Goal: Information Seeking & Learning: Learn about a topic

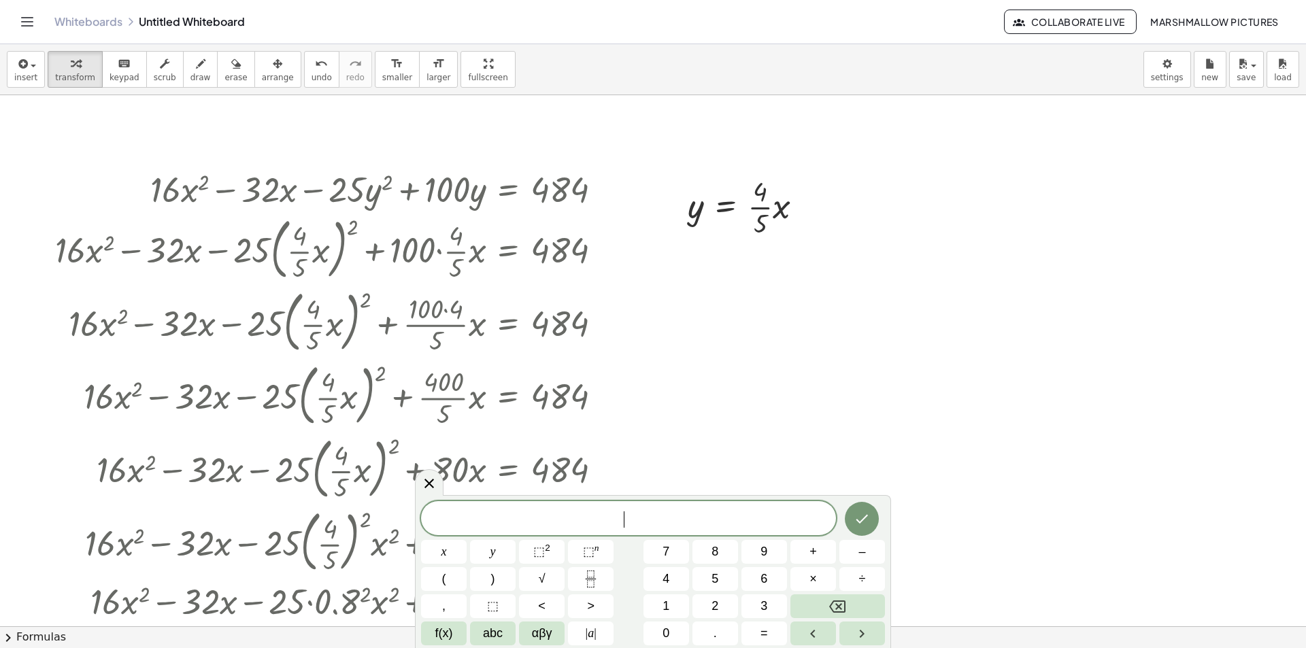
scroll to position [476, 0]
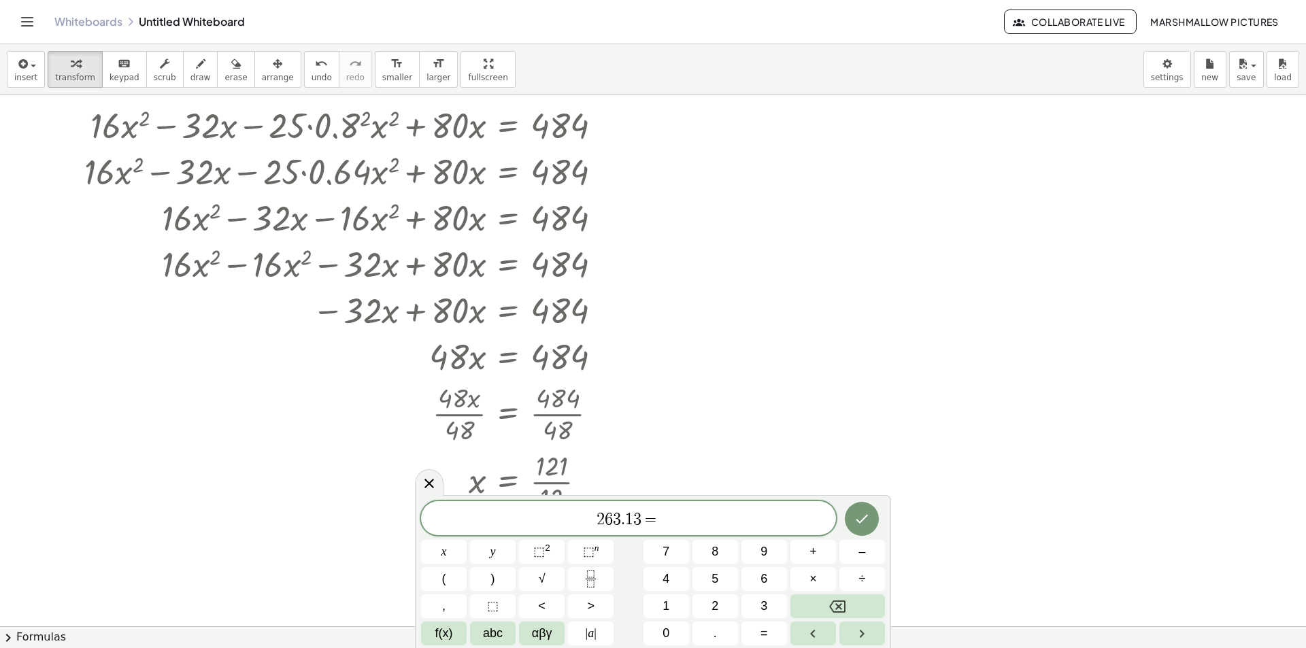
drag, startPoint x: 723, startPoint y: 521, endPoint x: 724, endPoint y: 501, distance: 20.4
click at [723, 520] on span "2 6 3 . 1 3 =" at bounding box center [628, 519] width 415 height 19
click at [514, 524] on span "2 6 3 . 1 3 = 3 . 1 4 1 5 9 2 6 5 3 5 8 9 7 9 3 2 3 8 4 6 2 6 4 3 3 8 3 2 7 9 5…" at bounding box center [628, 517] width 415 height 24
click at [799, 510] on span "5" at bounding box center [794, 518] width 8 height 16
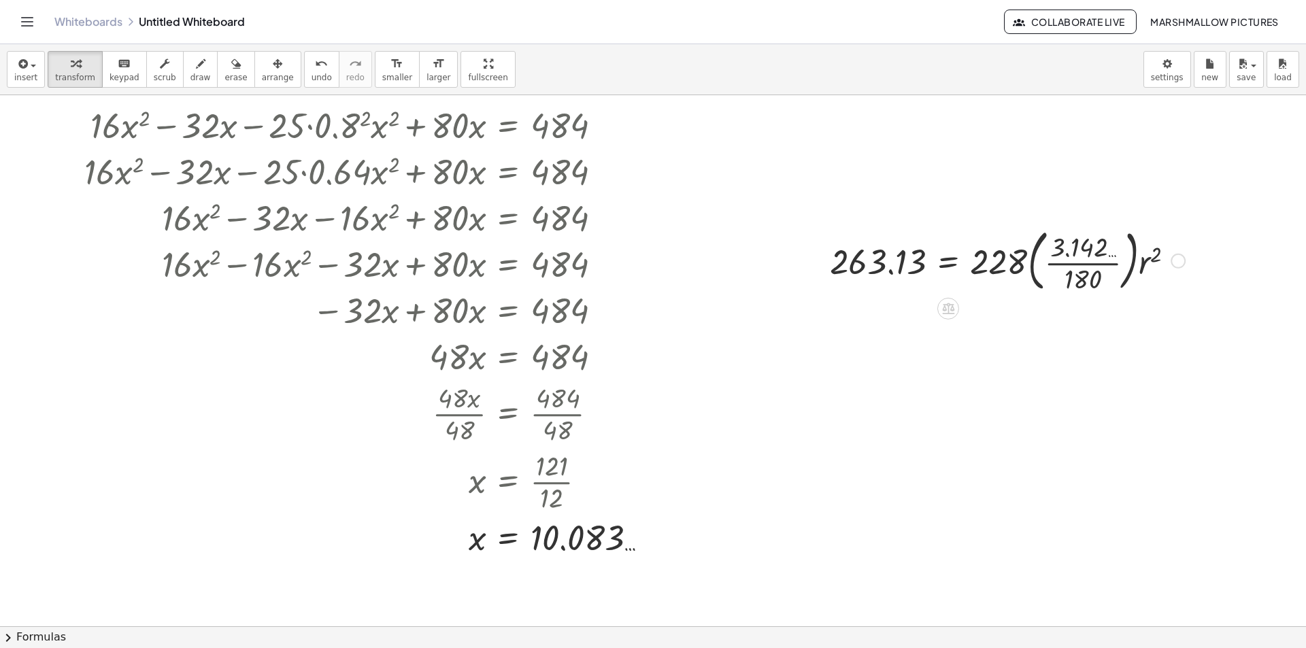
click at [1076, 246] on div at bounding box center [1007, 259] width 369 height 73
click at [1083, 265] on div at bounding box center [1007, 259] width 369 height 73
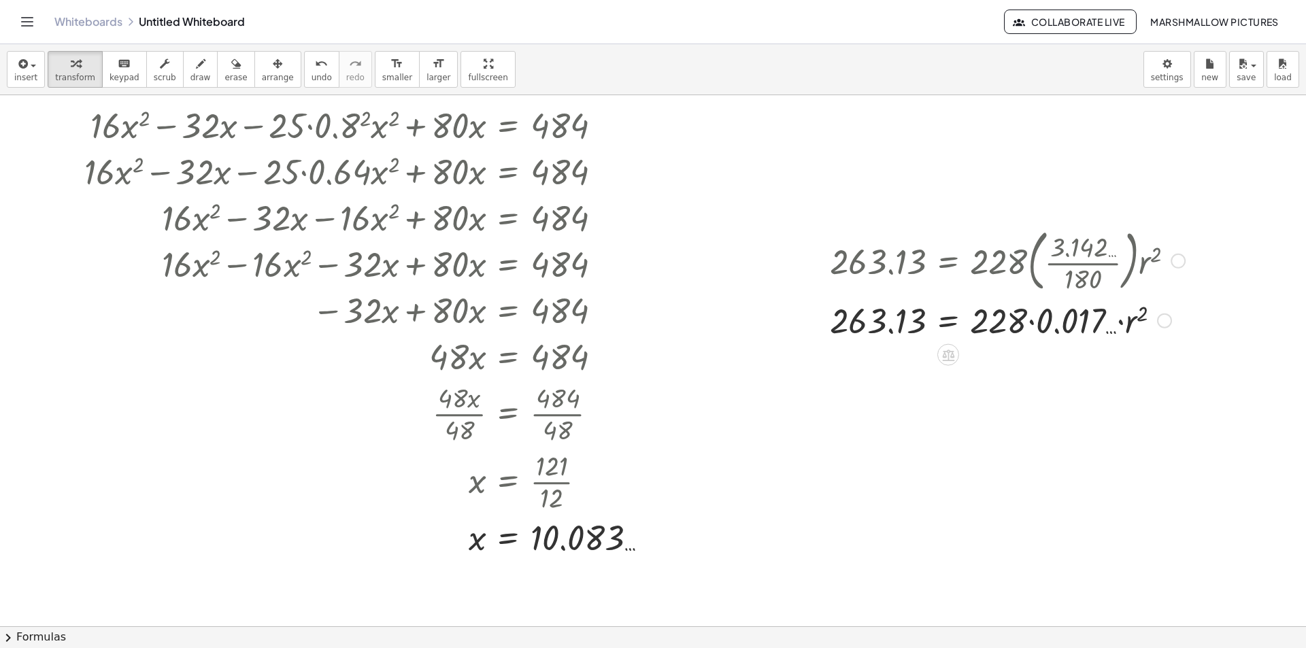
click at [1038, 318] on div at bounding box center [1007, 320] width 369 height 46
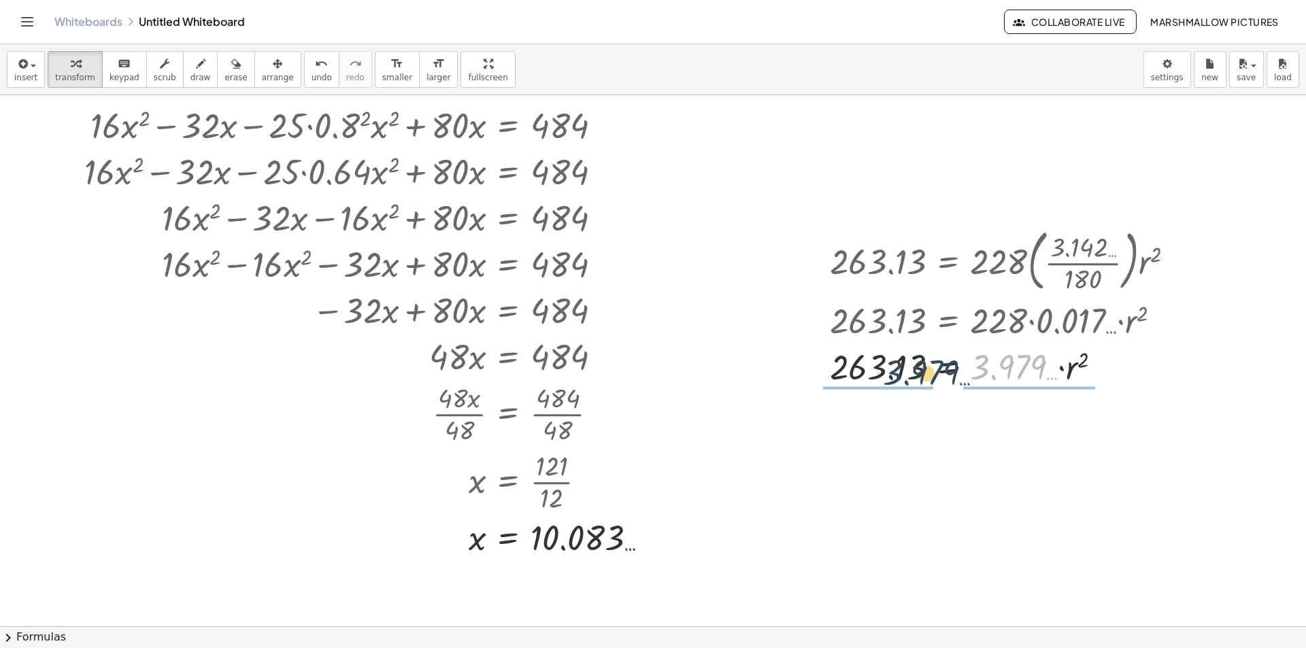
drag, startPoint x: 995, startPoint y: 368, endPoint x: 912, endPoint y: 373, distance: 83.2
click at [913, 373] on div at bounding box center [1007, 366] width 369 height 46
click at [877, 358] on div at bounding box center [1007, 366] width 369 height 68
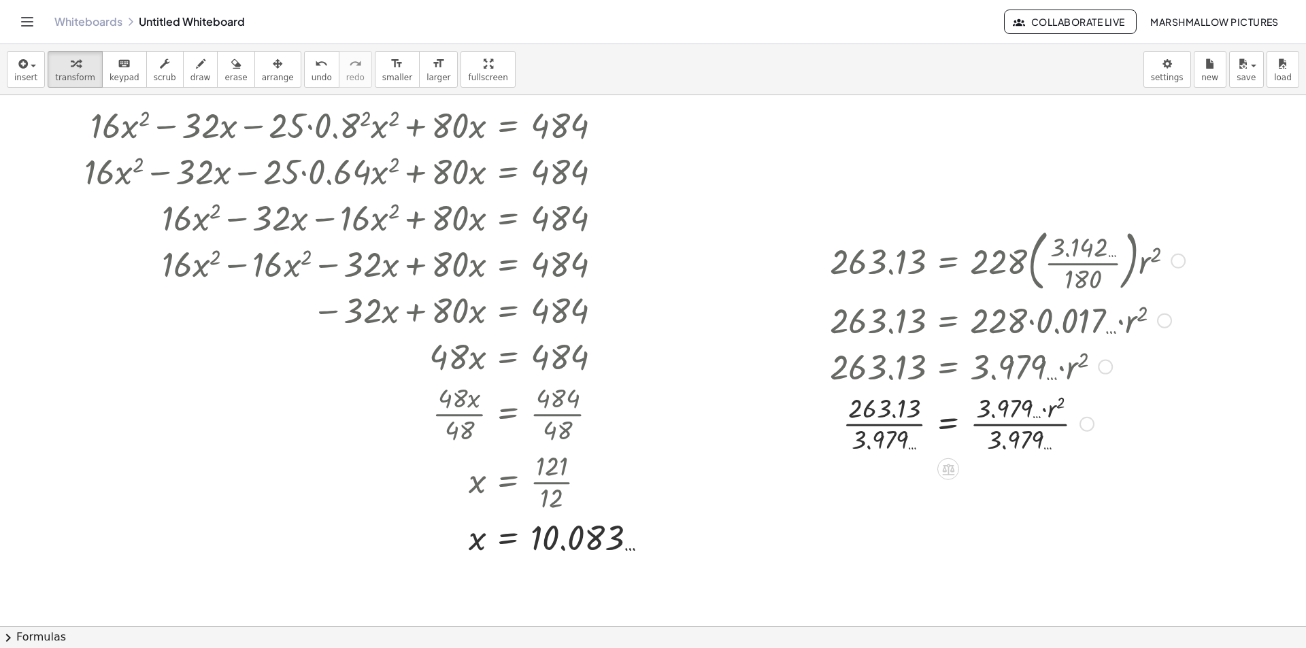
click at [892, 429] on div at bounding box center [1007, 423] width 369 height 68
drag, startPoint x: 1030, startPoint y: 438, endPoint x: 1024, endPoint y: 414, distance: 24.6
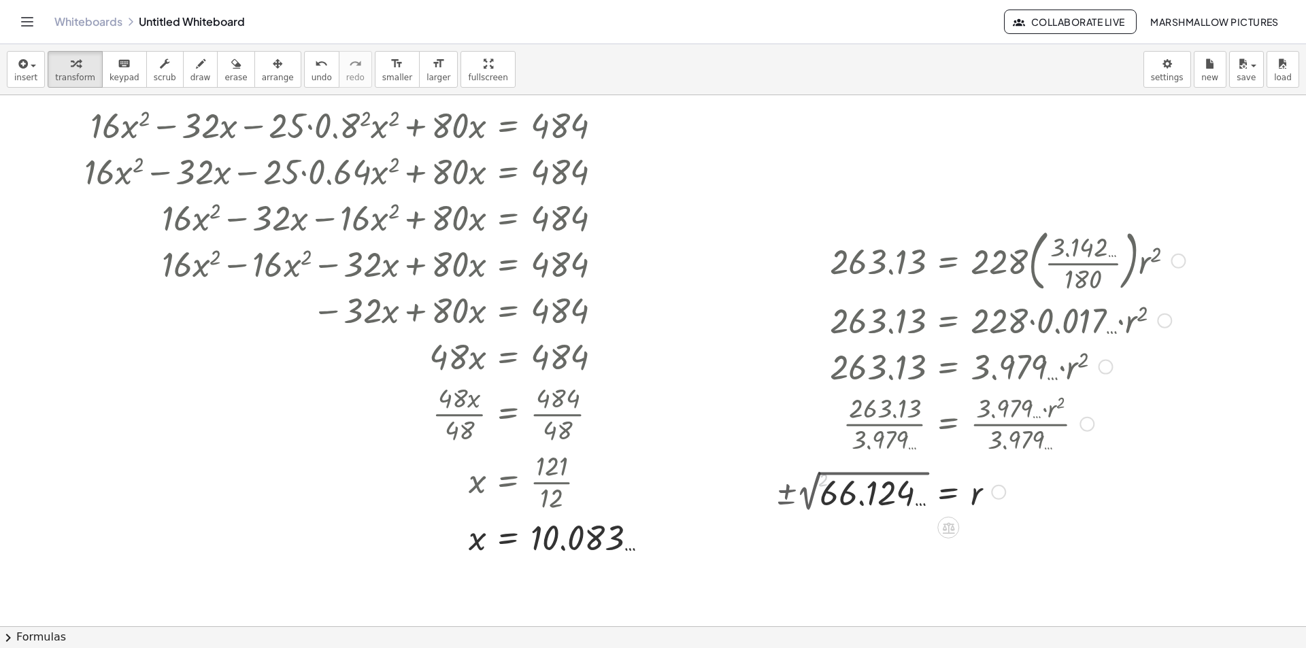
click at [902, 494] on div at bounding box center [980, 492] width 423 height 50
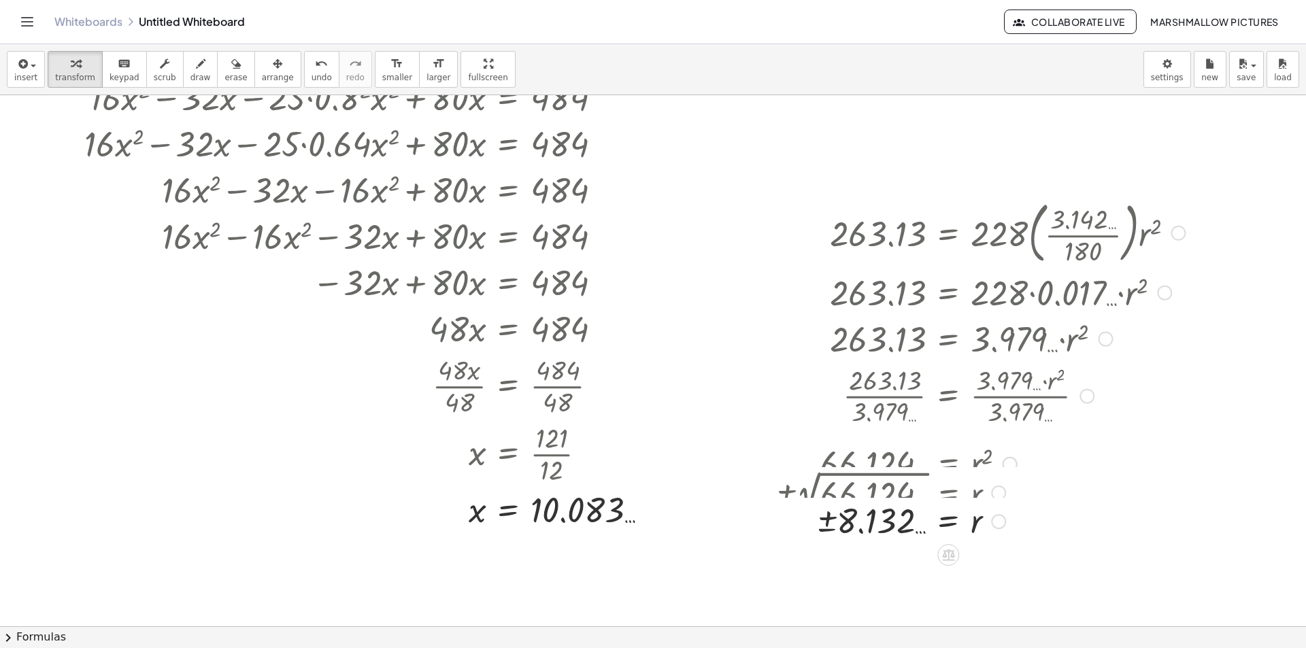
scroll to position [531, 0]
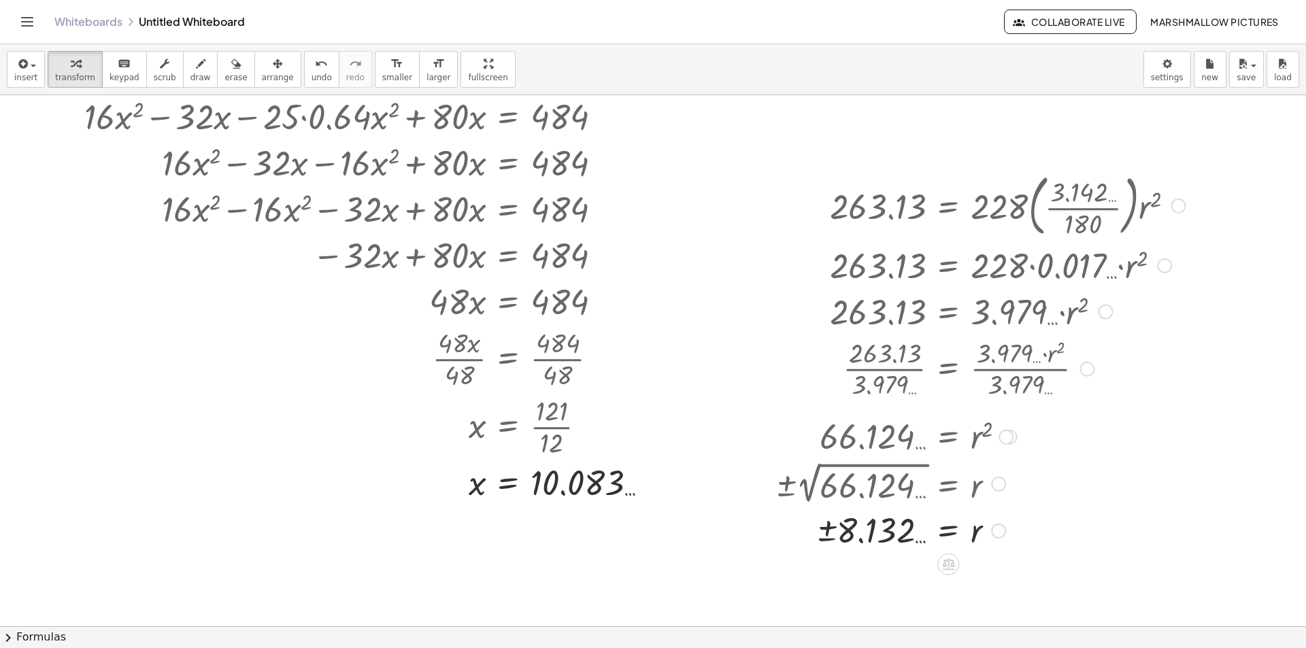
click at [1003, 530] on div at bounding box center [998, 531] width 15 height 15
click at [1053, 492] on li "Transform line" at bounding box center [1082, 500] width 116 height 20
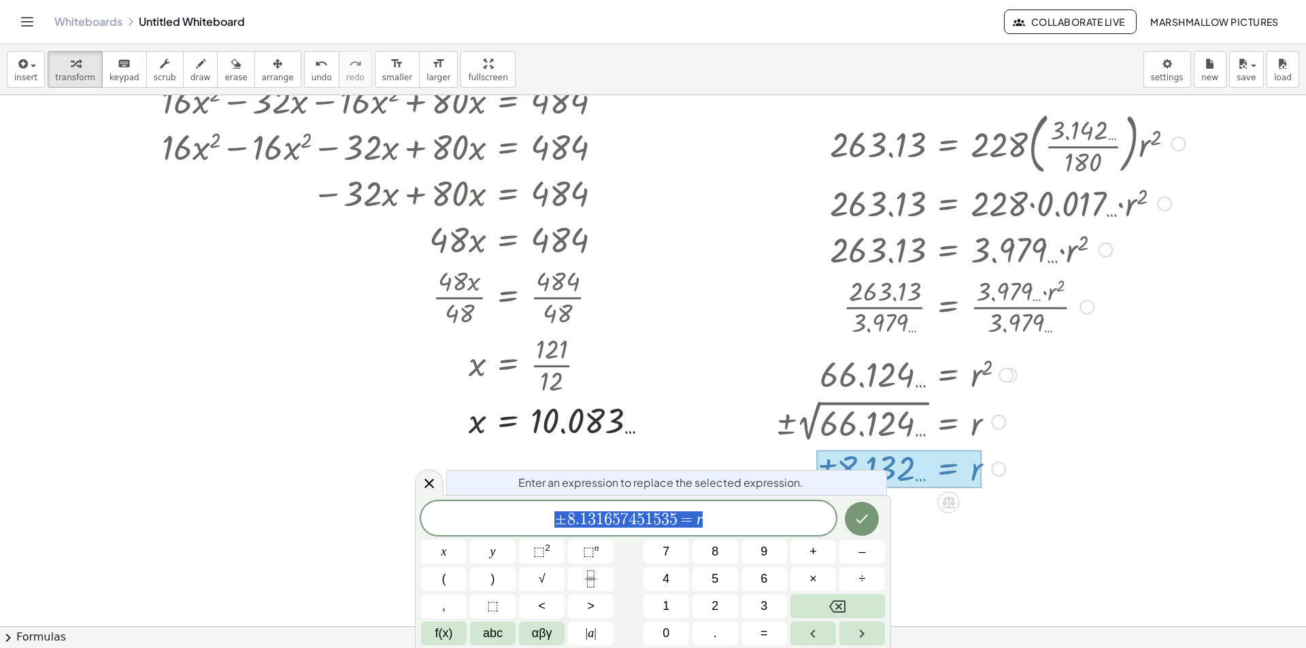
scroll to position [594, 0]
click at [431, 483] on icon at bounding box center [429, 483] width 16 height 16
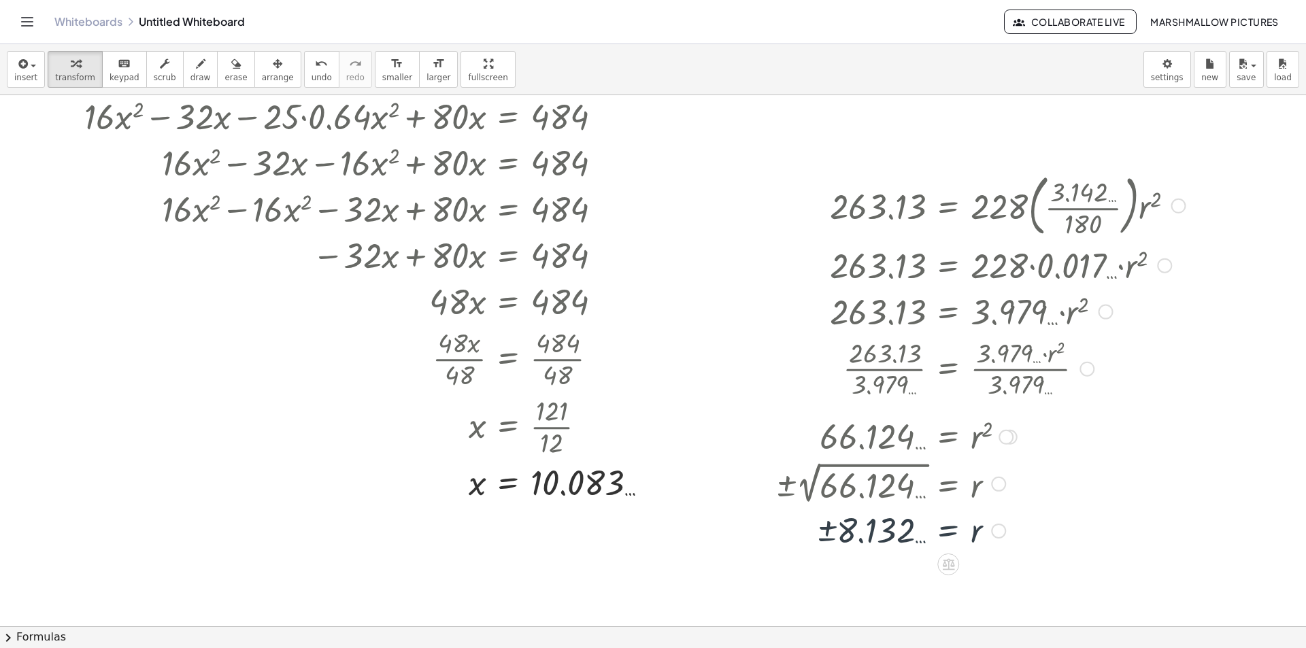
scroll to position [531, 0]
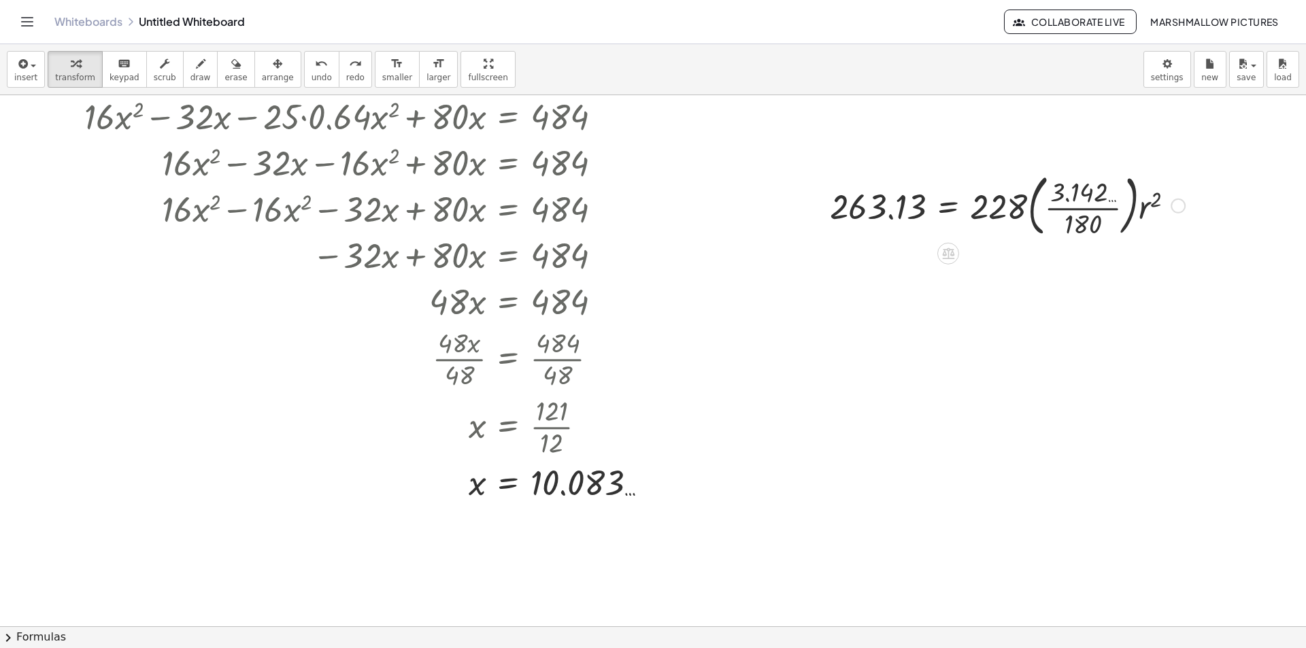
click at [1173, 209] on div at bounding box center [1178, 206] width 15 height 15
click at [1224, 165] on span "Fix a mistake" at bounding box center [1235, 164] width 56 height 11
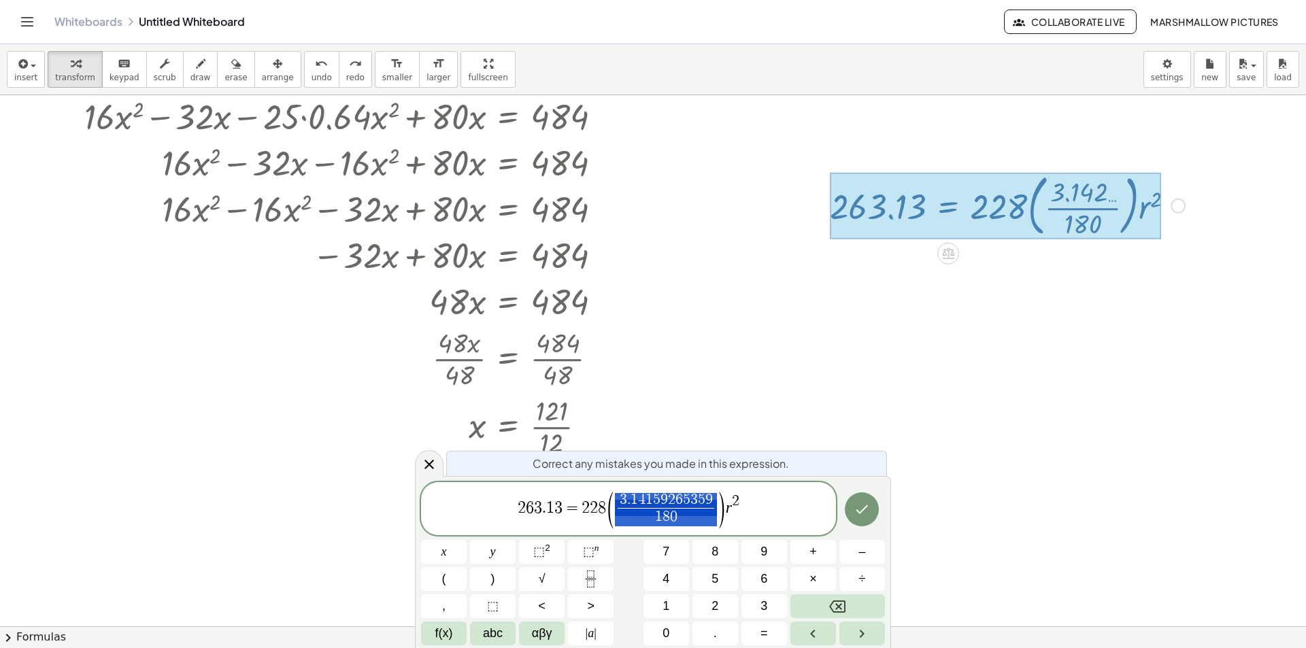
drag, startPoint x: 718, startPoint y: 506, endPoint x: 654, endPoint y: 505, distance: 63.9
click at [654, 505] on span "( 3 . 1 4 1 5 9 2 6 5 3 5 9 1 8 0 ​ )" at bounding box center [666, 510] width 120 height 36
drag, startPoint x: 724, startPoint y: 506, endPoint x: 572, endPoint y: 506, distance: 152.4
click at [672, 508] on span "·" at bounding box center [670, 509] width 10 height 16
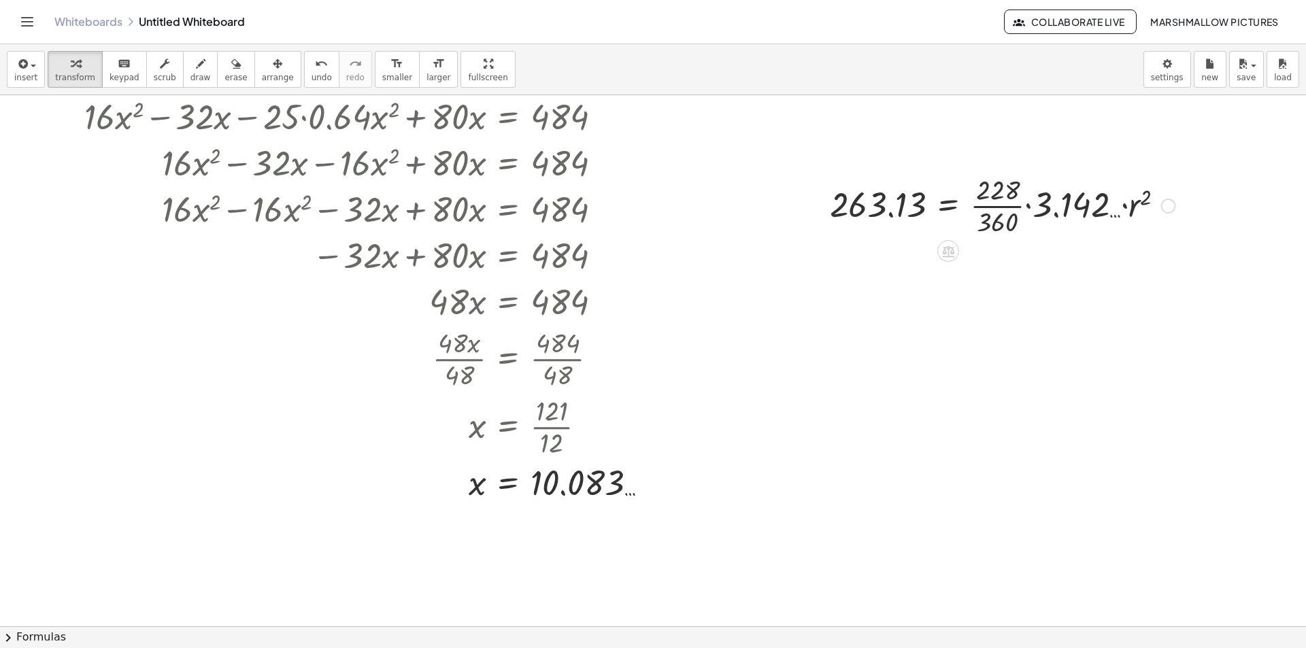
click at [1005, 205] on div at bounding box center [1002, 205] width 359 height 68
click at [1030, 205] on div at bounding box center [994, 205] width 343 height 68
click at [948, 206] on div "263.13 = · · 228 · 360 · 3.142 … · r 2 · 19 · 12 · 30 · 12 Fix a mistake Transf…" at bounding box center [948, 206] width 0 height 0
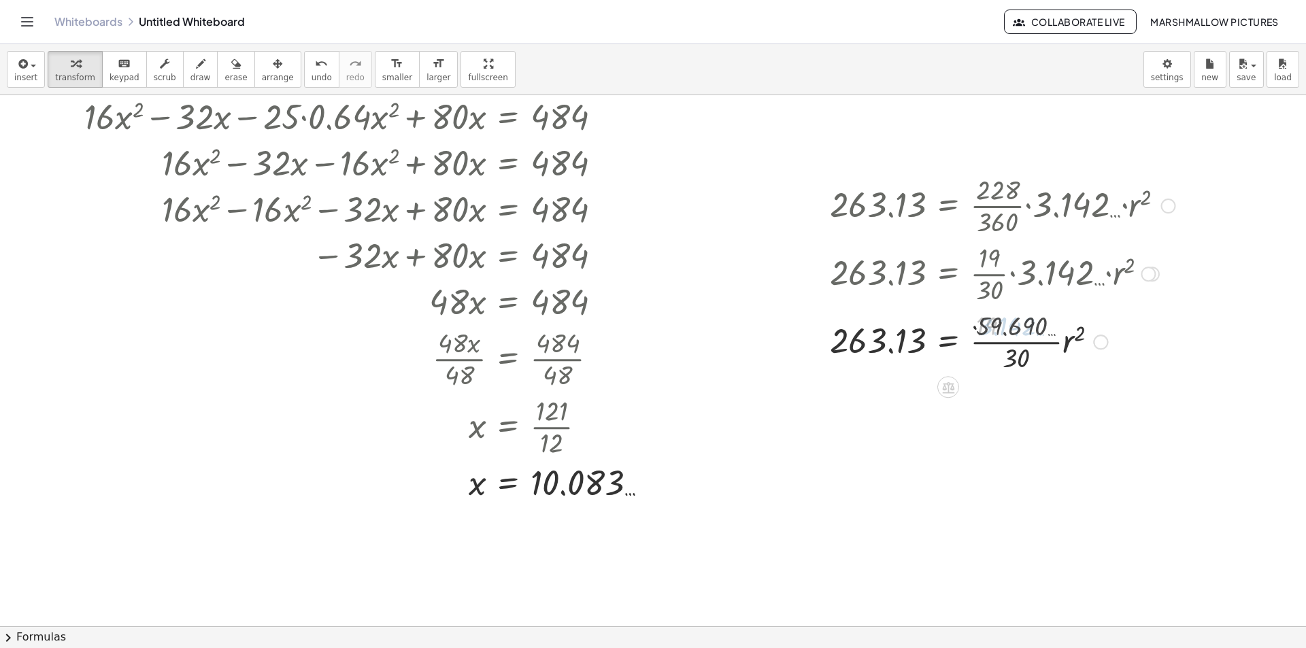
click at [1018, 352] on div at bounding box center [1002, 341] width 359 height 68
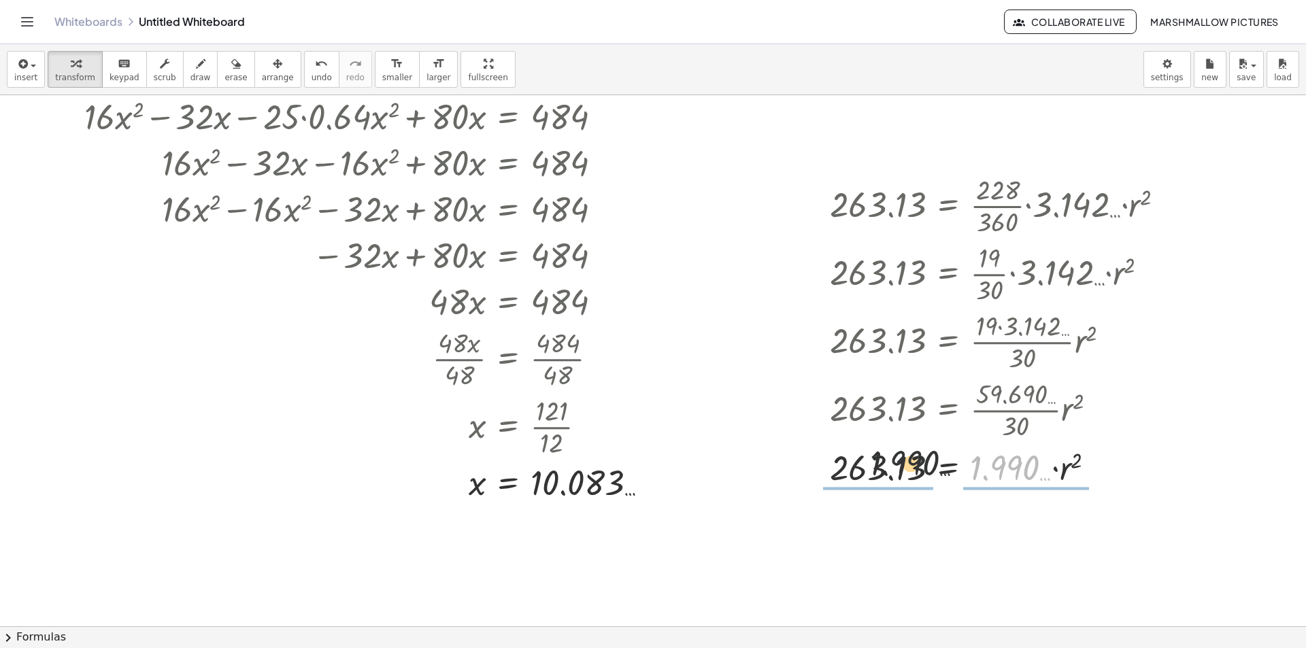
drag, startPoint x: 940, startPoint y: 463, endPoint x: 892, endPoint y: 463, distance: 47.6
click at [892, 463] on div at bounding box center [1002, 466] width 359 height 46
click at [892, 449] on div at bounding box center [1002, 466] width 359 height 68
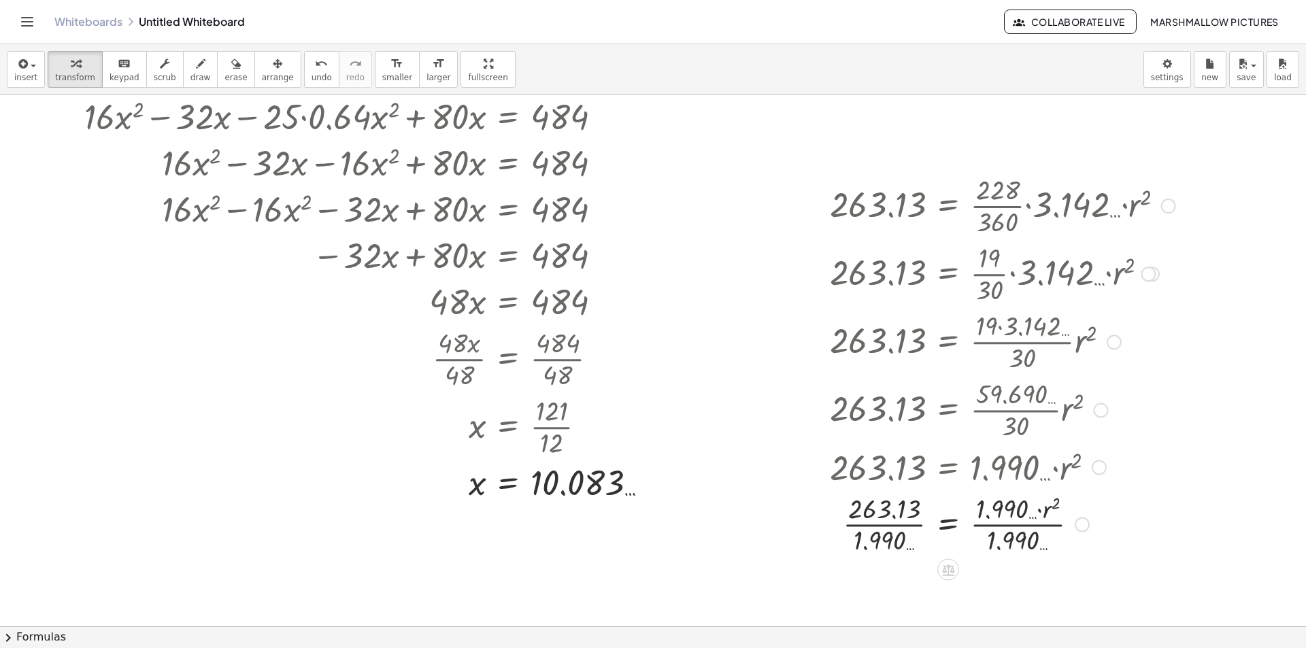
drag, startPoint x: 896, startPoint y: 526, endPoint x: 948, endPoint y: 547, distance: 55.6
click at [896, 527] on div at bounding box center [1002, 524] width 359 height 68
click at [1028, 532] on div at bounding box center [987, 524] width 390 height 68
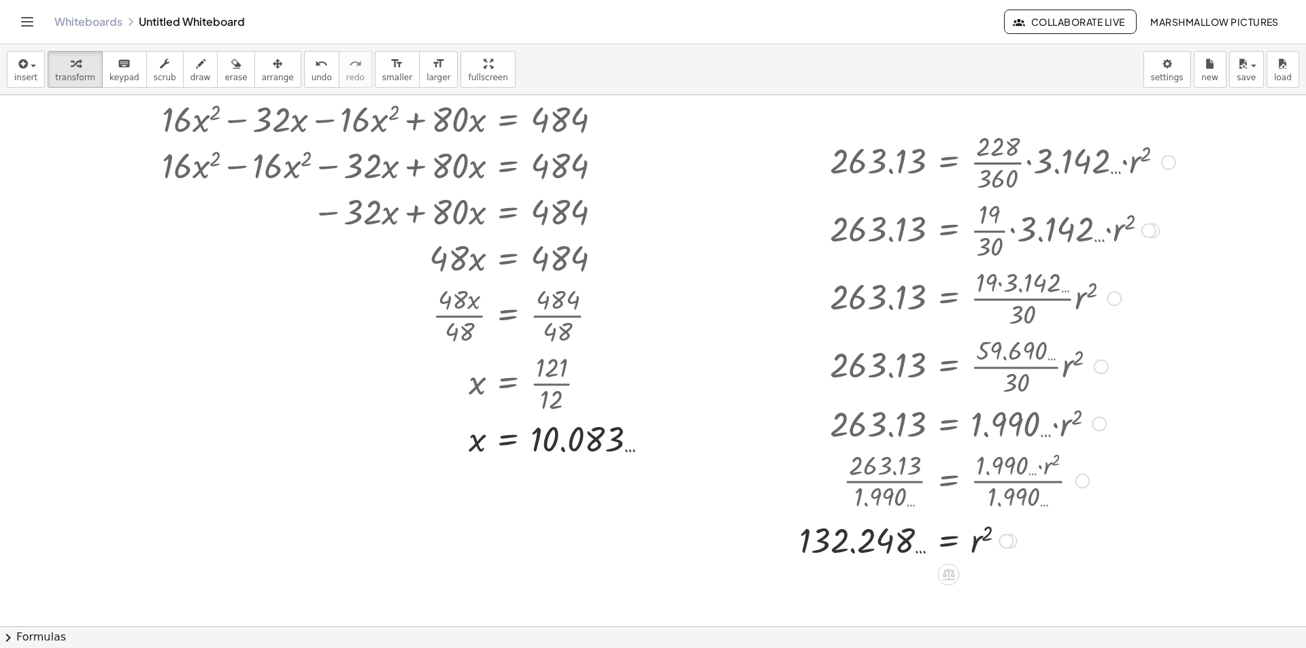
scroll to position [599, 0]
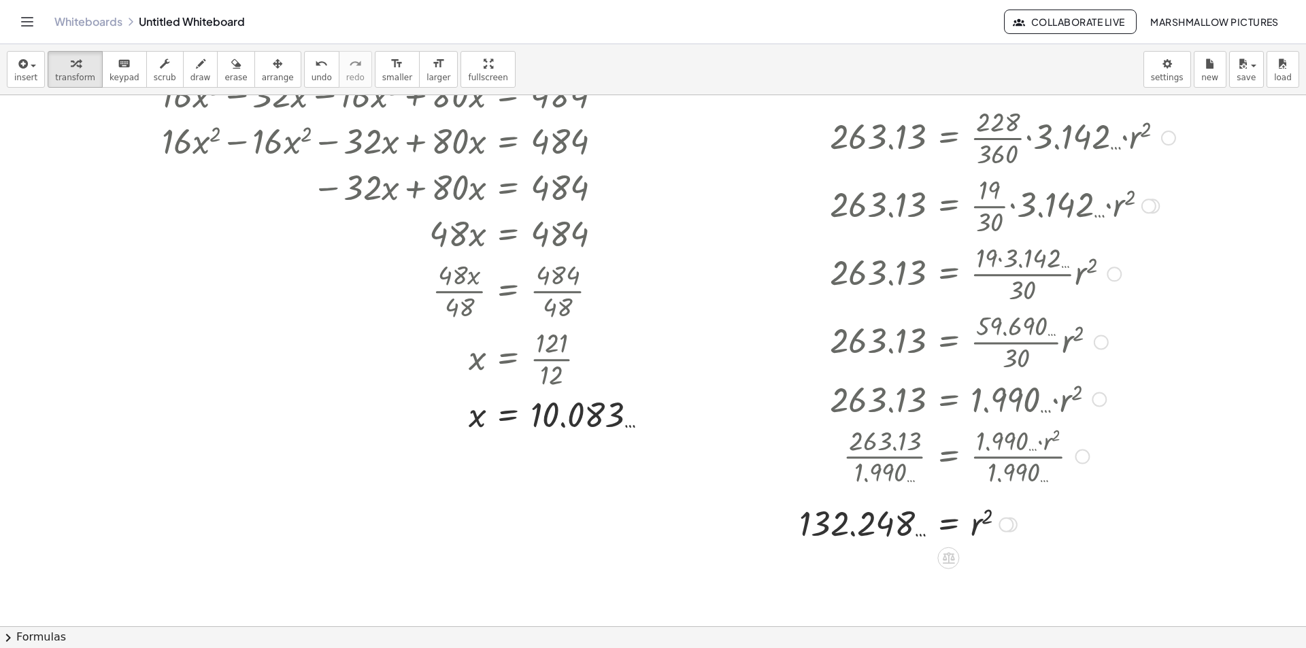
click at [1004, 522] on div at bounding box center [1006, 525] width 15 height 15
click at [1054, 482] on div "Transform line Copy line as LaTeX Copy derivation as LaTeX Expand new lines: On" at bounding box center [1089, 525] width 135 height 94
drag, startPoint x: 1054, startPoint y: 492, endPoint x: 1006, endPoint y: 521, distance: 55.5
click at [1053, 492] on span "Transform line" at bounding box center [1065, 493] width 61 height 11
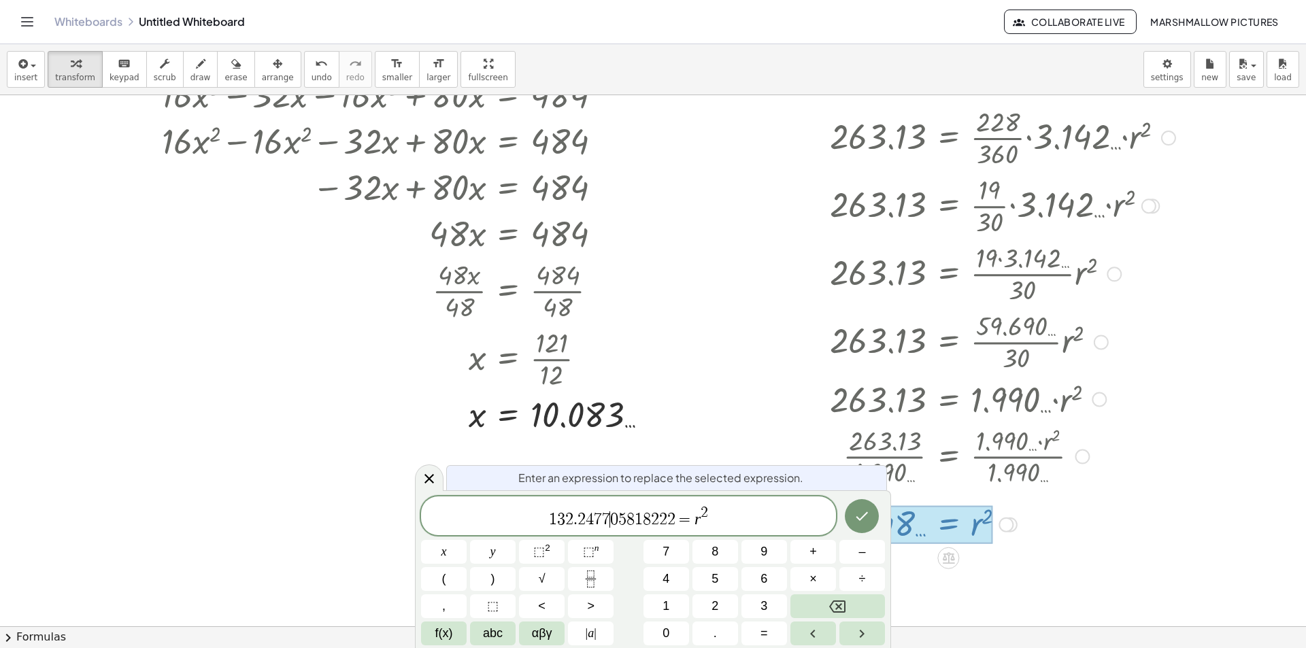
click at [610, 501] on div "1 3 2 . 2 4 7 7 ​ 0 5 8 1 8 2 2 2 = r 2" at bounding box center [628, 516] width 415 height 39
drag, startPoint x: 681, startPoint y: 514, endPoint x: 494, endPoint y: 452, distance: 197.0
click at [486, 490] on div "**********" at bounding box center [653, 569] width 476 height 158
click at [440, 480] on div at bounding box center [429, 478] width 29 height 27
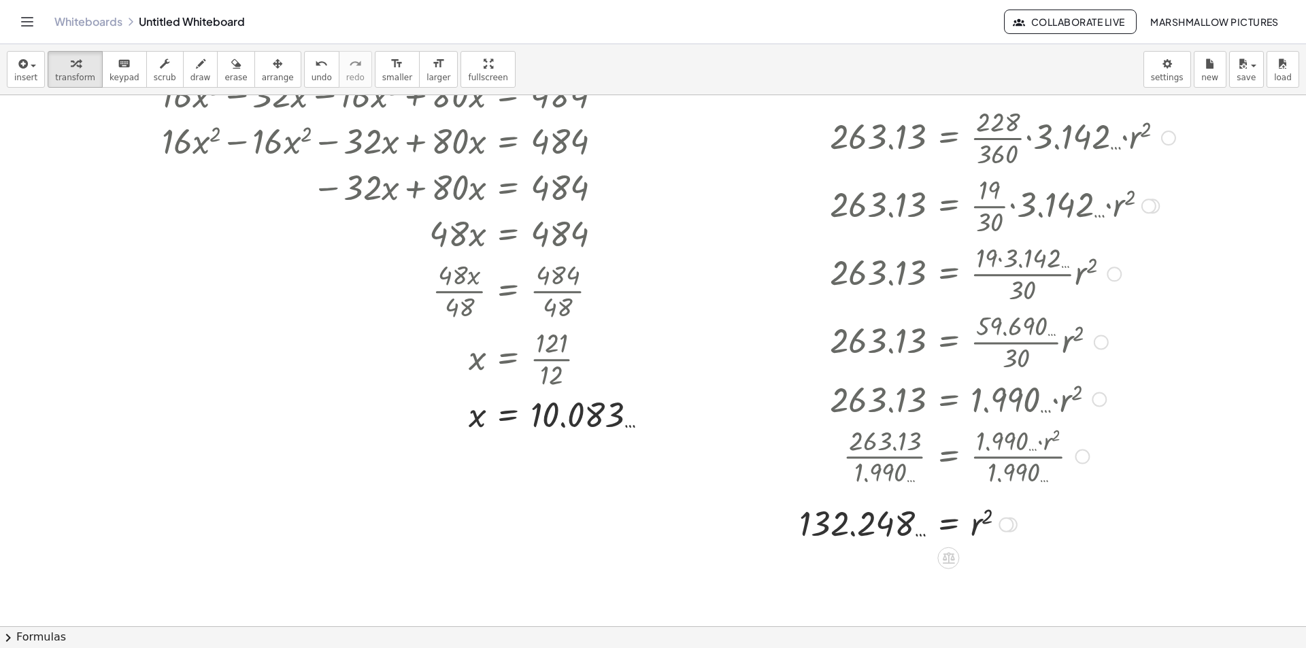
click at [1003, 530] on div "Transform line Copy line as LaTeX Copy derivation as LaTeX Expand new lines: On" at bounding box center [1006, 525] width 15 height 15
click at [742, 480] on div at bounding box center [653, 293] width 1306 height 1594
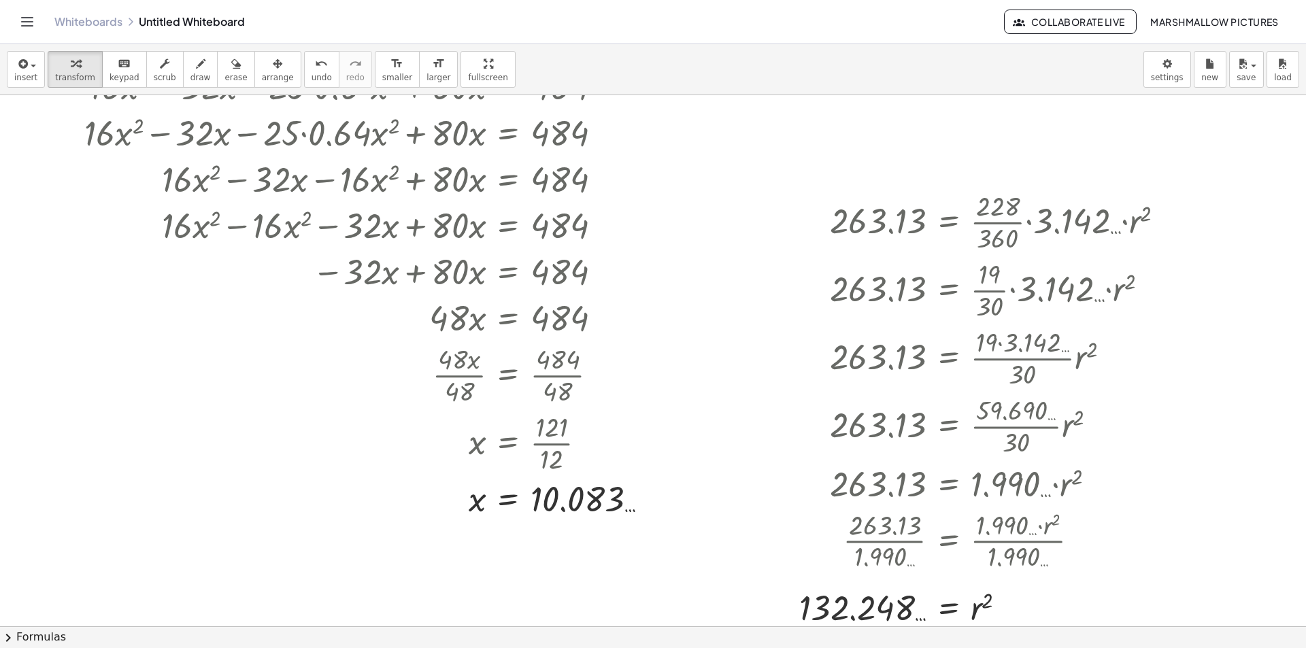
scroll to position [395, 0]
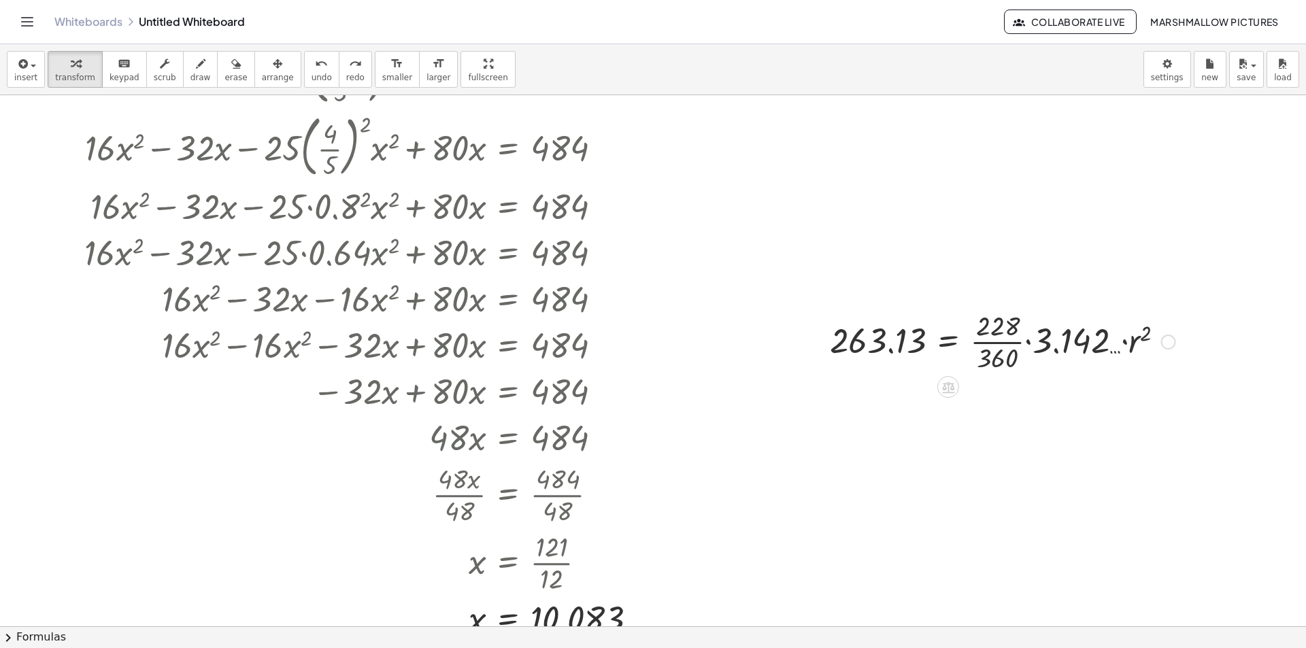
click at [1170, 340] on div at bounding box center [1168, 342] width 15 height 15
click at [1209, 295] on li "Fix a mistake" at bounding box center [1252, 301] width 116 height 20
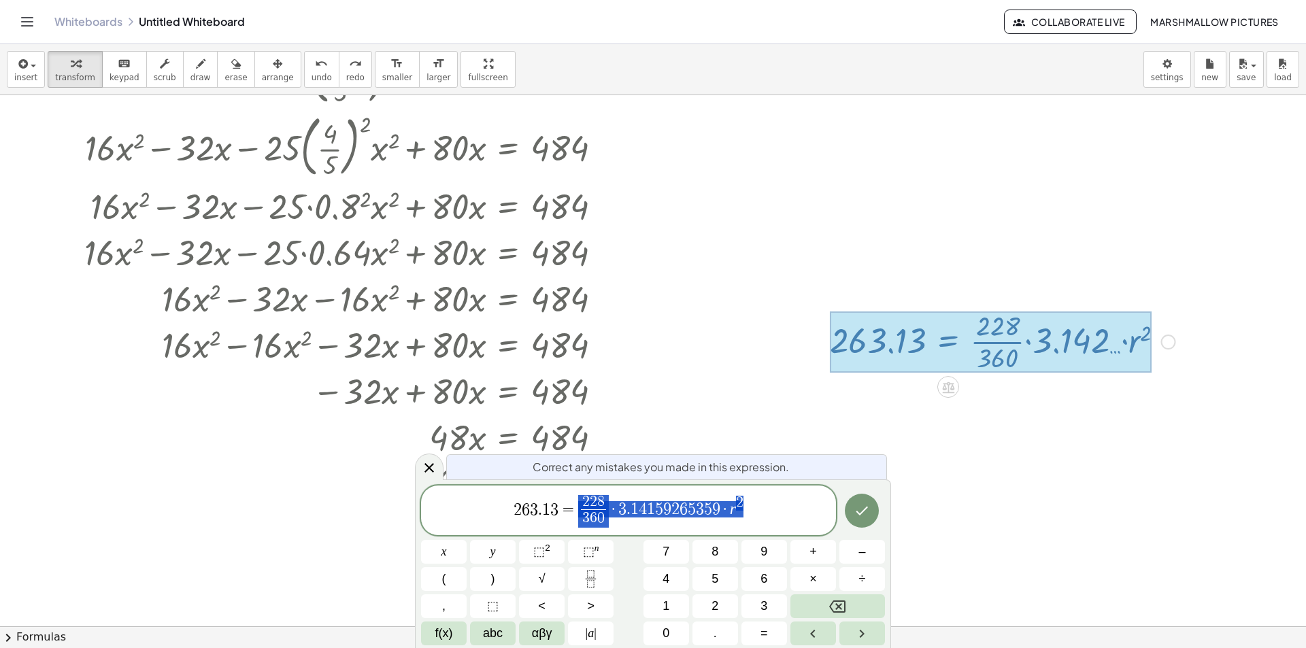
drag, startPoint x: 767, startPoint y: 511, endPoint x: 578, endPoint y: 488, distance: 190.5
click at [578, 488] on div "**********" at bounding box center [628, 511] width 415 height 50
drag, startPoint x: 619, startPoint y: 506, endPoint x: 584, endPoint y: 501, distance: 35.1
click at [584, 501] on span "2 6 3 . 1 3 = 2 2 8 3 6 0 ​ · 3 . 1 4 1 5 9 2 6 5 3 5 9 · r 2" at bounding box center [628, 512] width 415 height 36
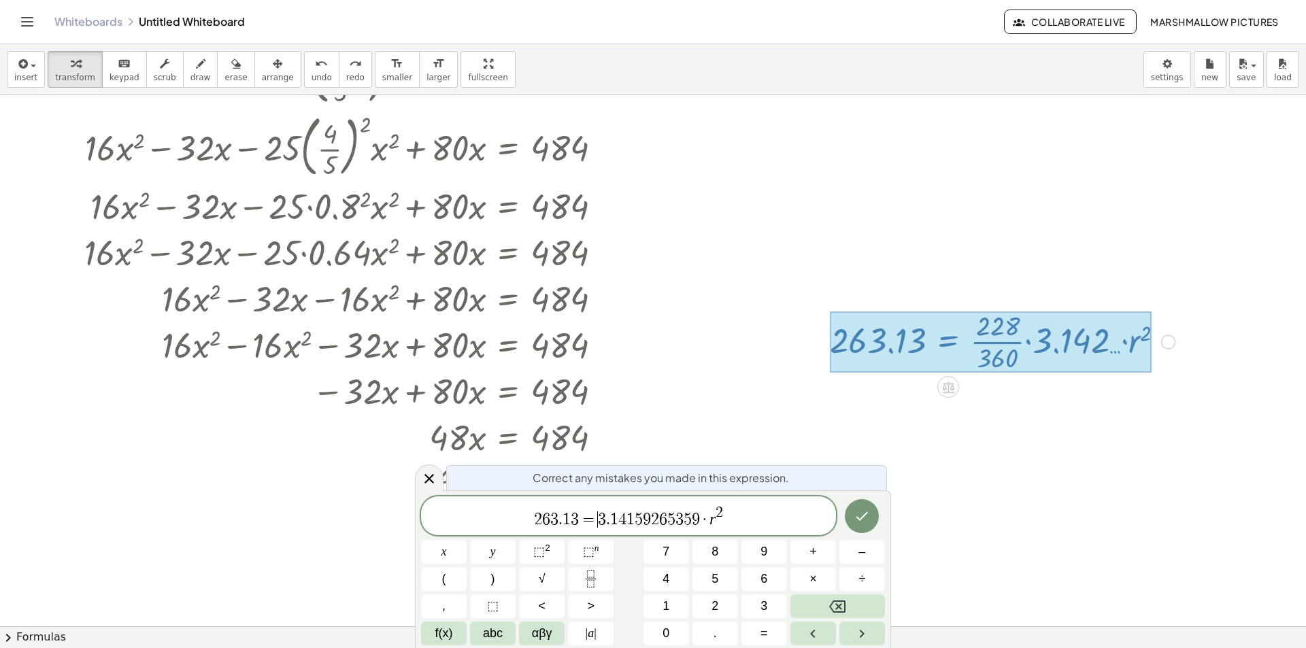
click at [750, 515] on span "2 6 3 . 1 3 = ​ 3 . 1 4 1 5 9 2 6 5 3 5 9 · r 2" at bounding box center [628, 517] width 415 height 24
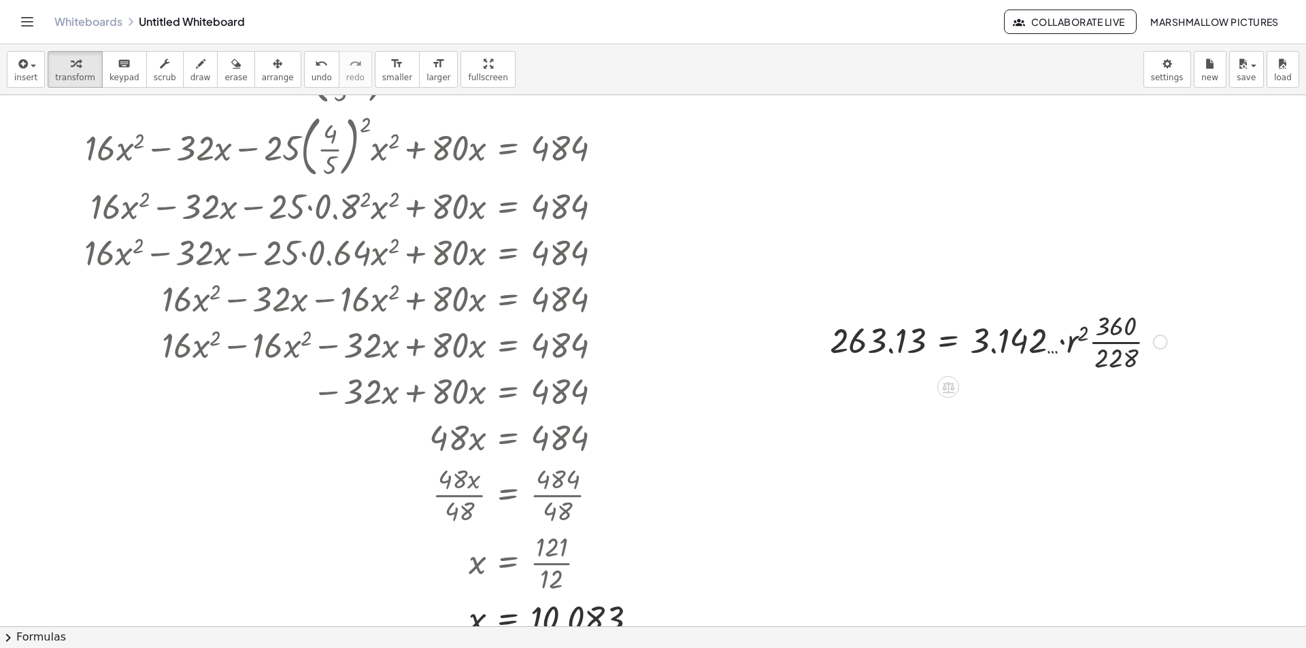
click at [1122, 352] on div at bounding box center [998, 341] width 351 height 68
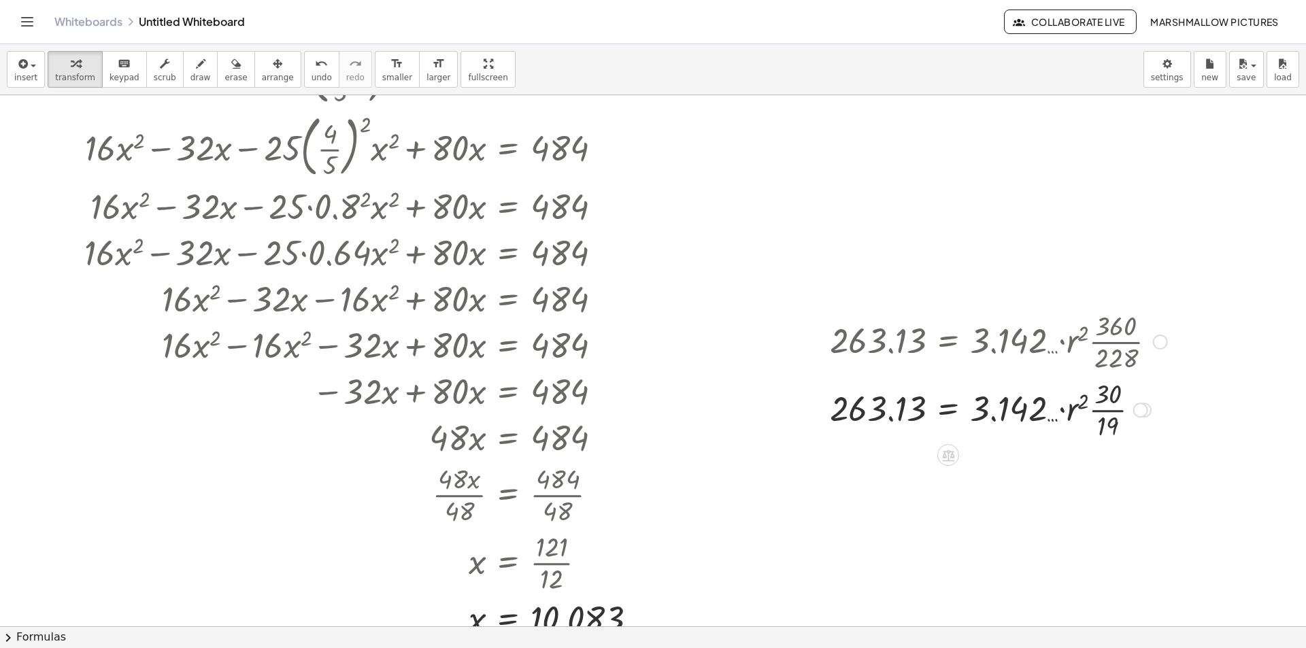
click at [1116, 424] on div at bounding box center [998, 409] width 351 height 68
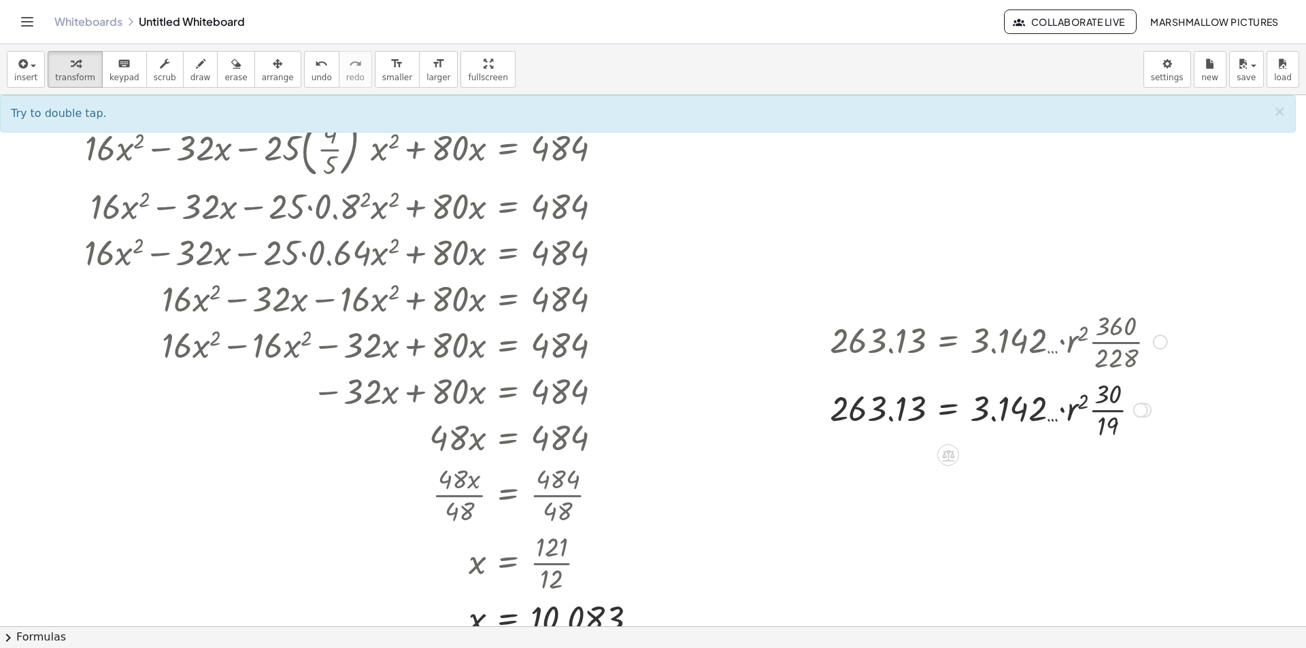
click at [1113, 409] on div at bounding box center [998, 409] width 351 height 68
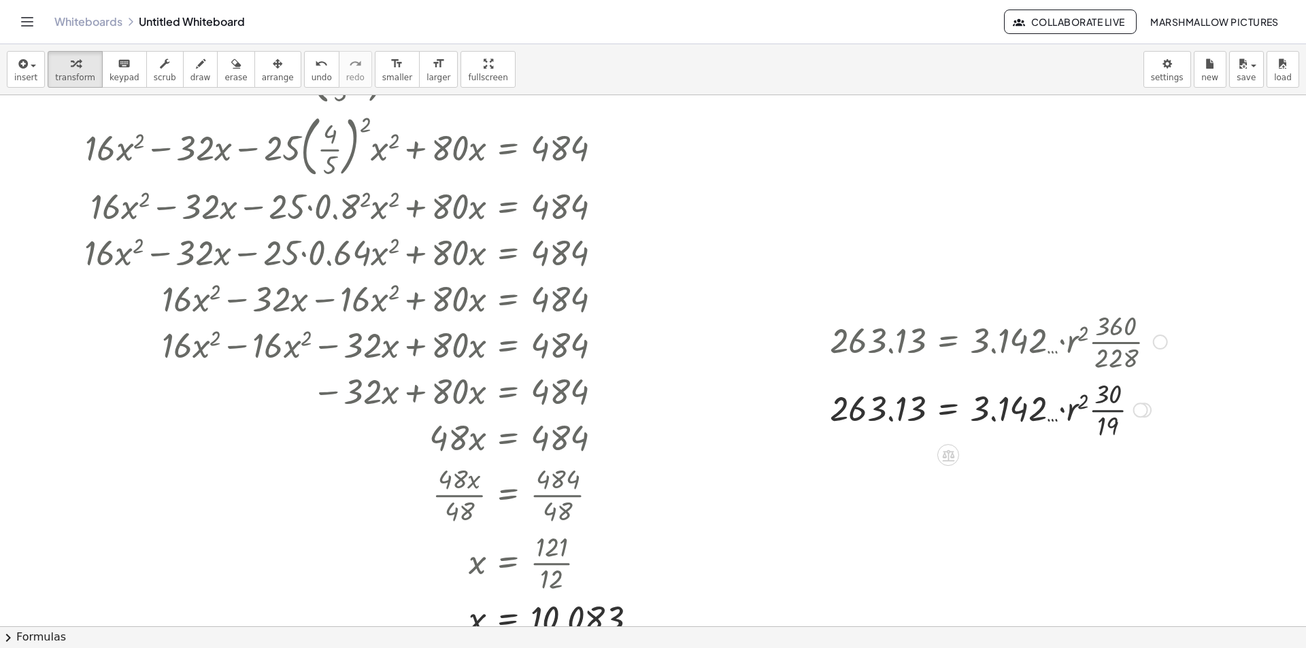
click at [1113, 409] on div at bounding box center [998, 409] width 351 height 68
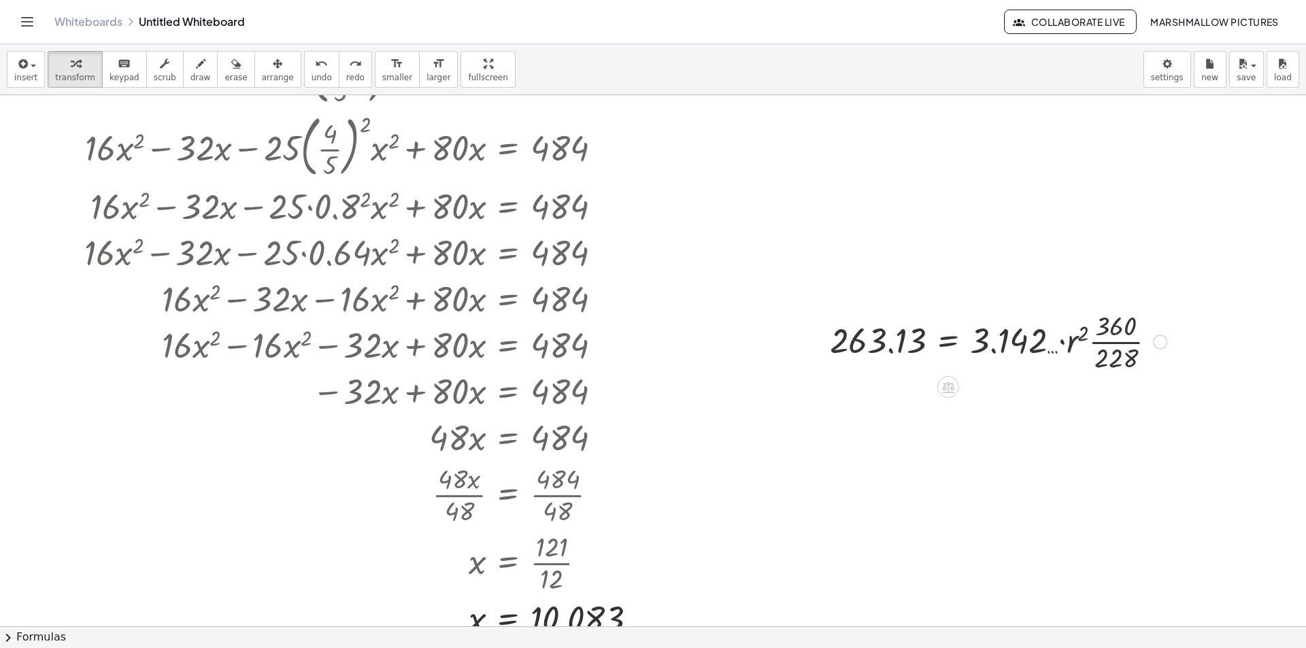
click at [1164, 347] on div at bounding box center [1160, 342] width 15 height 15
click at [1202, 295] on li "Fix a mistake" at bounding box center [1244, 301] width 116 height 20
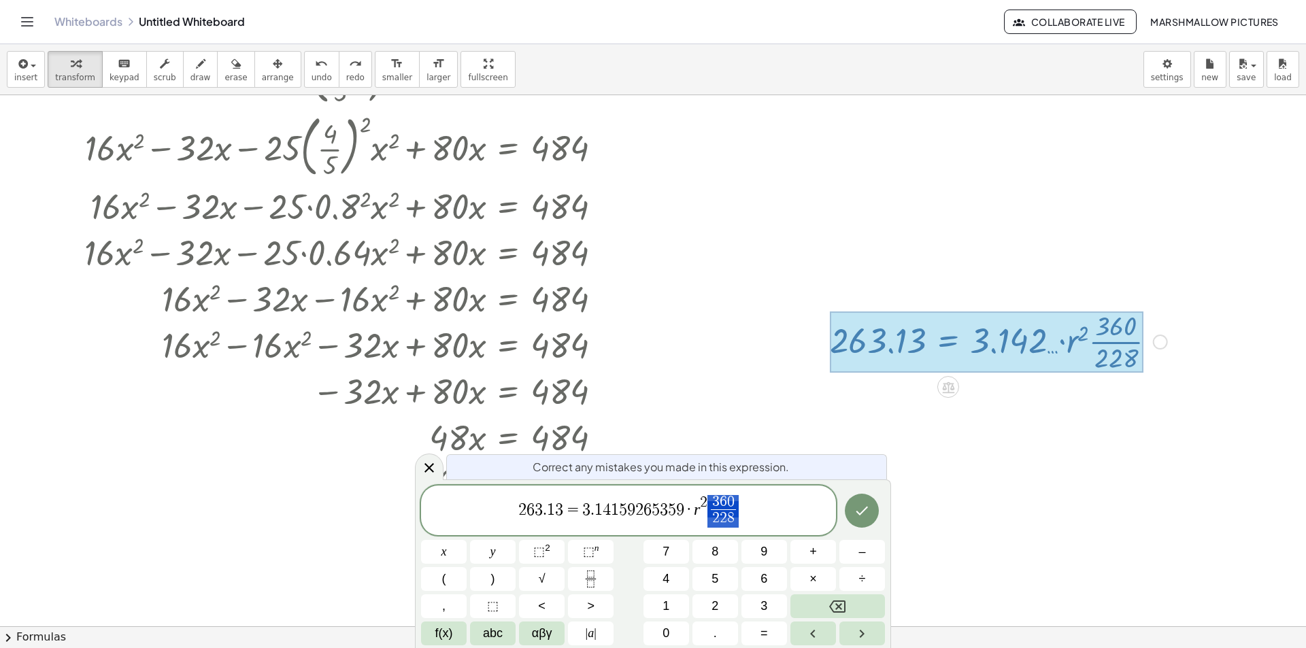
drag, startPoint x: 760, startPoint y: 511, endPoint x: 722, endPoint y: 503, distance: 39.0
click at [722, 503] on span "2 6 3 . 1 3 = 3 . 1 4 1 5 9 2 6 5 3 5 9 · r 2 3 6 0 2 2 8 ​" at bounding box center [628, 512] width 415 height 36
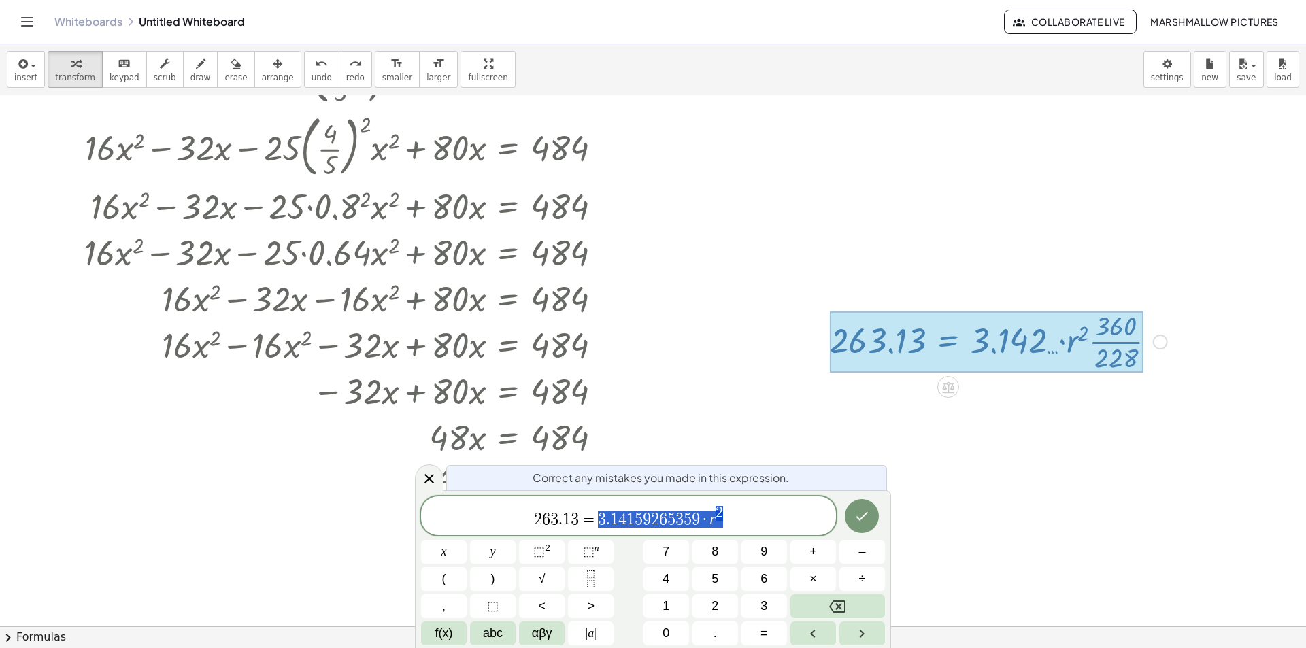
drag, startPoint x: 744, startPoint y: 522, endPoint x: 594, endPoint y: 511, distance: 150.0
click at [594, 511] on span "2 6 3 . 1 3 = 3 . 1 4 1 5 9 2 6 5 3 5 9 · r 2" at bounding box center [628, 517] width 415 height 24
click at [708, 509] on div "2 6 3 . 1 3 = 2 2 8 ·" at bounding box center [628, 518] width 415 height 34
click at [545, 518] on span "3" at bounding box center [549, 519] width 8 height 16
drag, startPoint x: 545, startPoint y: 524, endPoint x: 949, endPoint y: 505, distance: 404.5
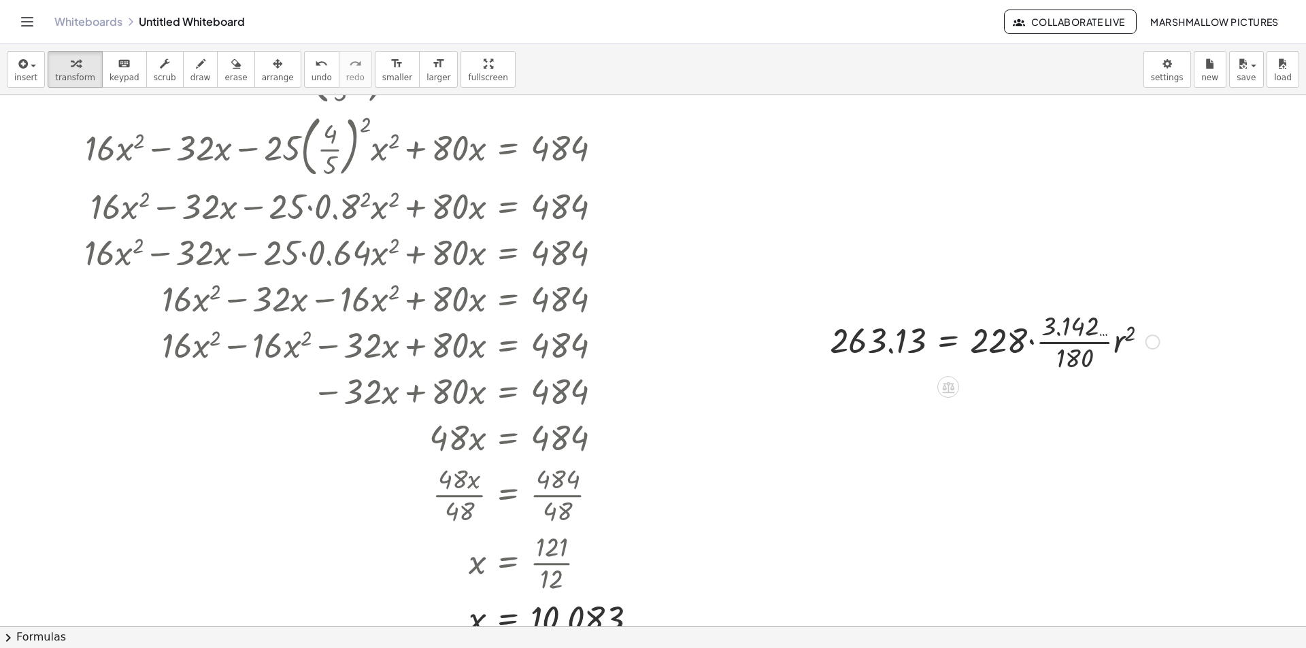
click at [1071, 341] on div at bounding box center [994, 341] width 343 height 68
click at [1160, 341] on div at bounding box center [1152, 342] width 15 height 15
click at [1188, 301] on span "Fix a mistake" at bounding box center [1209, 300] width 56 height 11
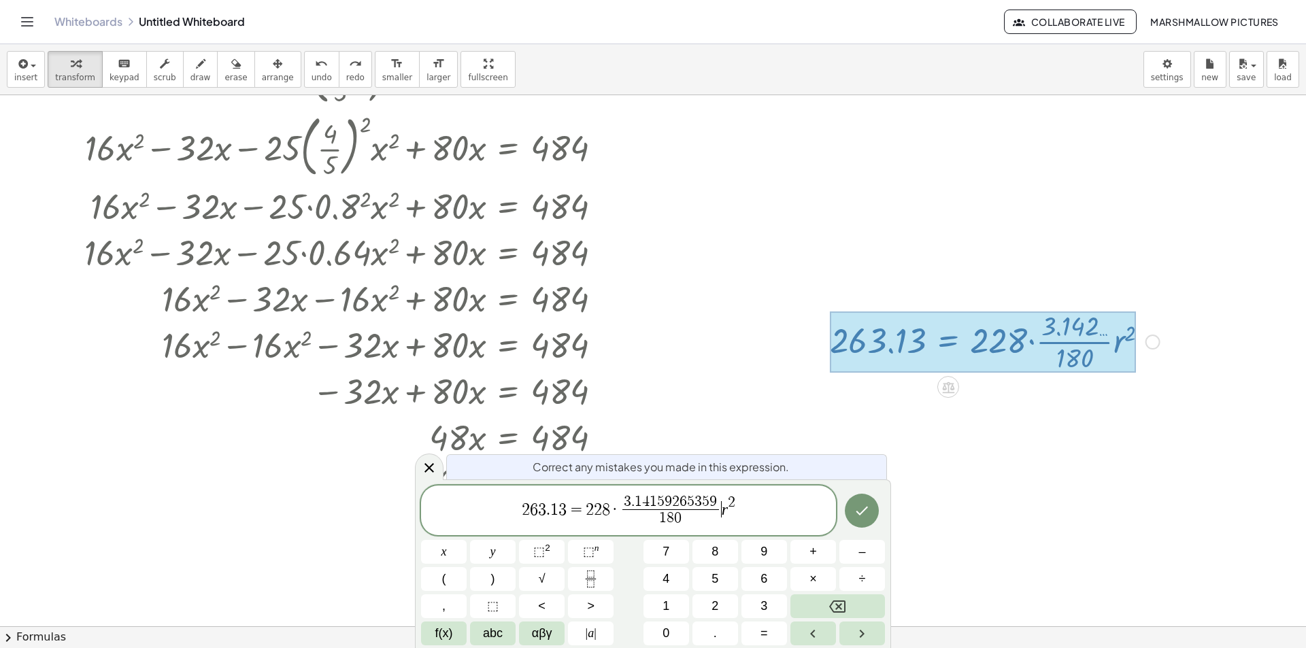
click at [724, 508] on var "r" at bounding box center [725, 509] width 6 height 18
drag, startPoint x: 686, startPoint y: 520, endPoint x: 658, endPoint y: 512, distance: 29.5
click at [658, 512] on span "1 8 0" at bounding box center [670, 518] width 96 height 18
click at [866, 505] on icon "Done" at bounding box center [862, 511] width 16 height 16
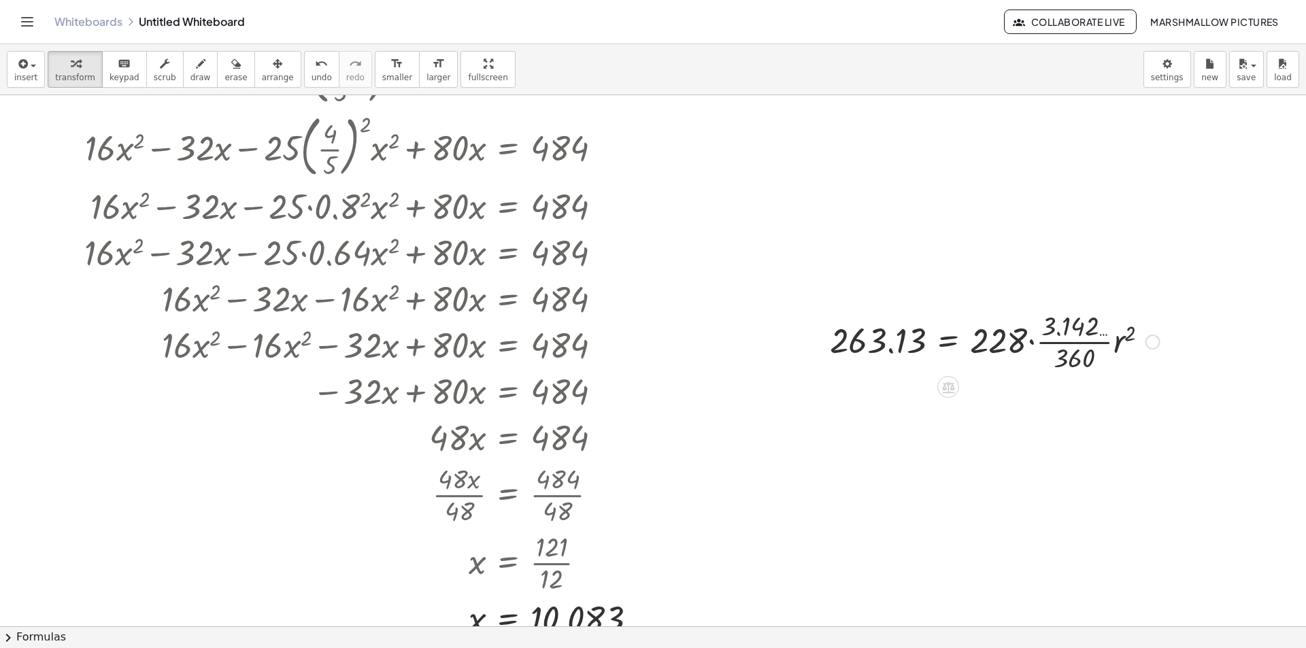
click at [1070, 343] on div at bounding box center [994, 341] width 343 height 68
click at [1043, 339] on div at bounding box center [1003, 341] width 361 height 46
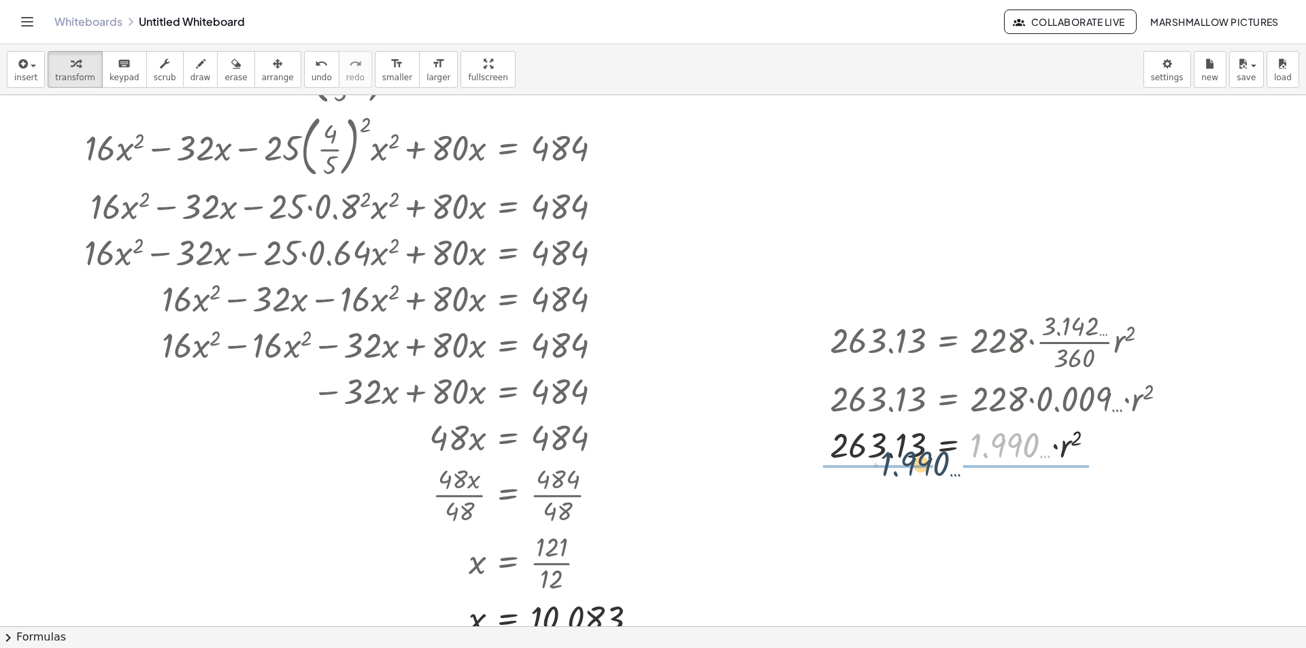
drag, startPoint x: 939, startPoint y: 452, endPoint x: 915, endPoint y: 456, distance: 24.9
click at [915, 456] on div at bounding box center [1003, 444] width 361 height 46
click at [888, 449] on div at bounding box center [1003, 444] width 361 height 68
click at [998, 443] on div at bounding box center [988, 444] width 392 height 68
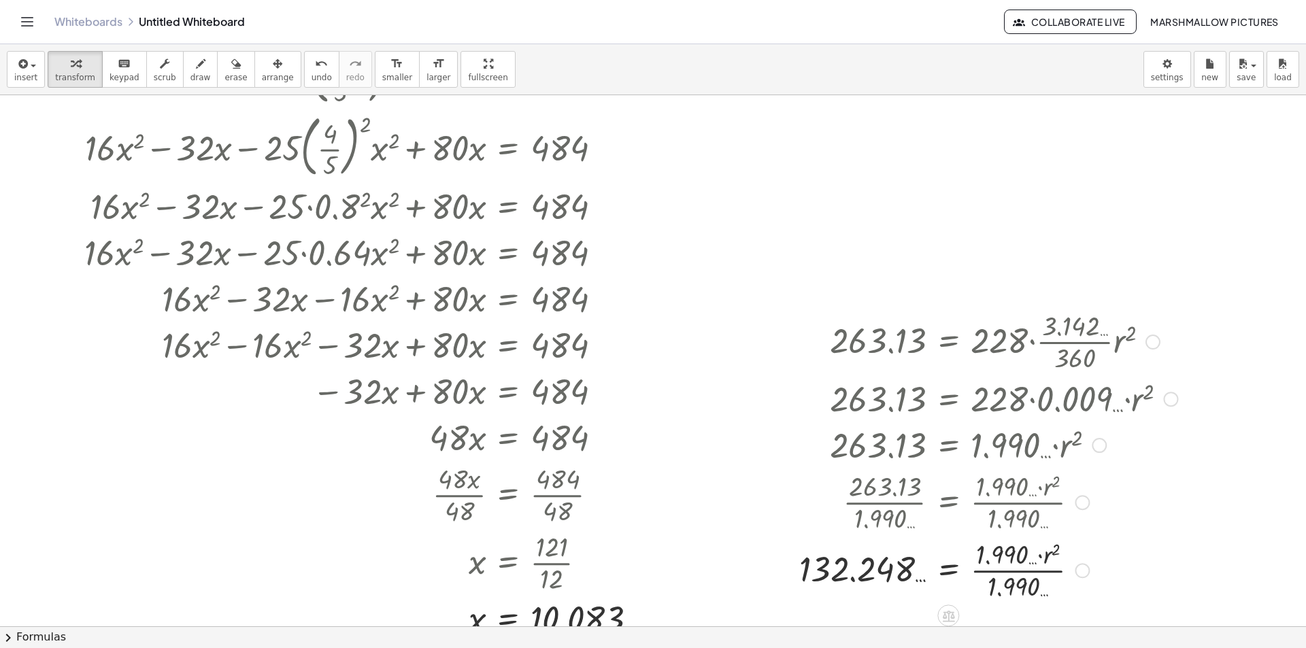
click at [1021, 588] on div at bounding box center [988, 569] width 392 height 68
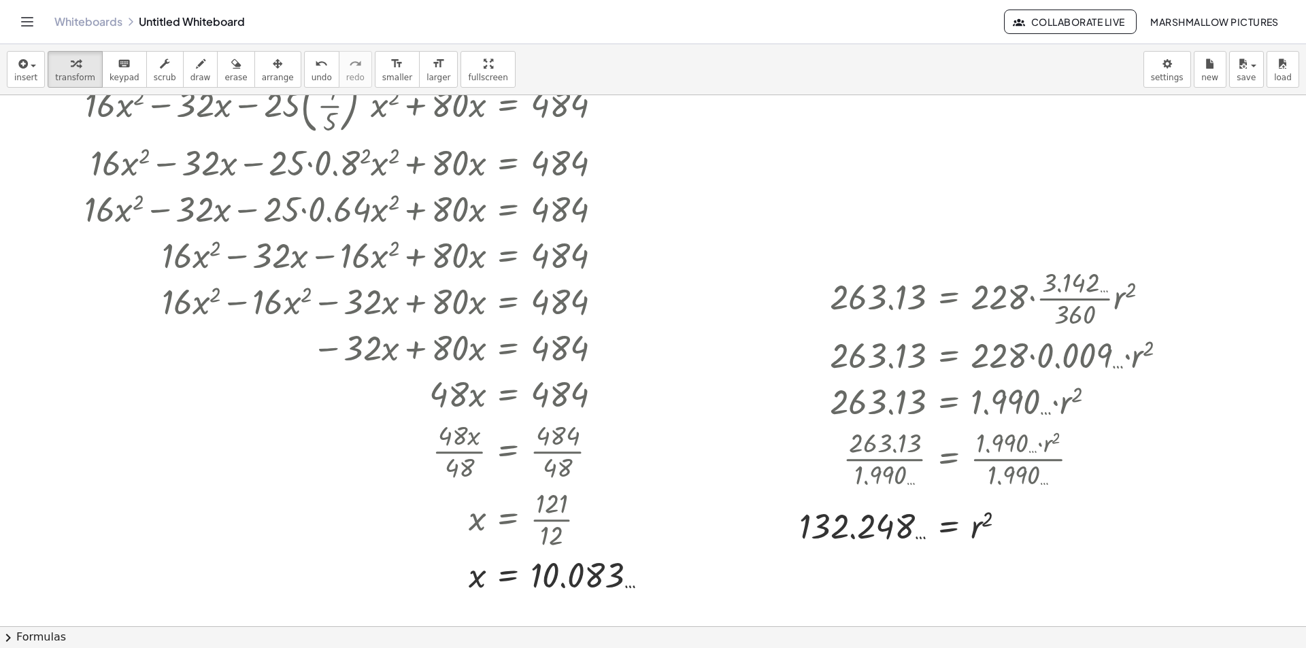
scroll to position [463, 0]
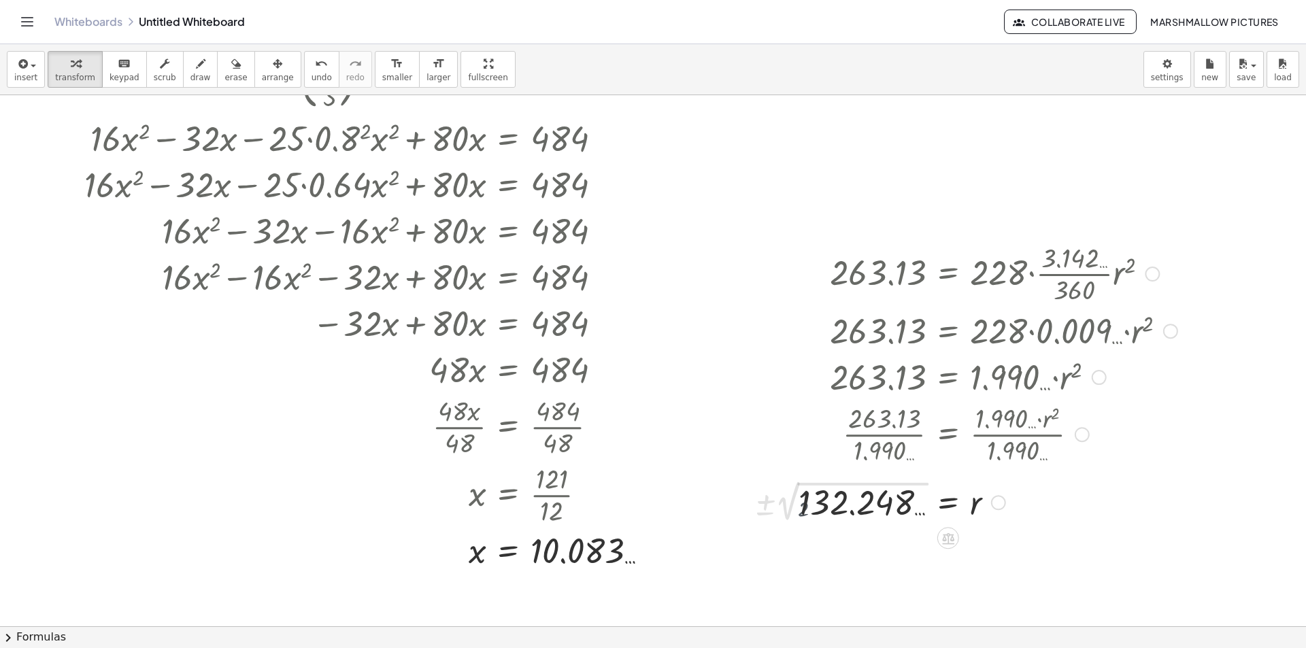
click at [874, 511] on div at bounding box center [966, 502] width 437 height 50
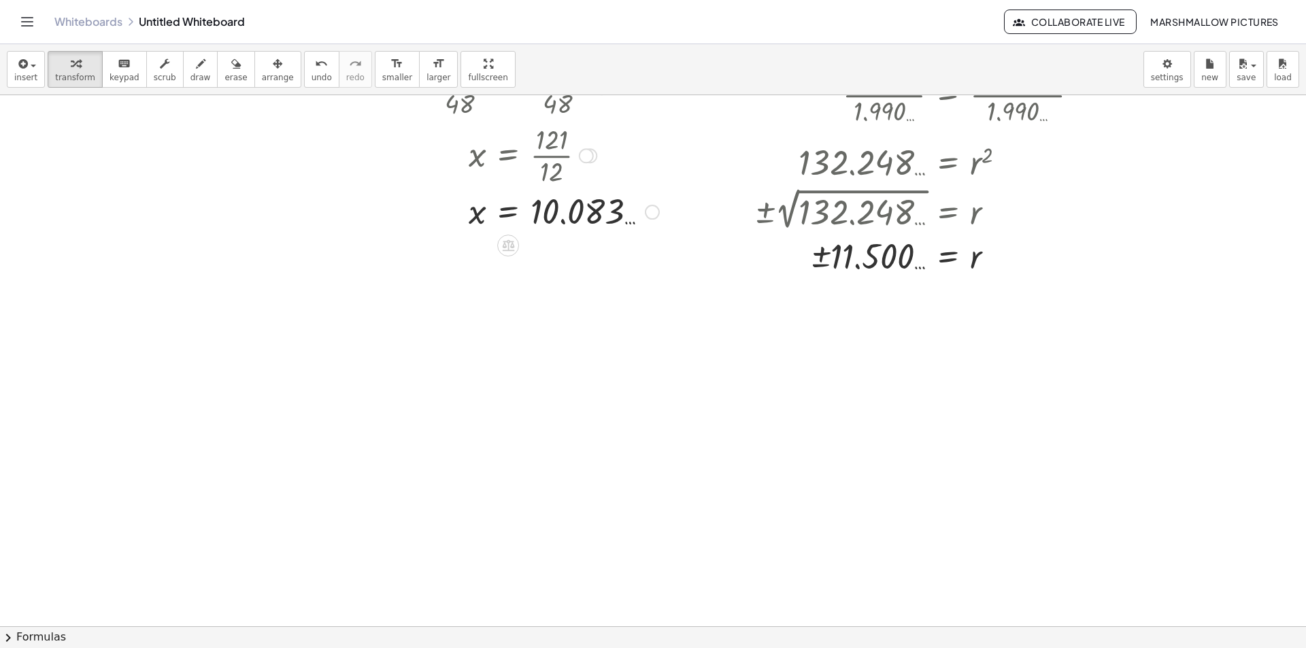
scroll to position [803, 0]
click at [576, 441] on div at bounding box center [653, 89] width 1306 height 1594
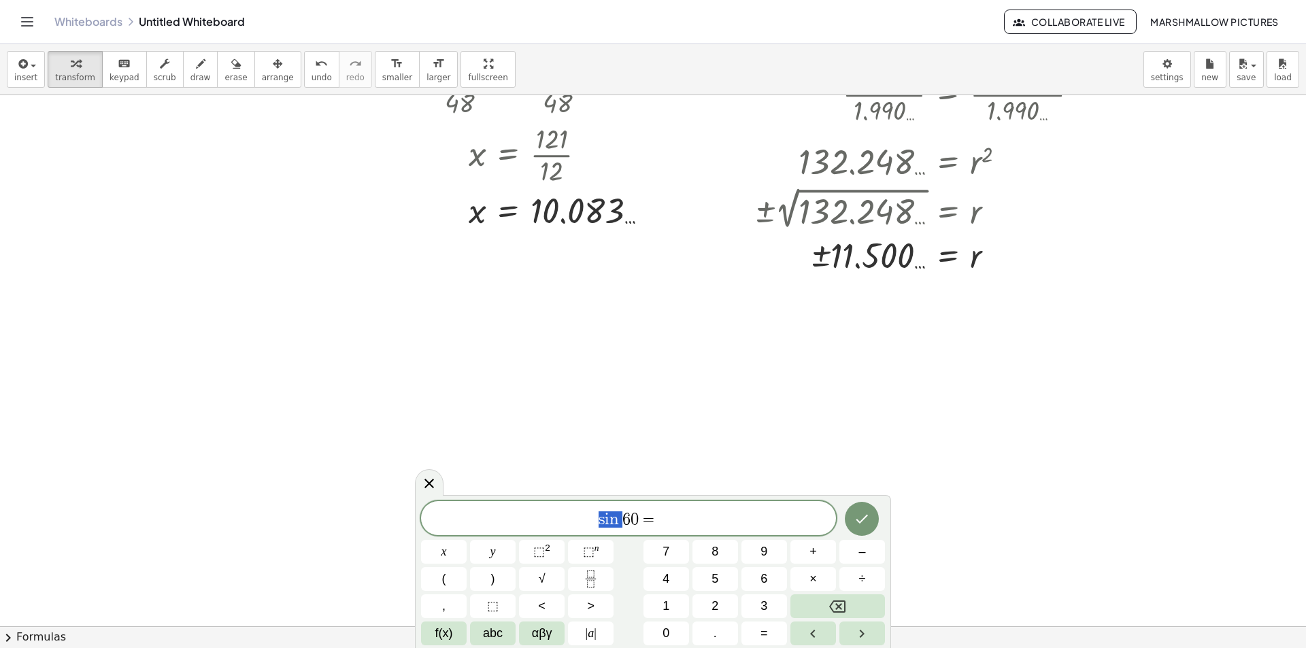
drag, startPoint x: 618, startPoint y: 520, endPoint x: 567, endPoint y: 522, distance: 51.1
click at [707, 524] on span "t a n 6 0 = ​" at bounding box center [628, 519] width 415 height 19
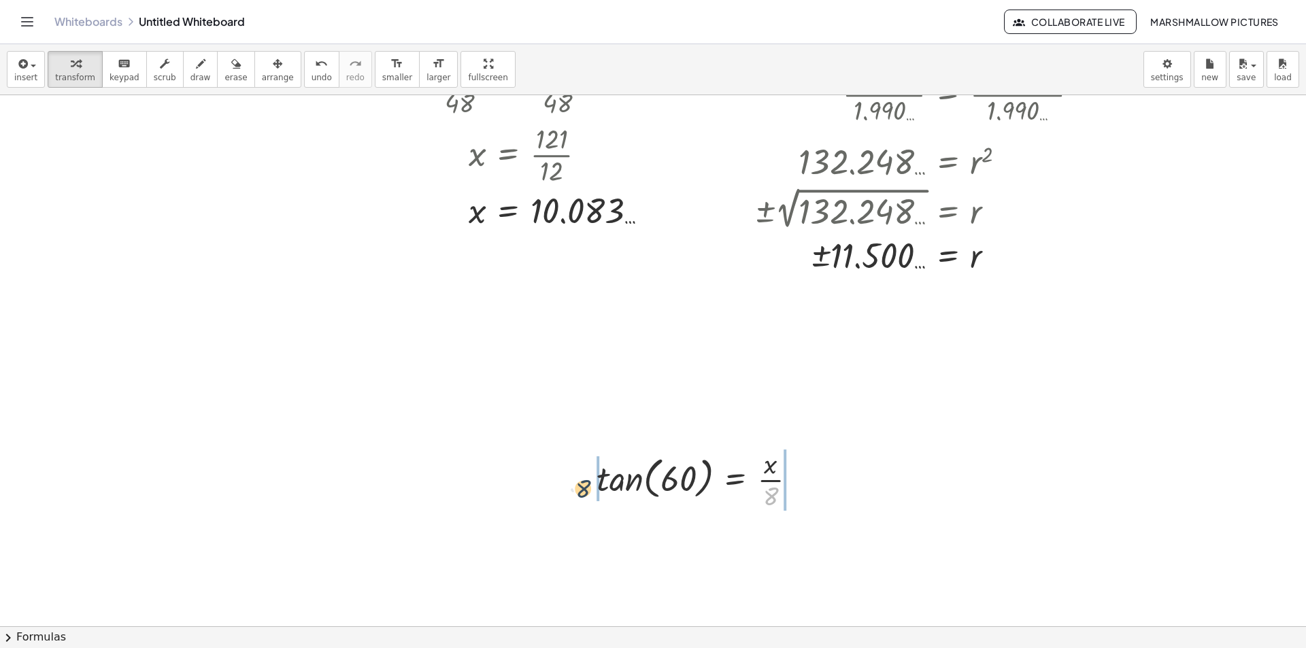
drag, startPoint x: 723, startPoint y: 497, endPoint x: 601, endPoint y: 491, distance: 121.9
click at [582, 494] on div "· 8 tan ( , 60 ) = · x · 8" at bounding box center [696, 478] width 241 height 75
drag, startPoint x: 742, startPoint y: 495, endPoint x: 722, endPoint y: 491, distance: 20.1
click at [722, 491] on div at bounding box center [702, 479] width 224 height 68
click at [618, 471] on div at bounding box center [702, 479] width 224 height 68
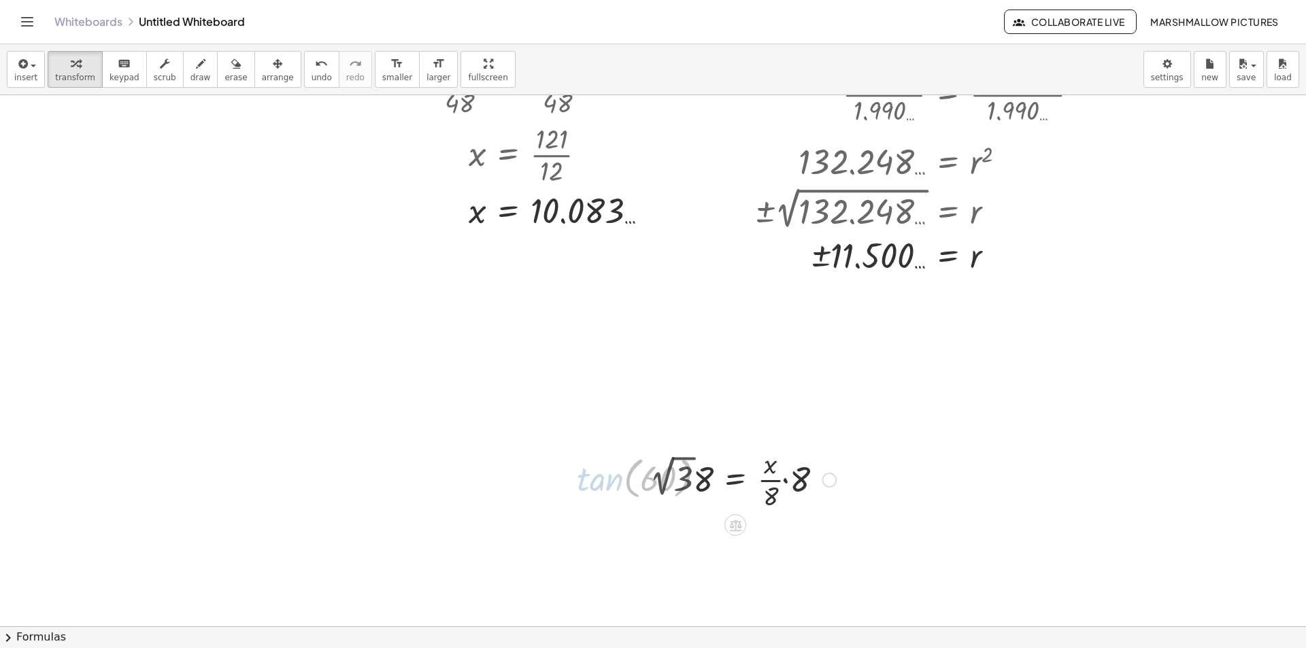
drag, startPoint x: 694, startPoint y: 480, endPoint x: 722, endPoint y: 535, distance: 62.4
click at [695, 480] on div at bounding box center [716, 479] width 253 height 68
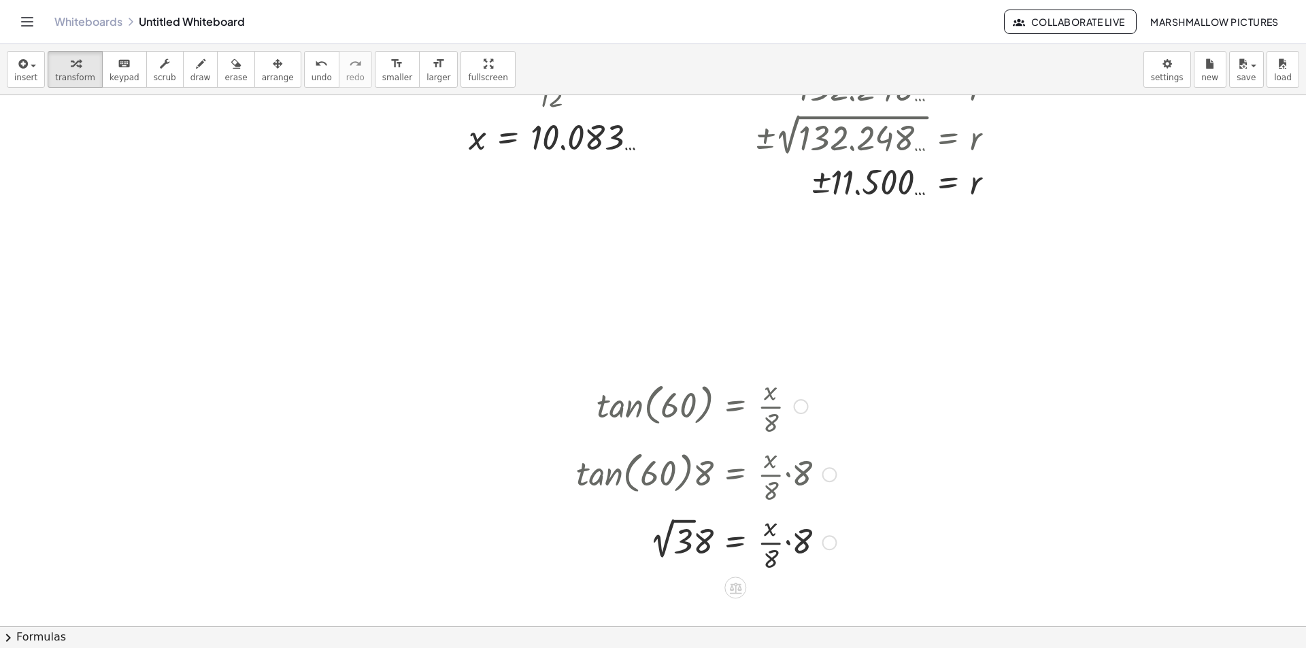
scroll to position [1007, 0]
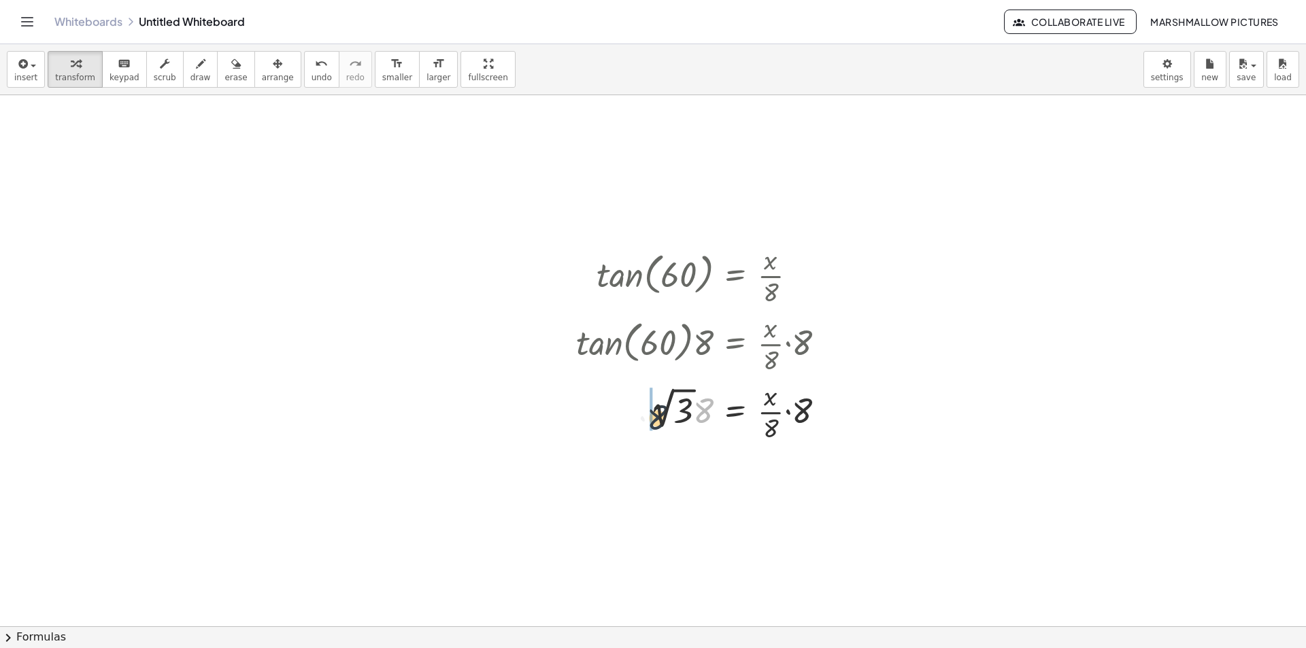
drag, startPoint x: 688, startPoint y: 402, endPoint x: 700, endPoint y: 409, distance: 13.8
click at [662, 405] on div at bounding box center [705, 411] width 273 height 68
drag, startPoint x: 803, startPoint y: 413, endPoint x: 772, endPoint y: 440, distance: 41.0
click at [735, 276] on div "tan ( , 60 ) = · x · 8 · tan ( , 60 ) · 8 = · · x · 8 · 8 · 2 √ 3 · 8 = · · x ·…" at bounding box center [735, 276] width 0 height 0
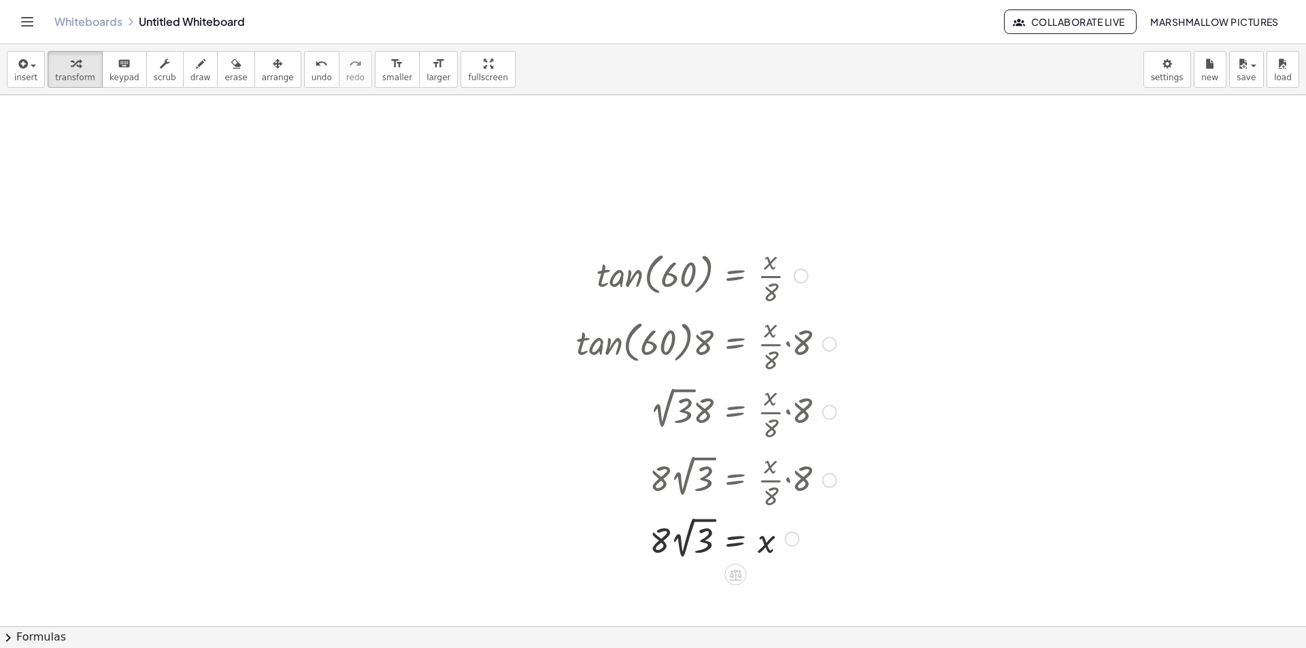
click at [794, 539] on div at bounding box center [791, 539] width 15 height 15
click at [872, 503] on span "Transform line" at bounding box center [850, 508] width 61 height 11
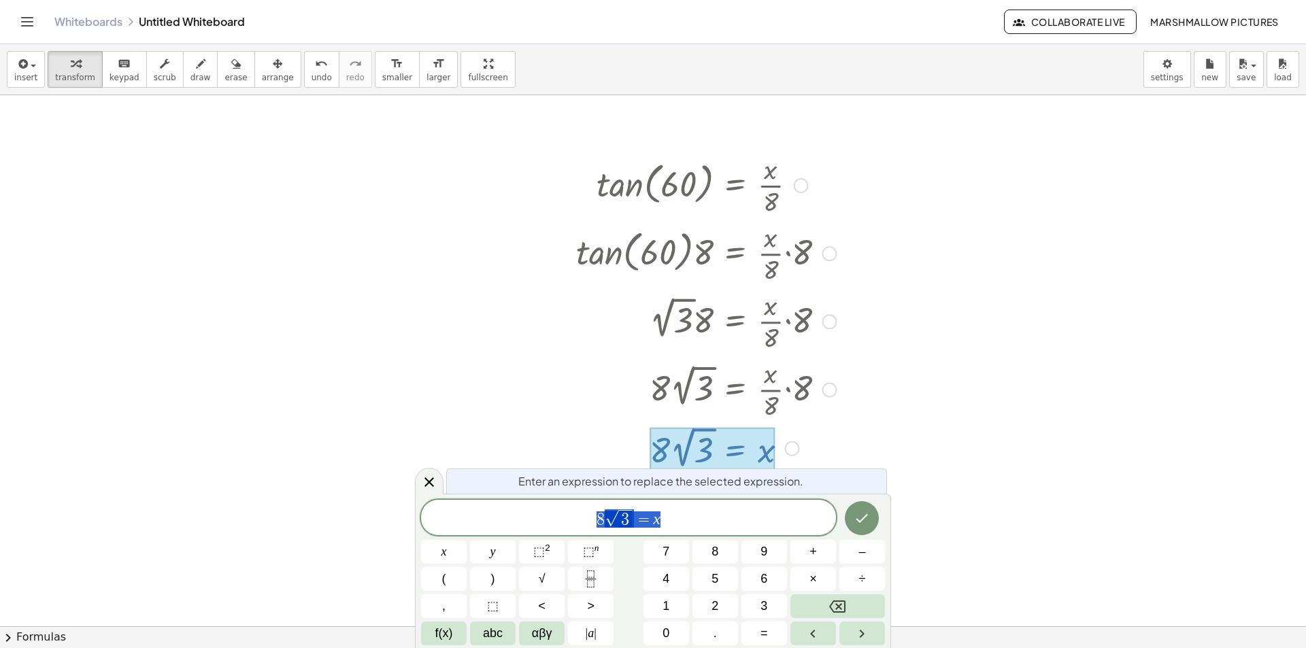
scroll to position [1112, 0]
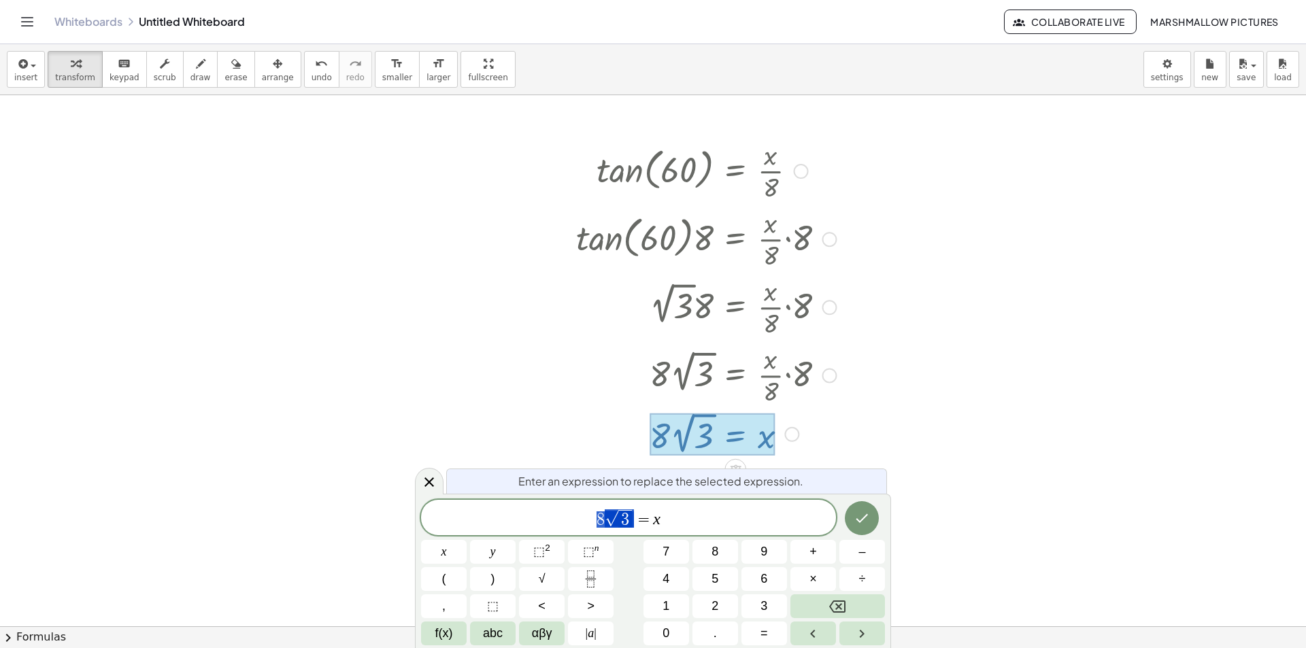
drag, startPoint x: 633, startPoint y: 518, endPoint x: 532, endPoint y: 514, distance: 101.4
click at [434, 480] on icon at bounding box center [429, 482] width 16 height 16
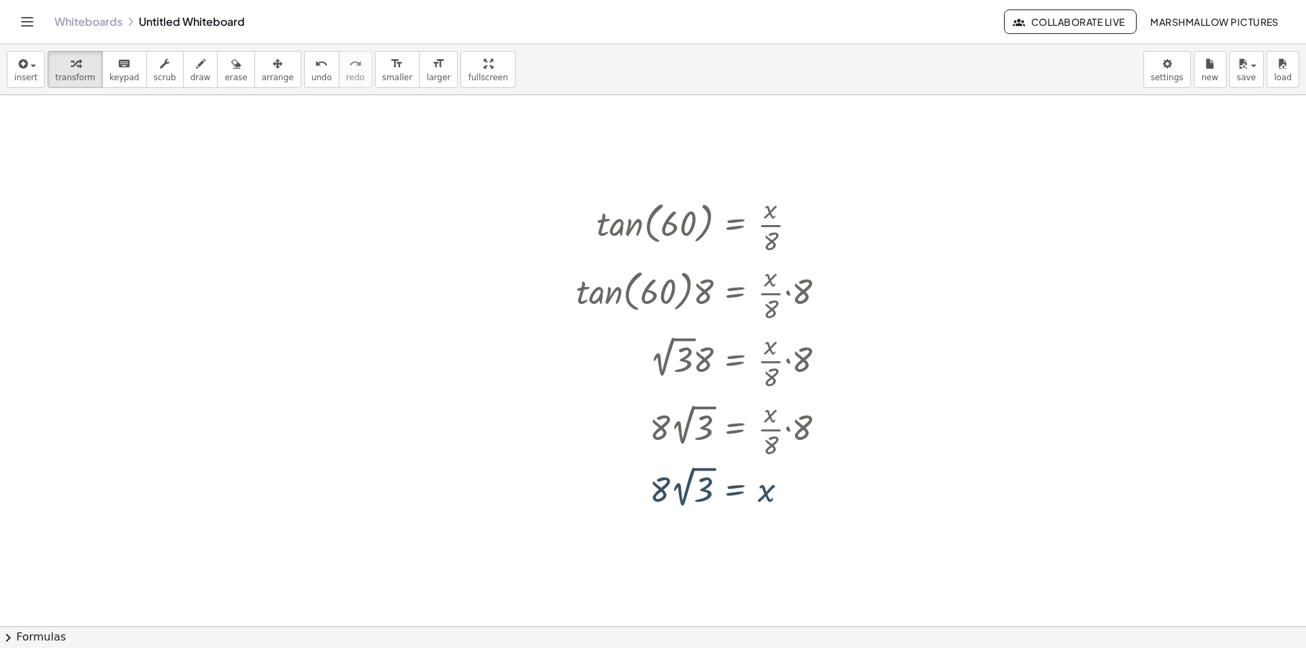
scroll to position [1007, 0]
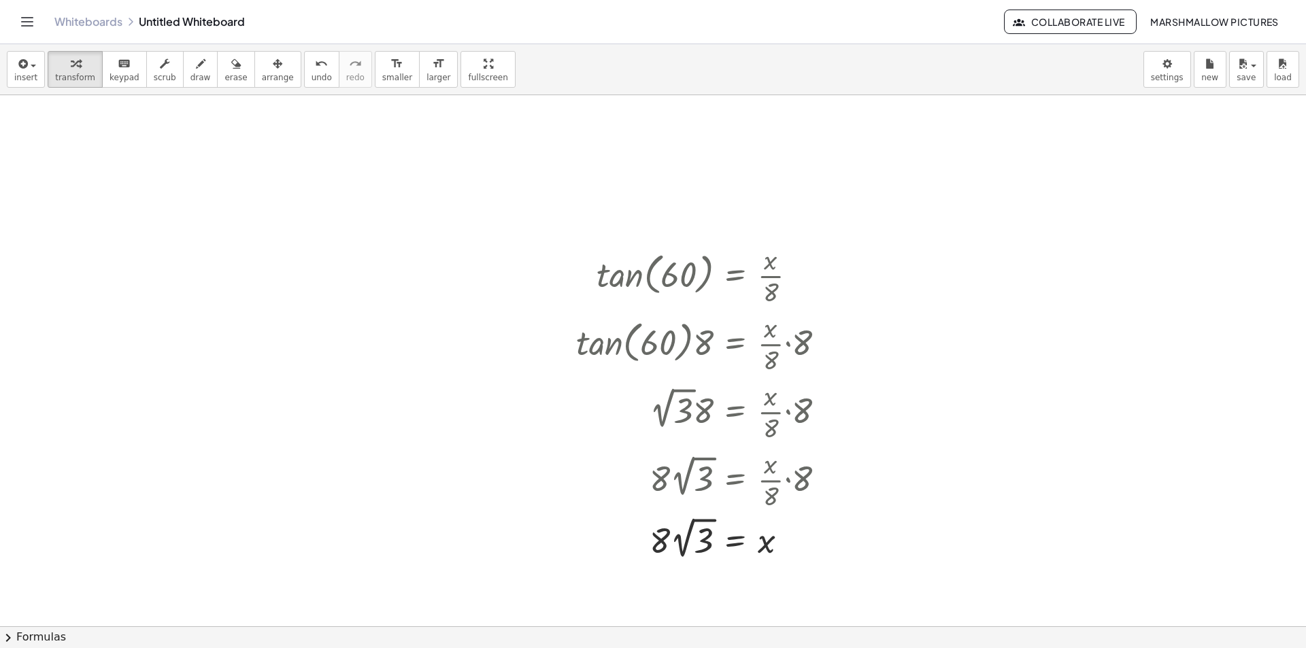
click at [341, 490] on div at bounding box center [653, 150] width 1306 height 2125
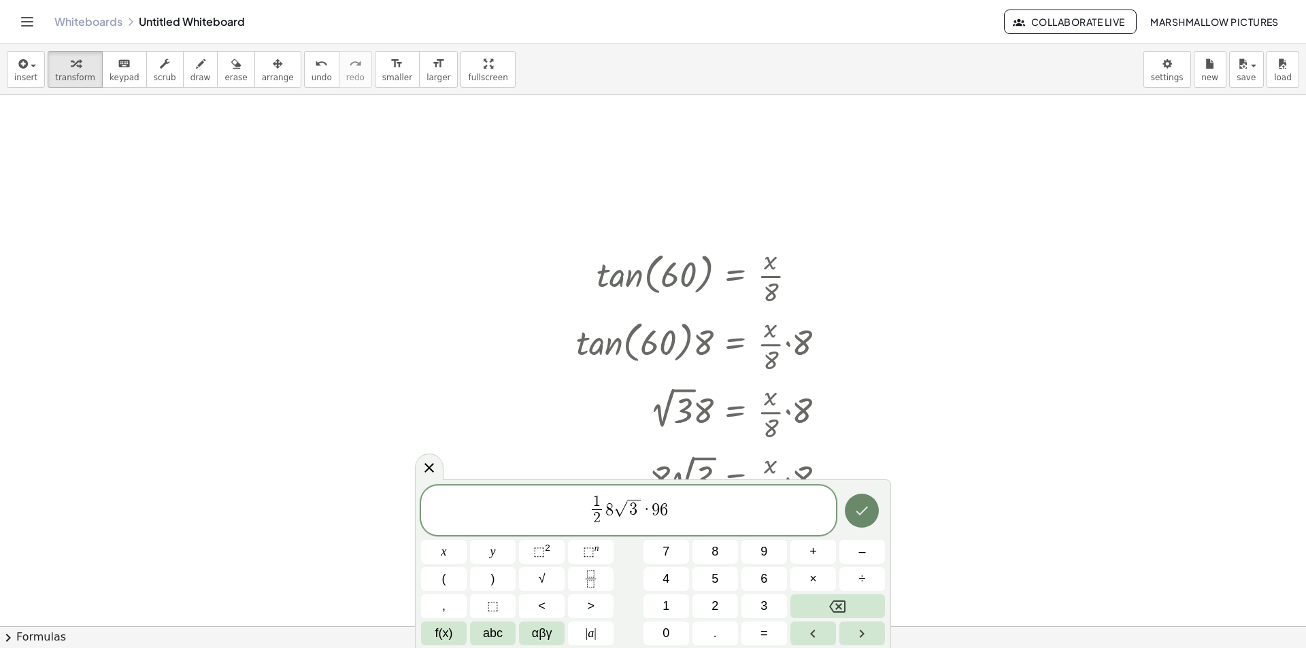
click at [862, 518] on icon "Done" at bounding box center [862, 511] width 16 height 16
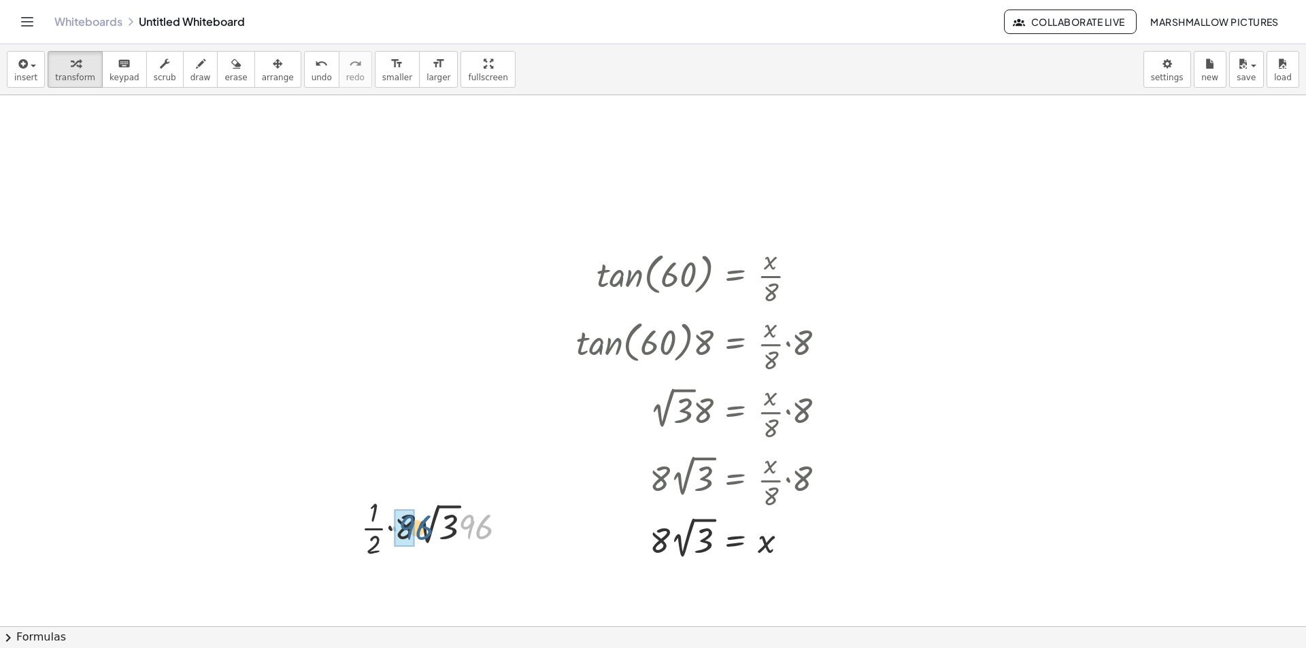
drag, startPoint x: 474, startPoint y: 528, endPoint x: 410, endPoint y: 529, distance: 63.9
drag, startPoint x: 407, startPoint y: 526, endPoint x: 372, endPoint y: 511, distance: 38.1
click at [372, 511] on div at bounding box center [439, 527] width 169 height 68
drag, startPoint x: 445, startPoint y: 526, endPoint x: 422, endPoint y: 517, distance: 24.1
click at [422, 517] on div at bounding box center [439, 527] width 133 height 68
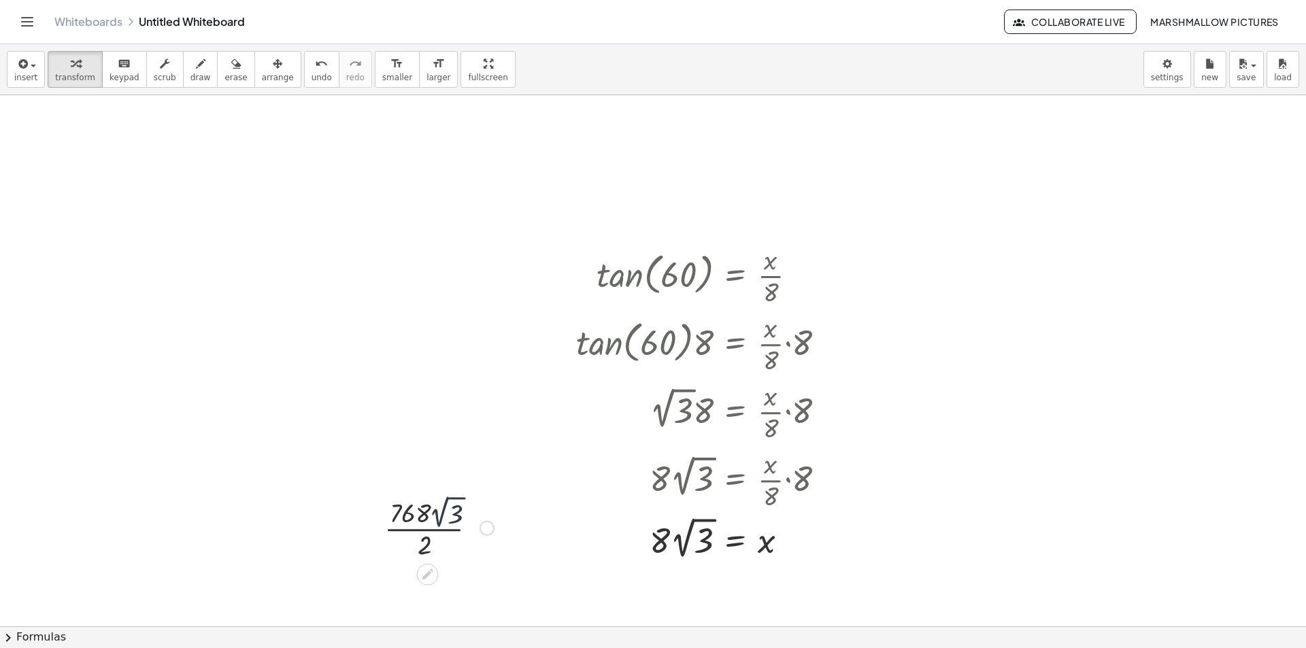
click at [412, 516] on div at bounding box center [439, 527] width 122 height 71
click at [419, 537] on div at bounding box center [439, 527] width 122 height 71
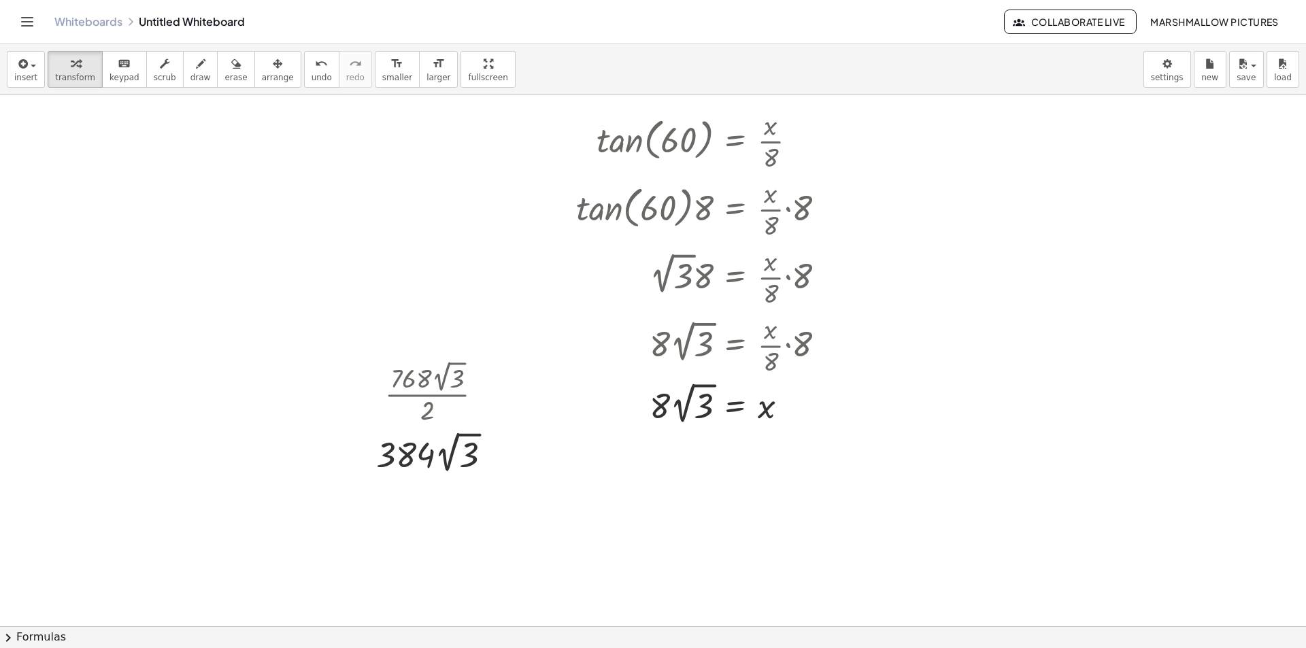
scroll to position [1143, 0]
click at [492, 456] on div at bounding box center [495, 452] width 15 height 15
click at [545, 423] on span "Transform line" at bounding box center [554, 421] width 61 height 11
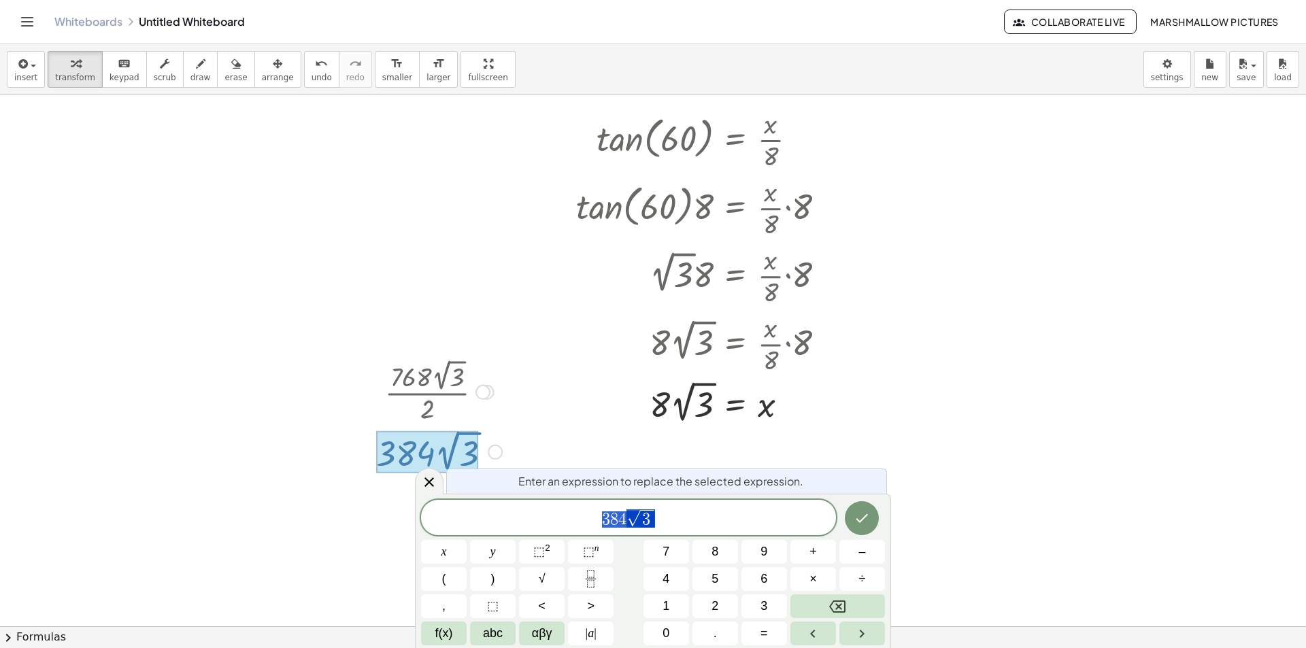
drag, startPoint x: 437, startPoint y: 480, endPoint x: 441, endPoint y: 465, distance: 15.5
click at [435, 481] on div at bounding box center [429, 481] width 29 height 27
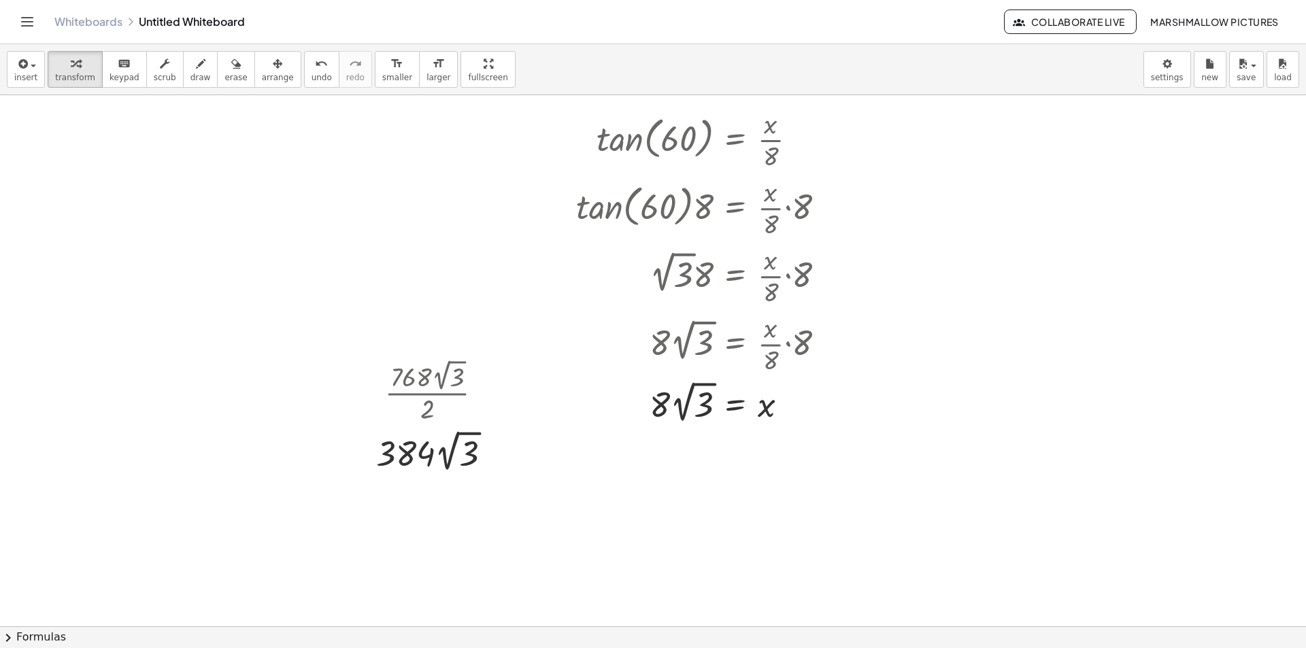
click at [219, 263] on div at bounding box center [653, 14] width 1306 height 2125
click at [305, 305] on div at bounding box center [300, 302] width 135 height 73
drag, startPoint x: 304, startPoint y: 319, endPoint x: 307, endPoint y: 305, distance: 14.7
click at [263, 308] on div at bounding box center [300, 302] width 102 height 68
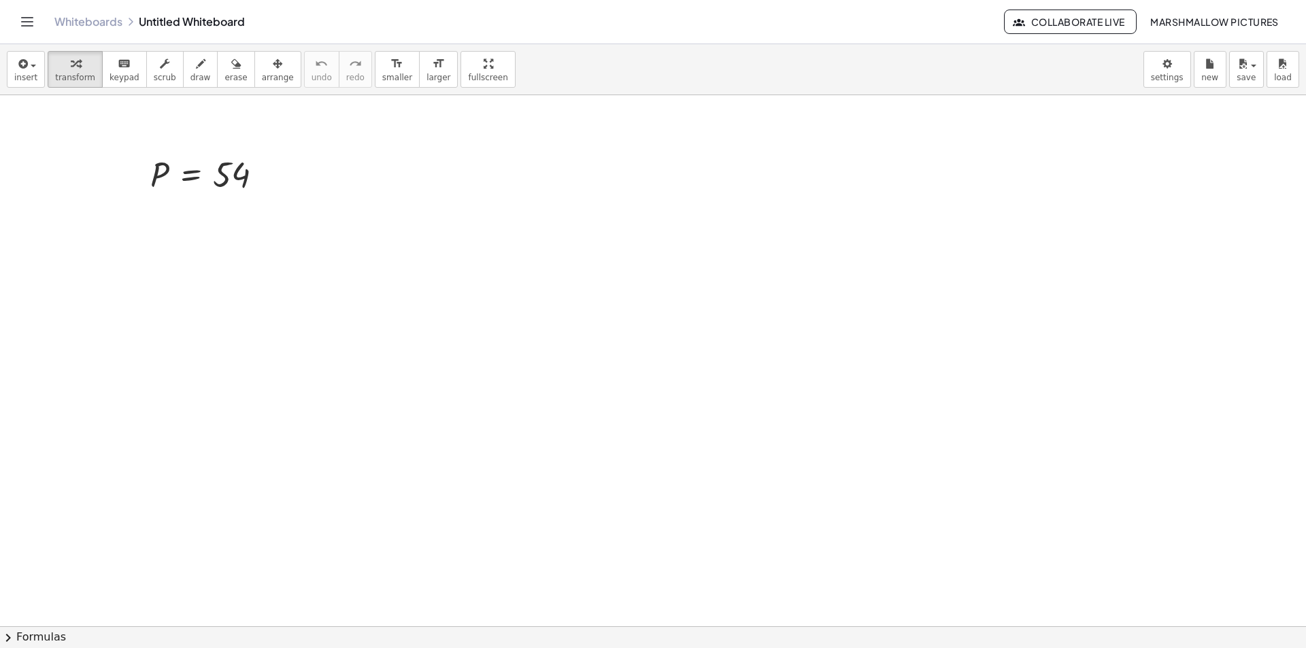
drag, startPoint x: 521, startPoint y: 231, endPoint x: 364, endPoint y: 207, distance: 158.8
click at [350, 203] on div "· 3 tan ( , 70 ) = · x · 3" at bounding box center [450, 210] width 238 height 75
click at [396, 213] on div at bounding box center [457, 210] width 267 height 68
click at [359, 216] on div at bounding box center [467, 210] width 250 height 68
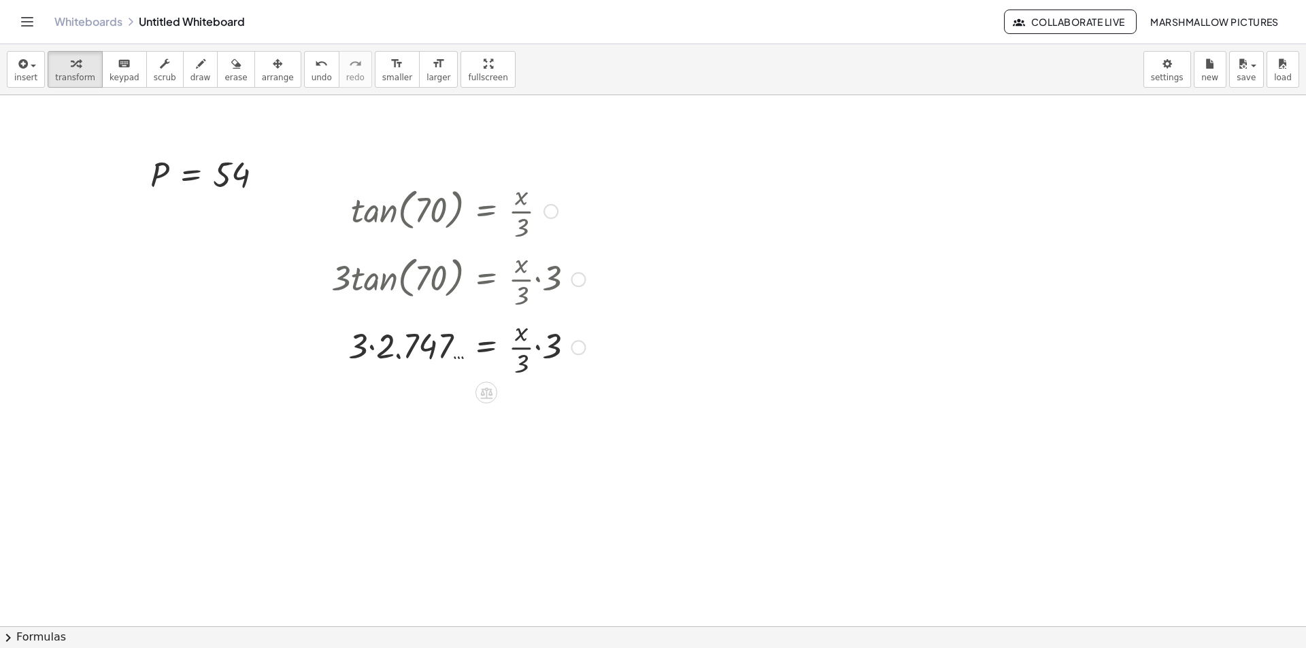
drag, startPoint x: 397, startPoint y: 350, endPoint x: 509, endPoint y: 360, distance: 112.6
click at [397, 351] on div at bounding box center [457, 346] width 267 height 68
drag, startPoint x: 545, startPoint y: 346, endPoint x: 527, endPoint y: 357, distance: 21.1
click at [527, 357] on div at bounding box center [457, 346] width 267 height 68
drag, startPoint x: 556, startPoint y: 414, endPoint x: 522, endPoint y: 429, distance: 37.4
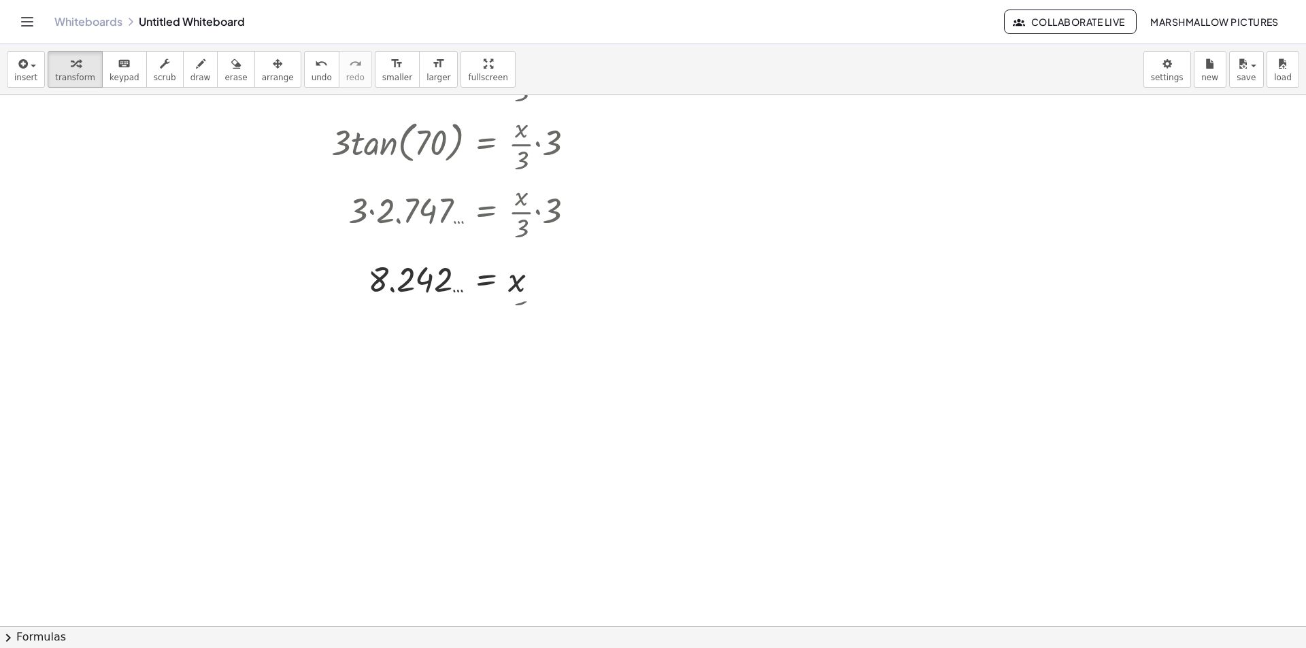
scroll to position [136, 0]
click at [535, 337] on div at bounding box center [457, 335] width 267 height 45
click at [539, 337] on div at bounding box center [542, 336] width 15 height 15
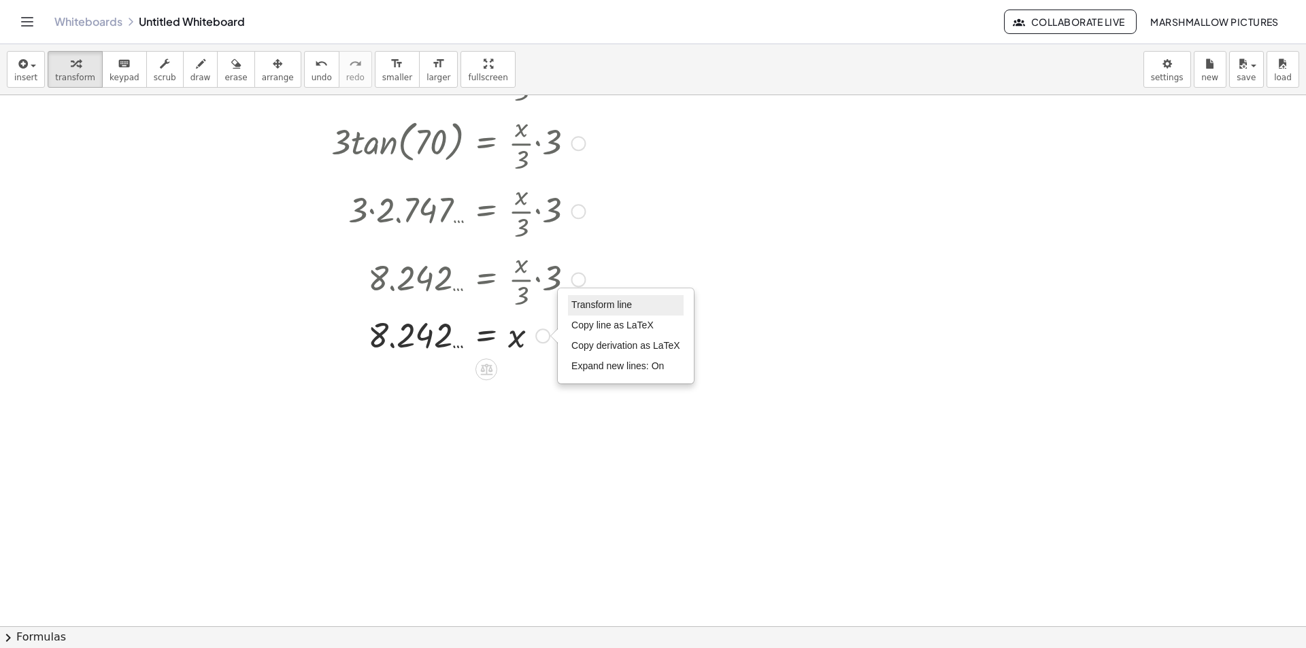
drag, startPoint x: 610, startPoint y: 301, endPoint x: 616, endPoint y: 310, distance: 10.4
click at [610, 303] on span "Transform line" at bounding box center [601, 304] width 61 height 11
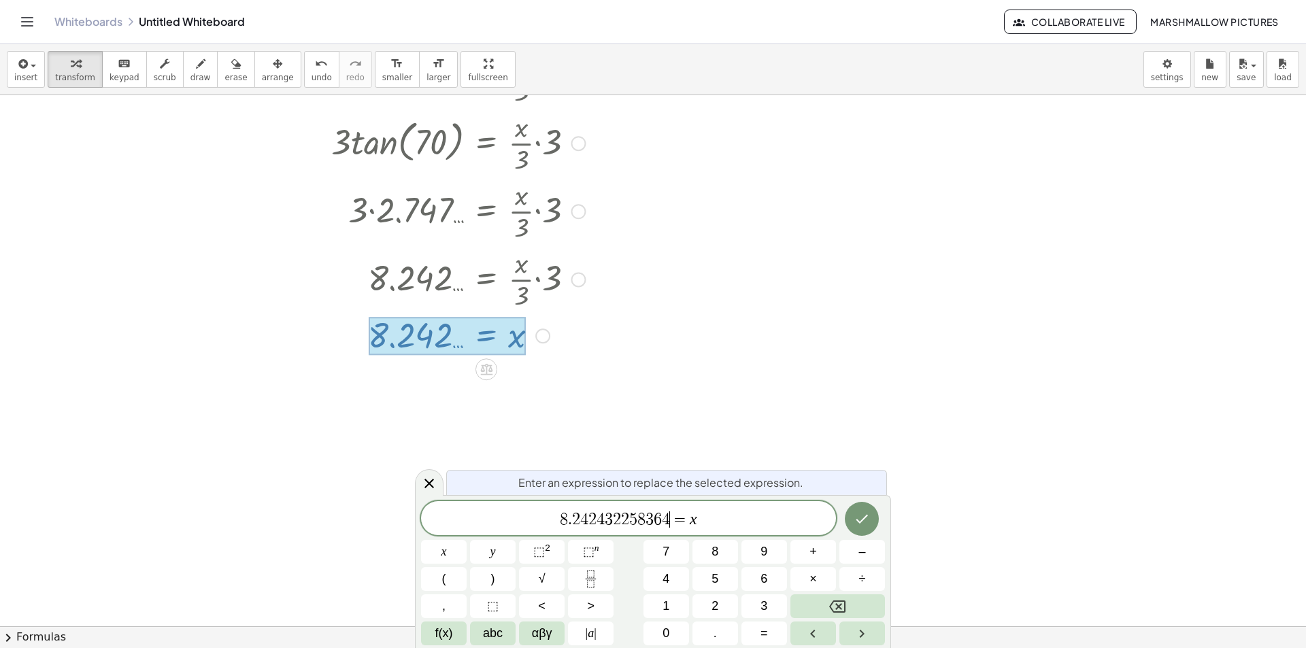
drag, startPoint x: 669, startPoint y: 525, endPoint x: 450, endPoint y: 518, distance: 219.1
click at [435, 488] on icon at bounding box center [429, 483] width 16 height 16
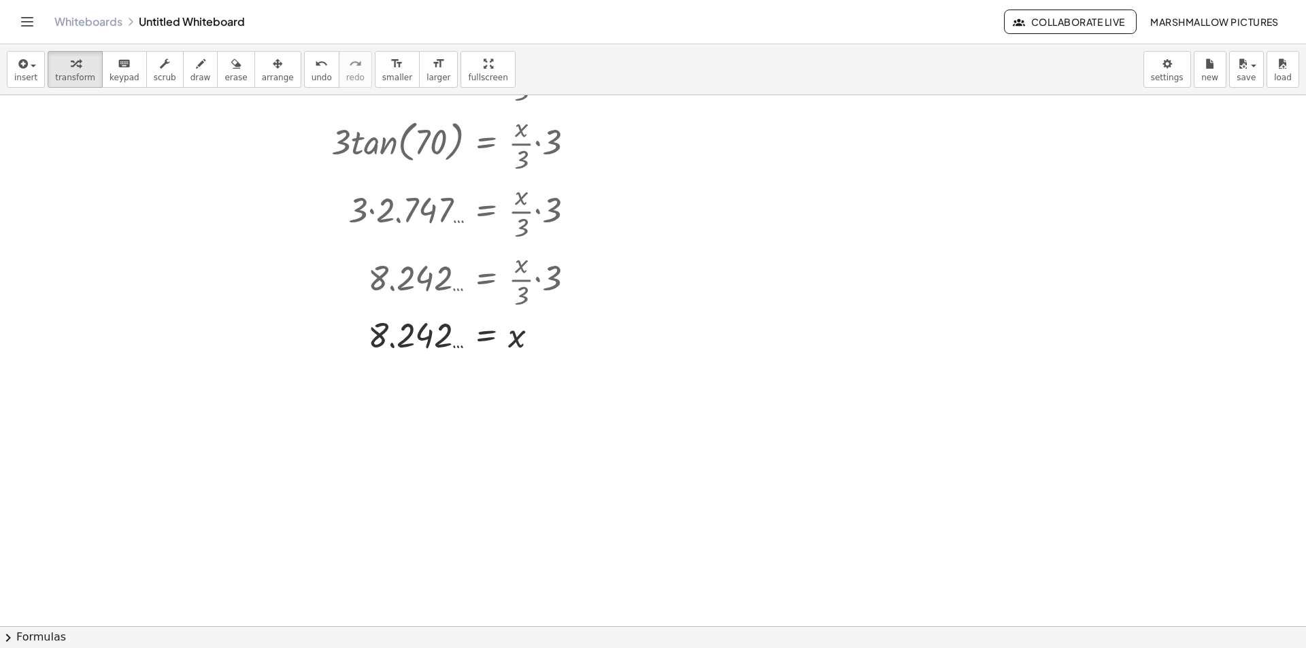
scroll to position [0, 0]
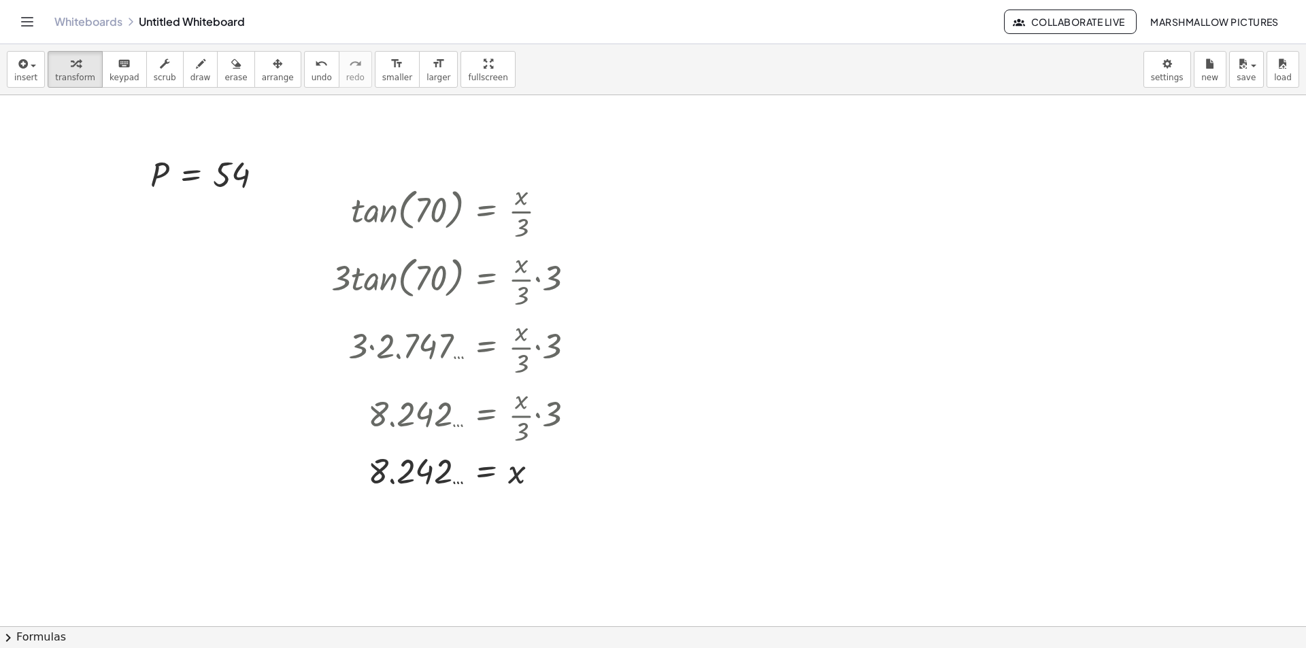
drag, startPoint x: 161, startPoint y: 180, endPoint x: 748, endPoint y: 357, distance: 613.1
drag, startPoint x: 716, startPoint y: 214, endPoint x: 727, endPoint y: 418, distance: 205.1
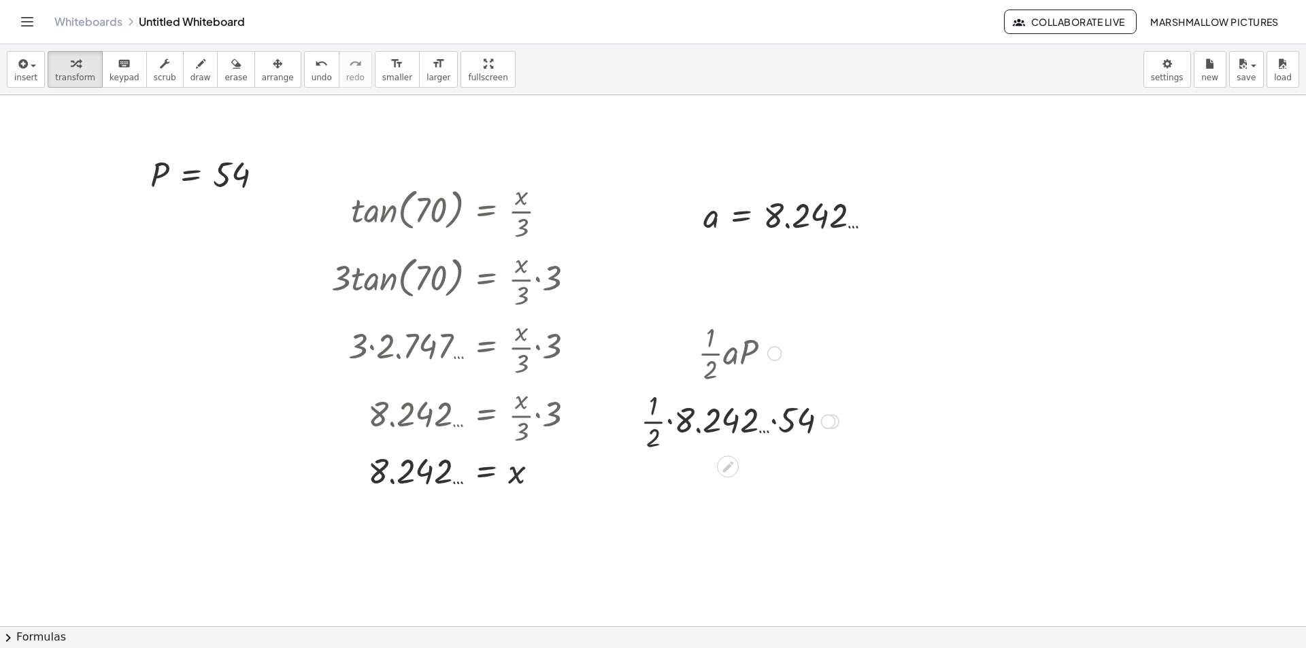
click at [805, 411] on div at bounding box center [740, 420] width 212 height 68
click at [743, 415] on div at bounding box center [739, 420] width 191 height 68
click at [692, 420] on div at bounding box center [740, 420] width 212 height 68
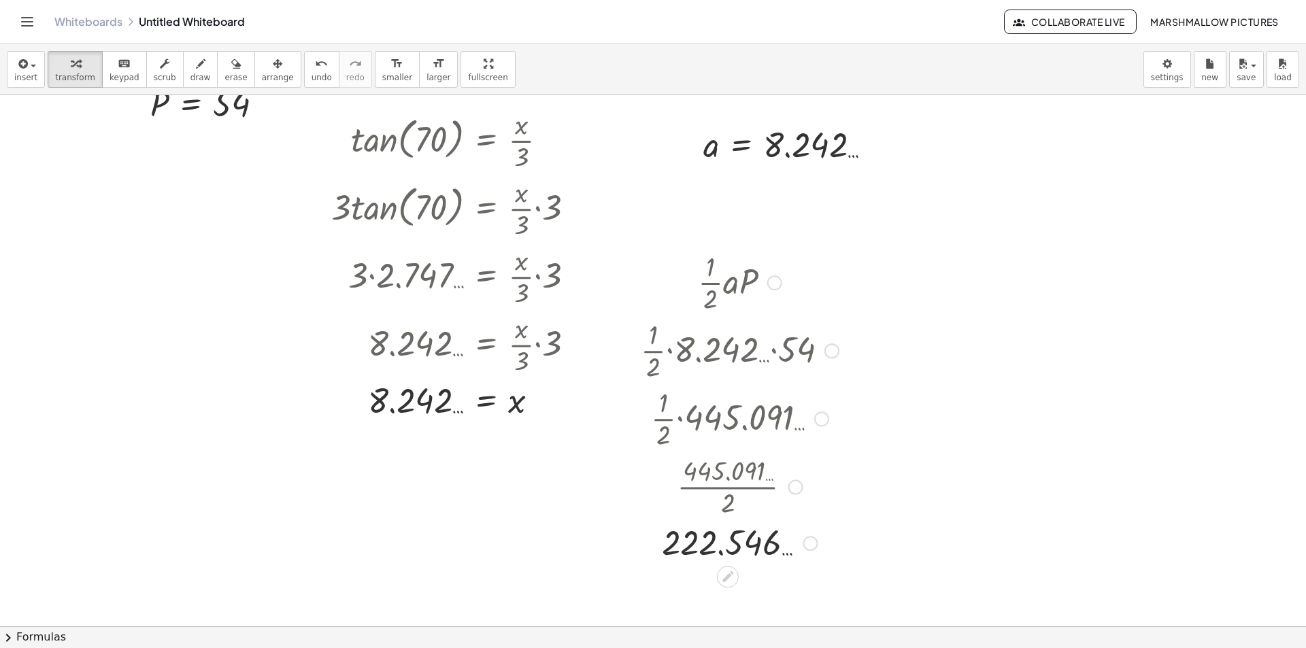
scroll to position [136, 0]
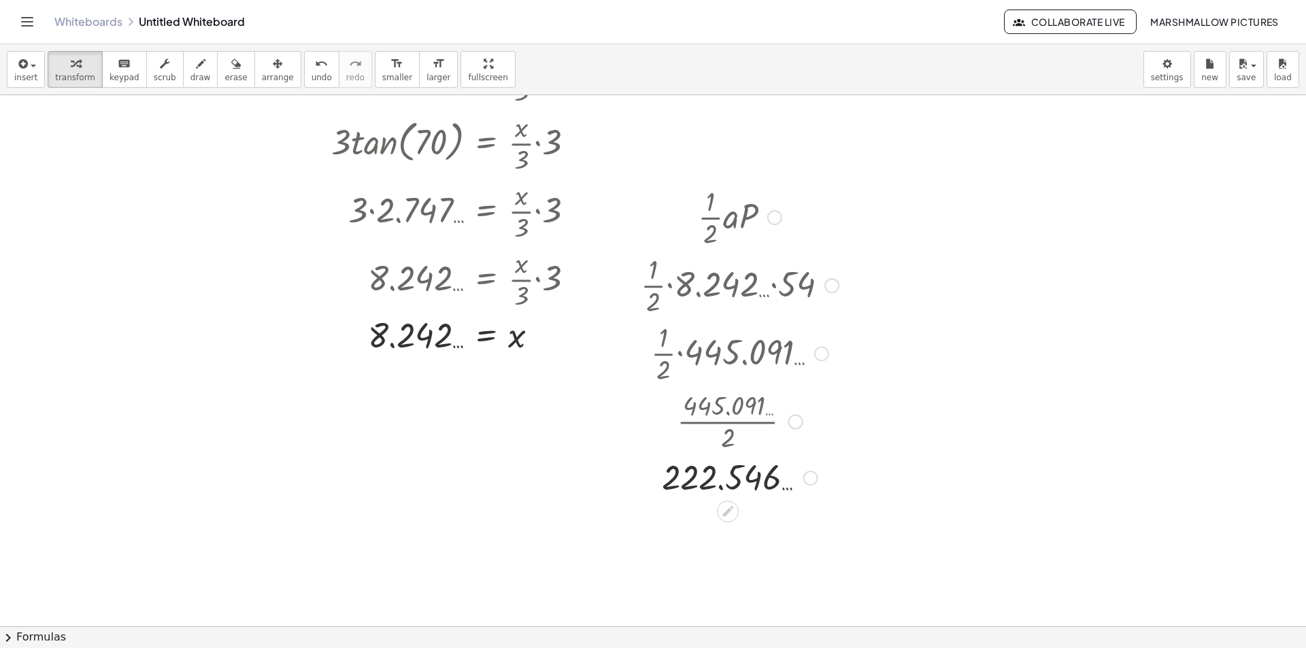
click at [811, 476] on div at bounding box center [810, 478] width 15 height 15
click at [858, 449] on span "Transform line" at bounding box center [869, 446] width 61 height 11
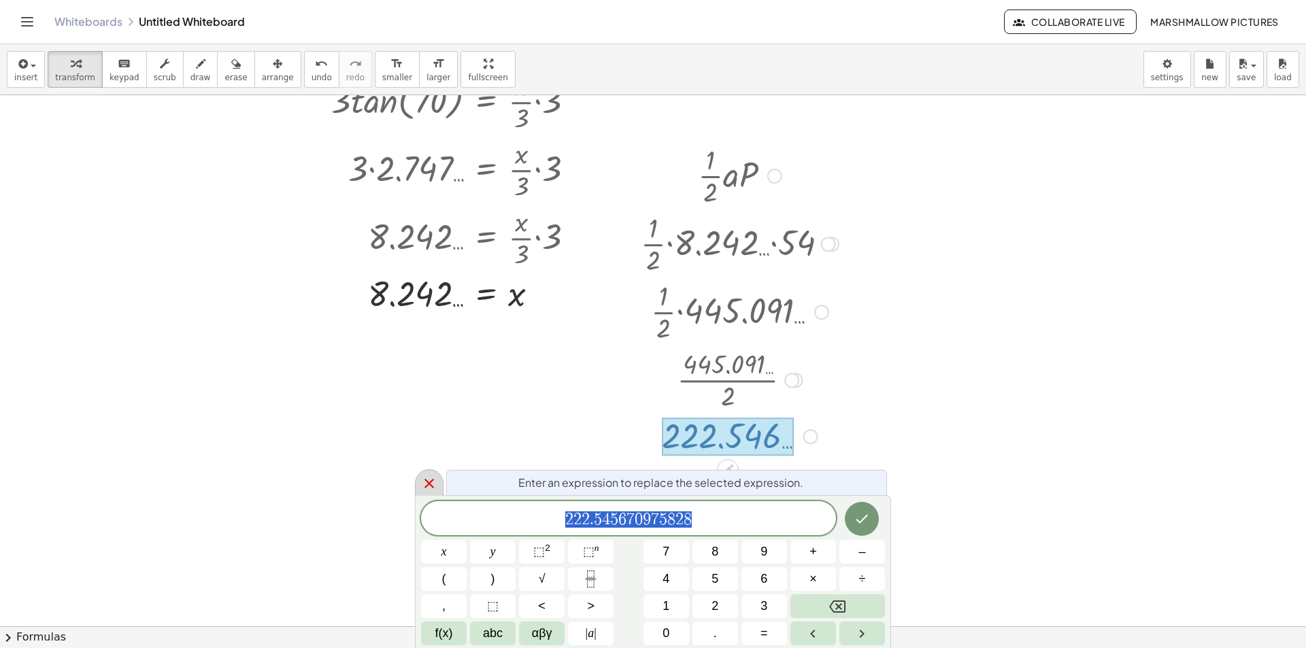
click at [434, 482] on icon at bounding box center [429, 483] width 16 height 16
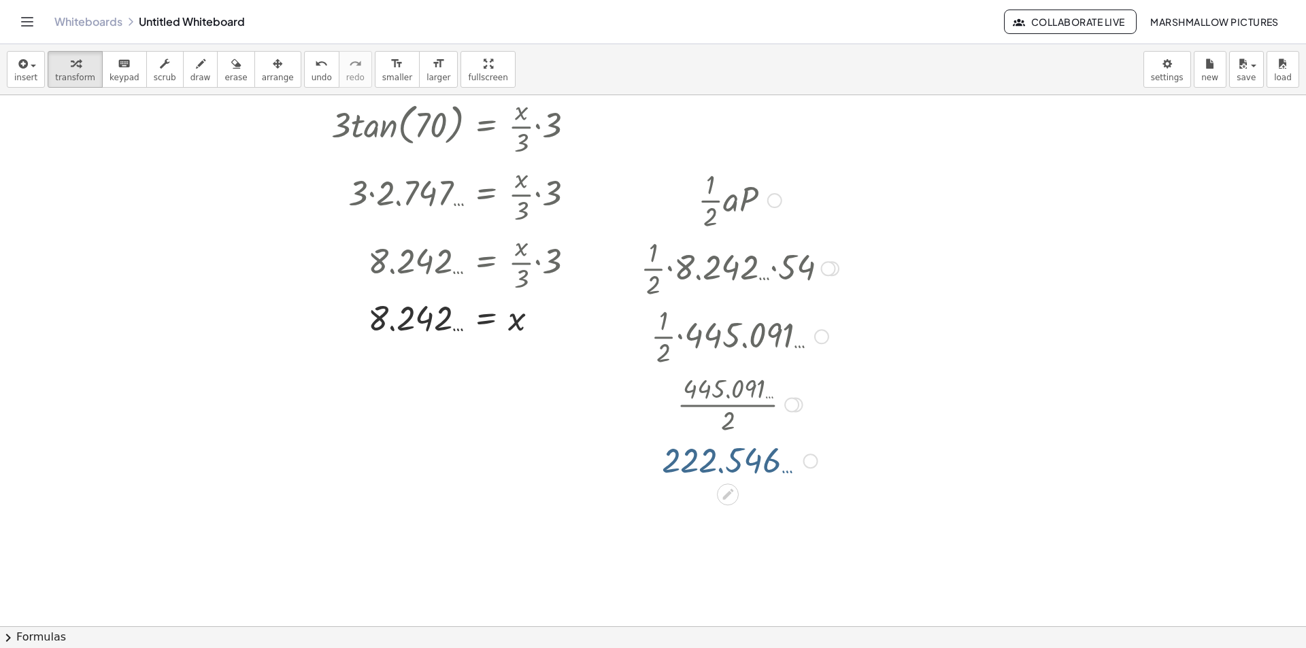
click at [419, 461] on div at bounding box center [653, 517] width 1306 height 1151
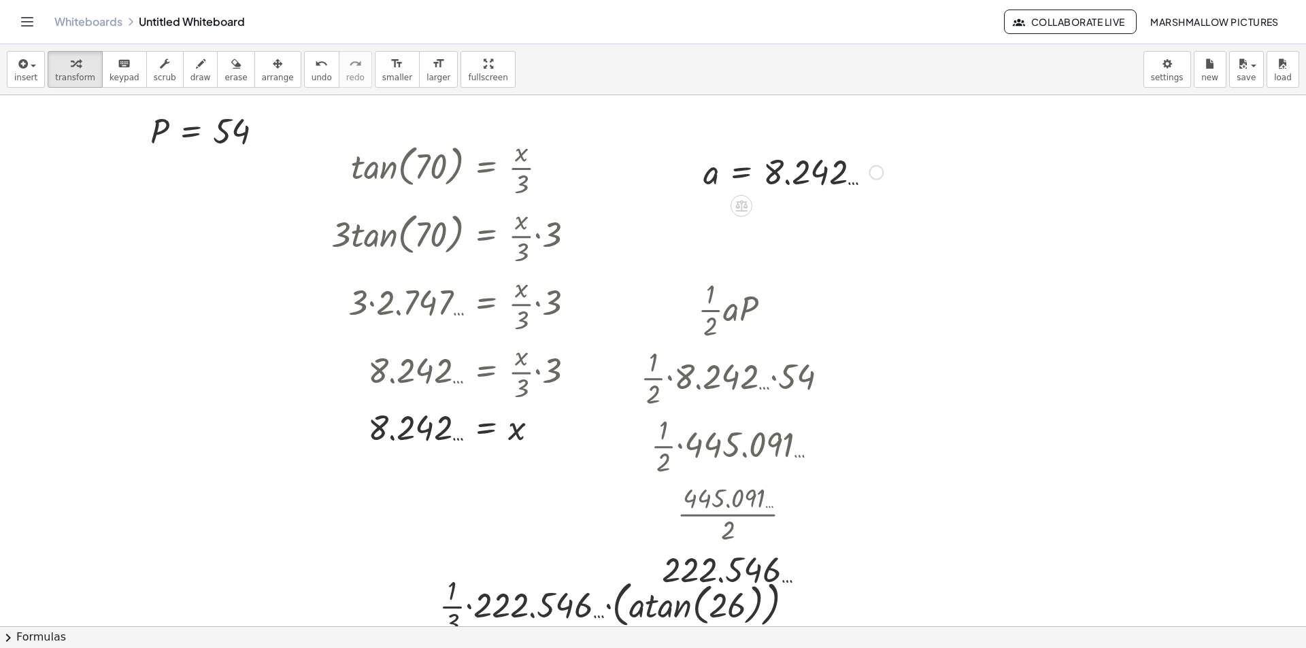
scroll to position [68, 0]
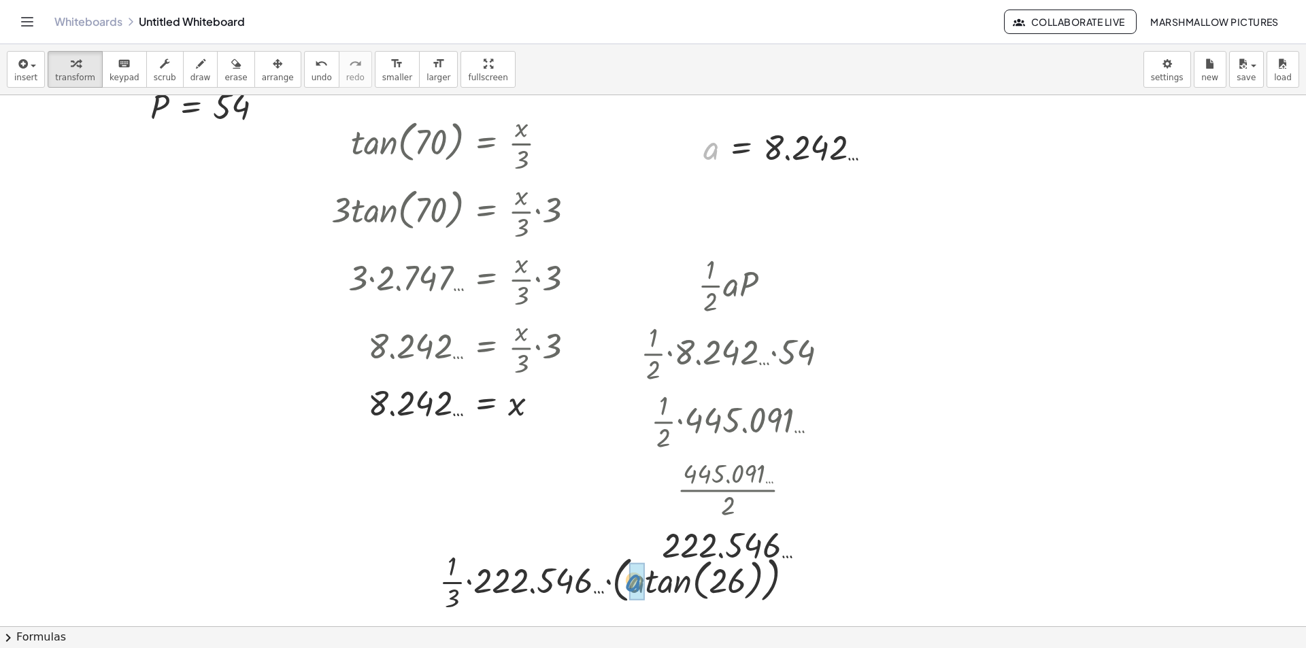
drag, startPoint x: 716, startPoint y: 141, endPoint x: 639, endPoint y: 578, distance: 443.4
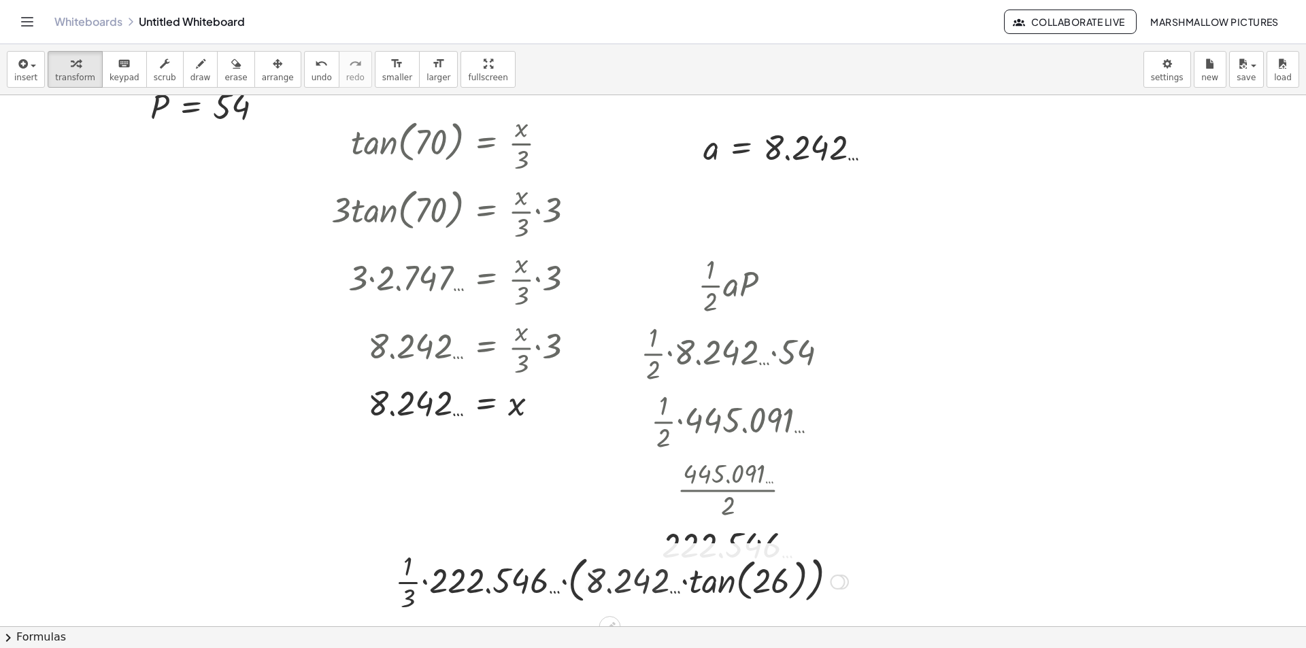
drag, startPoint x: 718, startPoint y: 590, endPoint x: 703, endPoint y: 617, distance: 30.1
click at [718, 590] on div at bounding box center [621, 581] width 467 height 68
click at [701, 583] on div at bounding box center [622, 581] width 444 height 68
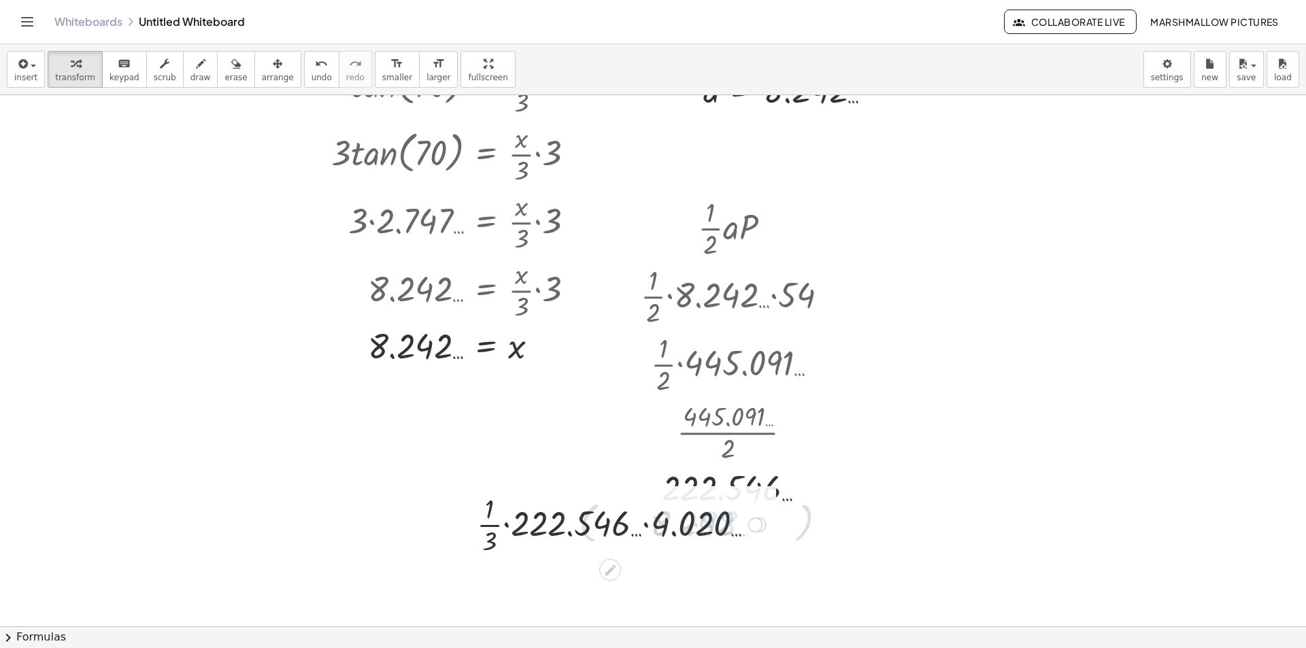
scroll to position [204, 0]
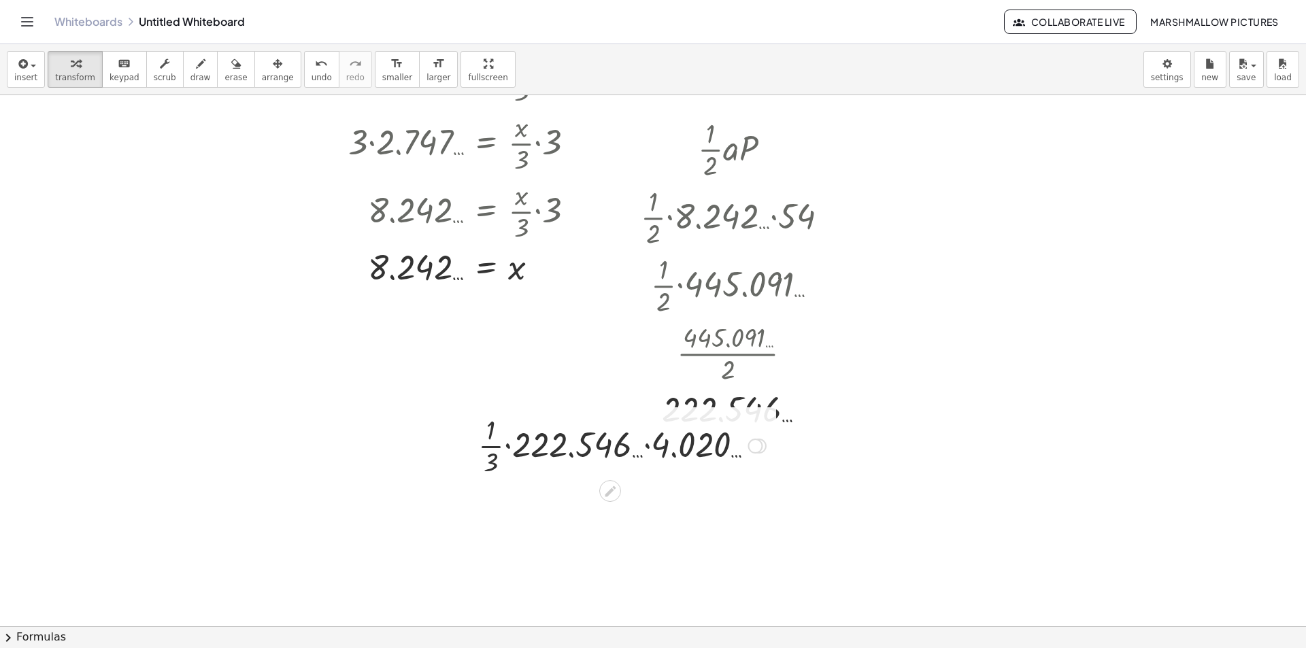
click at [685, 439] on div at bounding box center [621, 445] width 301 height 68
click at [645, 450] on div at bounding box center [621, 445] width 203 height 68
click at [571, 446] on div at bounding box center [621, 445] width 147 height 68
click at [703, 450] on div at bounding box center [621, 446] width 203 height 45
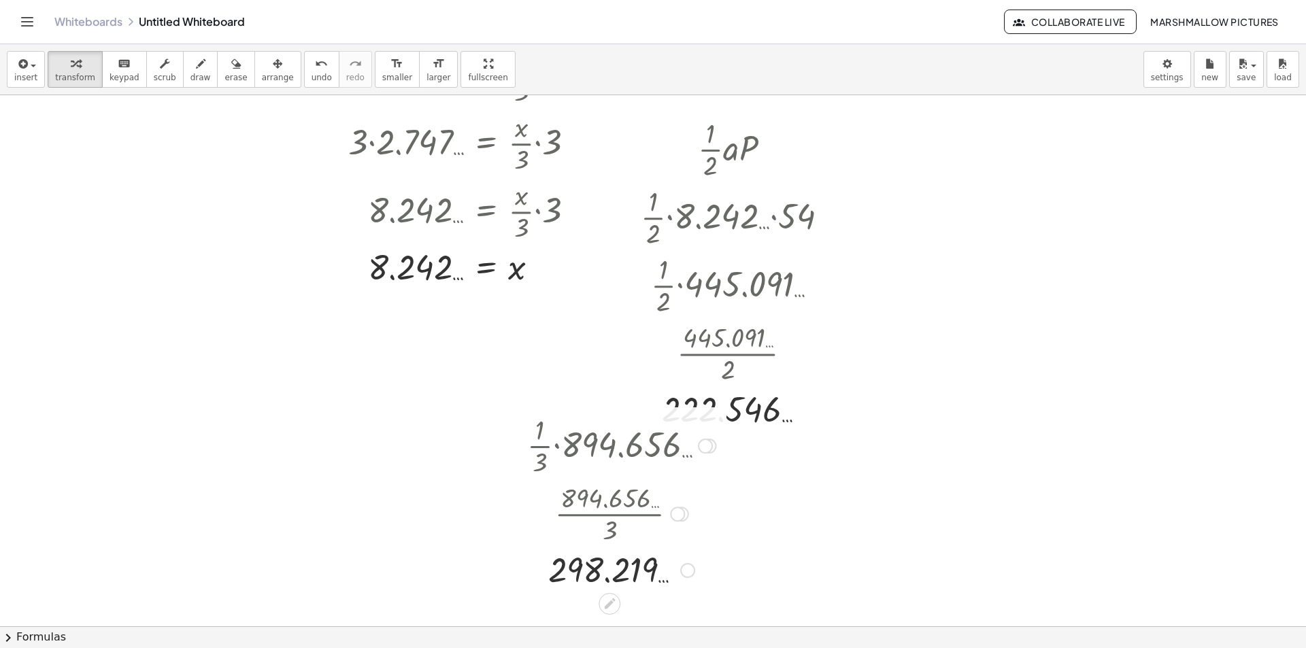
click at [696, 571] on div at bounding box center [621, 569] width 203 height 45
click at [691, 573] on div at bounding box center [687, 570] width 15 height 15
click at [733, 535] on span "Transform line" at bounding box center [746, 539] width 61 height 11
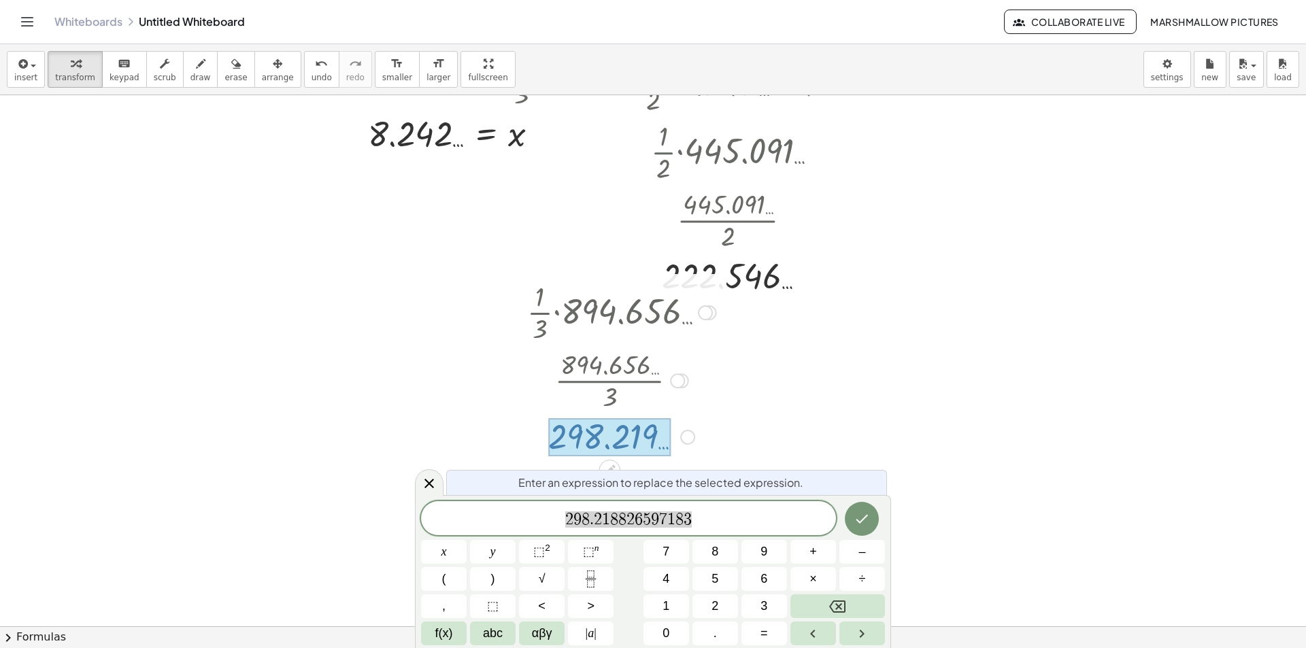
scroll to position [338, 0]
click at [414, 484] on div at bounding box center [653, 332] width 1306 height 1151
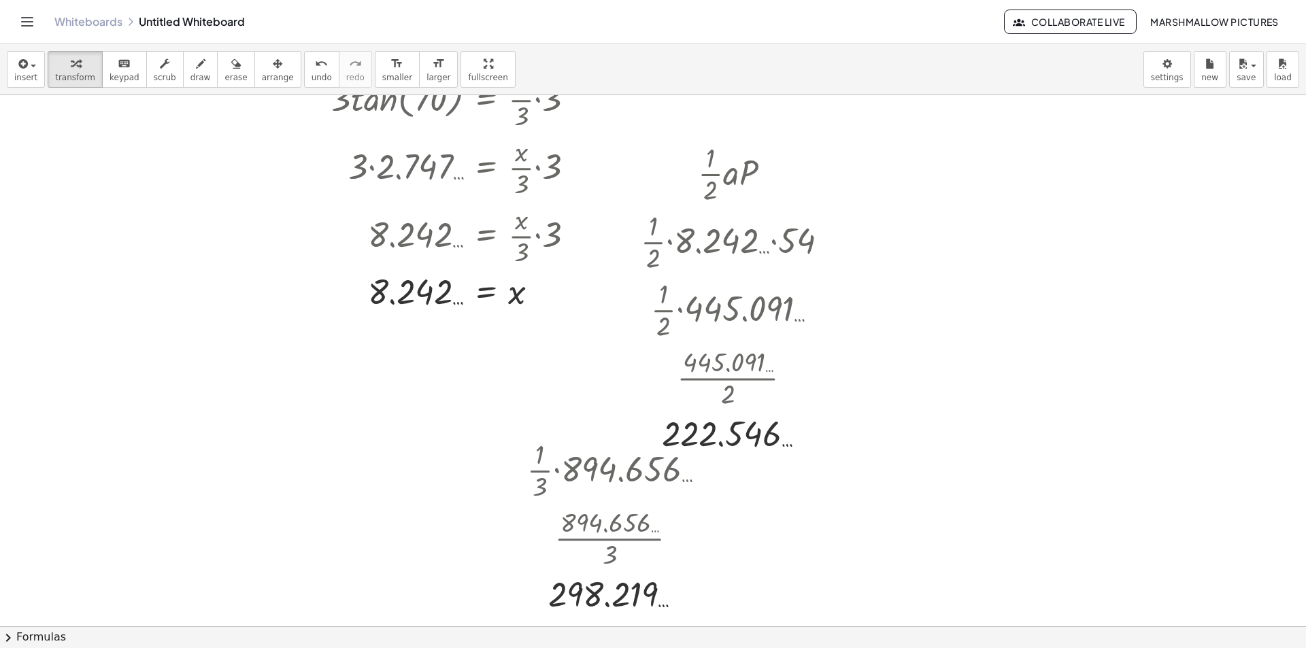
scroll to position [204, 0]
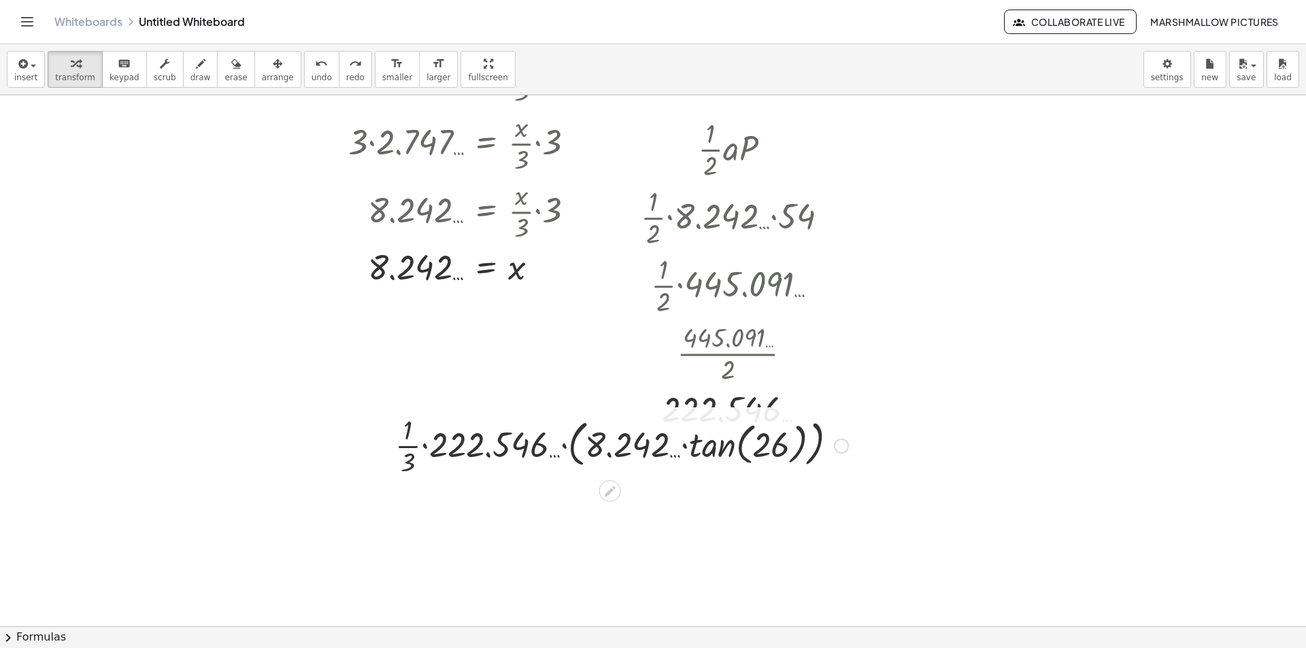
click at [849, 443] on div at bounding box center [621, 445] width 467 height 68
drag, startPoint x: 835, startPoint y: 439, endPoint x: 848, endPoint y: 428, distance: 17.9
click at [835, 440] on div at bounding box center [837, 446] width 15 height 15
click at [877, 413] on span "Transform line" at bounding box center [896, 414] width 61 height 11
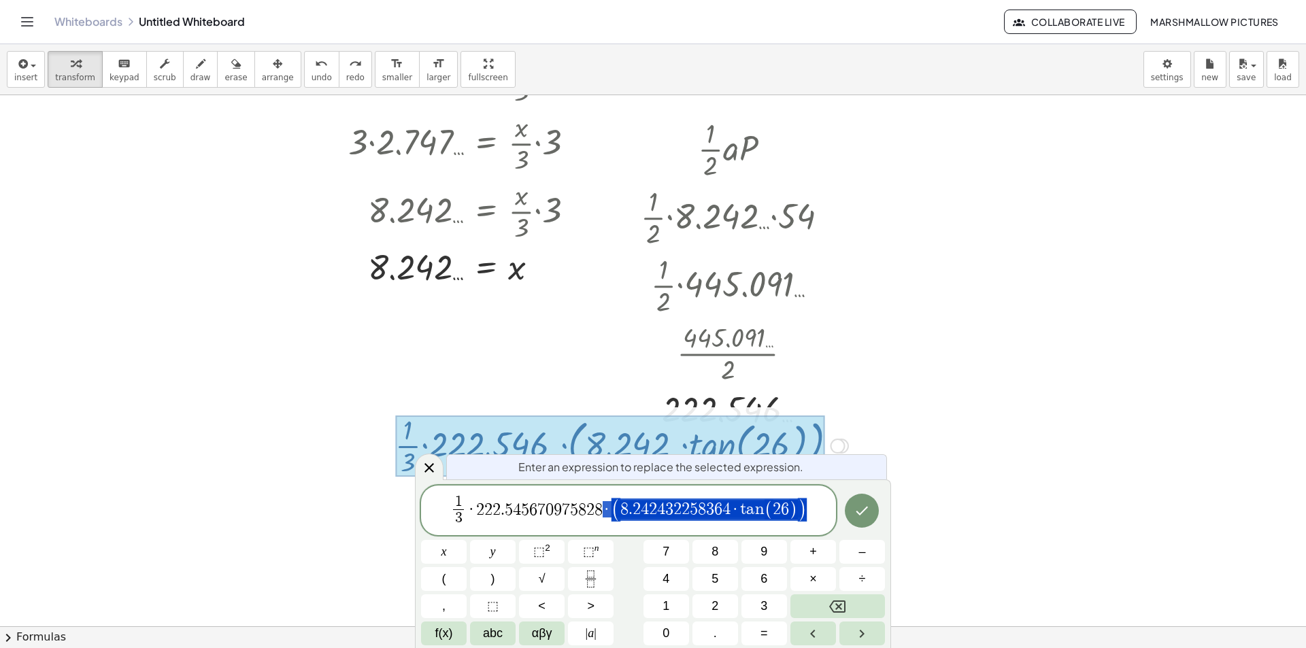
drag, startPoint x: 811, startPoint y: 512, endPoint x: 605, endPoint y: 505, distance: 206.2
click at [605, 505] on span "1 3 ​ · 2 2 2 . 5 4 5 6 7 0 9 7 5 8 2 8 · ( 8 . 2 4 2 4 3 2 2 5 8 3 6 4 · t a n…" at bounding box center [628, 512] width 415 height 36
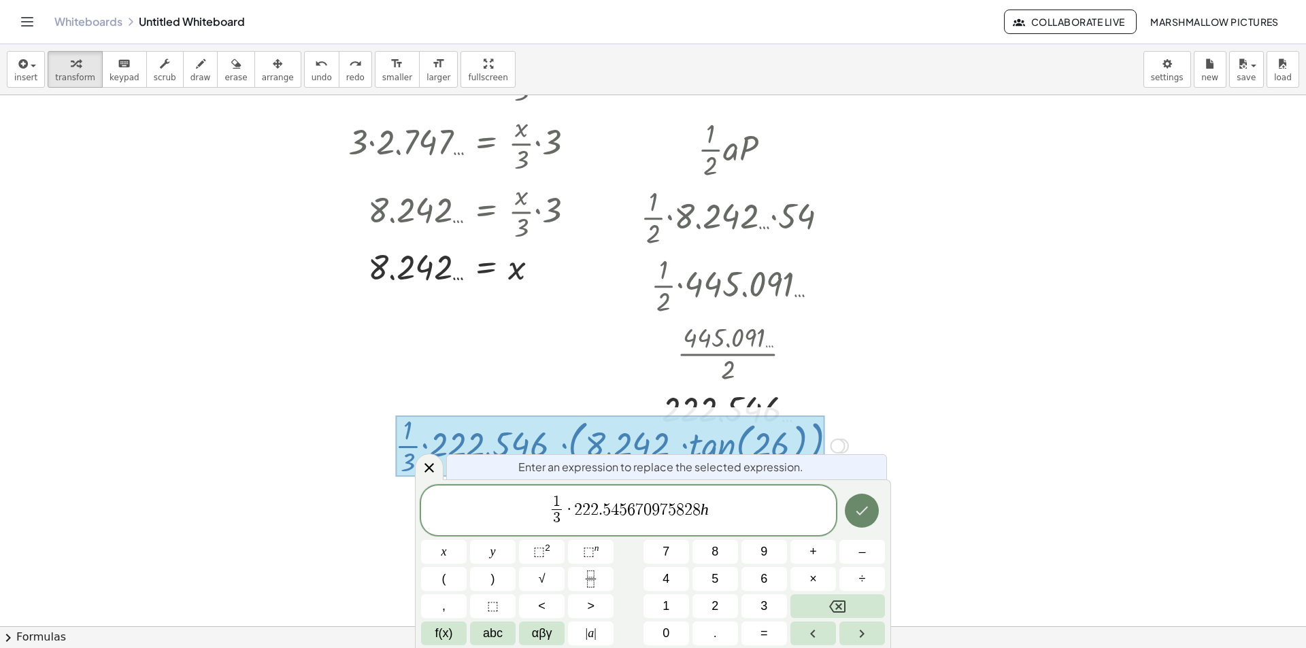
click at [854, 509] on icon "Done" at bounding box center [862, 511] width 16 height 16
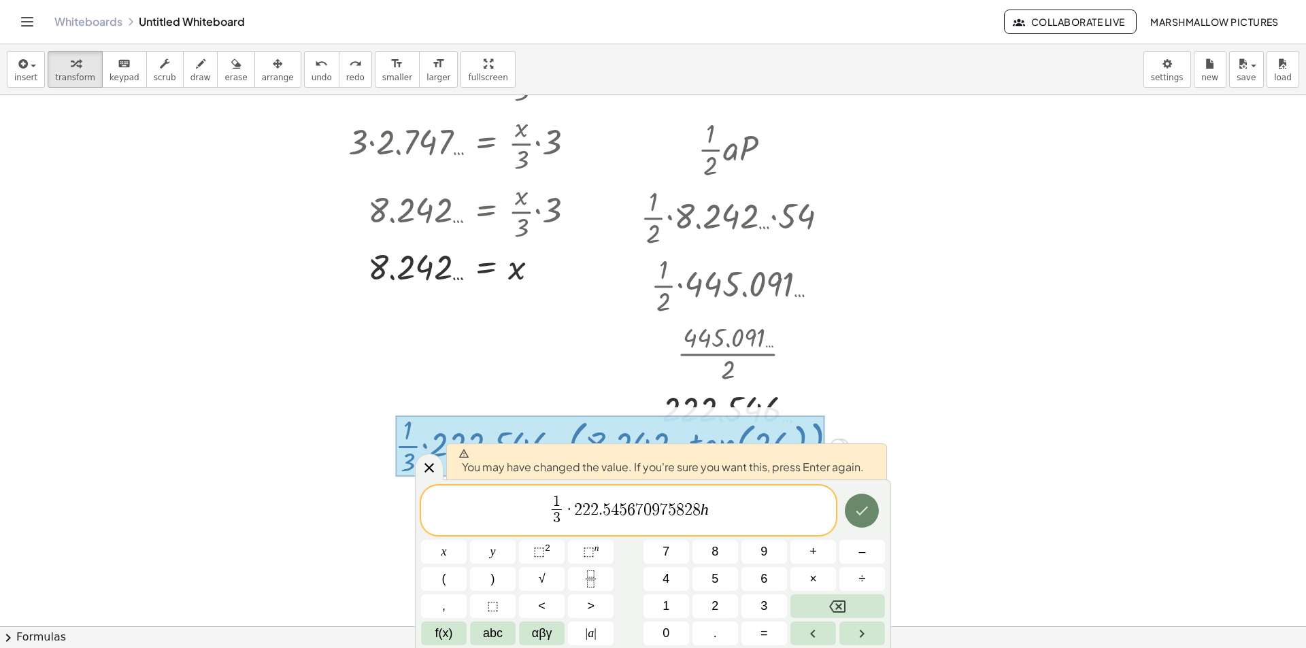
click at [860, 507] on icon "Done" at bounding box center [862, 511] width 16 height 16
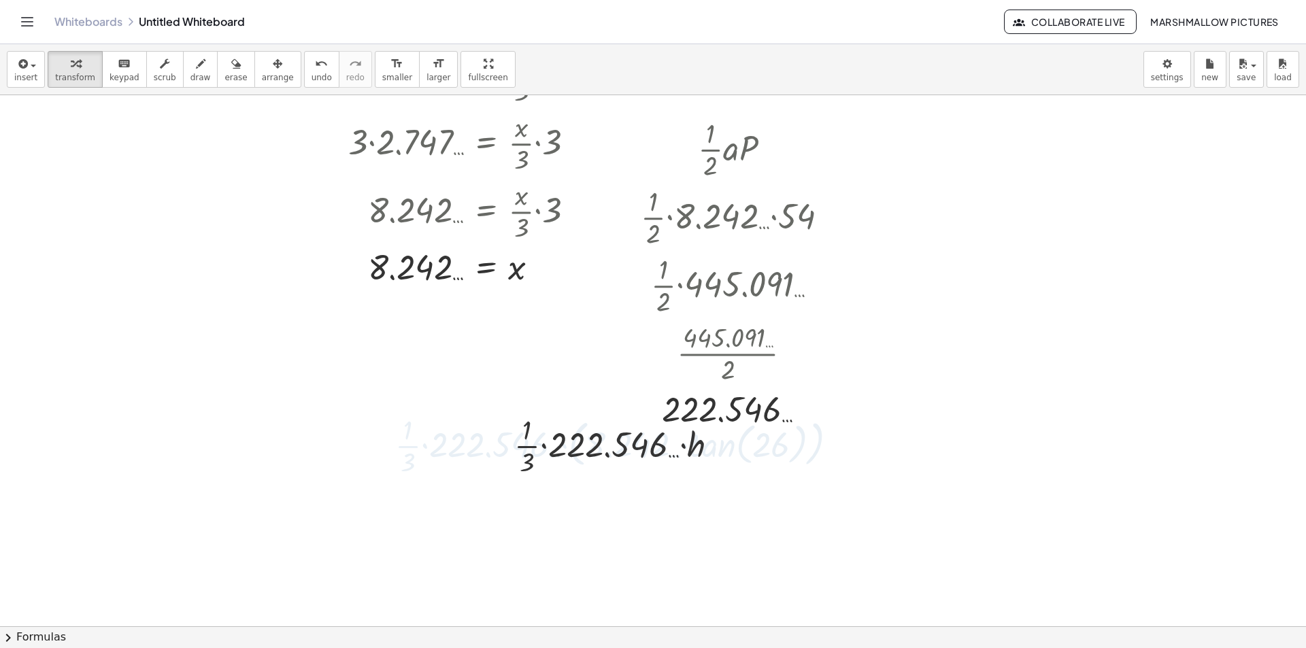
click at [897, 244] on div at bounding box center [653, 466] width 1306 height 1151
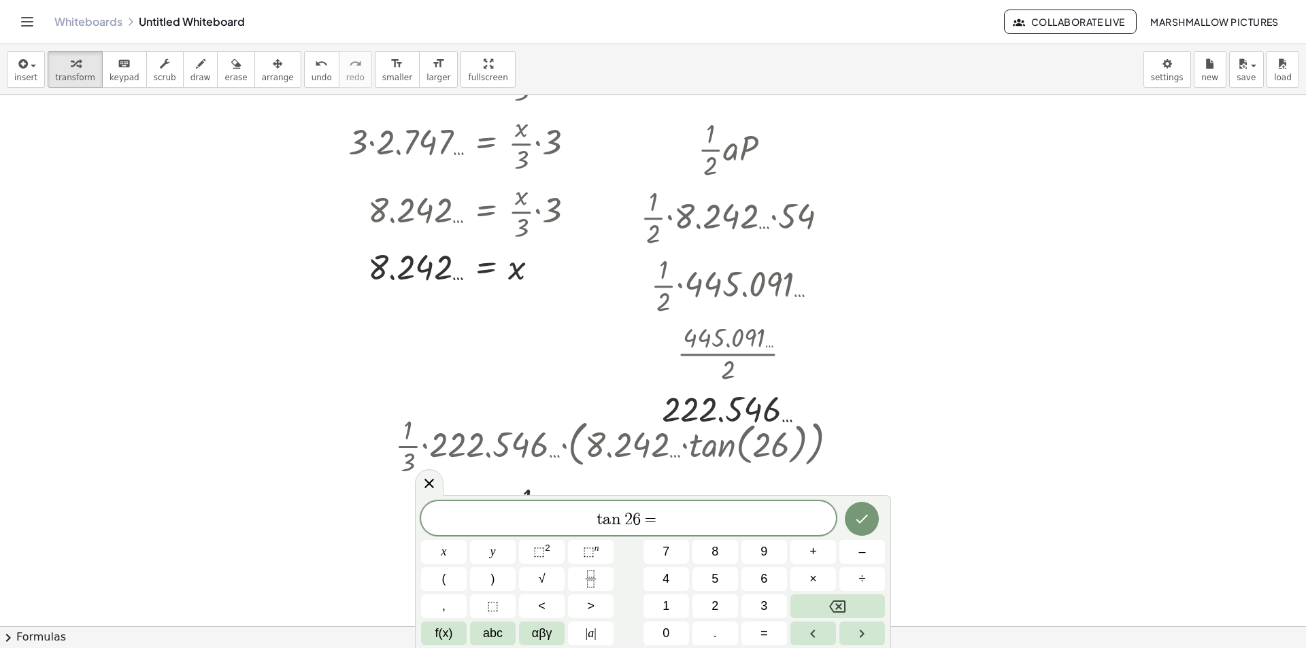
scroll to position [0, 0]
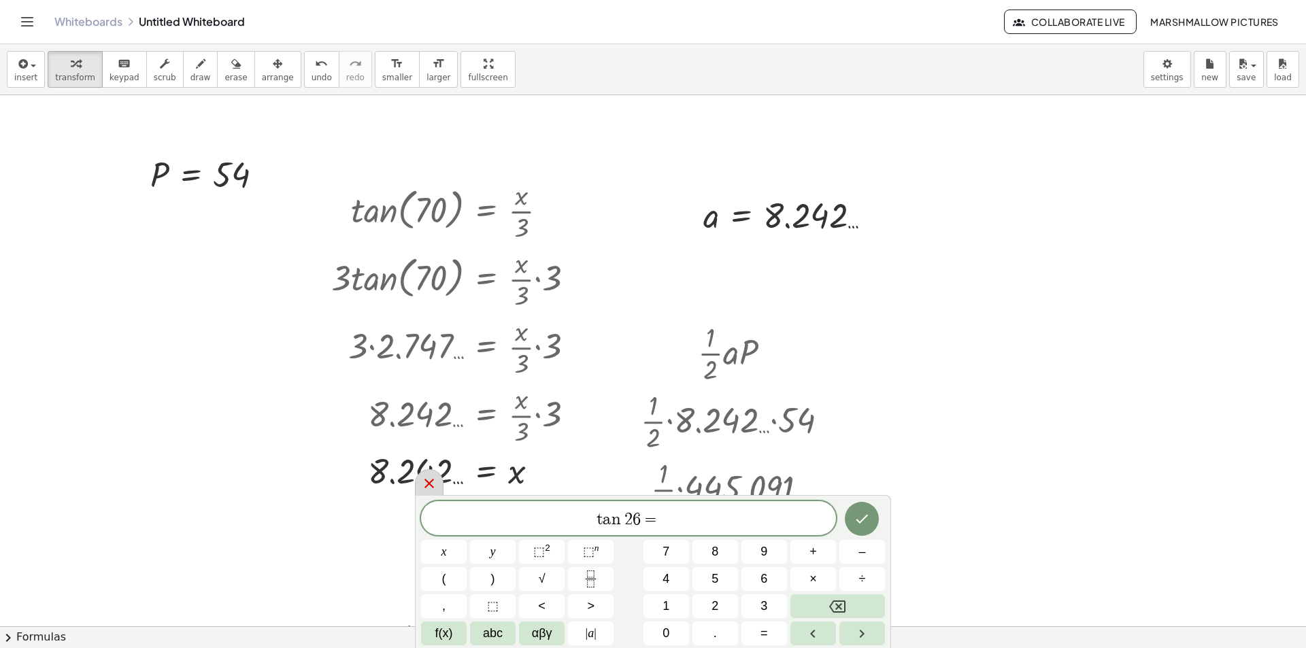
click at [440, 479] on div at bounding box center [429, 482] width 29 height 27
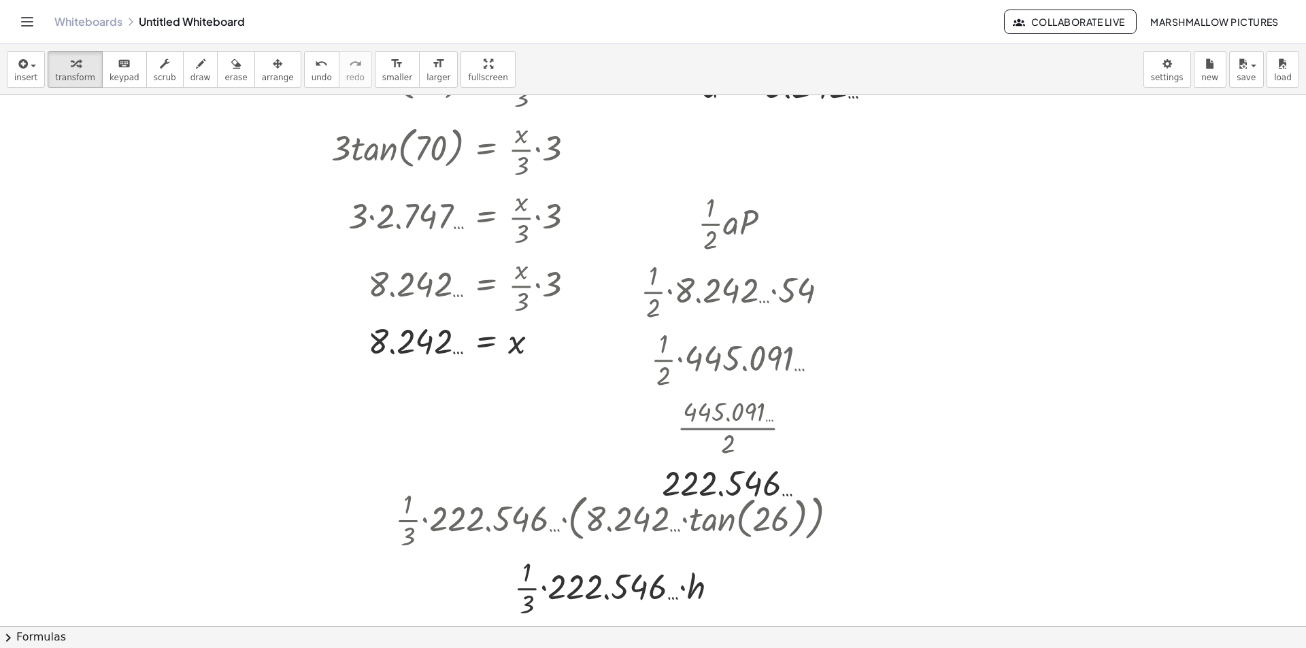
scroll to position [136, 0]
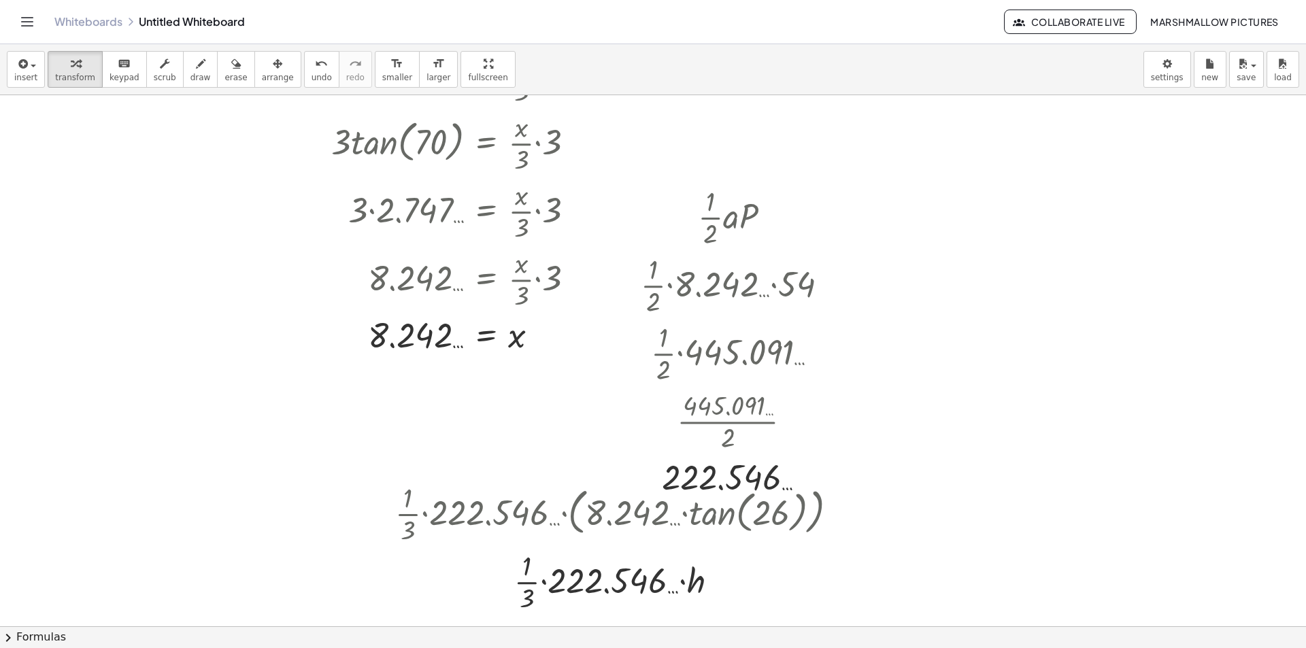
click at [1079, 247] on div at bounding box center [653, 534] width 1306 height 1151
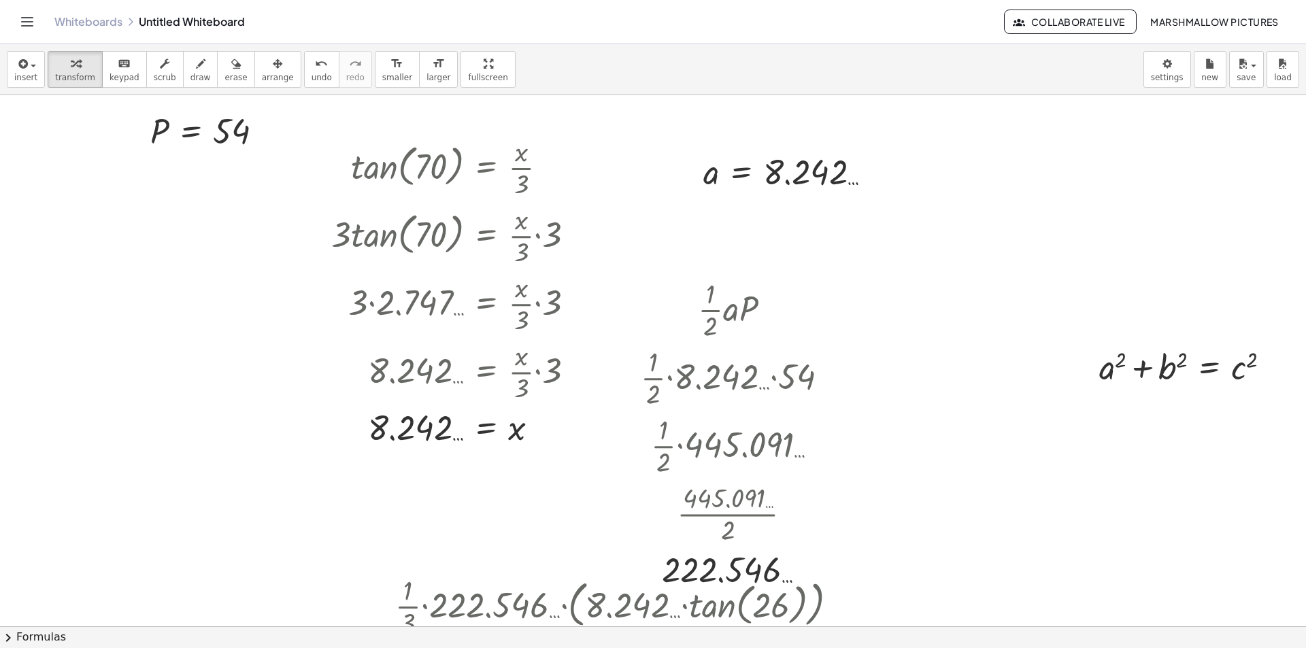
scroll to position [68, 0]
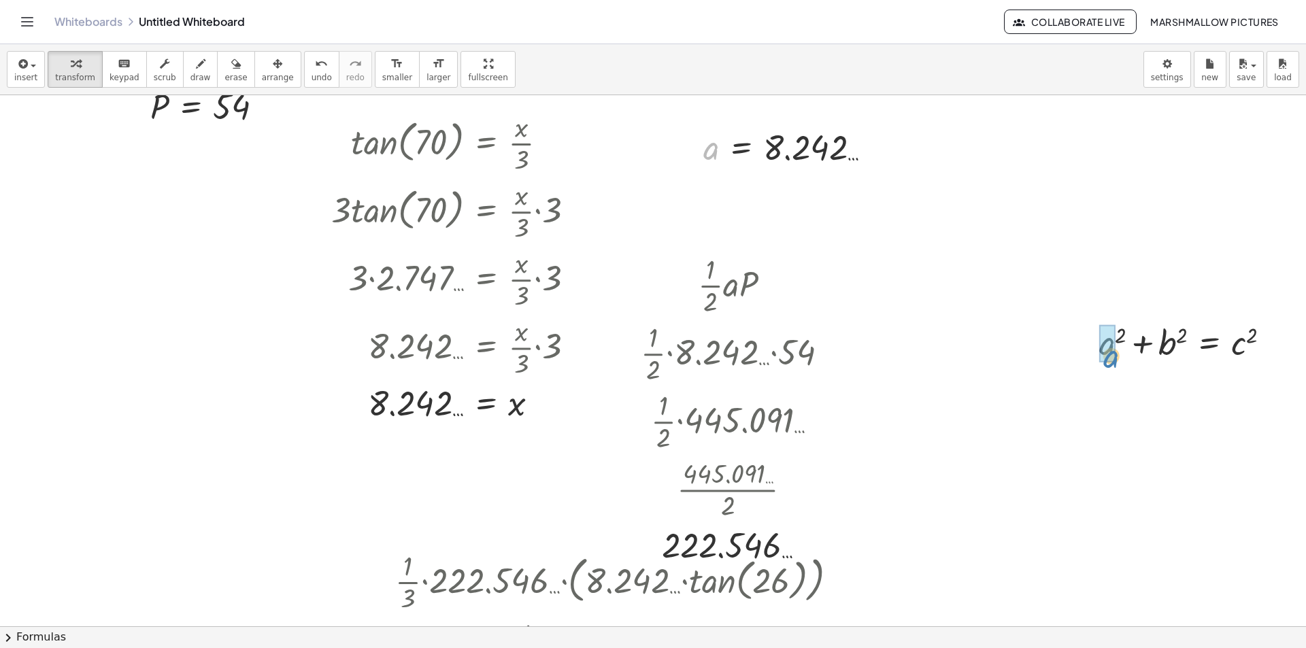
drag, startPoint x: 715, startPoint y: 151, endPoint x: 1116, endPoint y: 359, distance: 452.1
click at [1075, 377] on div at bounding box center [1150, 388] width 276 height 46
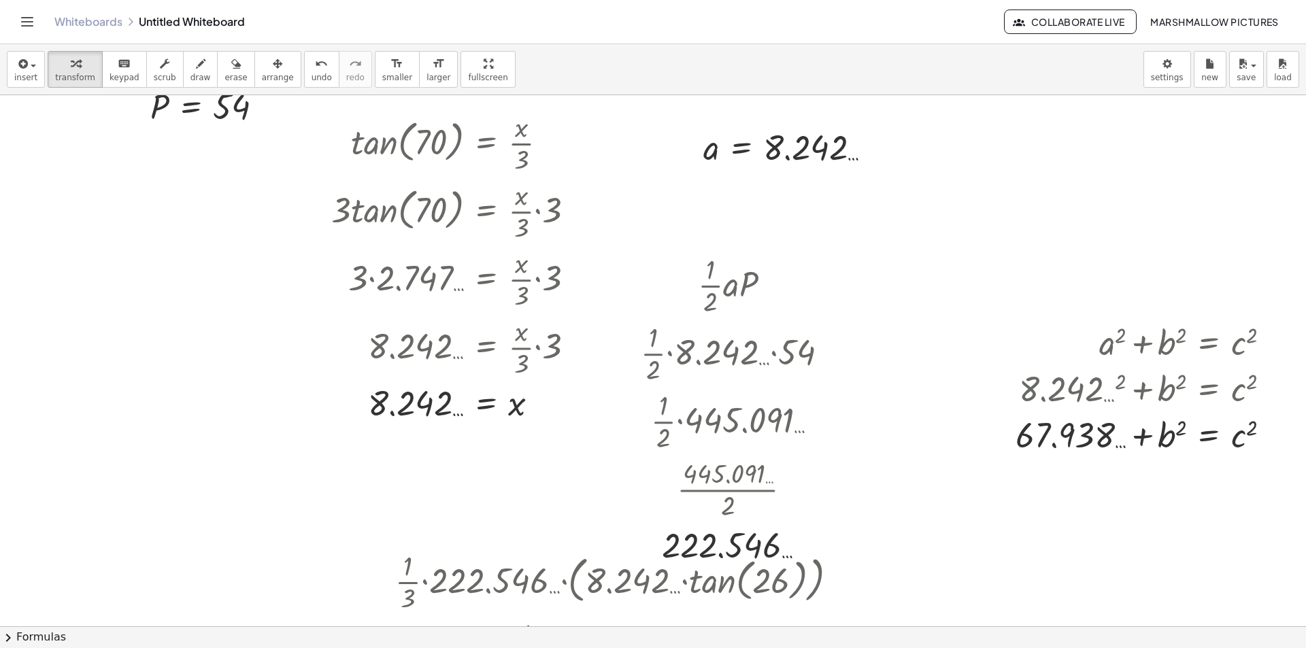
click at [902, 219] on div at bounding box center [653, 602] width 1306 height 1151
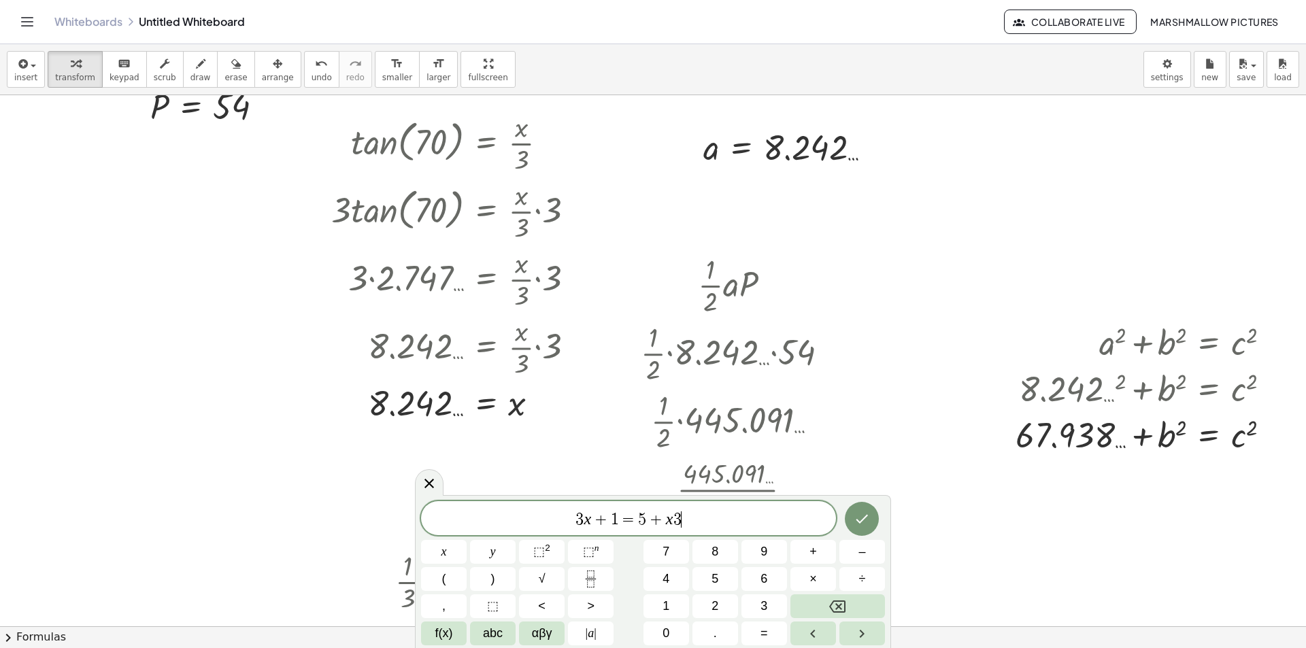
drag, startPoint x: 748, startPoint y: 511, endPoint x: 380, endPoint y: 511, distance: 368.7
click at [379, 511] on body "Graspable Math Activities Whiteboards Classes Account v1.28.5 | Privacy policy …" at bounding box center [653, 324] width 1306 height 648
click at [861, 515] on icon "Done" at bounding box center [862, 519] width 16 height 16
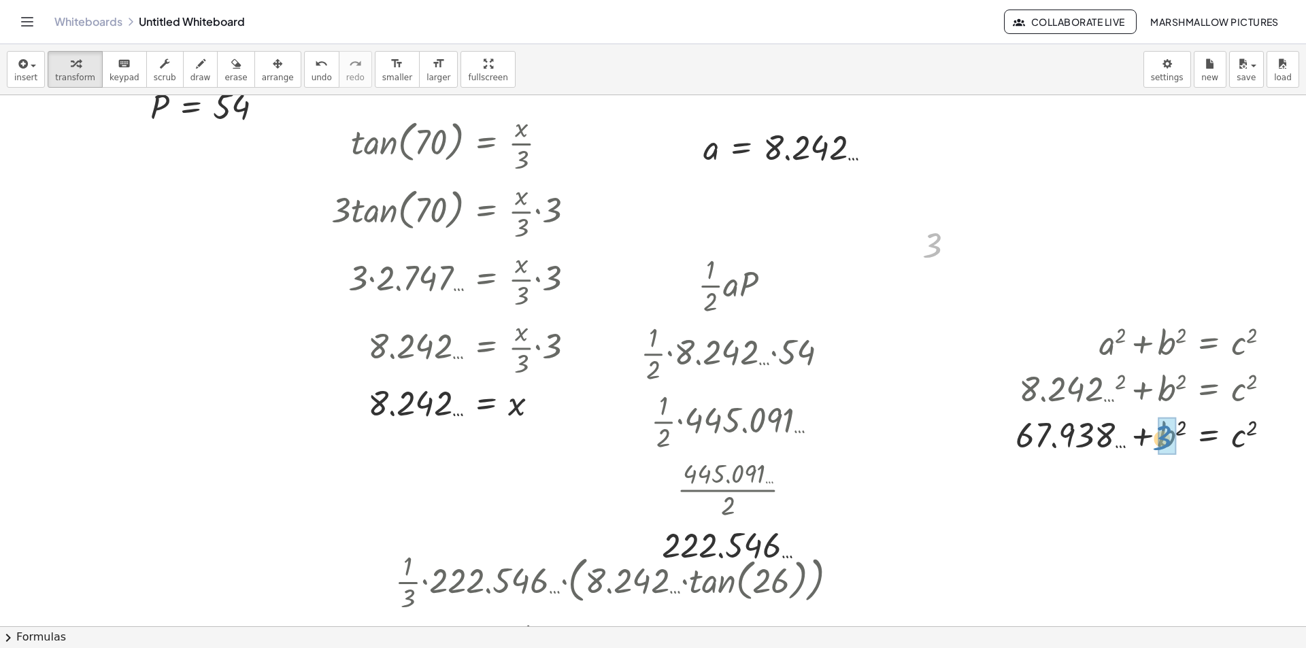
drag, startPoint x: 934, startPoint y: 238, endPoint x: 1156, endPoint y: 428, distance: 291.9
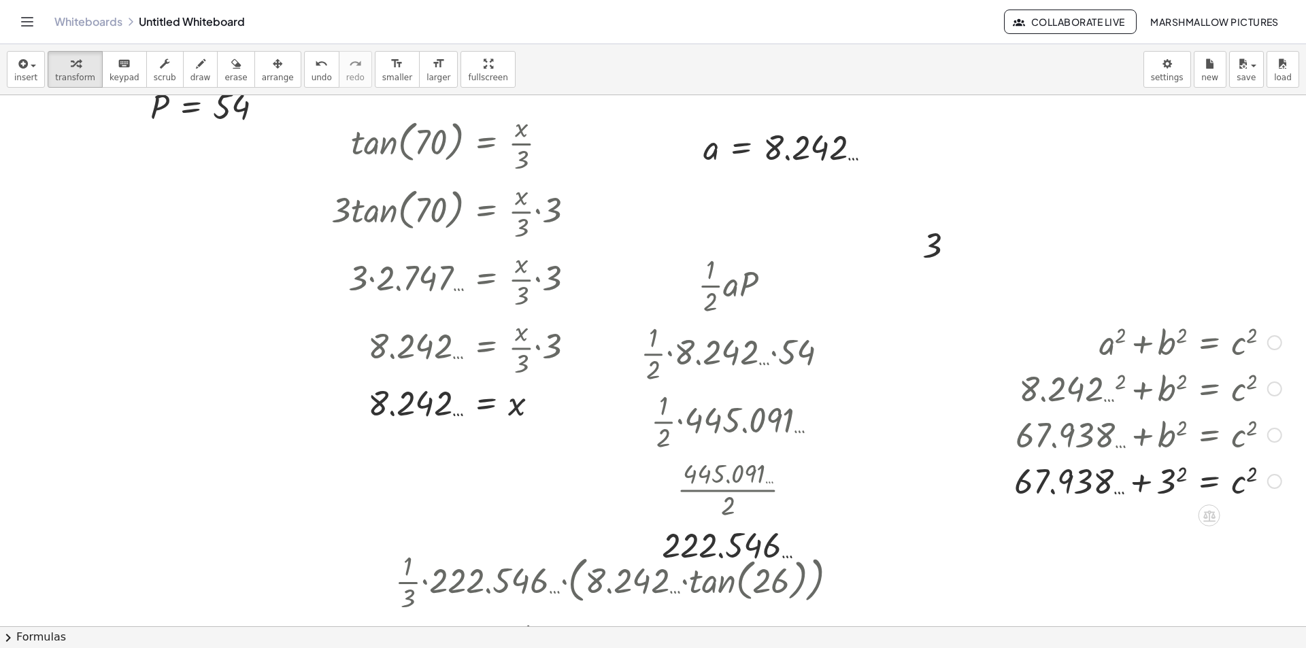
click at [1162, 471] on div at bounding box center [1147, 480] width 281 height 46
click at [1170, 479] on div at bounding box center [1148, 480] width 279 height 46
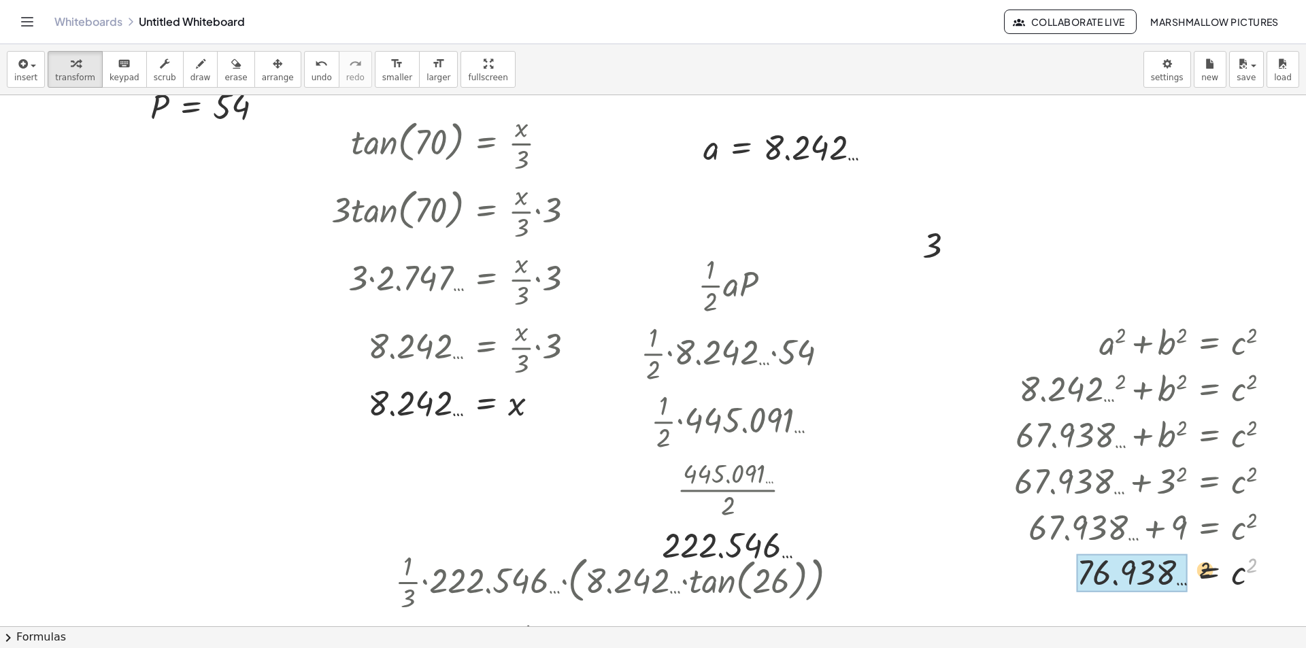
drag, startPoint x: 1254, startPoint y: 558, endPoint x: 1126, endPoint y: 564, distance: 128.7
click at [1164, 564] on div at bounding box center [1147, 572] width 281 height 50
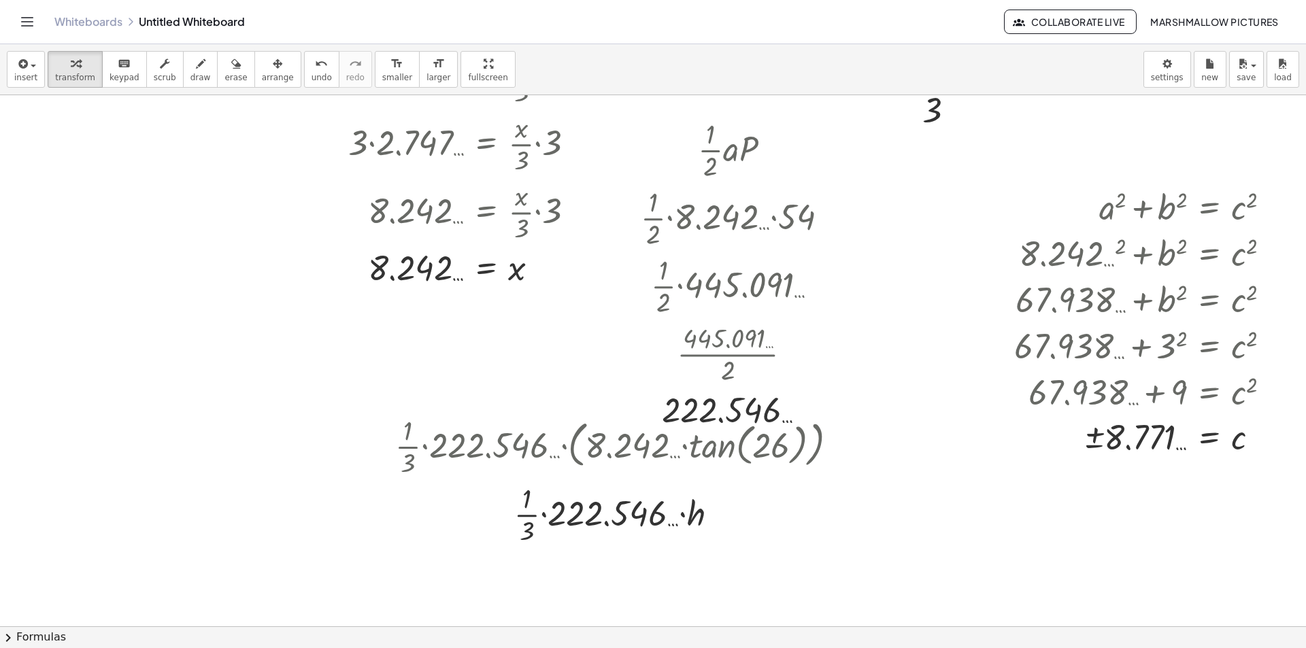
scroll to position [204, 0]
click at [1262, 434] on div at bounding box center [1259, 437] width 15 height 15
drag, startPoint x: 1285, startPoint y: 405, endPoint x: 1270, endPoint y: 405, distance: 15.0
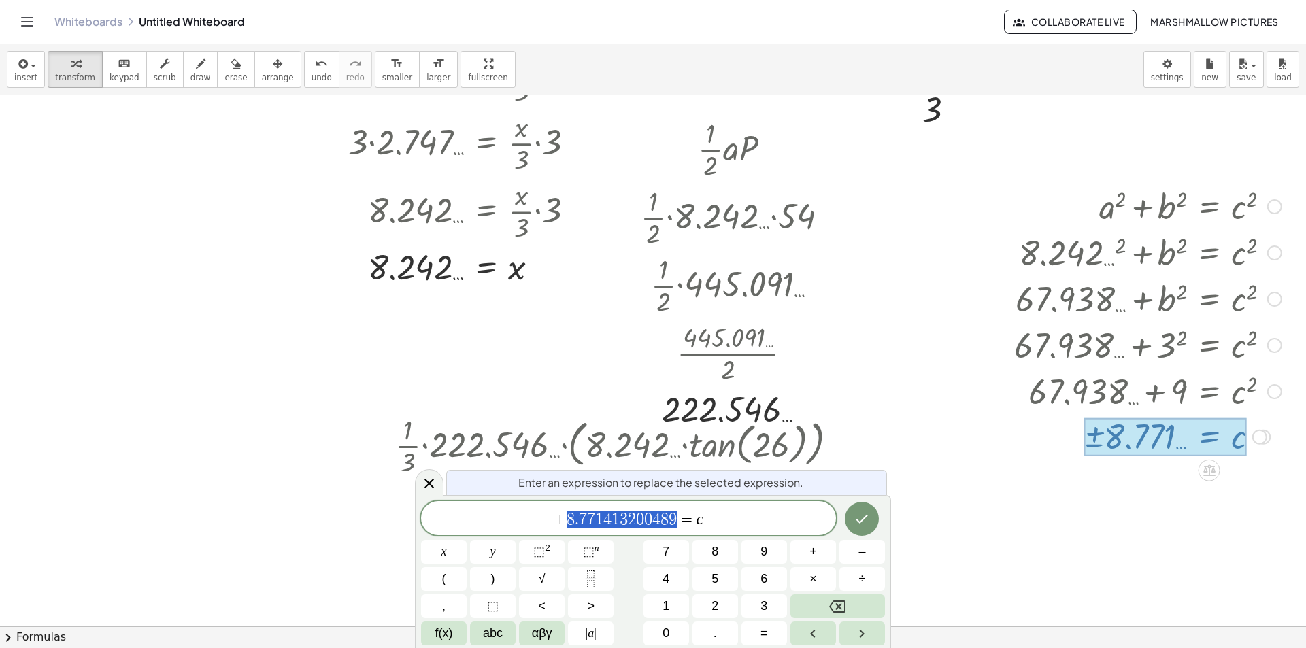
drag, startPoint x: 676, startPoint y: 522, endPoint x: 563, endPoint y: 523, distance: 113.6
click at [858, 519] on icon "Done" at bounding box center [862, 519] width 16 height 16
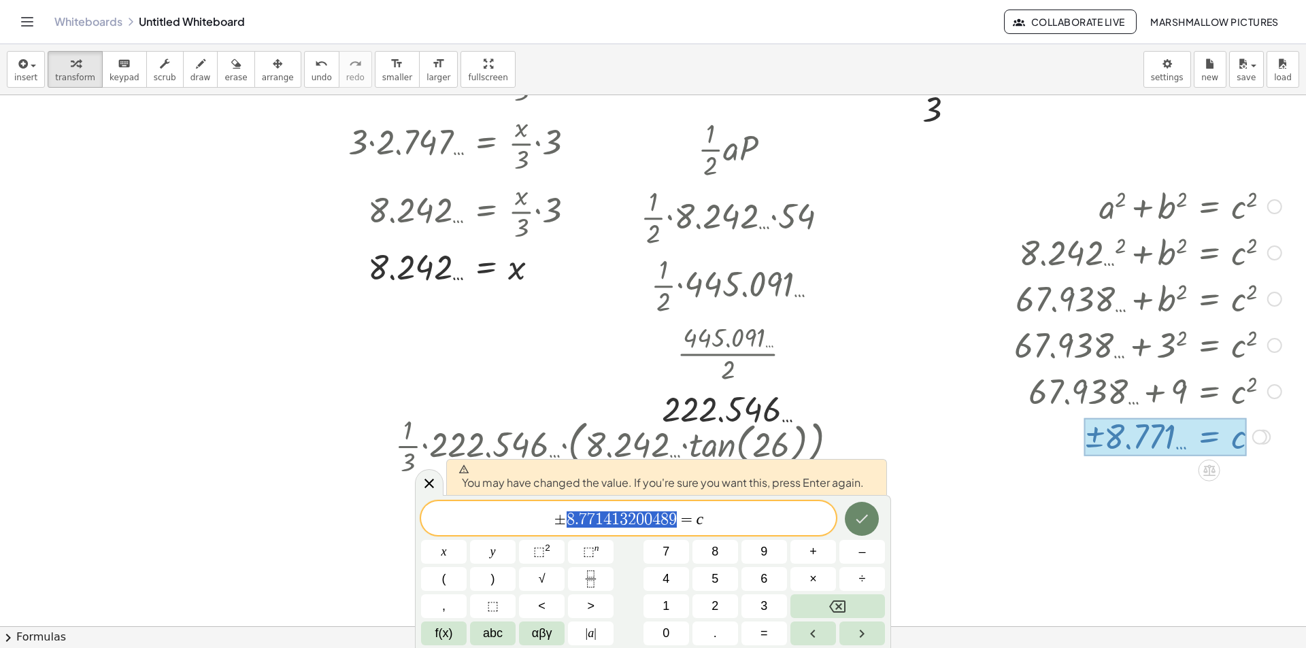
click at [865, 511] on icon "Done" at bounding box center [862, 519] width 16 height 16
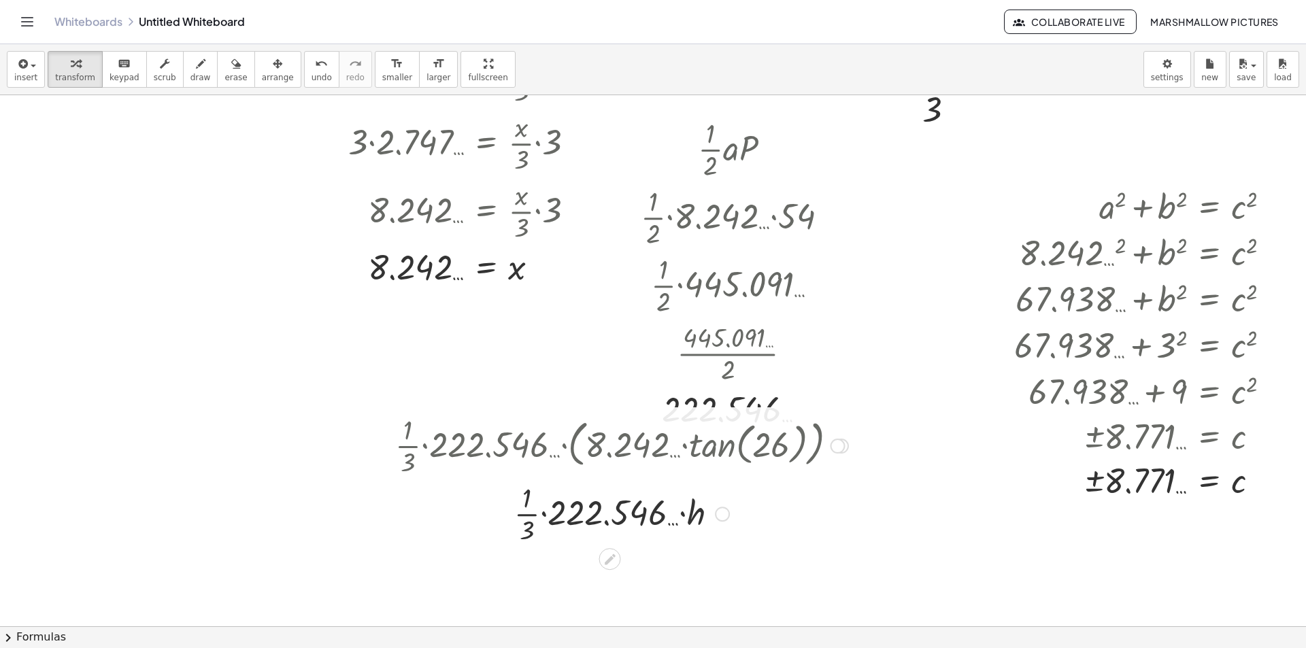
click at [841, 448] on div at bounding box center [837, 446] width 15 height 15
click at [891, 423] on span "Go back to this line" at bounding box center [906, 425] width 81 height 11
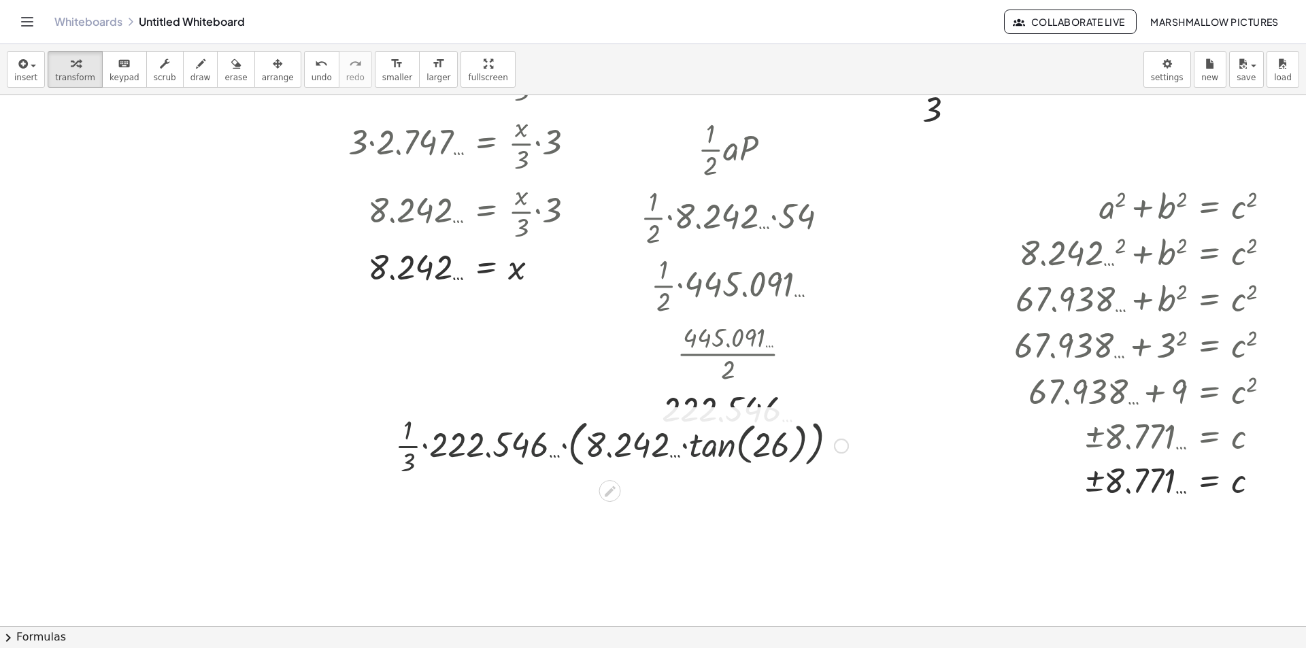
click at [609, 446] on div "· · 1 · 3 · 222.546 … · ( · 8.242 … · tan ( , 26 ) ) Go back to this line Copy …" at bounding box center [609, 446] width 0 height 0
click at [837, 447] on div "Transform line Copy line as LaTeX Copy derivation as LaTeX Expand new lines: On" at bounding box center [837, 446] width 15 height 15
click at [873, 409] on li "Transform line" at bounding box center [920, 415] width 116 height 20
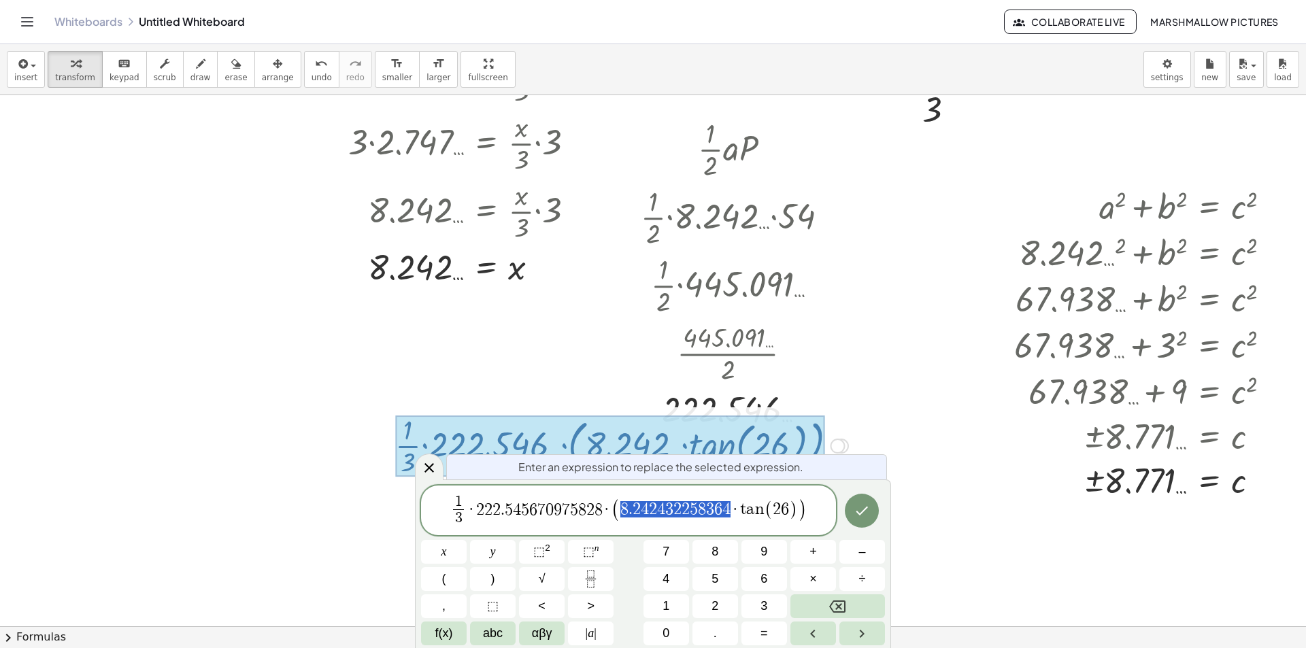
drag, startPoint x: 733, startPoint y: 511, endPoint x: 622, endPoint y: 505, distance: 111.1
click at [851, 512] on button "Done" at bounding box center [862, 511] width 34 height 34
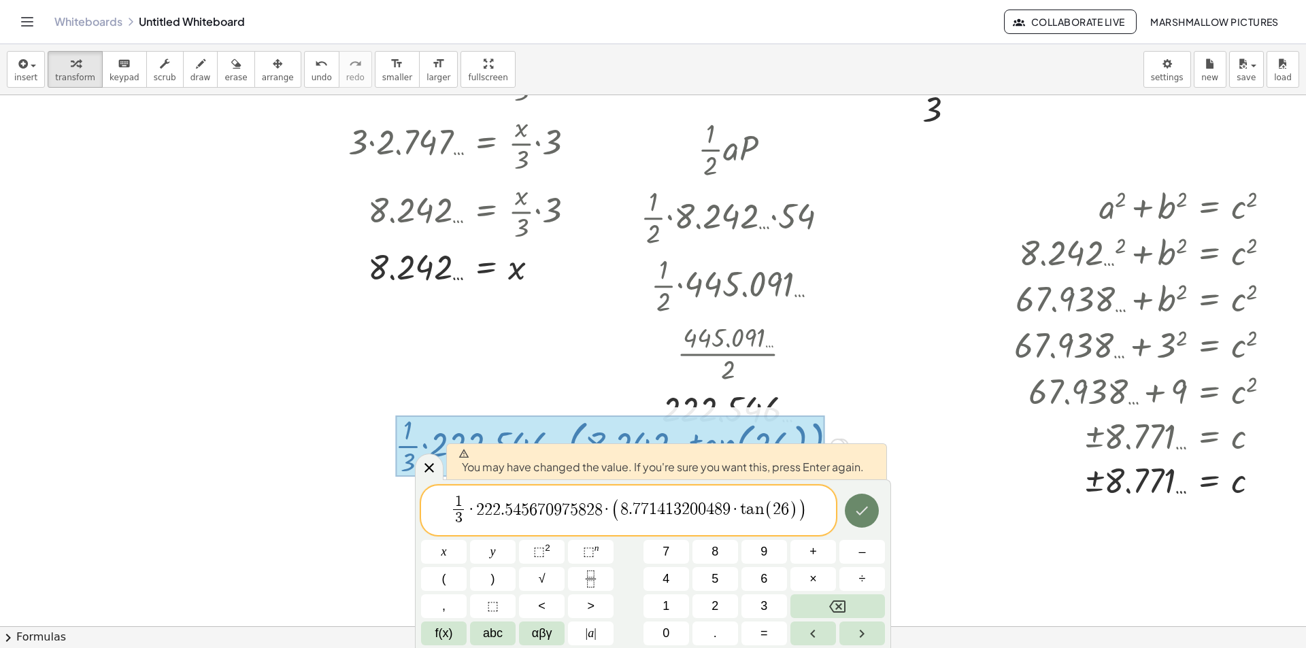
click at [850, 512] on button "Done" at bounding box center [862, 511] width 34 height 34
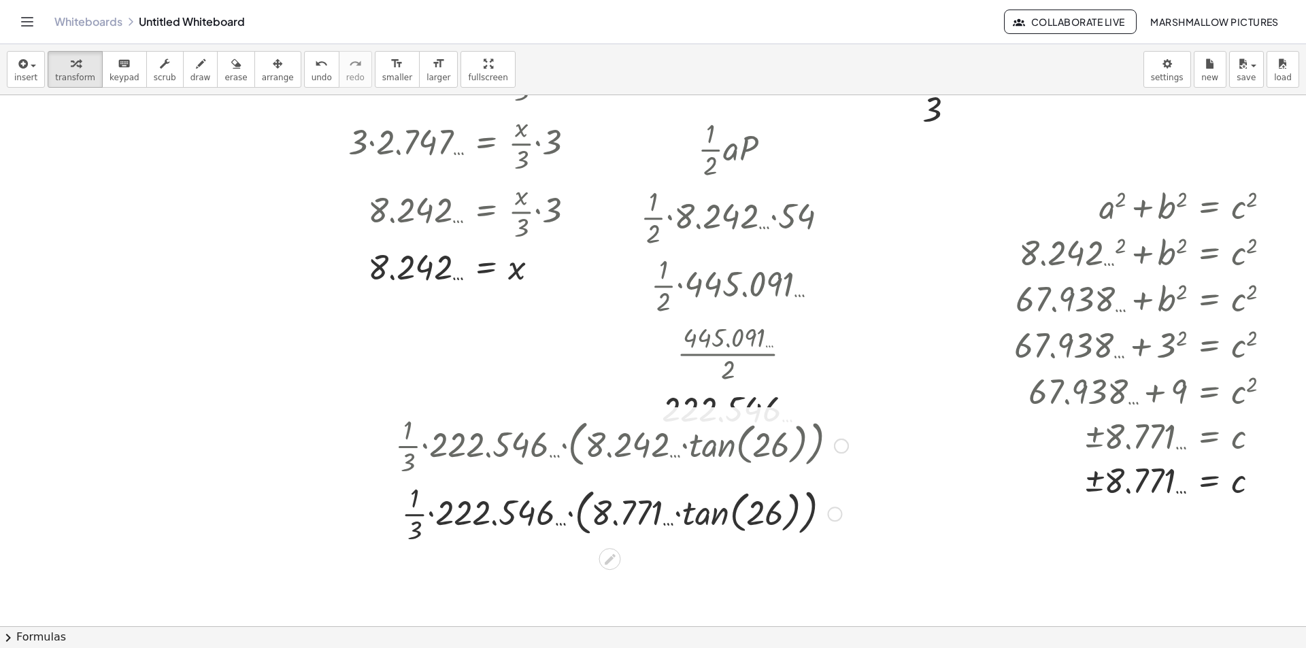
click at [709, 522] on div at bounding box center [621, 513] width 467 height 68
click at [697, 514] on div at bounding box center [621, 513] width 467 height 68
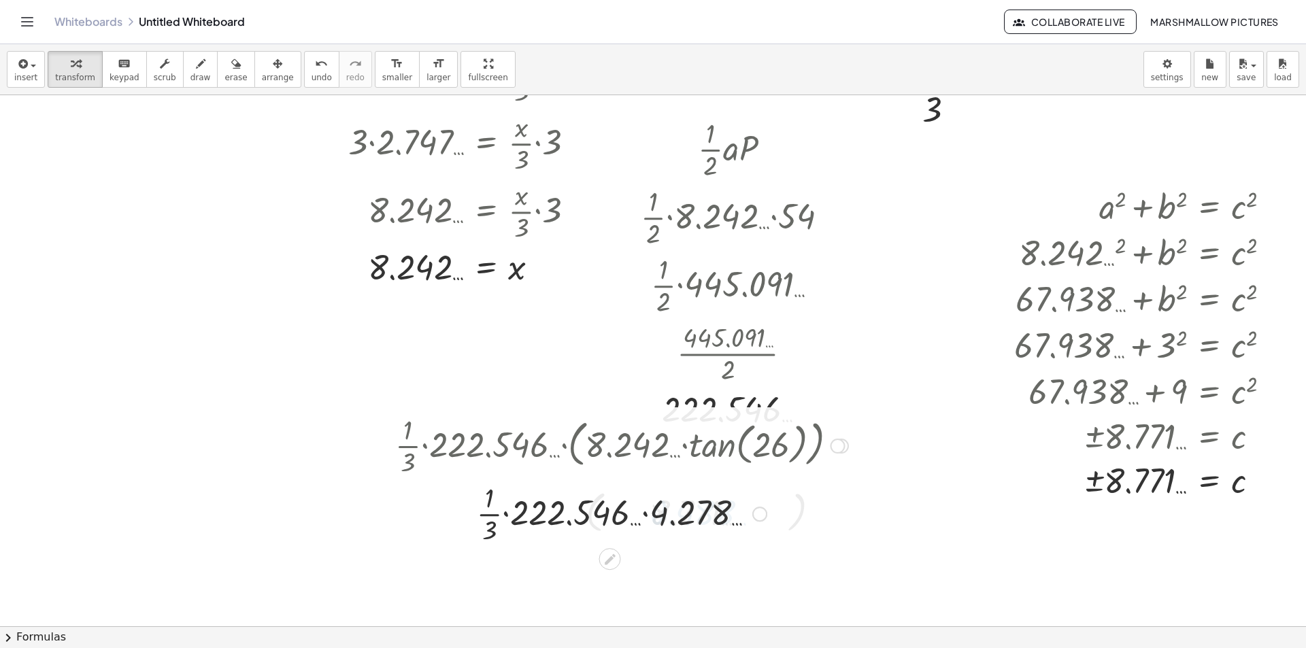
click at [684, 511] on div at bounding box center [621, 513] width 467 height 68
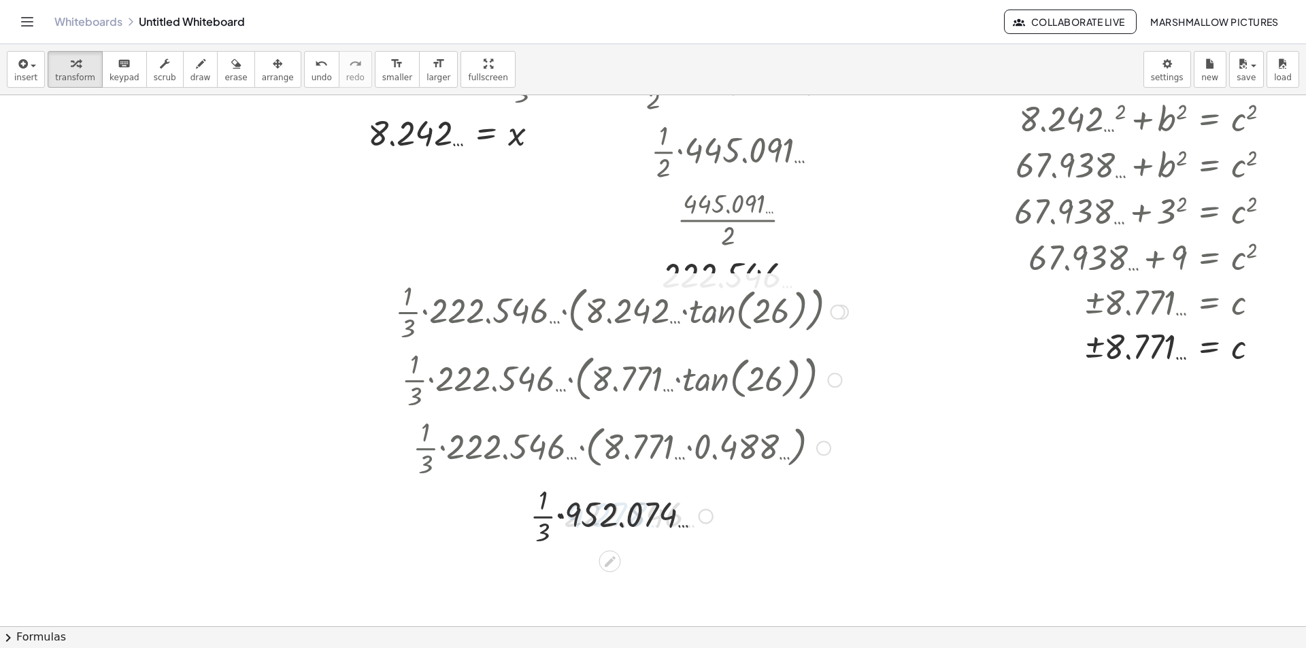
scroll to position [476, 0]
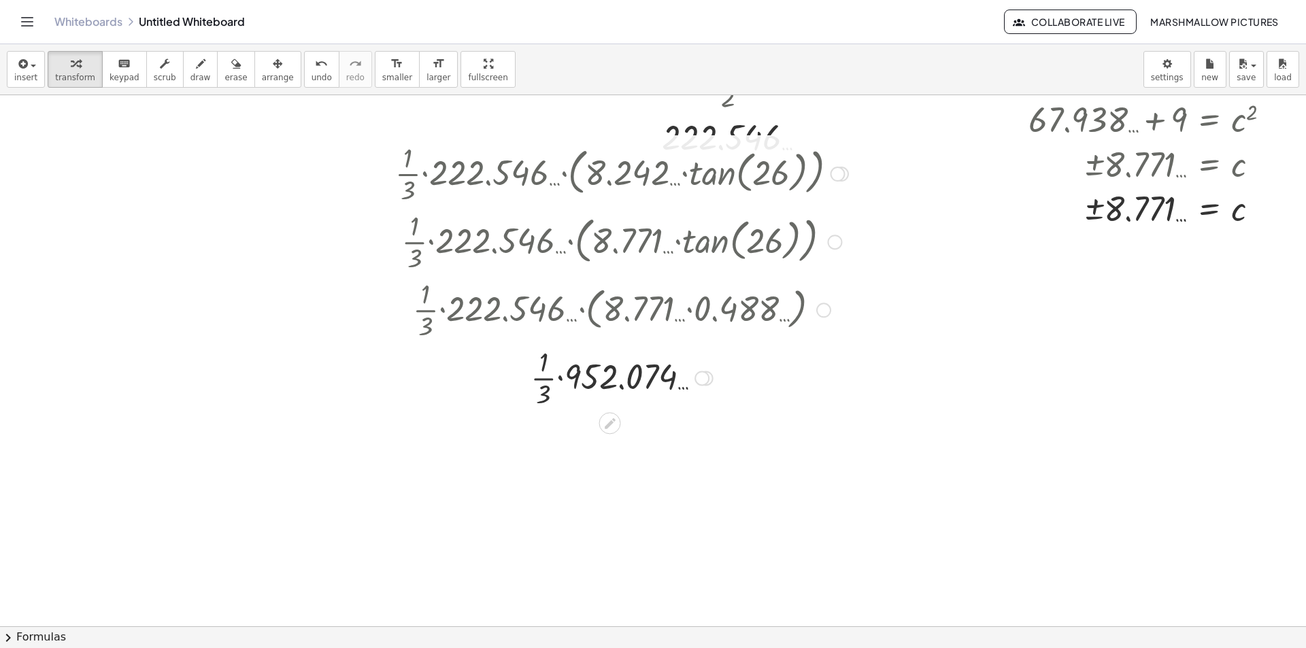
click at [605, 357] on div at bounding box center [621, 377] width 467 height 68
click at [583, 378] on div at bounding box center [621, 377] width 467 height 68
click at [692, 501] on div at bounding box center [689, 502] width 15 height 15
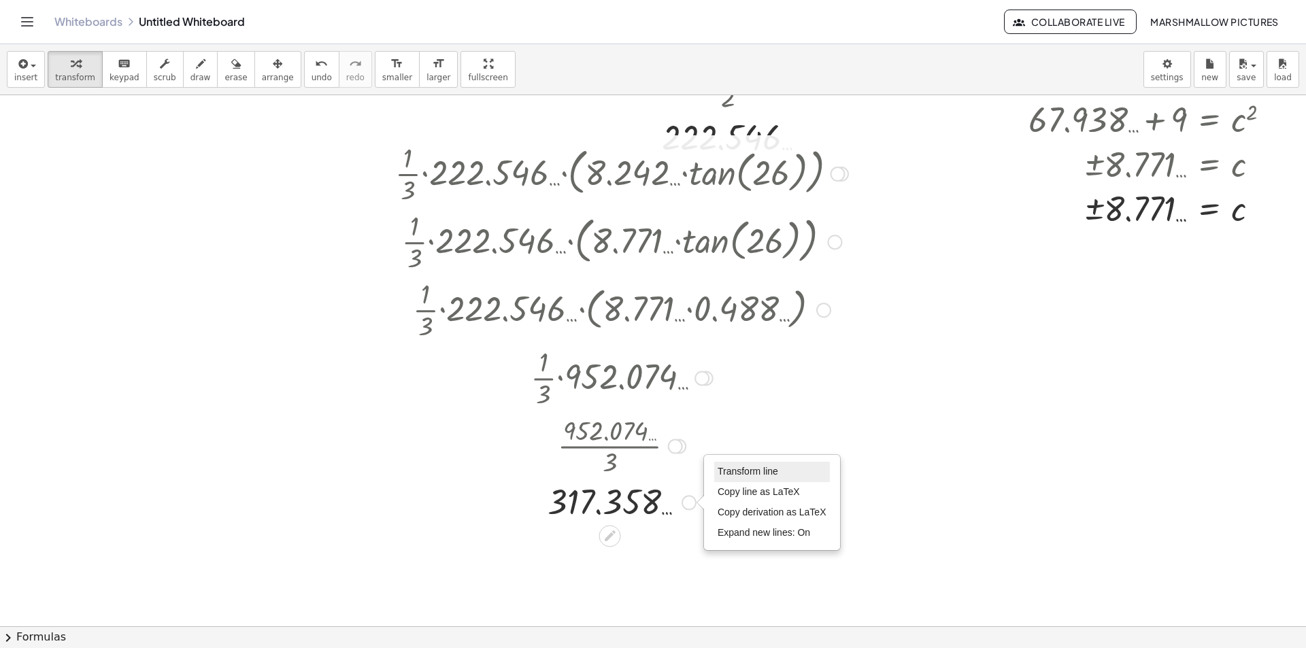
click at [737, 471] on span "Transform line" at bounding box center [748, 471] width 61 height 11
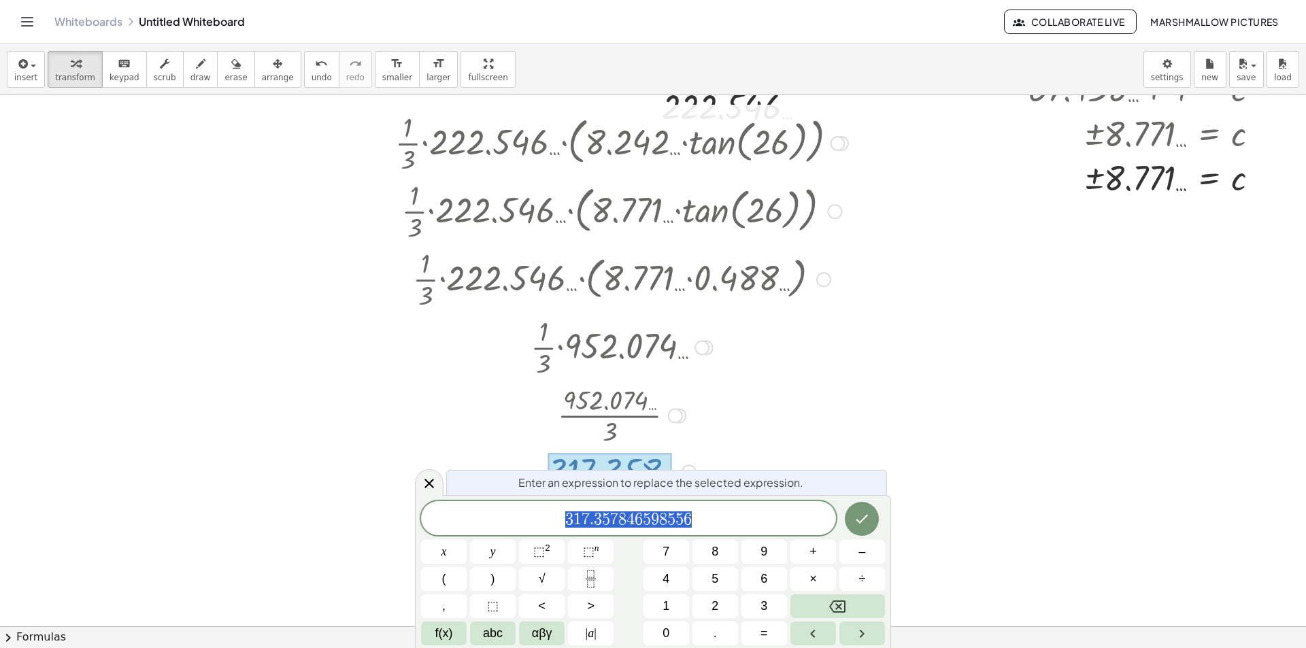
scroll to position [509, 0]
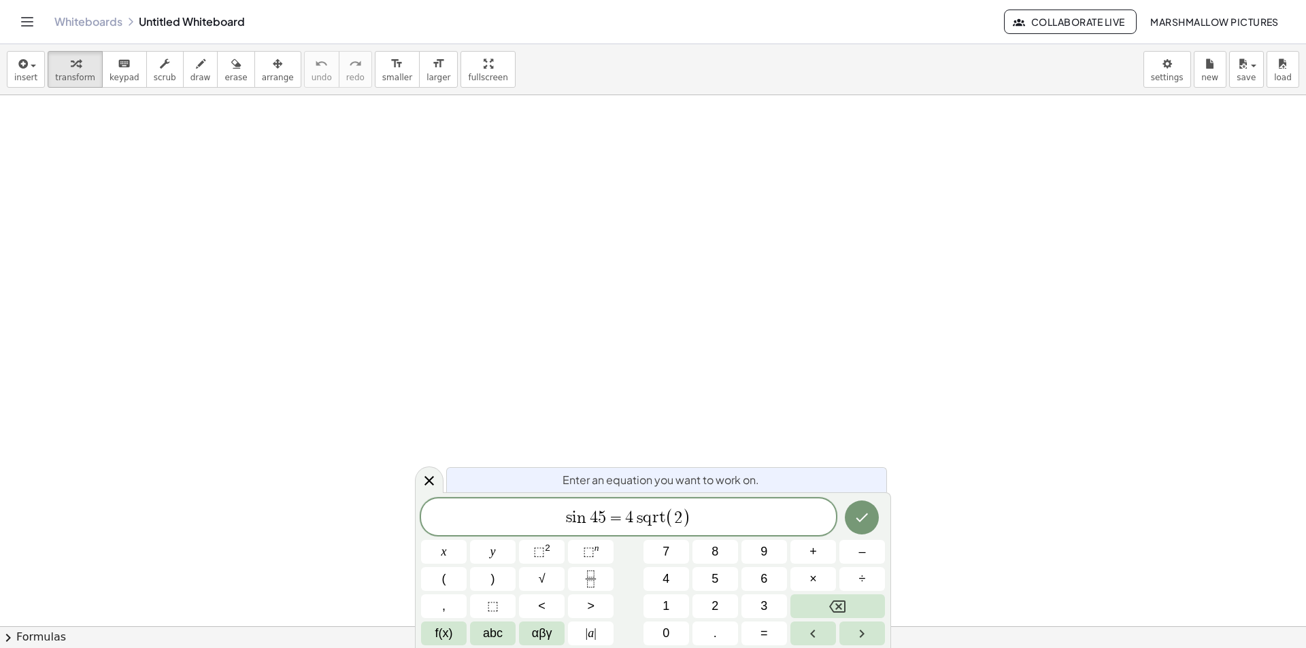
click at [626, 512] on span "4" at bounding box center [629, 518] width 8 height 16
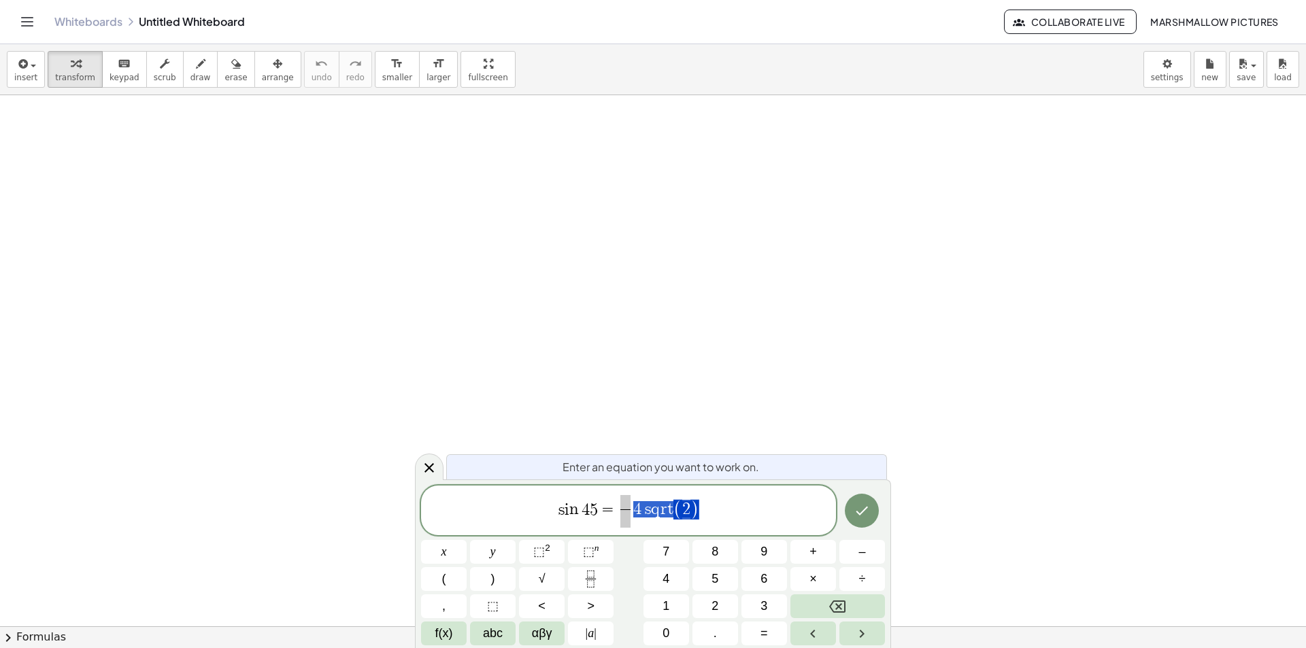
drag, startPoint x: 635, startPoint y: 503, endPoint x: 722, endPoint y: 513, distance: 86.9
click at [658, 520] on span at bounding box center [659, 518] width 10 height 18
click at [651, 503] on span at bounding box center [658, 499] width 61 height 15
drag, startPoint x: 841, startPoint y: 515, endPoint x: 850, endPoint y: 517, distance: 9.7
click at [467, 540] on div at bounding box center [444, 552] width 46 height 24
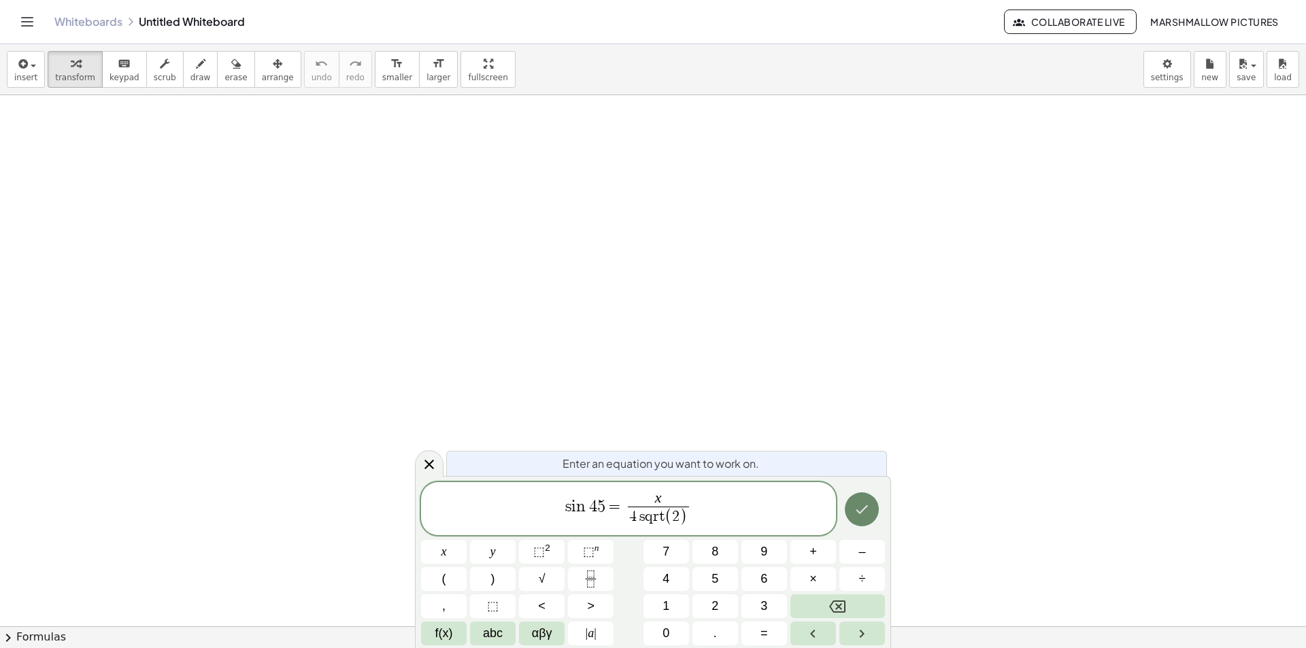
click at [860, 512] on icon "Done" at bounding box center [862, 509] width 12 height 9
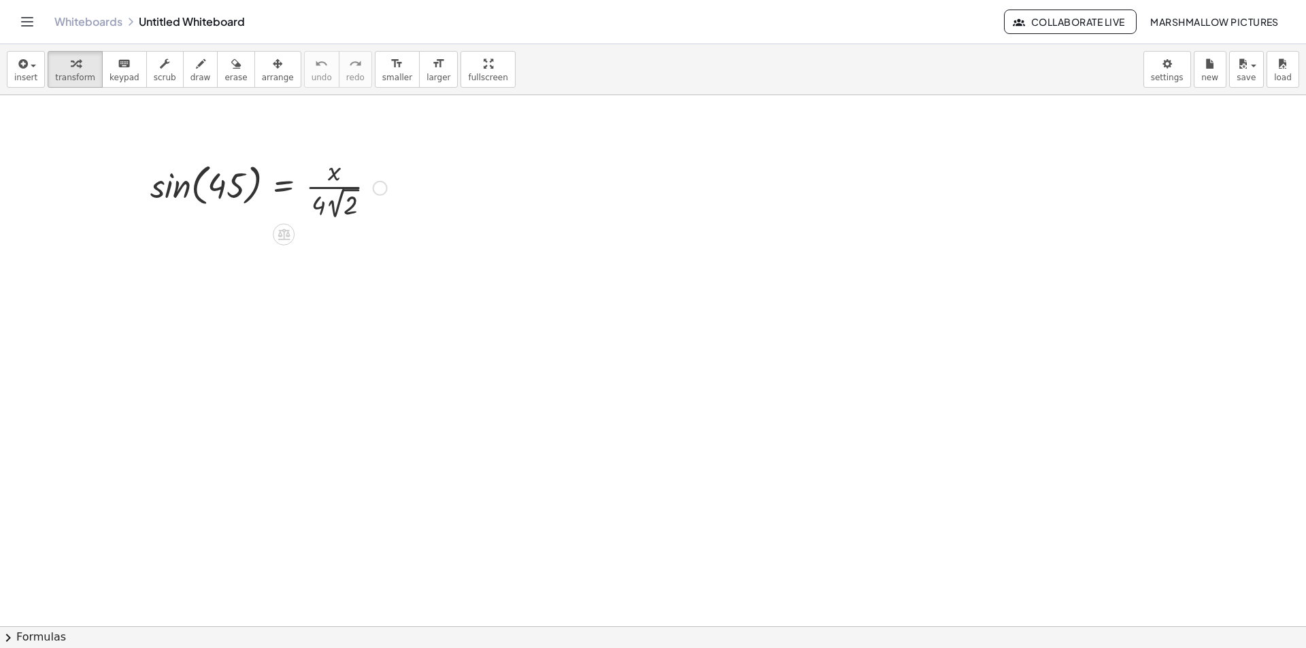
click at [169, 179] on div at bounding box center [269, 187] width 250 height 71
drag, startPoint x: 270, startPoint y: 267, endPoint x: 214, endPoint y: 254, distance: 57.3
click at [214, 254] on div at bounding box center [269, 258] width 250 height 73
drag, startPoint x: 335, startPoint y: 278, endPoint x: 329, endPoint y: 284, distance: 8.2
click at [329, 284] on div at bounding box center [269, 258] width 250 height 73
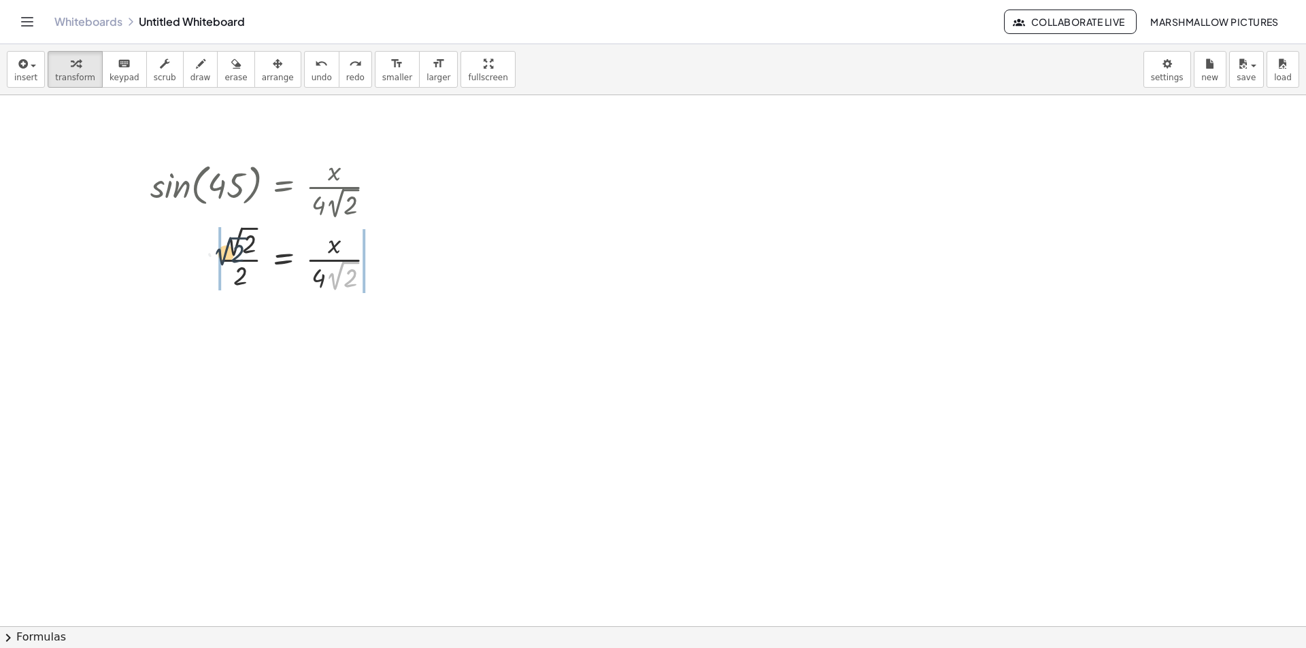
drag, startPoint x: 335, startPoint y: 282, endPoint x: 222, endPoint y: 257, distance: 115.5
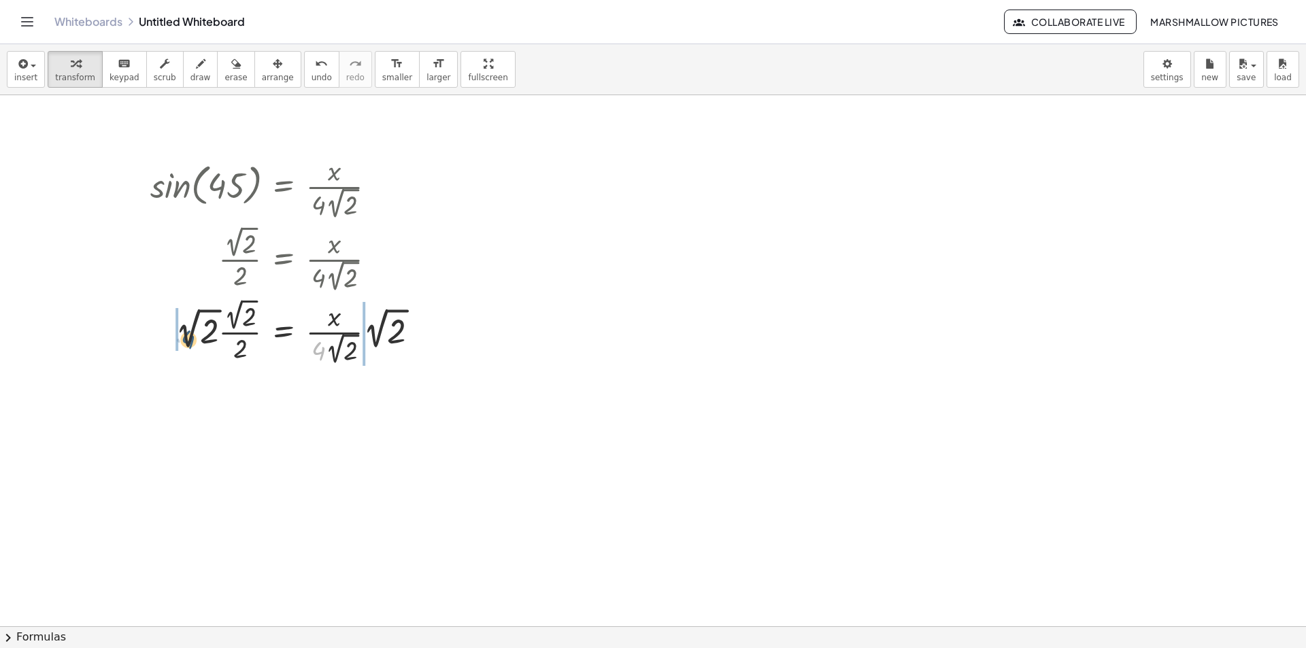
drag, startPoint x: 316, startPoint y: 277, endPoint x: 186, endPoint y: 265, distance: 131.1
click at [284, 188] on div "sin ( , 45 ) = · x · 4 · 2 √ 2 · 2 √ 2 · 2 = · x · 4 · 2 √ 2 · 4 · 2 √ 2 · 2 = …" at bounding box center [284, 188] width 0 height 0
drag, startPoint x: 360, startPoint y: 333, endPoint x: 310, endPoint y: 346, distance: 51.3
click at [310, 346] on div at bounding box center [304, 331] width 320 height 73
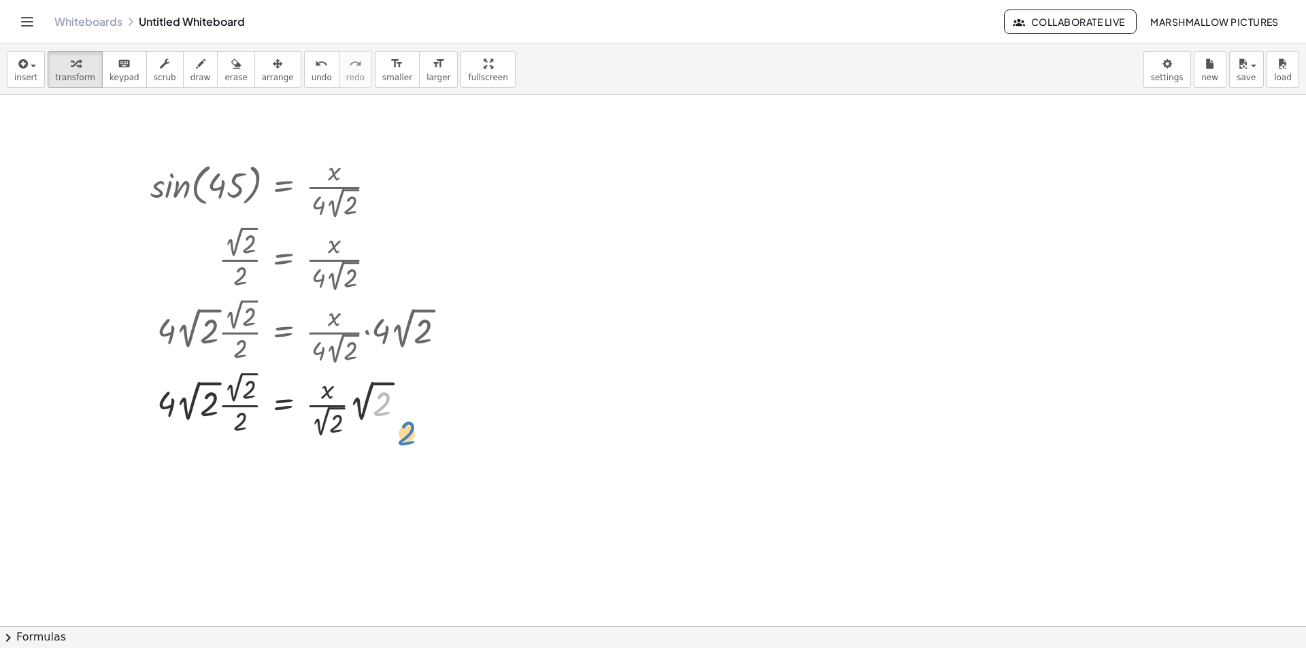
drag, startPoint x: 346, startPoint y: 347, endPoint x: 380, endPoint y: 335, distance: 36.6
click at [284, 188] on div "sin ( , 45 ) = · x · 4 · 2 √ 2 · 2 √ 2 · 2 = · x · 4 · 2 √ 2 · 2 √ 2 · · 2 √ 2 …" at bounding box center [284, 188] width 0 height 0
drag, startPoint x: 368, startPoint y: 396, endPoint x: 324, endPoint y: 425, distance: 53.0
drag, startPoint x: 190, startPoint y: 408, endPoint x: 222, endPoint y: 388, distance: 37.6
click at [222, 388] on div at bounding box center [304, 404] width 320 height 71
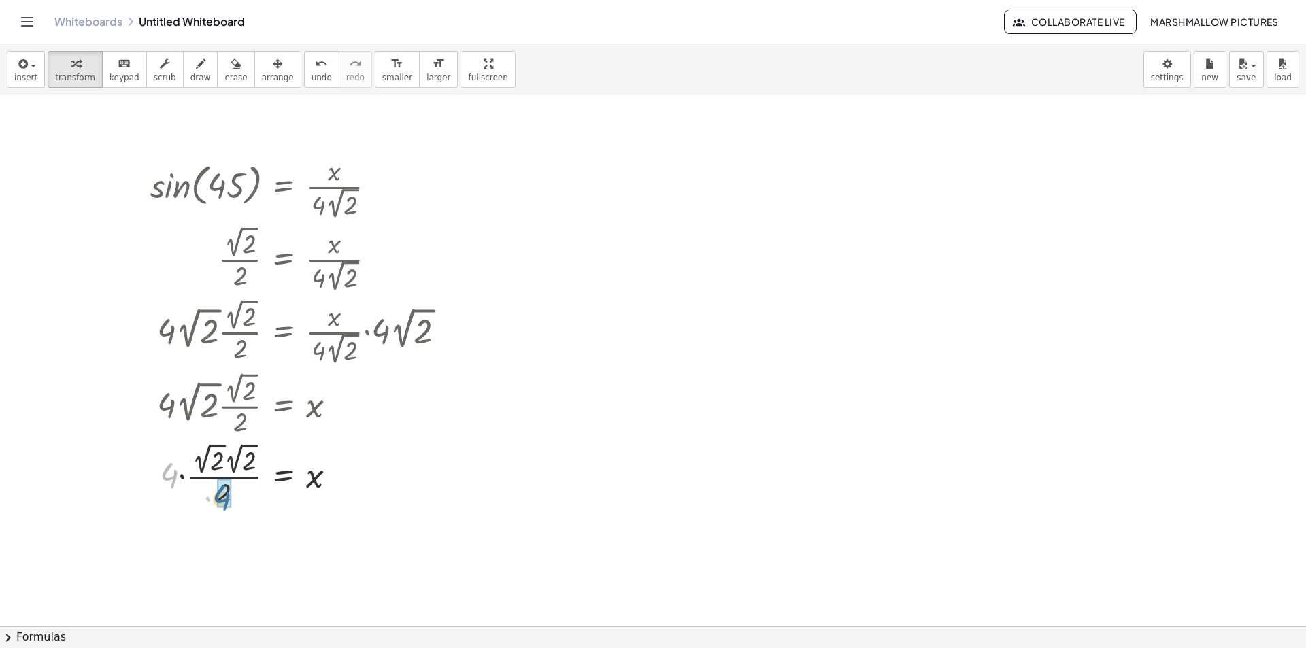
drag, startPoint x: 171, startPoint y: 480, endPoint x: 214, endPoint y: 499, distance: 46.9
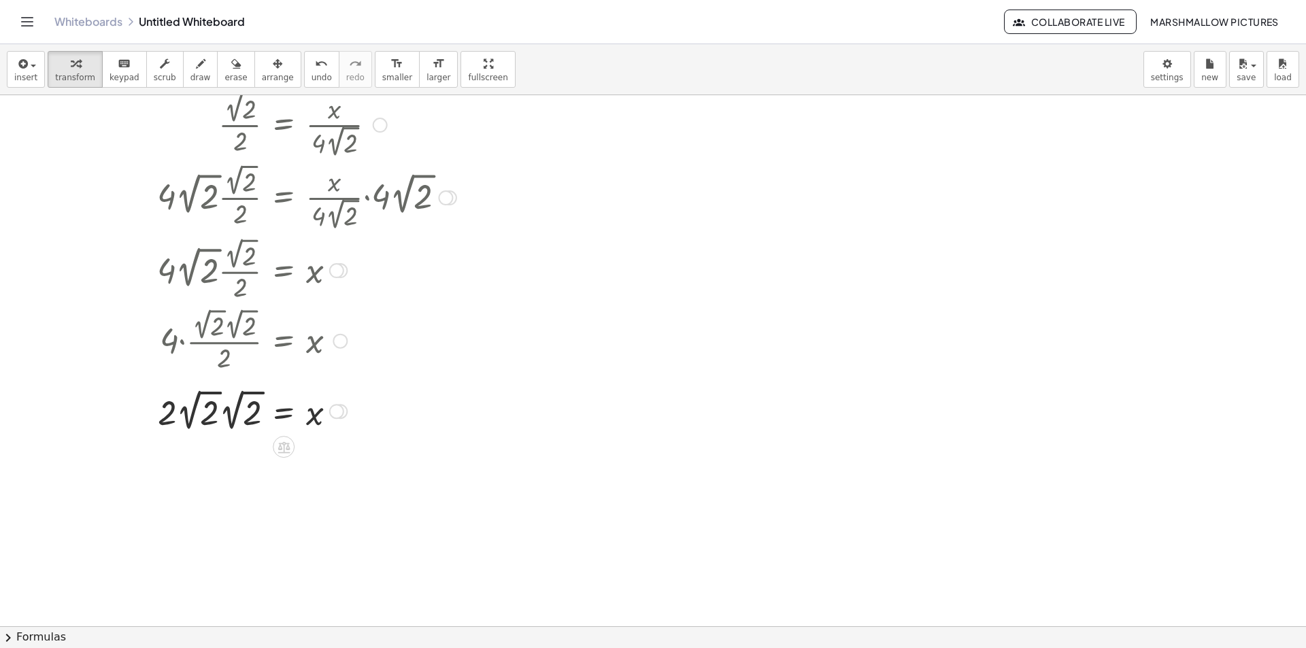
scroll to position [136, 0]
drag, startPoint x: 190, startPoint y: 417, endPoint x: 232, endPoint y: 416, distance: 42.2
click at [250, 460] on div at bounding box center [304, 456] width 320 height 46
click at [799, 283] on div at bounding box center [653, 534] width 1306 height 1151
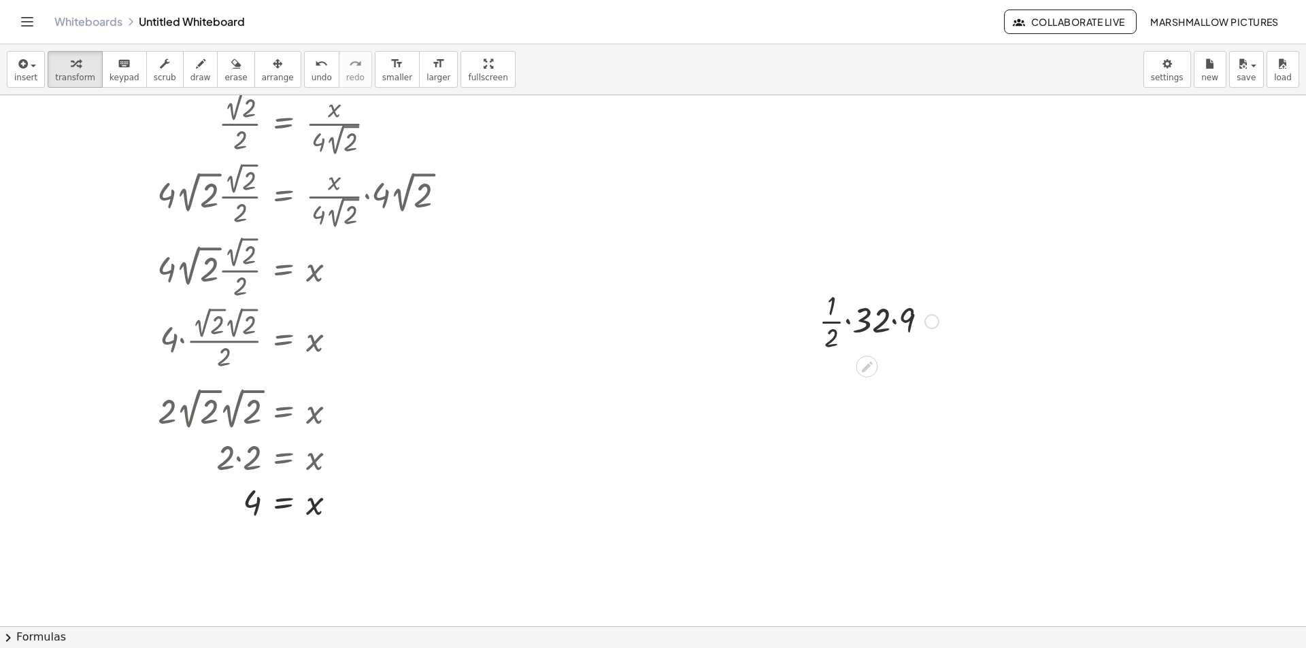
click at [891, 307] on div at bounding box center [878, 320] width 133 height 68
click at [875, 320] on div at bounding box center [878, 320] width 130 height 68
click at [854, 324] on div at bounding box center [878, 320] width 133 height 68
click at [655, 175] on div at bounding box center [653, 534] width 1306 height 1151
click at [494, 290] on div at bounding box center [653, 534] width 1306 height 1151
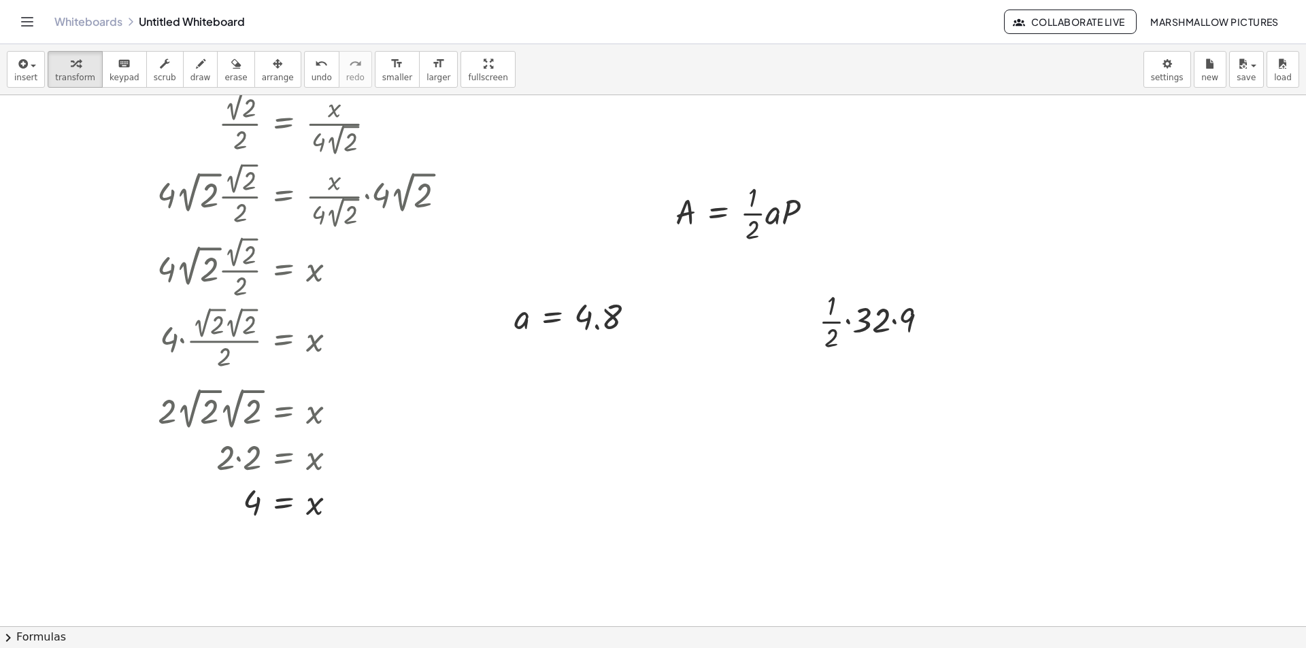
click at [524, 446] on div at bounding box center [653, 534] width 1306 height 1151
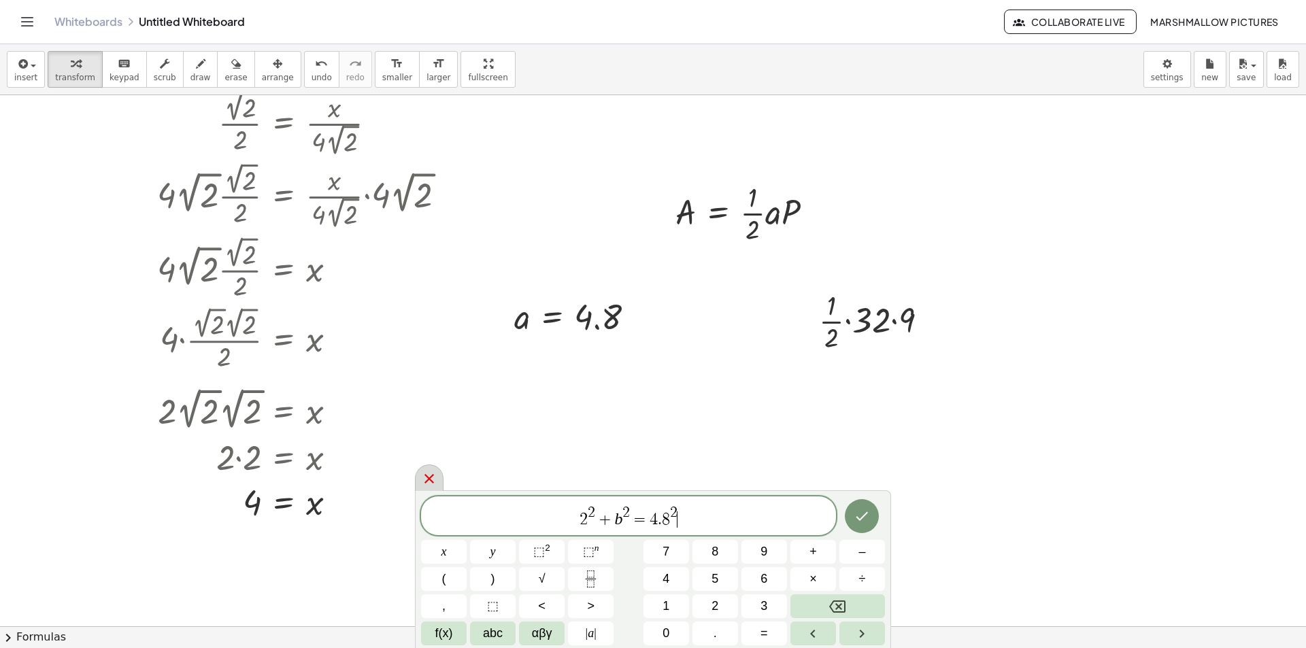
click at [433, 476] on icon at bounding box center [429, 479] width 10 height 10
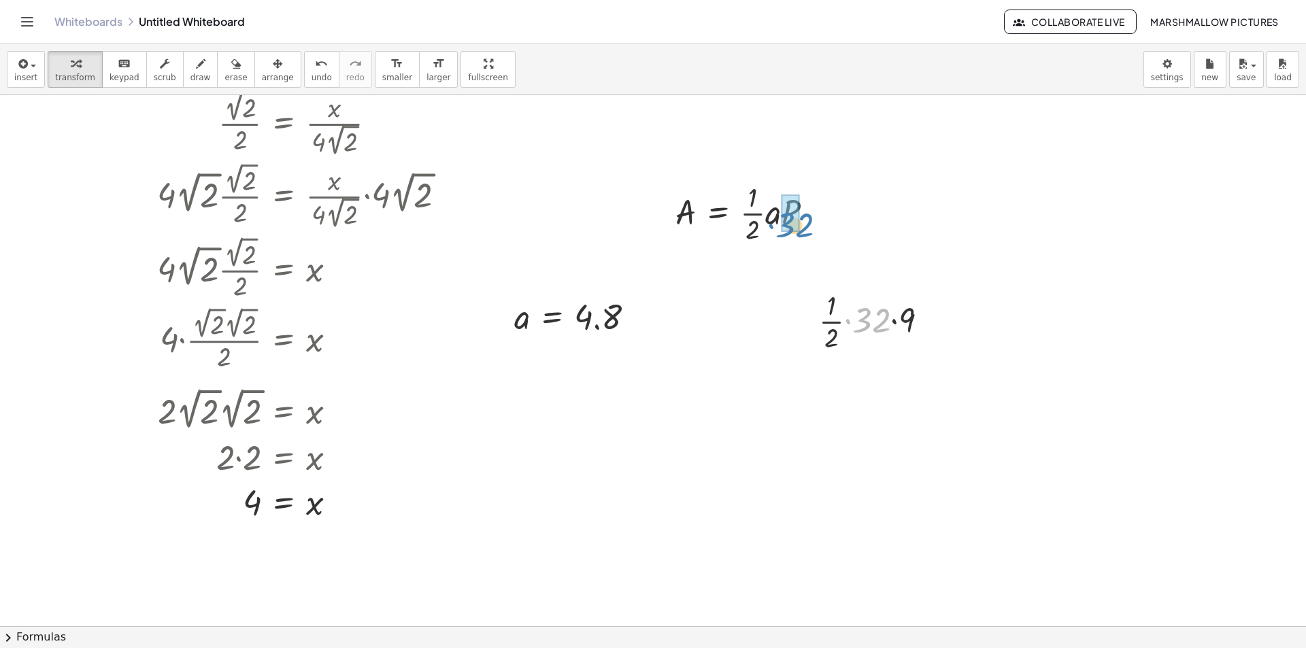
drag, startPoint x: 869, startPoint y: 310, endPoint x: 803, endPoint y: 228, distance: 105.9
drag, startPoint x: 517, startPoint y: 322, endPoint x: 793, endPoint y: 215, distance: 296.1
click at [828, 220] on div at bounding box center [783, 212] width 229 height 68
click at [790, 214] on div at bounding box center [775, 212] width 212 height 68
click at [765, 216] on div at bounding box center [754, 212] width 171 height 68
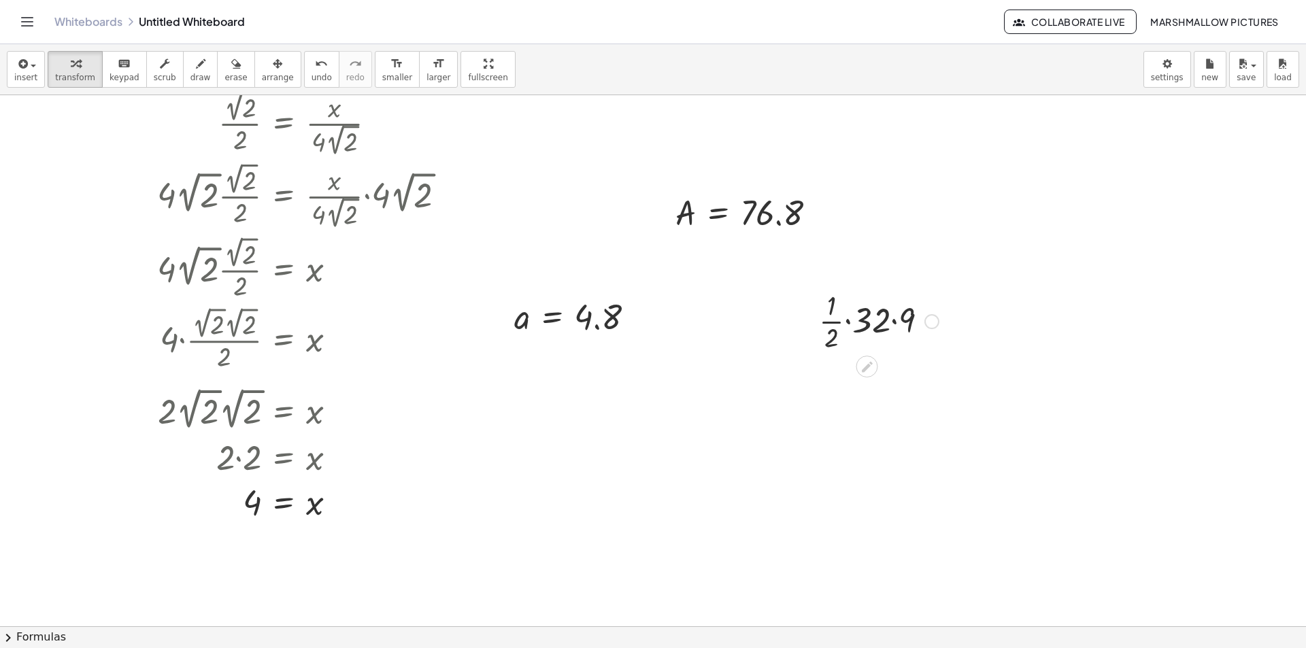
click at [932, 320] on div at bounding box center [931, 321] width 15 height 15
click at [963, 295] on span "Transform line" at bounding box center [990, 290] width 61 height 11
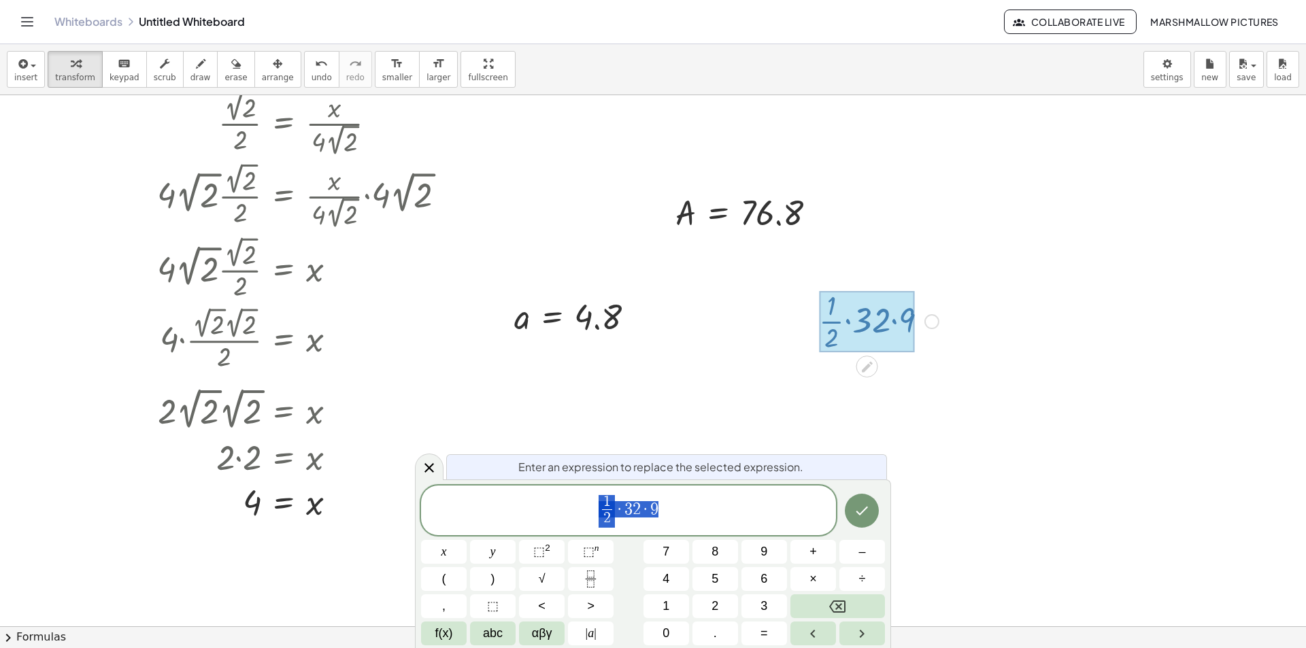
click at [598, 508] on span "1 2 ​ · 3 2 · 9" at bounding box center [628, 512] width 415 height 36
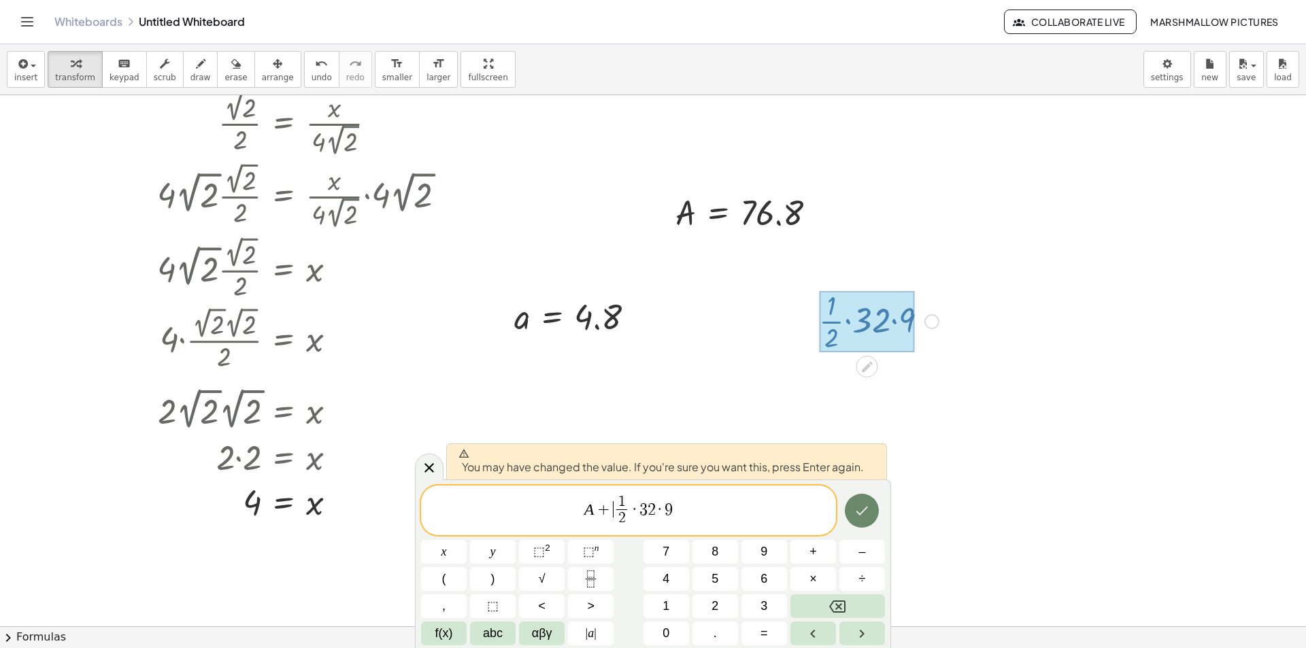
click at [864, 507] on icon "Done" at bounding box center [862, 511] width 16 height 16
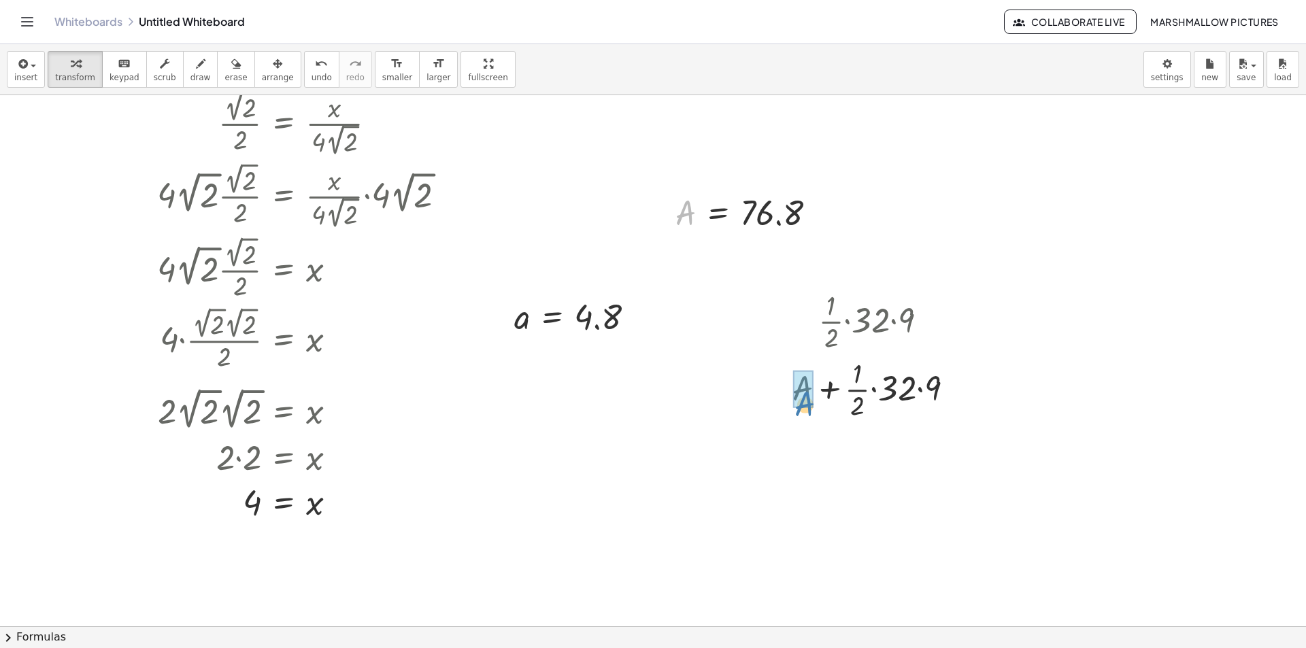
drag, startPoint x: 688, startPoint y: 197, endPoint x: 808, endPoint y: 382, distance: 220.7
click at [906, 458] on div at bounding box center [879, 456] width 228 height 68
click at [943, 460] on div at bounding box center [878, 456] width 197 height 68
click at [919, 454] on div at bounding box center [879, 456] width 228 height 68
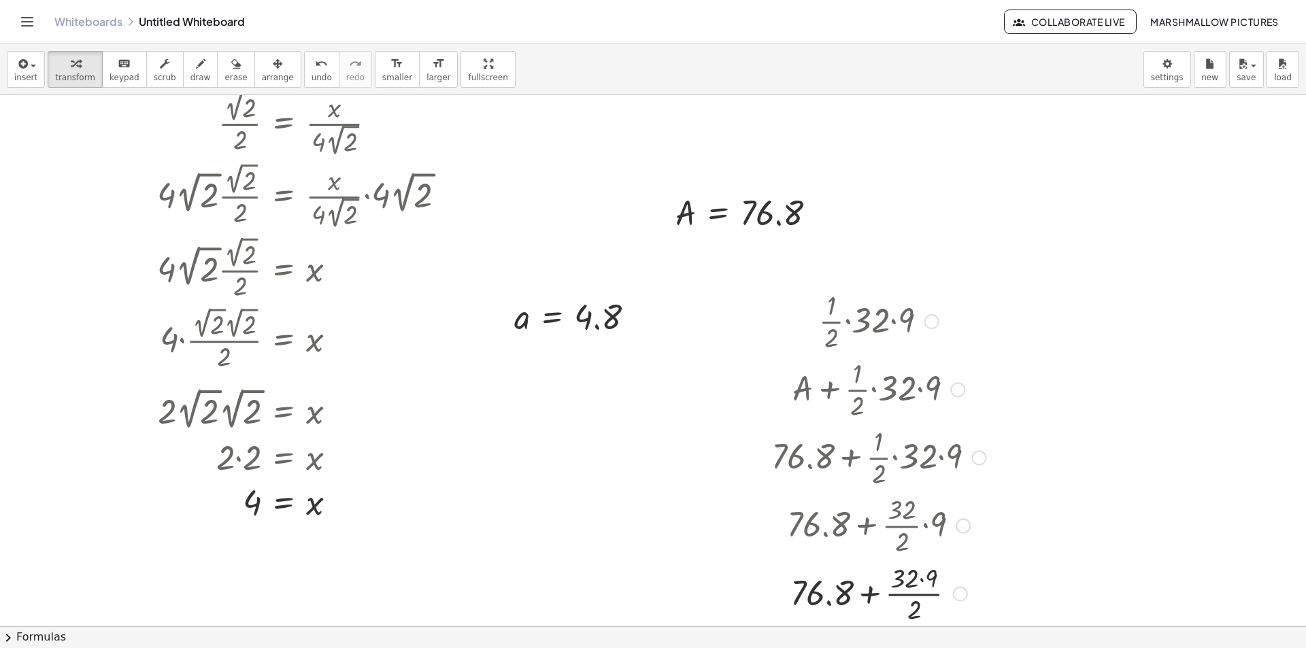
click at [913, 592] on div at bounding box center [879, 593] width 228 height 68
click at [908, 584] on div at bounding box center [879, 593] width 228 height 68
click at [911, 594] on div at bounding box center [879, 593] width 228 height 68
click at [941, 580] on div at bounding box center [879, 593] width 228 height 68
click at [924, 595] on div at bounding box center [879, 593] width 228 height 68
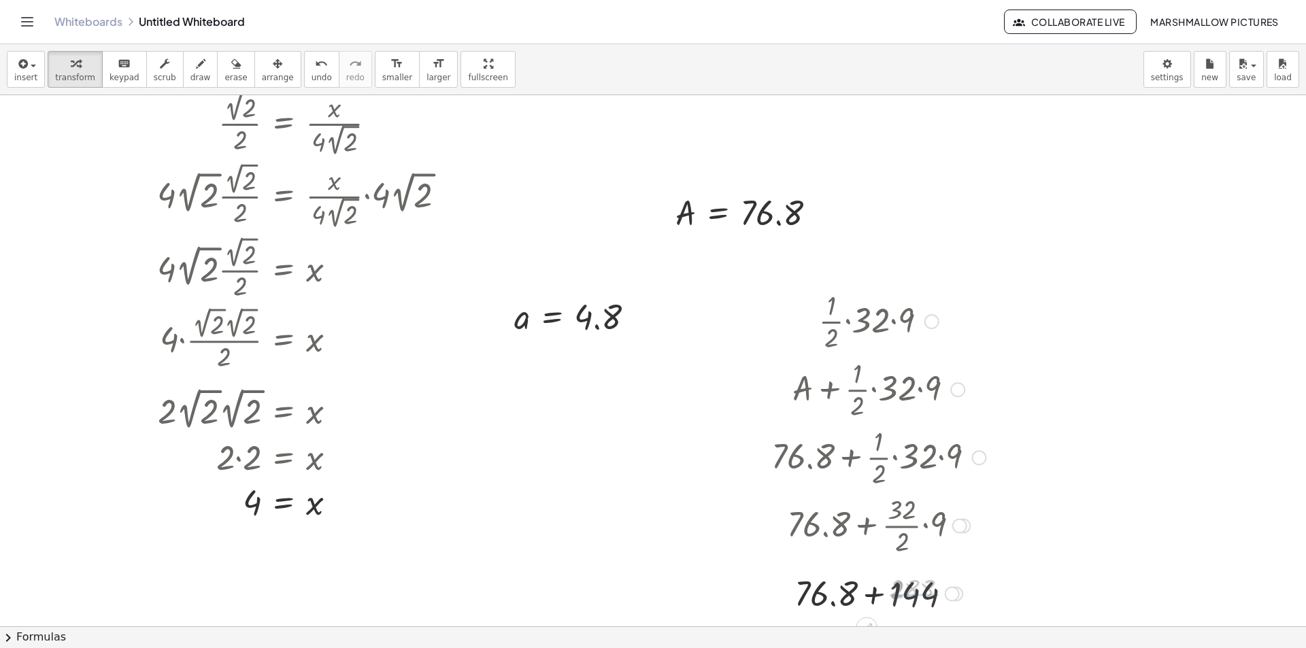
drag, startPoint x: 862, startPoint y: 599, endPoint x: 880, endPoint y: 598, distance: 17.7
click at [880, 598] on div at bounding box center [879, 593] width 228 height 46
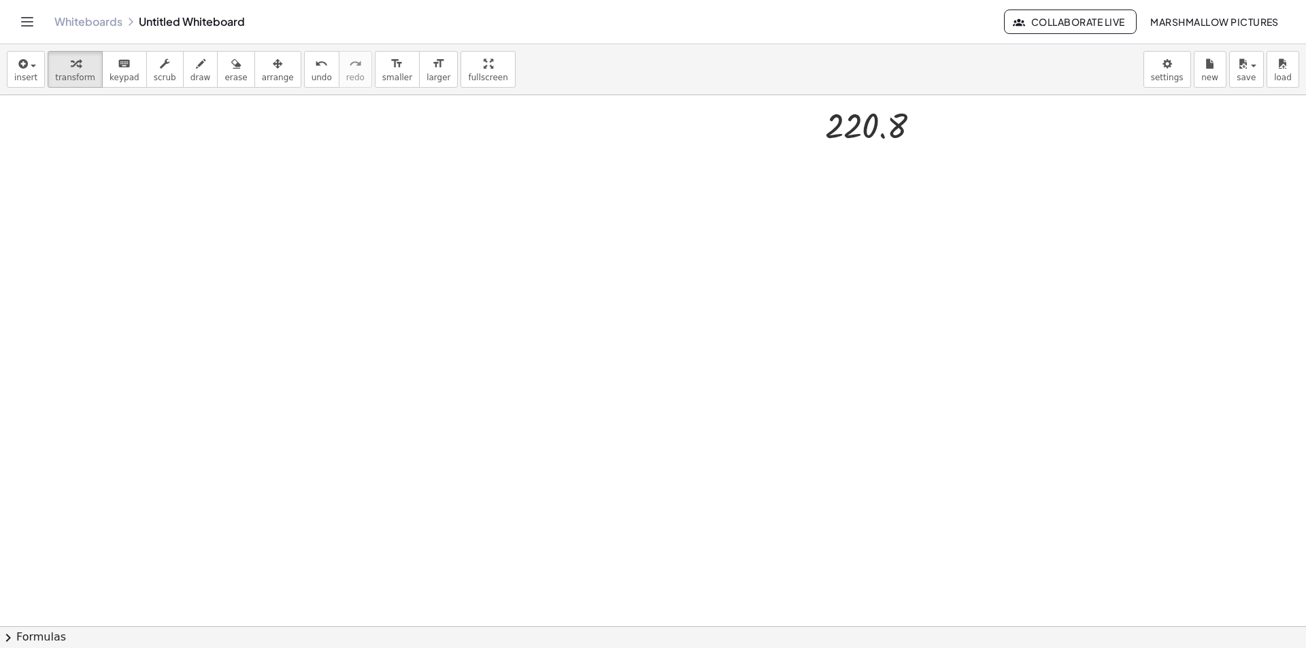
scroll to position [620, 0]
click at [556, 357] on div at bounding box center [653, 51] width 1306 height 1151
click at [621, 389] on div at bounding box center [650, 383] width 163 height 46
click at [683, 388] on div at bounding box center [651, 383] width 169 height 46
click at [662, 387] on div at bounding box center [651, 383] width 177 height 46
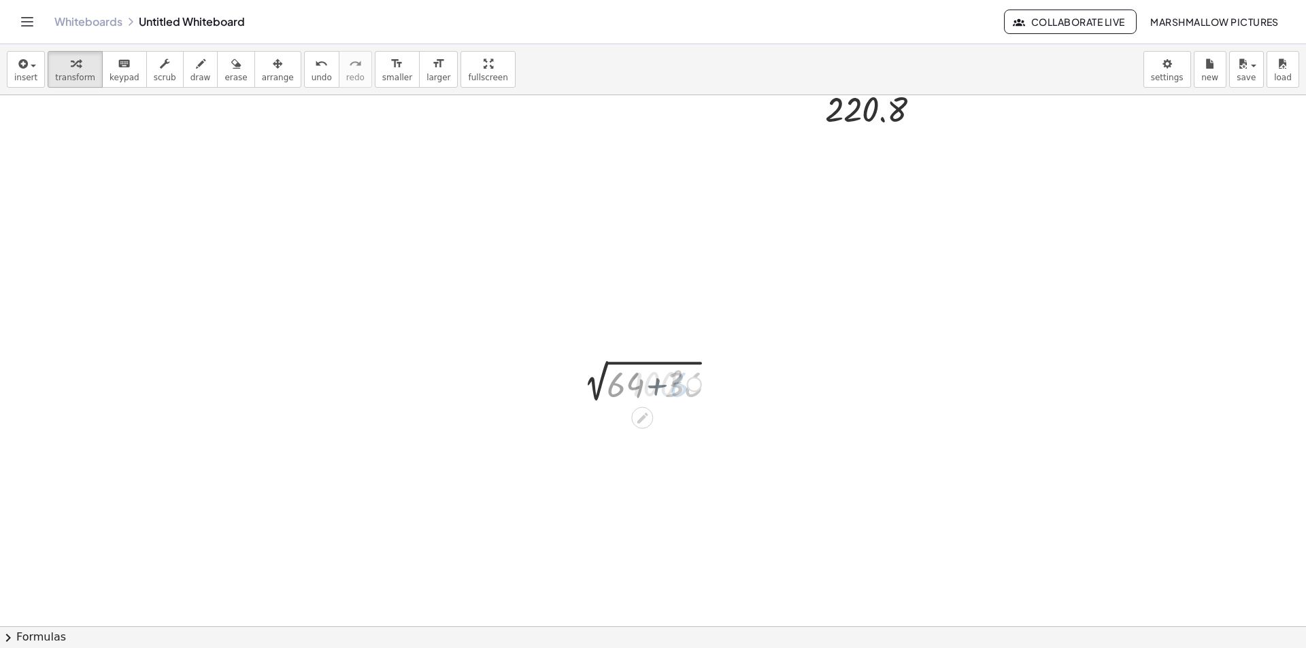
click at [589, 377] on div at bounding box center [650, 383] width 163 height 46
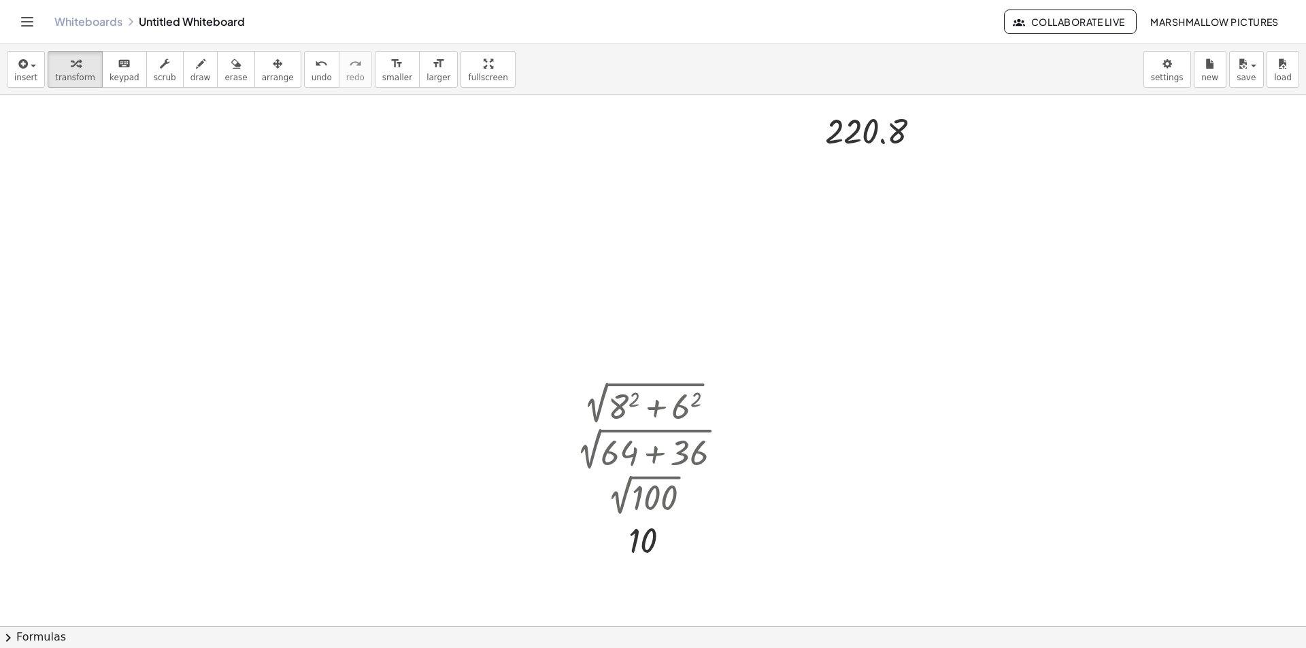
scroll to position [484, 0]
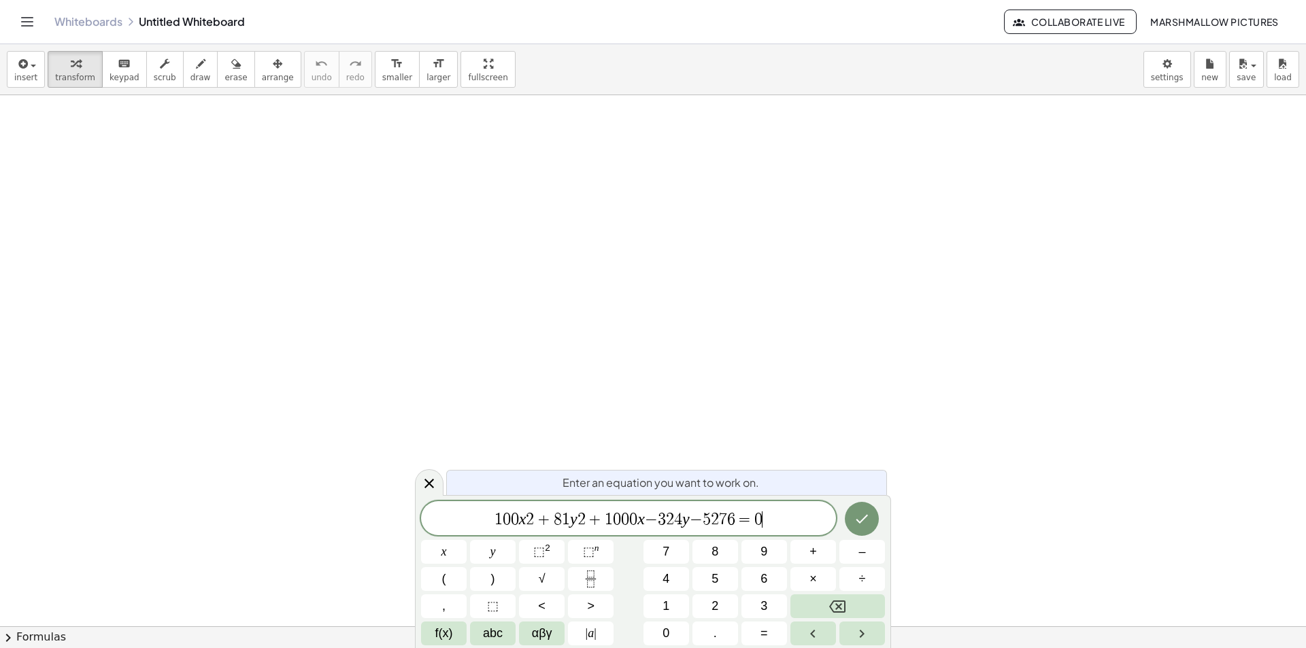
click at [533, 520] on span "1 0 0 x 2 + 8 1 y 2 + 1 0 0 0 x − 3 2 4 y − 5 2 7 6 = 0 ​" at bounding box center [628, 519] width 415 height 19
click at [584, 521] on span "1 0 0 x 2 ​ + 8 1 y 2 + 1 0 0 0 x − 3 2 4 y − 5 2 7 6 = 0" at bounding box center [628, 517] width 415 height 24
click at [653, 519] on span "−" at bounding box center [650, 519] width 13 height 16
click at [702, 518] on span "−" at bounding box center [698, 519] width 13 height 16
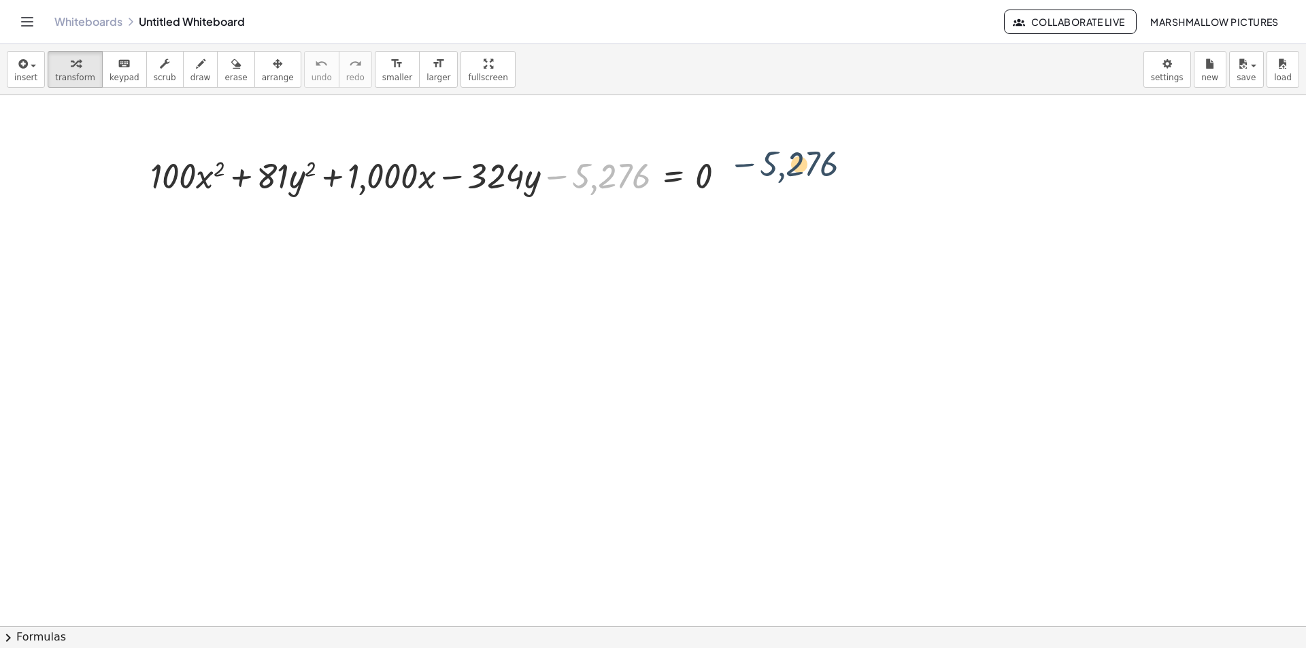
drag, startPoint x: 614, startPoint y: 176, endPoint x: 765, endPoint y: 174, distance: 151.7
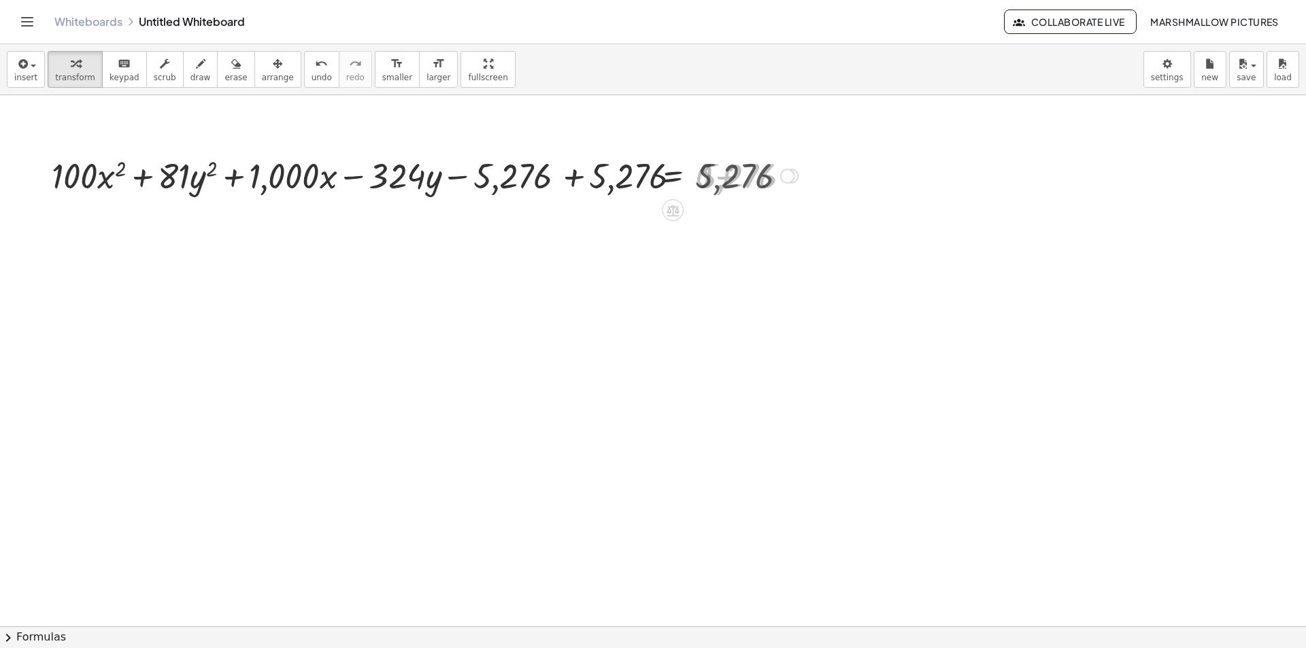
click at [712, 174] on div at bounding box center [418, 175] width 773 height 46
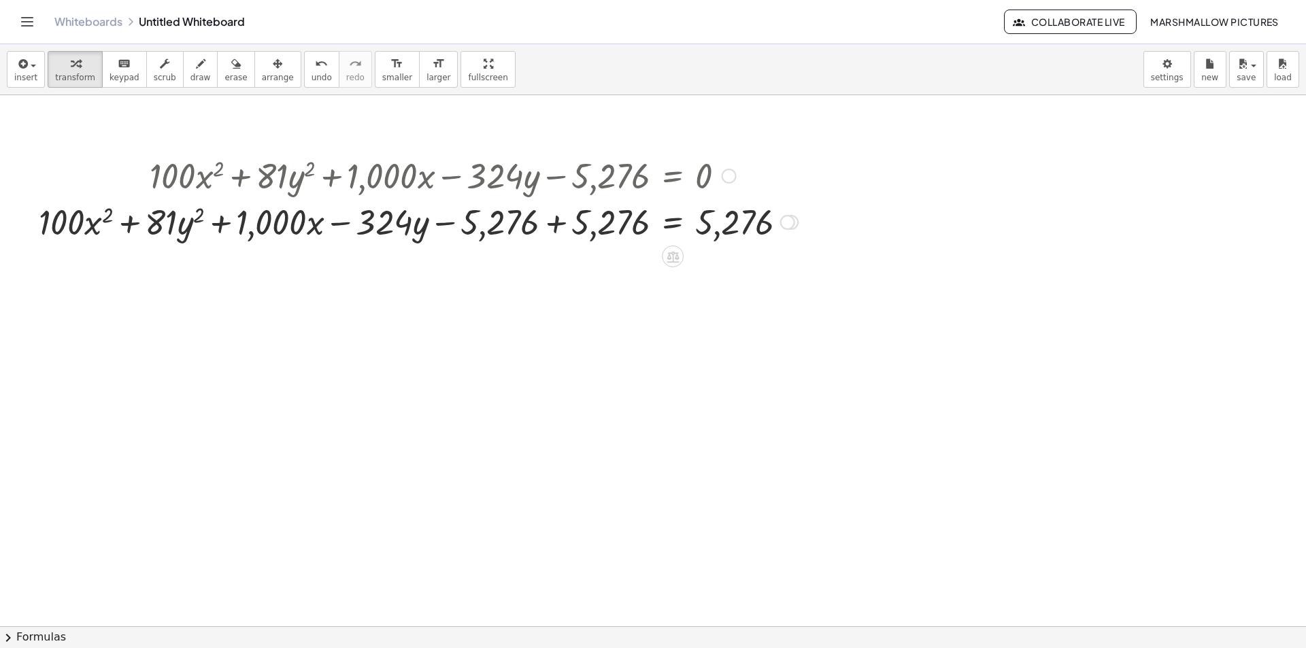
drag, startPoint x: 561, startPoint y: 240, endPoint x: 537, endPoint y: 234, distance: 25.2
click at [561, 239] on div at bounding box center [418, 221] width 773 height 46
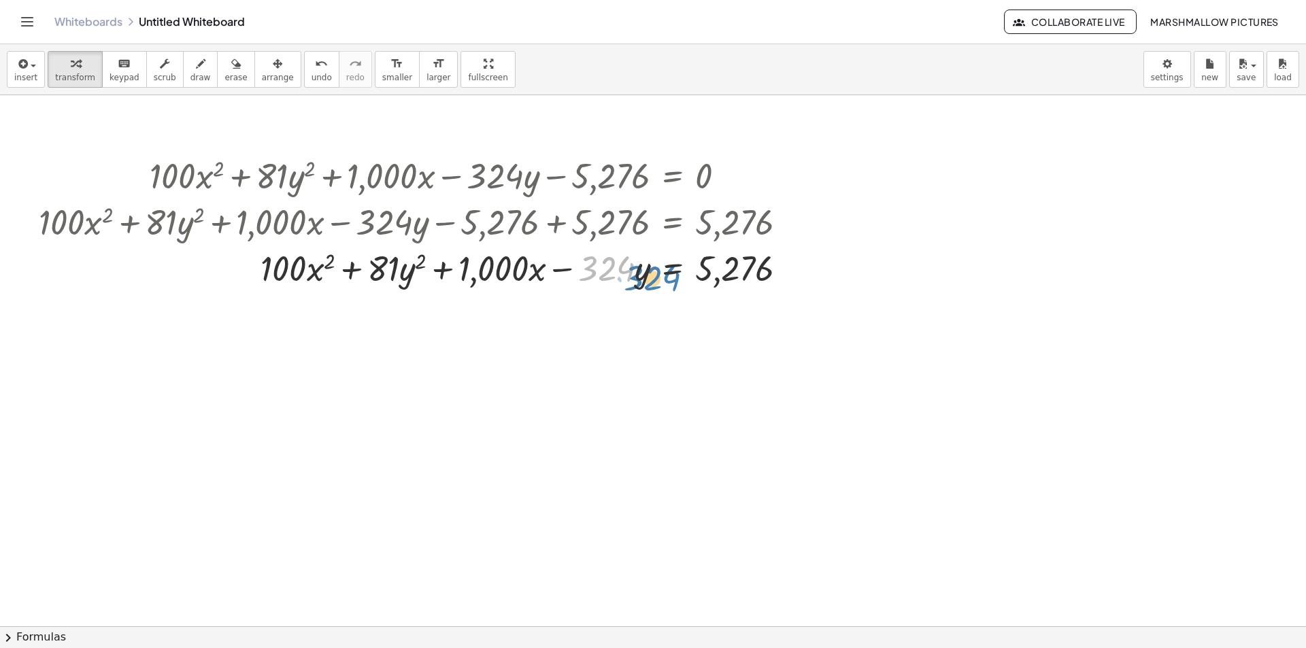
drag, startPoint x: 588, startPoint y: 273, endPoint x: 601, endPoint y: 273, distance: 12.2
click at [601, 273] on div at bounding box center [418, 267] width 773 height 46
drag, startPoint x: 450, startPoint y: 278, endPoint x: 341, endPoint y: 276, distance: 108.8
click at [341, 276] on div at bounding box center [418, 267] width 773 height 46
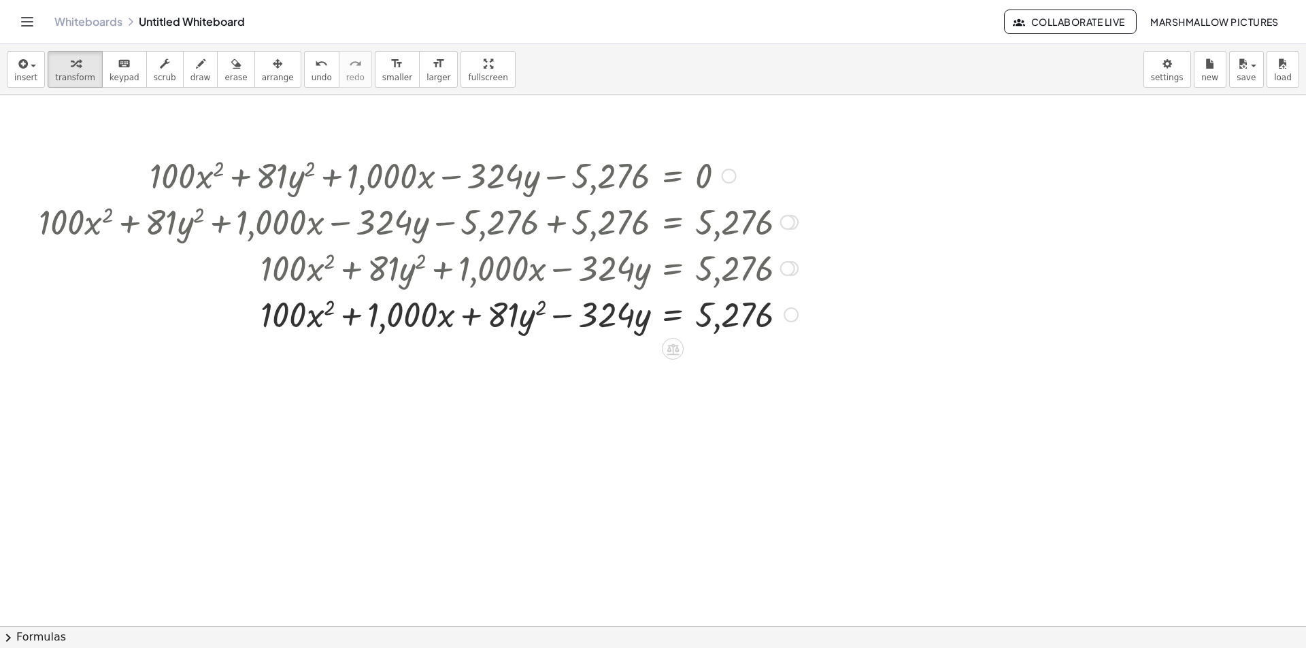
click at [784, 318] on div at bounding box center [791, 314] width 15 height 15
click at [854, 284] on span "Transform line" at bounding box center [850, 283] width 61 height 11
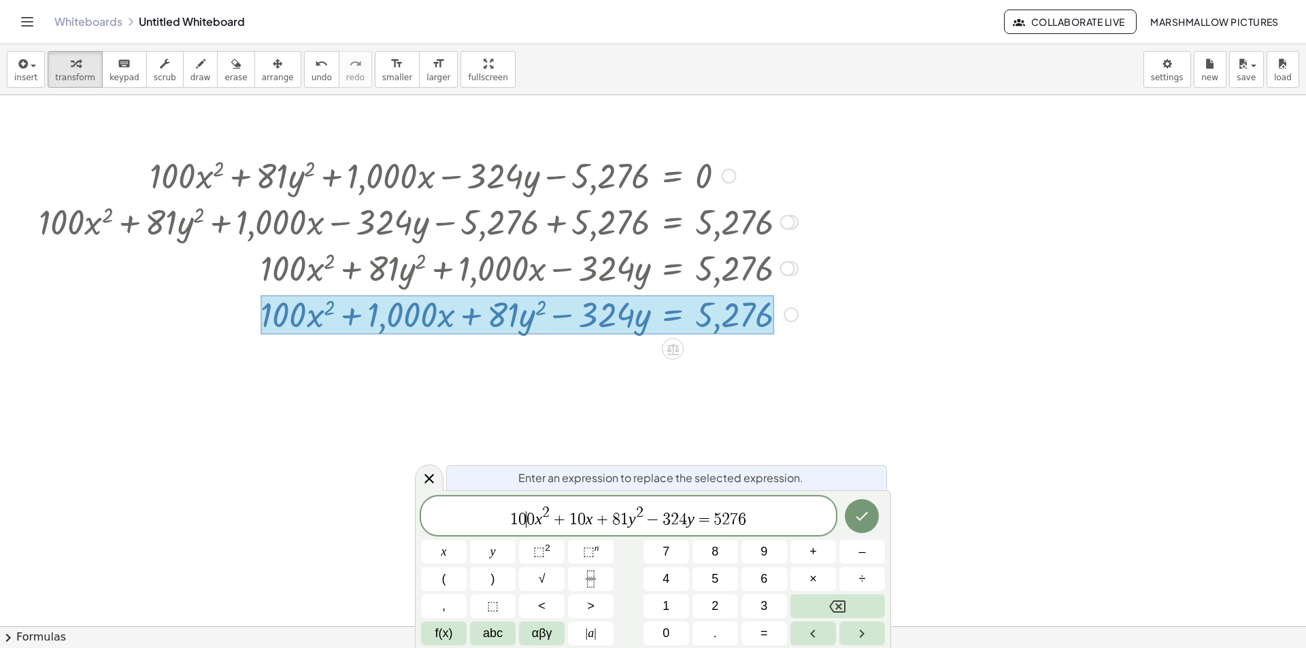
click at [528, 519] on span "0" at bounding box center [530, 519] width 8 height 16
click at [535, 522] on var "x" at bounding box center [538, 519] width 7 height 18
click at [685, 515] on span "2" at bounding box center [683, 518] width 8 height 16
click at [645, 517] on span "1 0 0 ( x 2 + 1 0 x ) + 8 1 y 2 − ​ 4 y = 5 2 7 6" at bounding box center [628, 515] width 415 height 28
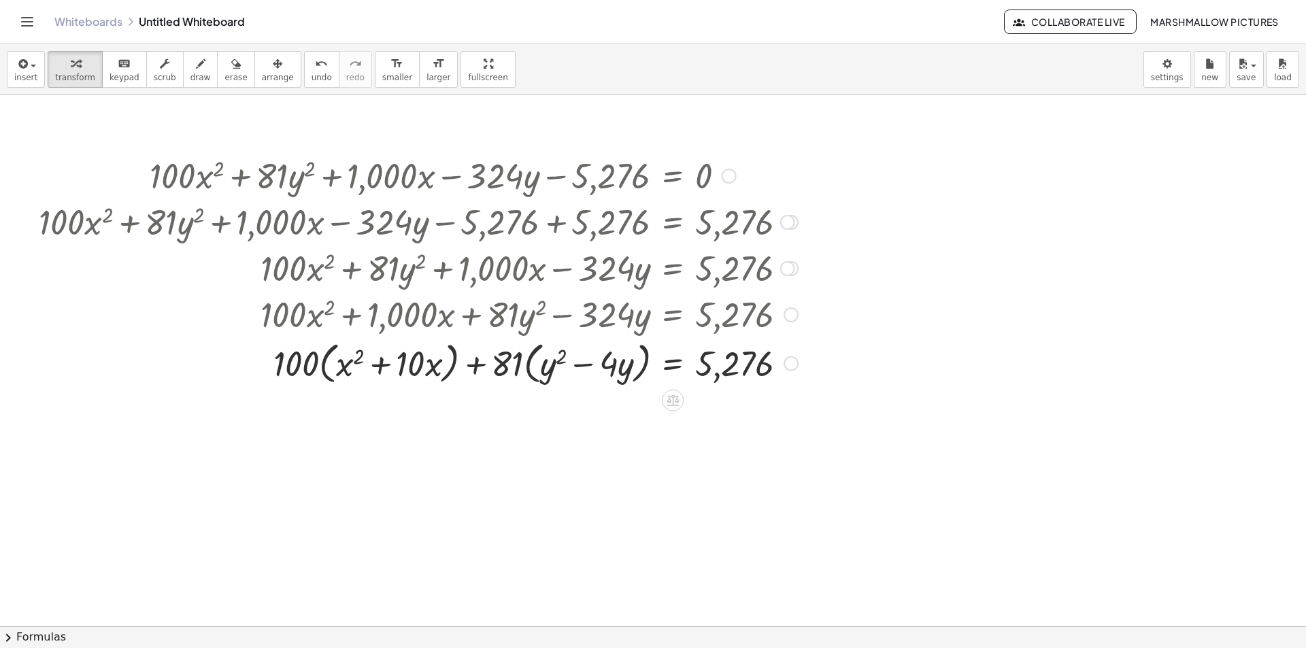
click at [801, 356] on div at bounding box center [418, 363] width 773 height 52
click at [790, 362] on div "Transform line Copy line as LaTeX Copy derivation as LaTeX Expand new lines: On" at bounding box center [791, 363] width 15 height 15
click at [797, 358] on div at bounding box center [418, 363] width 773 height 52
click at [796, 358] on div "Transform line Copy line as LaTeX Copy derivation as LaTeX Expand new lines: On" at bounding box center [791, 363] width 15 height 15
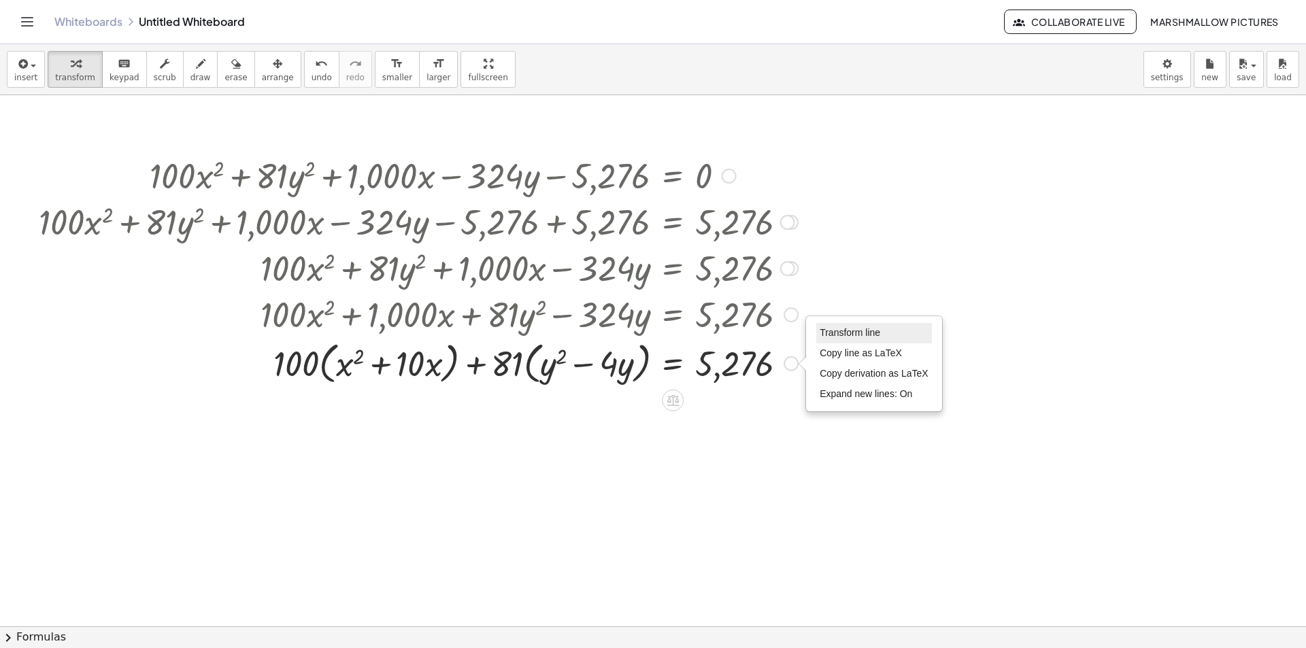
click at [862, 325] on li "Transform line" at bounding box center [874, 333] width 116 height 20
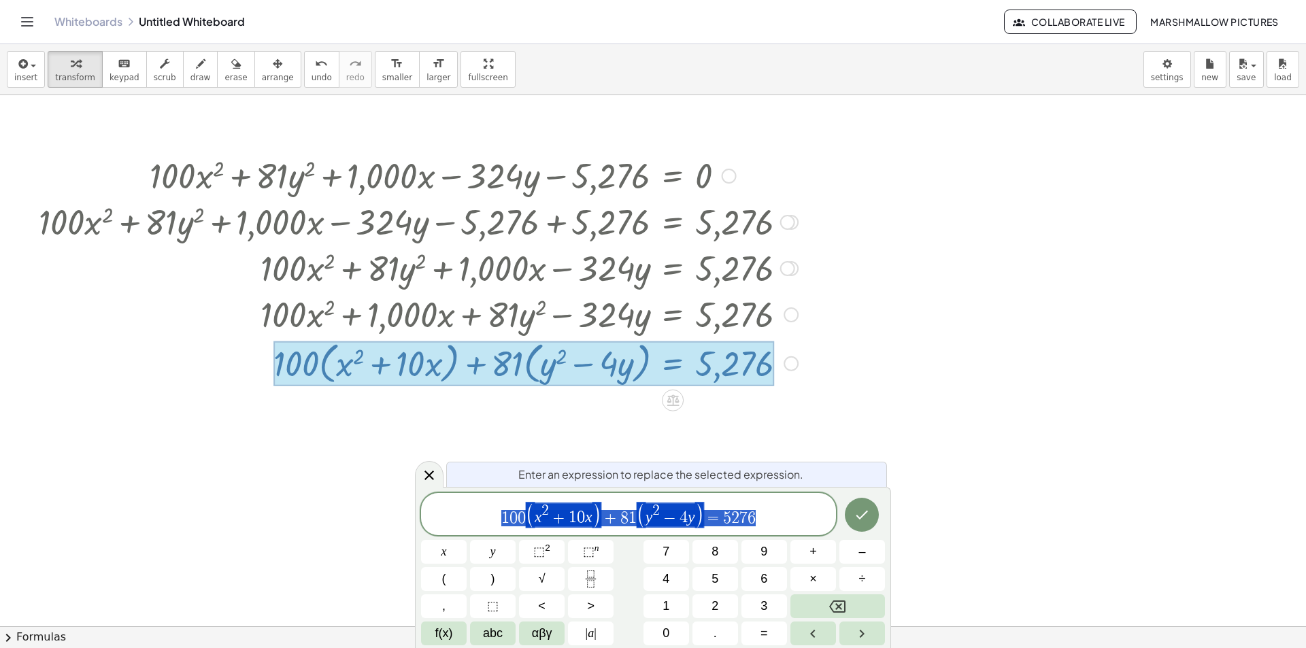
click at [780, 504] on span "1 0 0 ( x 2 + 1 0 x ) + 8 1 ( y 2 − 4 y ) = 5 2 7 6" at bounding box center [628, 515] width 415 height 28
click at [591, 523] on span "x 2 + 1 0 x" at bounding box center [564, 515] width 58 height 22
click at [711, 518] on var "y" at bounding box center [708, 518] width 7 height 18
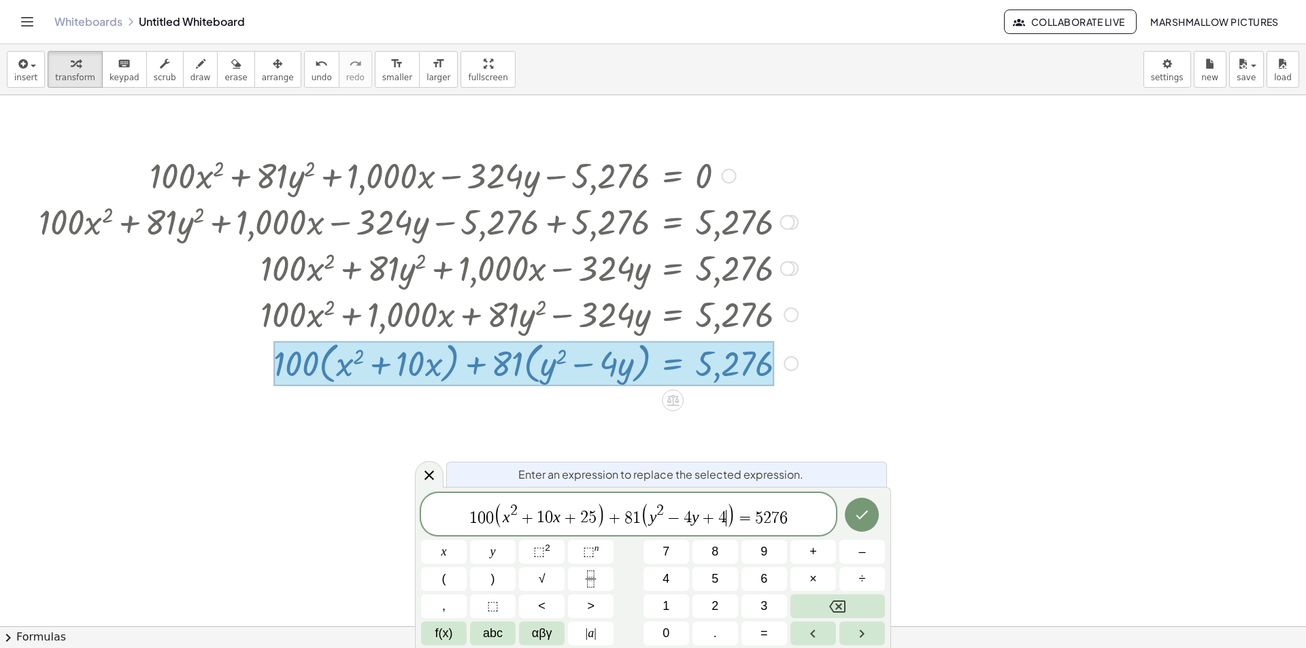
click at [811, 507] on span "1 0 0 ( x 2 + 1 0 x + 2 5 ) + 8 1 ( y 2 − 4 y + 4 ​ ) = 5 2 7 6" at bounding box center [628, 515] width 415 height 28
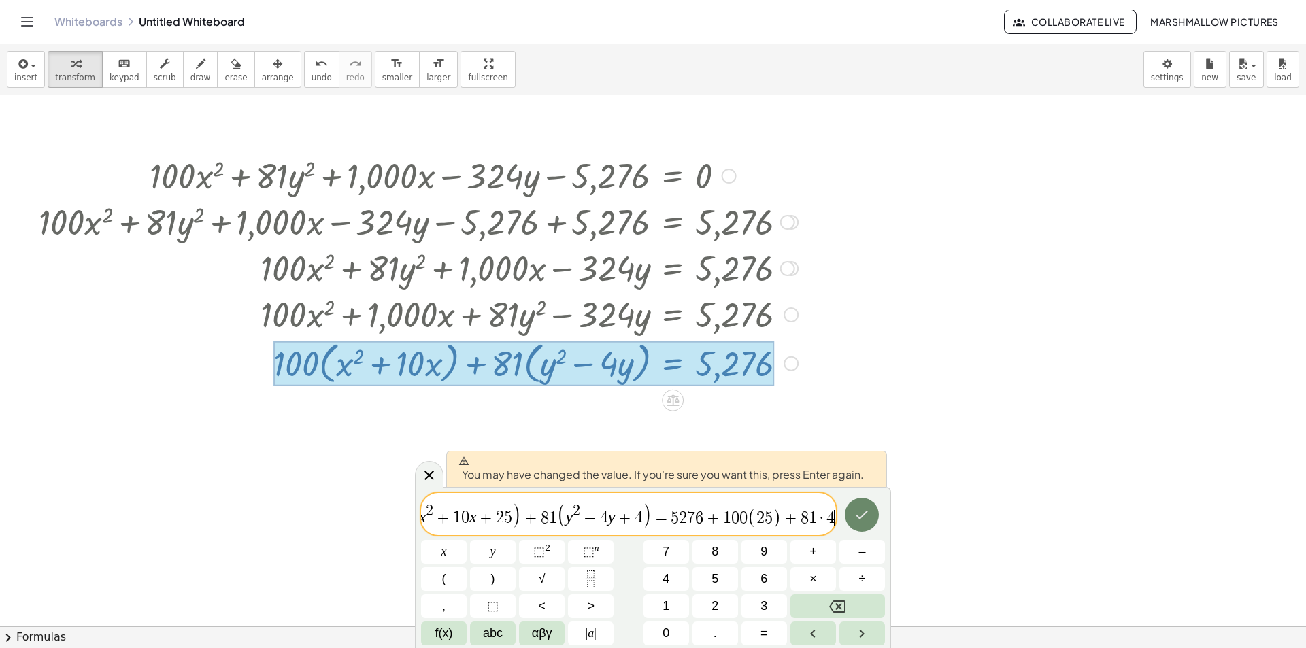
click at [849, 509] on button "Done" at bounding box center [862, 515] width 34 height 34
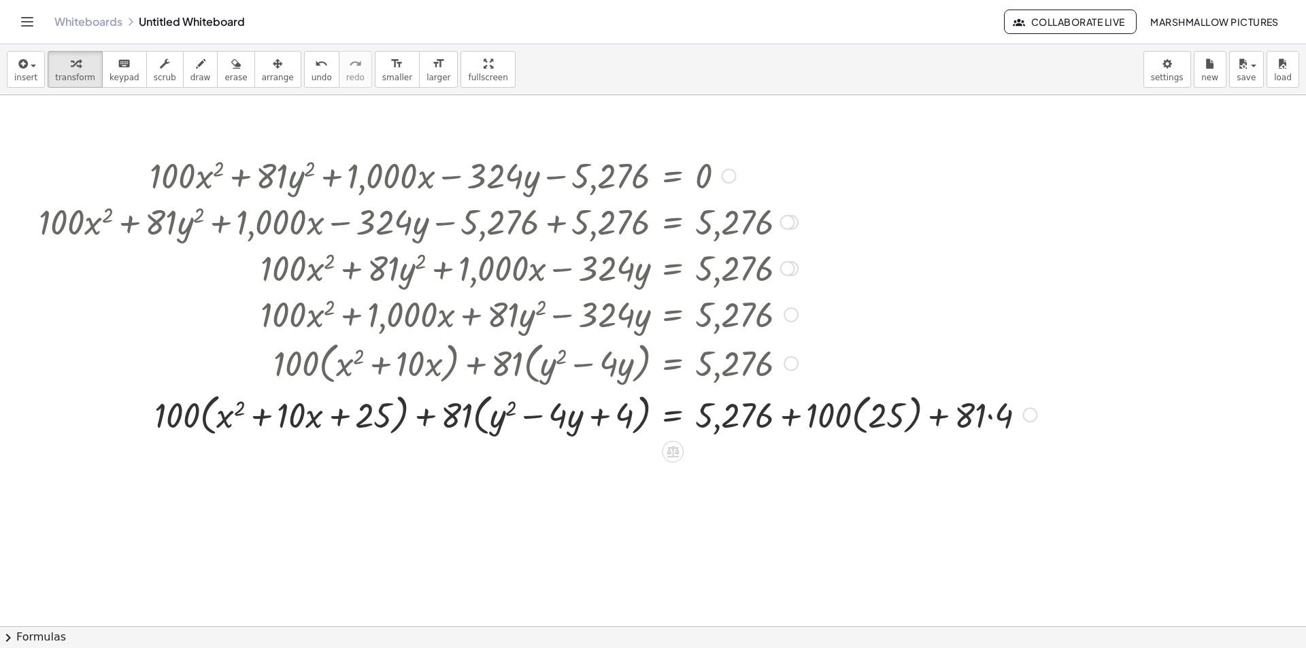
click at [835, 409] on div at bounding box center [537, 414] width 1011 height 52
click at [966, 414] on div at bounding box center [537, 414] width 1011 height 52
click at [996, 414] on div at bounding box center [537, 414] width 1011 height 52
click at [863, 408] on div at bounding box center [536, 414] width 1009 height 52
click at [837, 412] on div at bounding box center [537, 414] width 1011 height 52
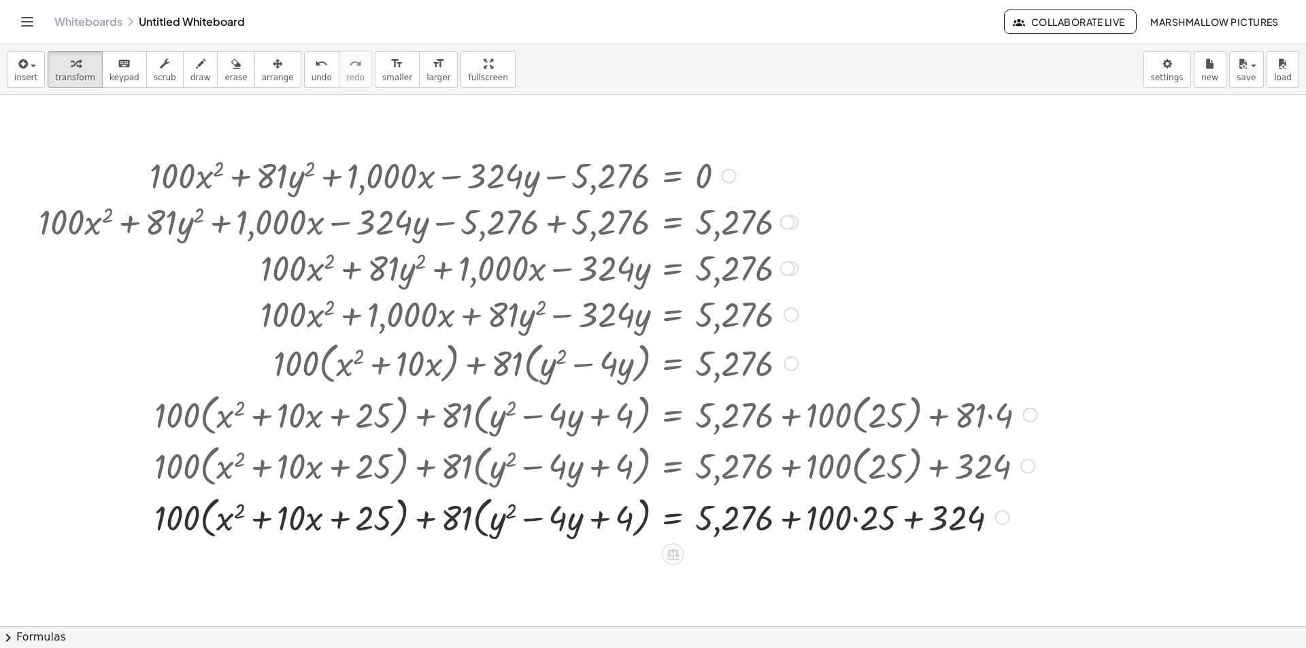
click at [890, 508] on div at bounding box center [537, 517] width 1011 height 52
click at [908, 518] on div at bounding box center [537, 517] width 1011 height 52
click at [789, 516] on div at bounding box center [537, 517] width 1011 height 52
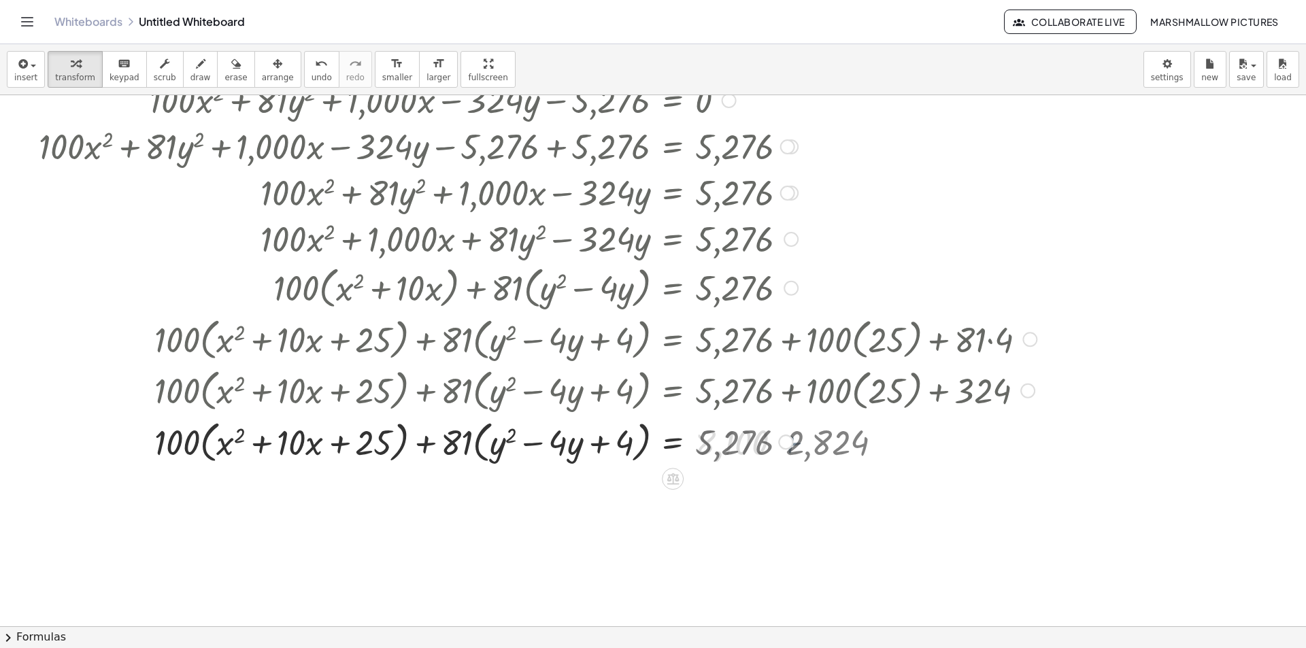
scroll to position [204, 0]
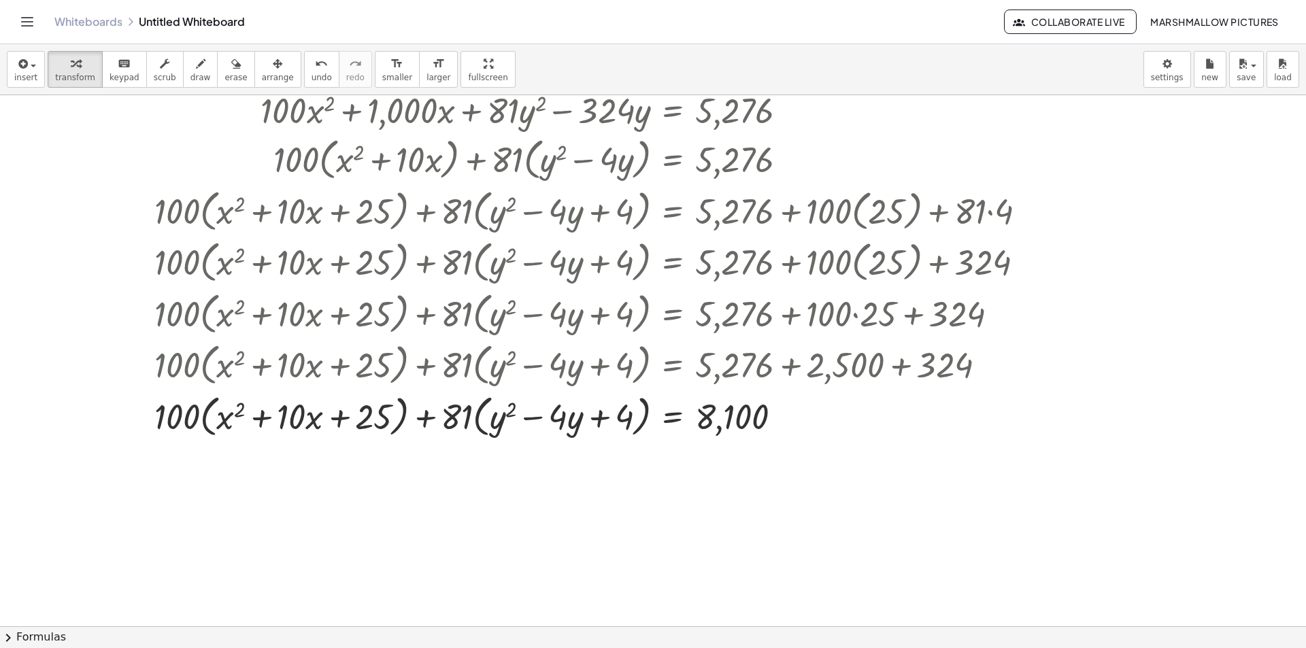
click at [213, 494] on div at bounding box center [653, 466] width 1306 height 1151
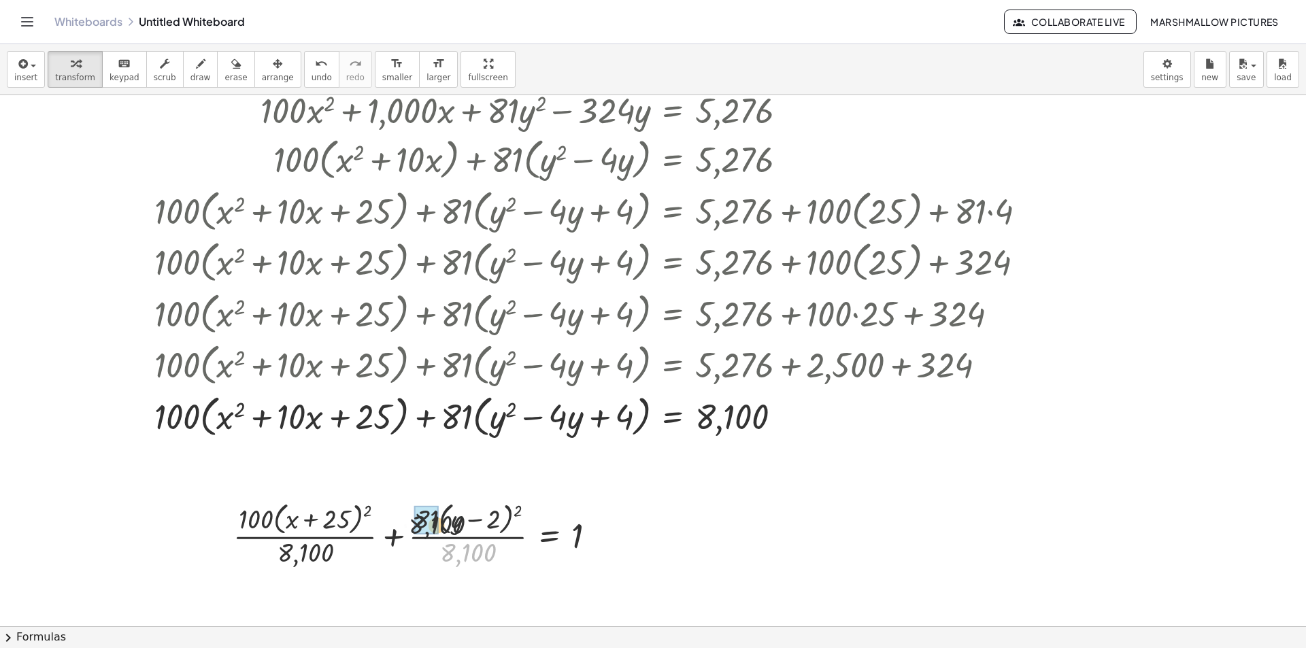
drag, startPoint x: 453, startPoint y: 561, endPoint x: 413, endPoint y: 524, distance: 54.9
click at [413, 524] on div at bounding box center [419, 534] width 387 height 72
drag, startPoint x: 307, startPoint y: 552, endPoint x: 265, endPoint y: 520, distance: 52.9
click at [261, 518] on div at bounding box center [432, 534] width 363 height 72
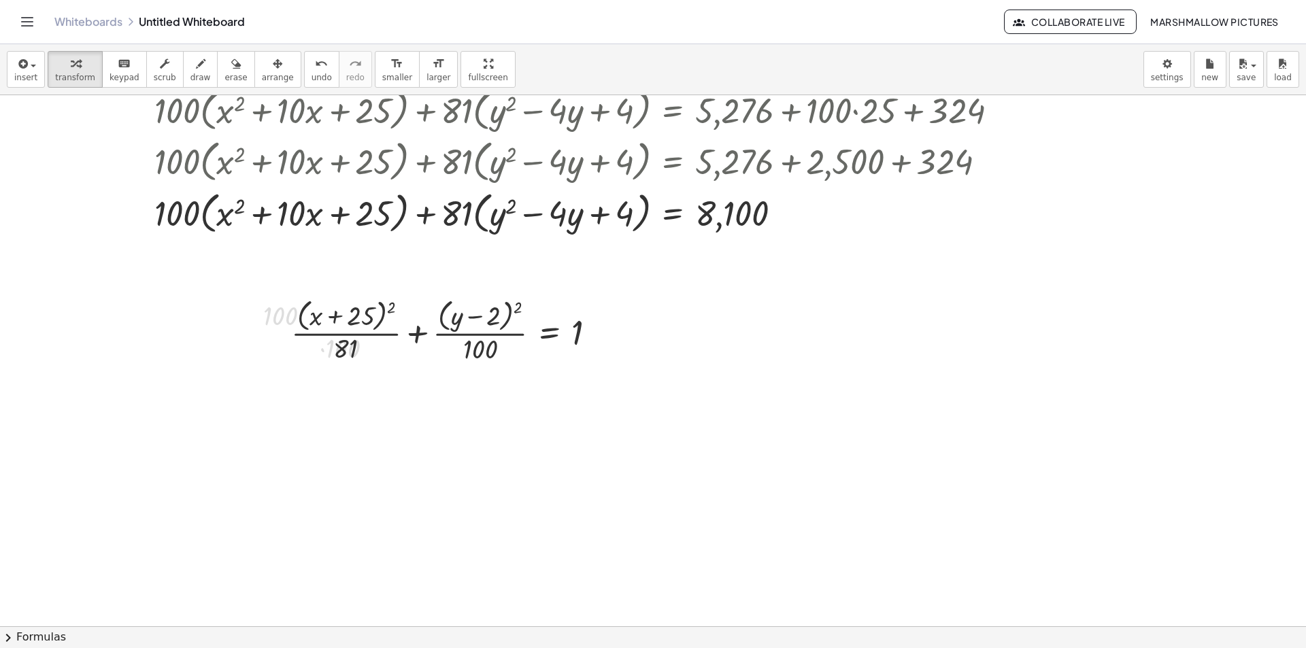
scroll to position [408, 0]
click at [595, 333] on div at bounding box center [596, 331] width 15 height 15
drag, startPoint x: 638, startPoint y: 325, endPoint x: 676, endPoint y: 11, distance: 316.5
click at [638, 326] on span "Copy line as LaTeX" at bounding box center [666, 320] width 82 height 11
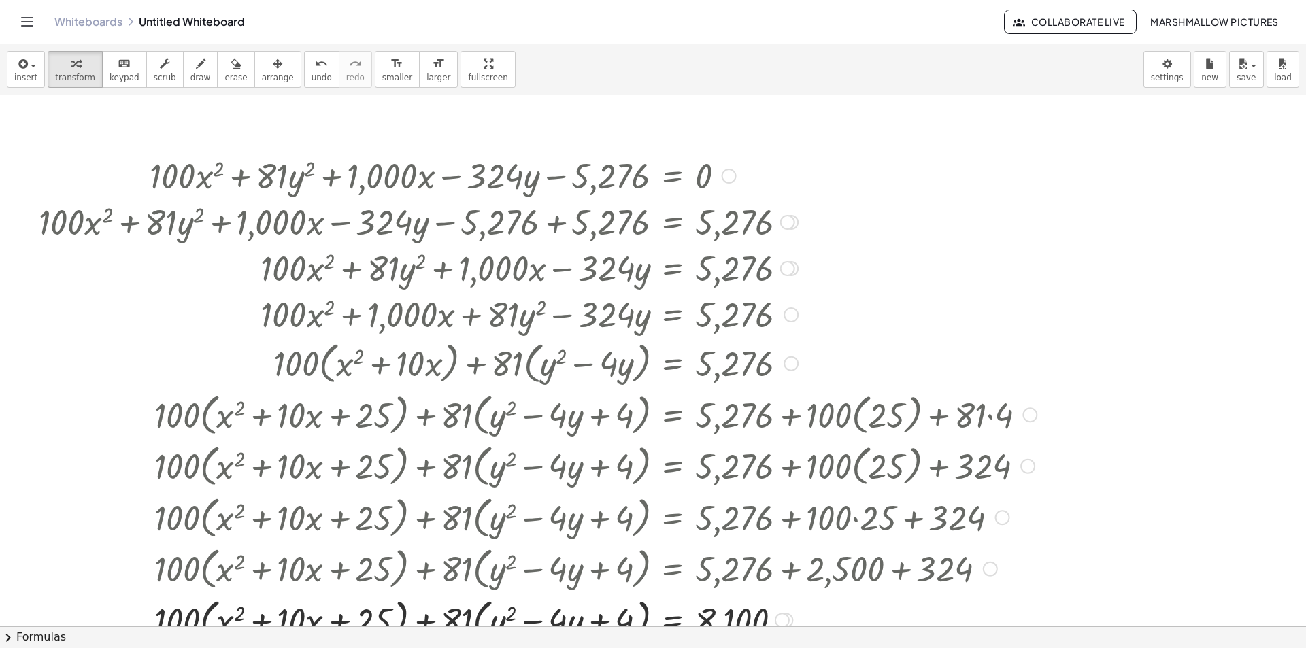
click at [726, 172] on div at bounding box center [729, 176] width 15 height 15
click at [822, 171] on span "Copy line as LaTeX" at bounding box center [799, 175] width 82 height 11
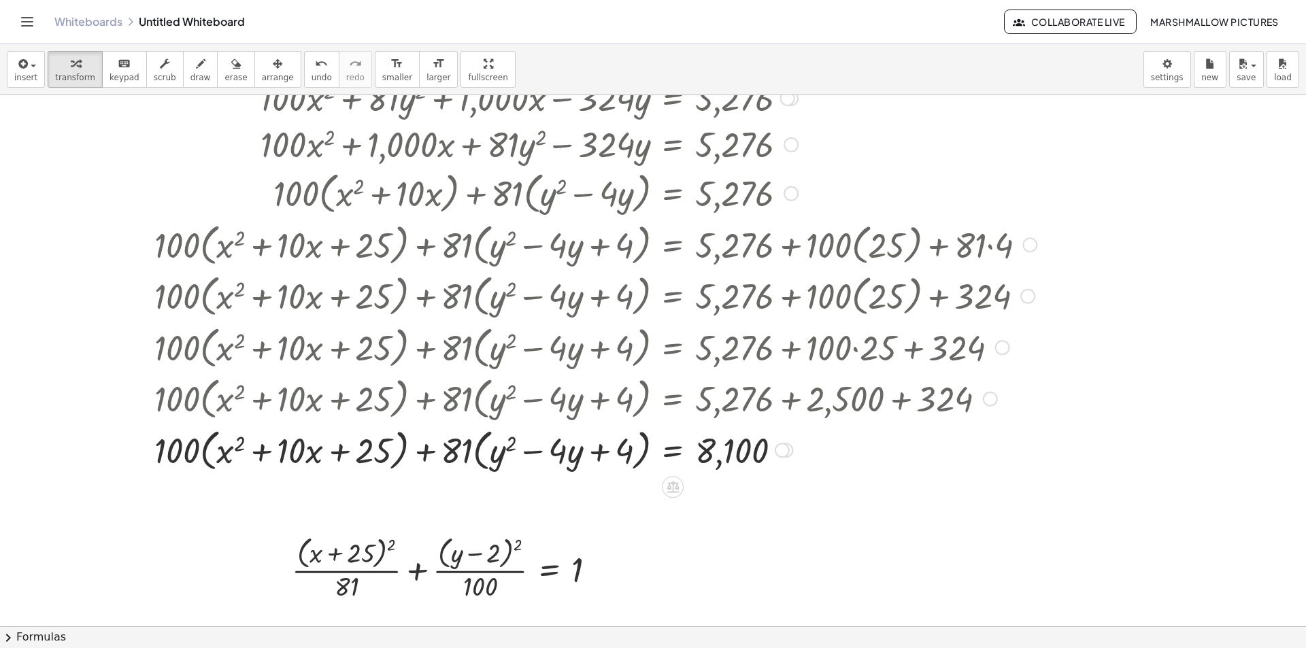
scroll to position [272, 0]
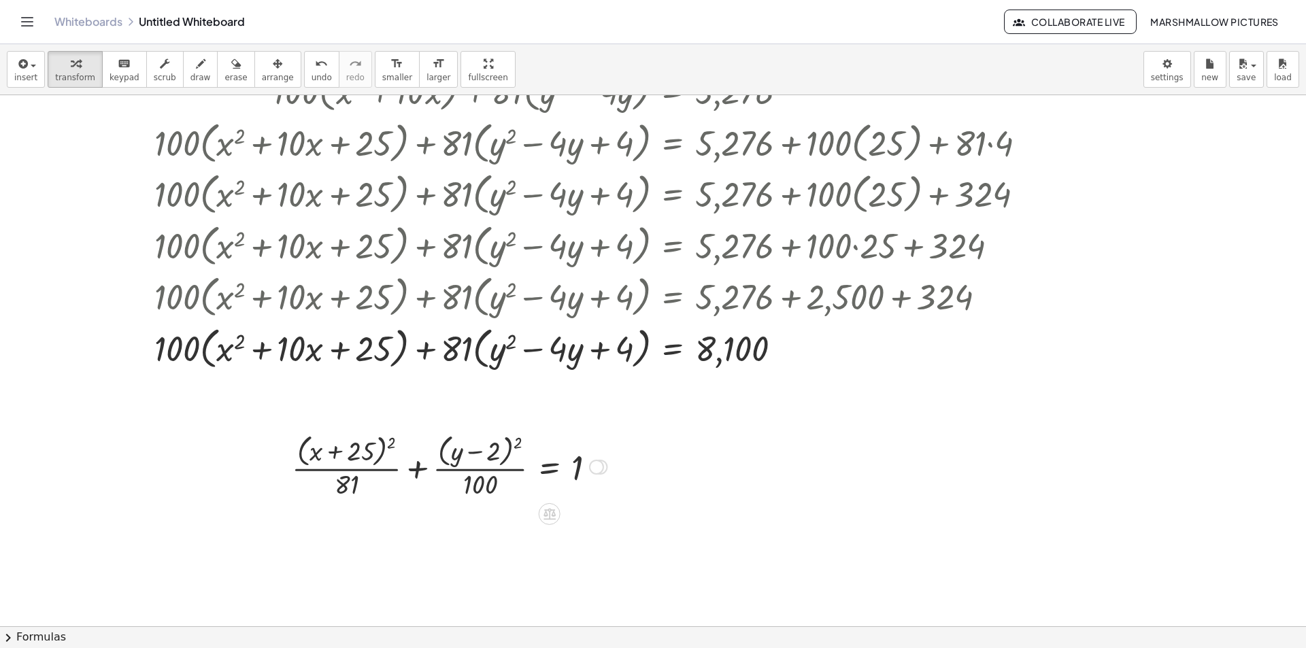
click at [595, 467] on div "Copied done" at bounding box center [596, 467] width 15 height 15
click at [642, 434] on span "Transform line" at bounding box center [655, 436] width 61 height 11
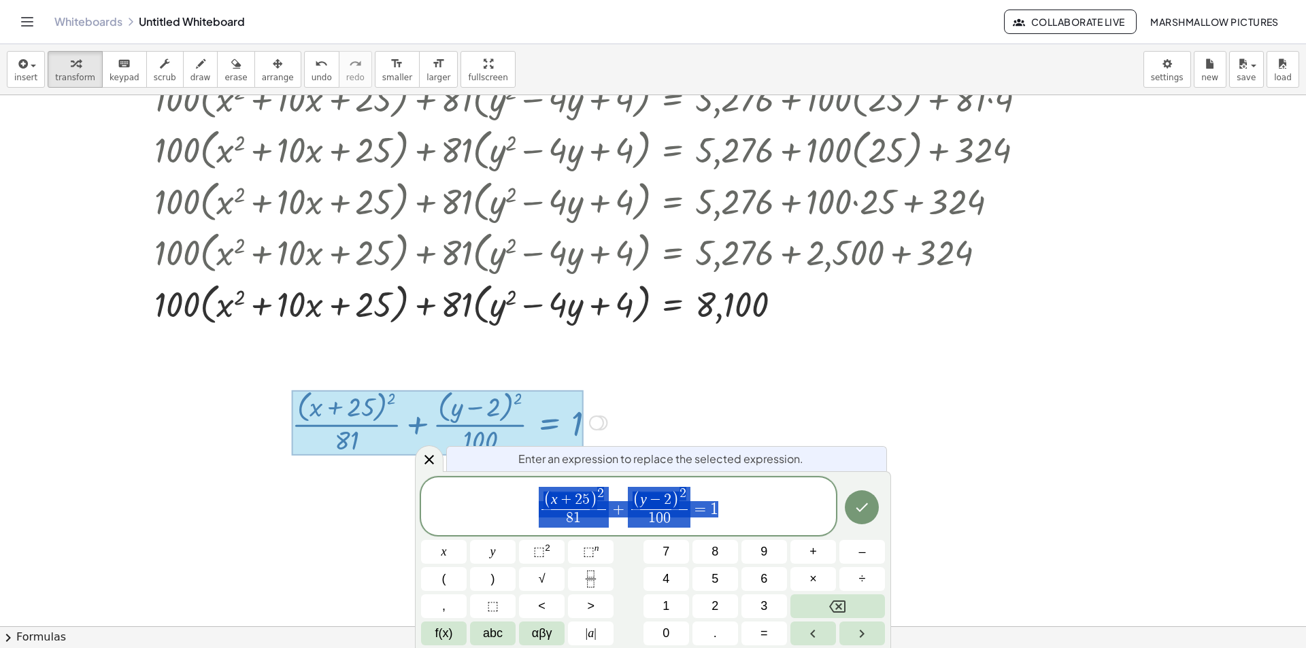
scroll to position [316, 0]
click at [413, 457] on div at bounding box center [449, 422] width 329 height 72
click at [425, 459] on icon at bounding box center [429, 460] width 16 height 16
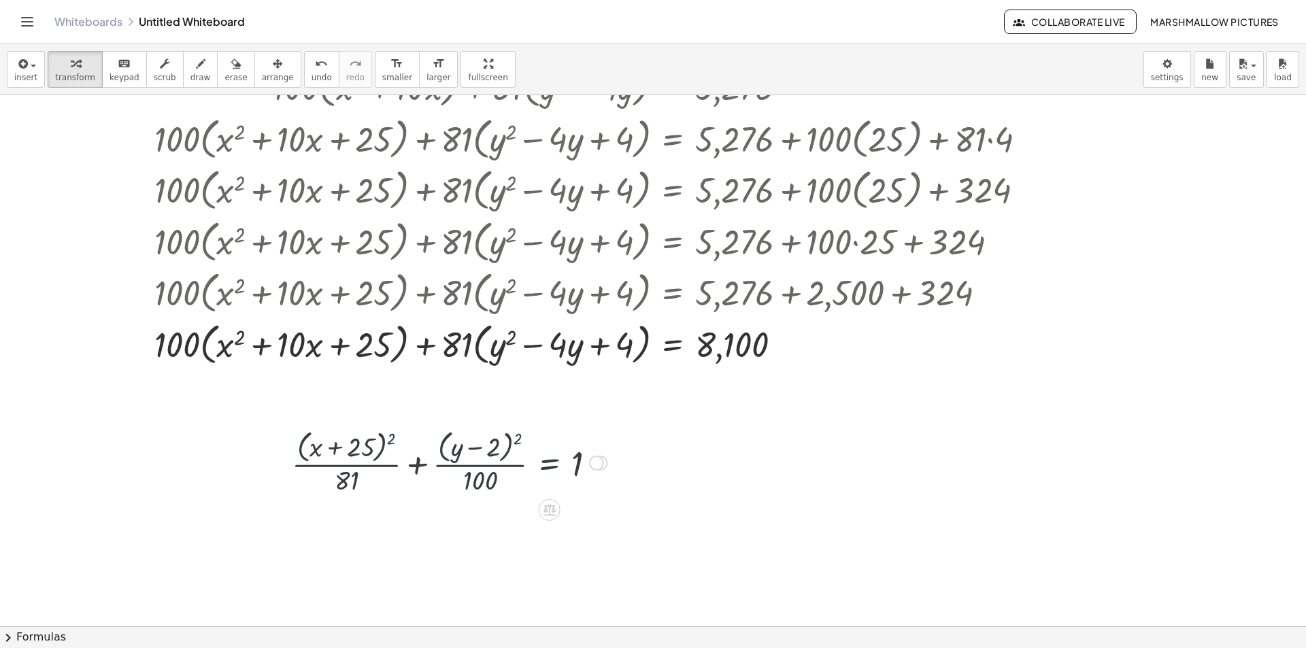
scroll to position [272, 0]
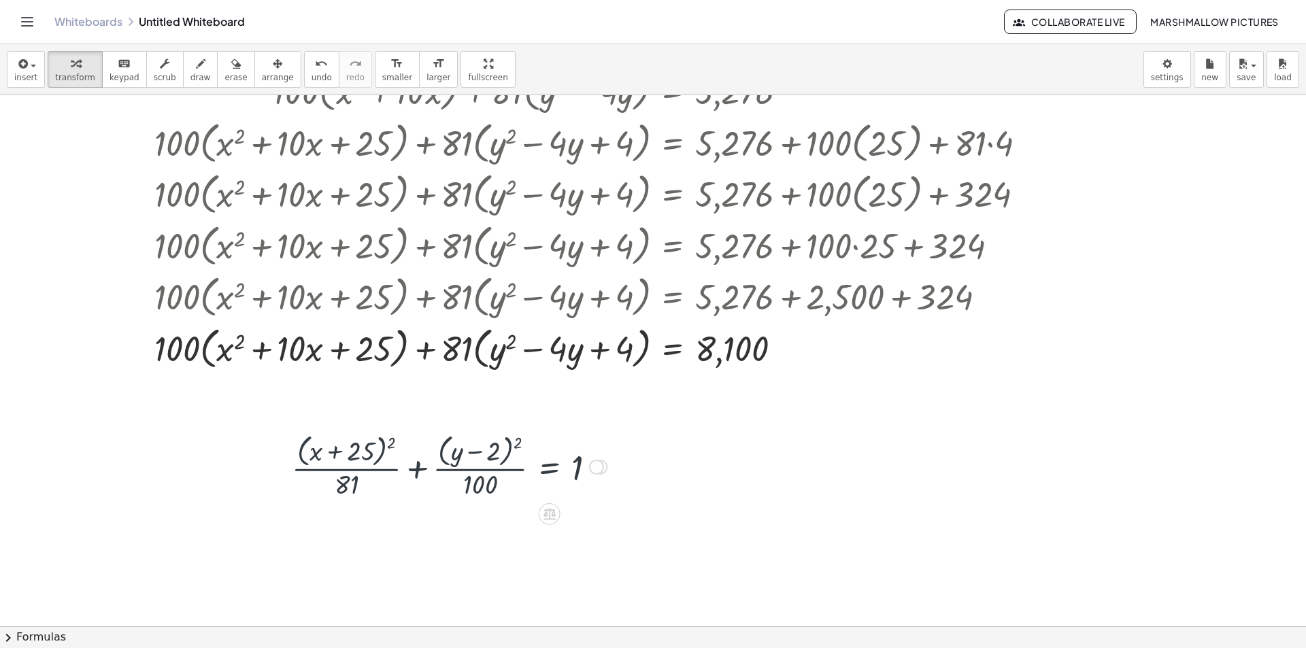
click at [592, 460] on div "Transform line Copy line as LaTeX Copy derivation as LaTeX Expand new lines: On" at bounding box center [596, 467] width 15 height 15
click at [667, 437] on span "Transform line" at bounding box center [655, 436] width 61 height 11
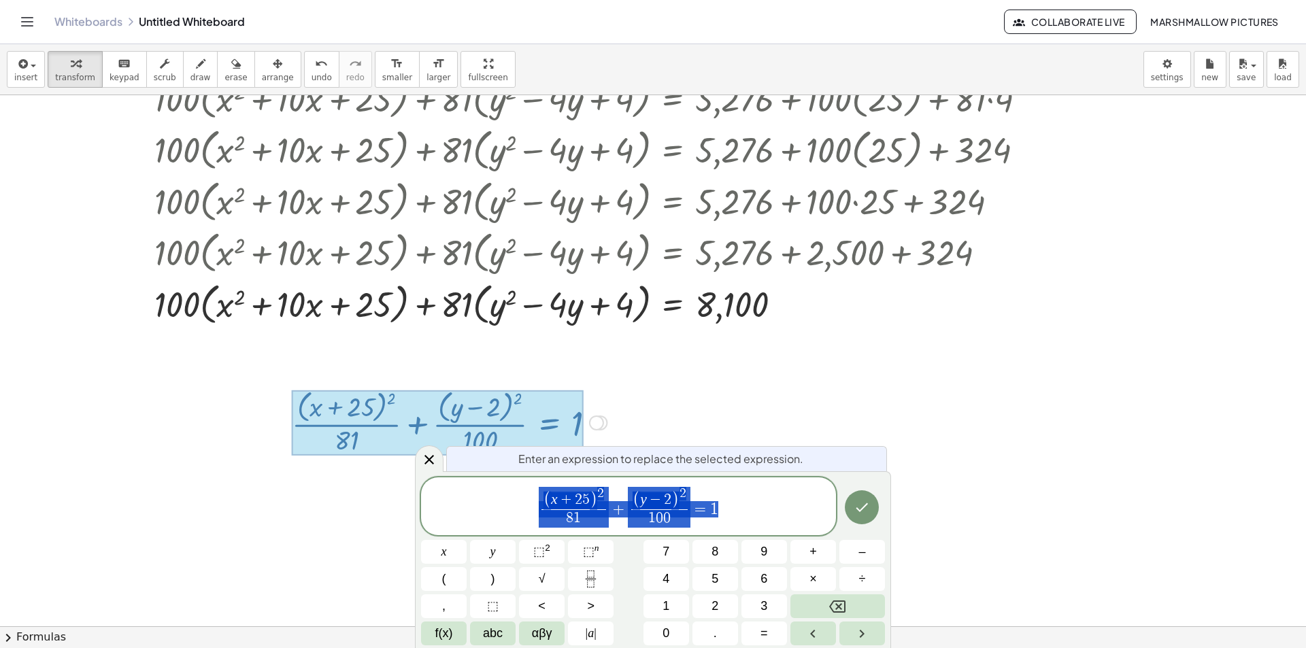
scroll to position [316, 0]
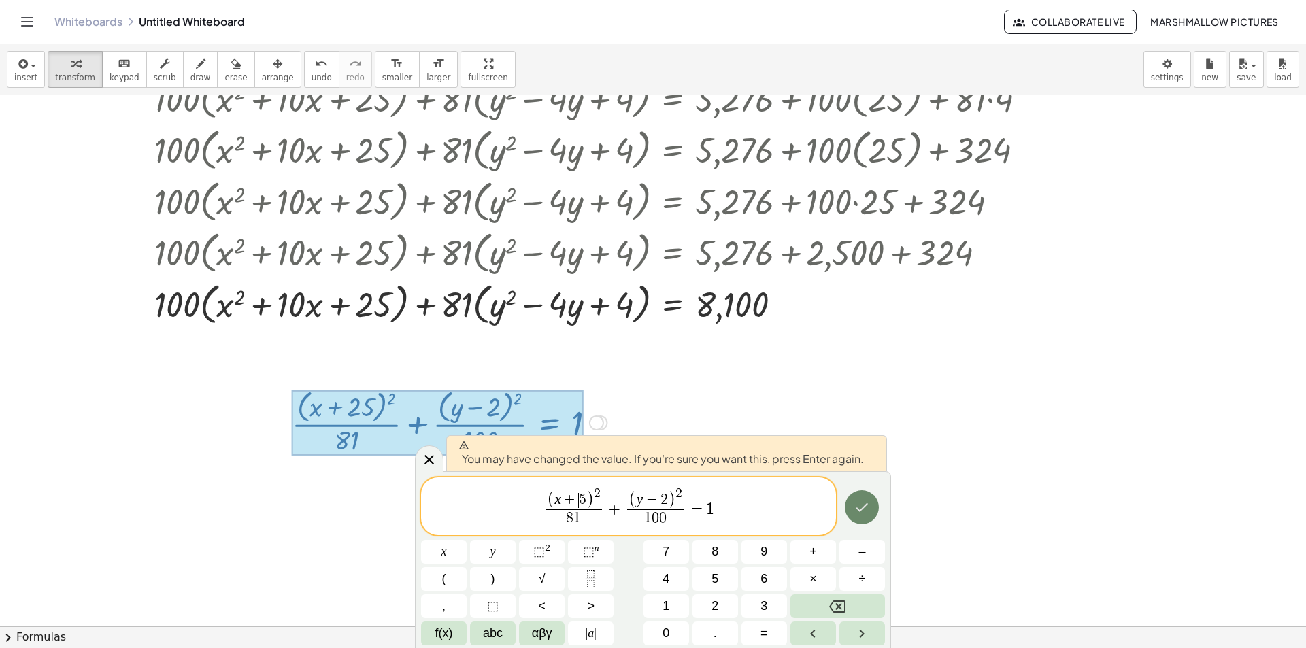
click at [860, 513] on icon "Done" at bounding box center [862, 507] width 16 height 16
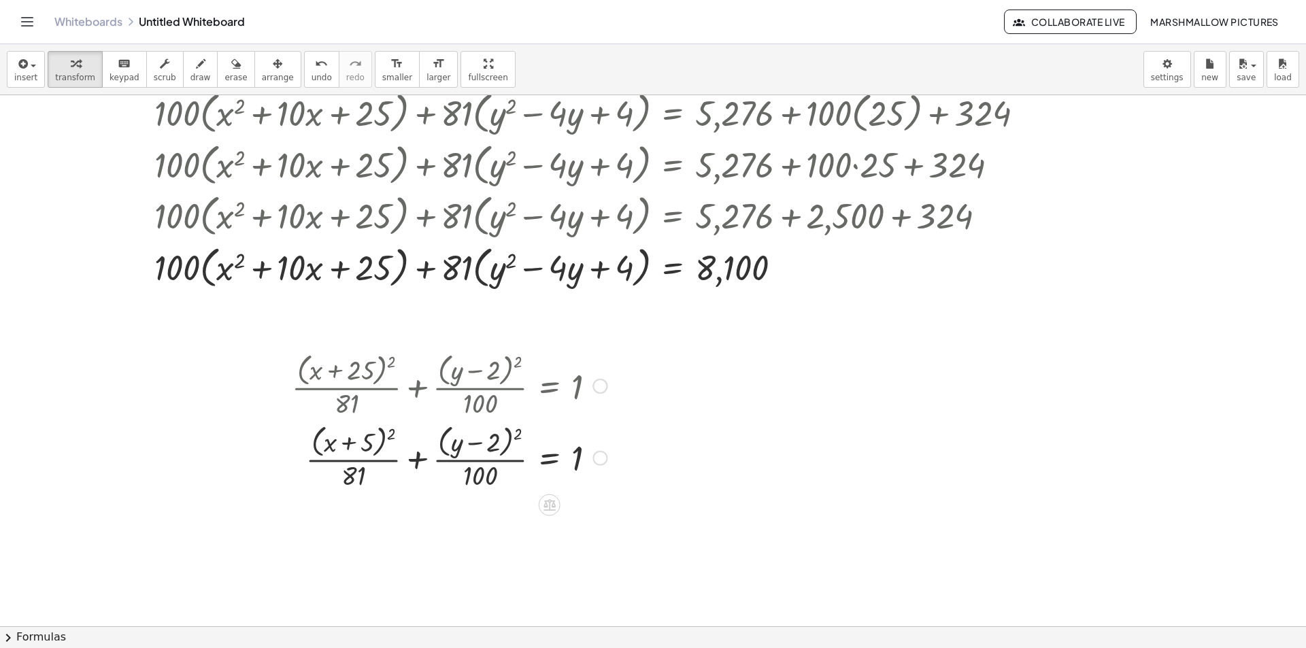
scroll to position [476, 0]
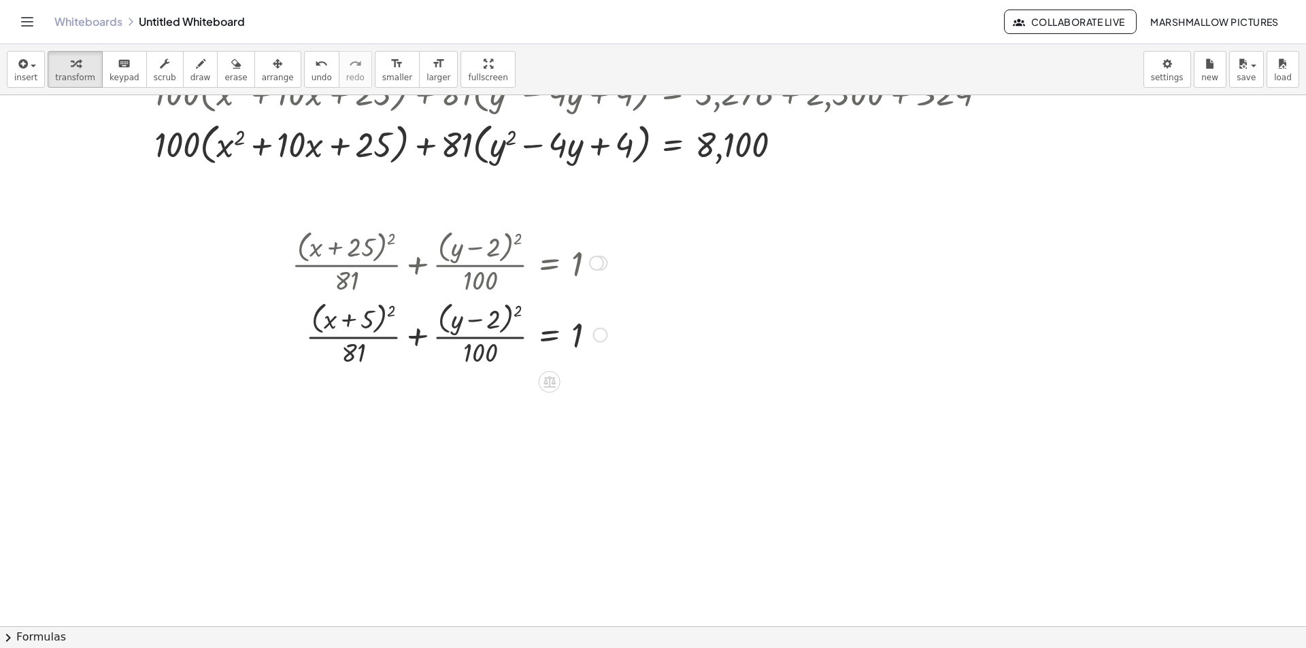
click at [600, 263] on div at bounding box center [596, 263] width 15 height 15
click at [710, 360] on div at bounding box center [653, 194] width 1306 height 1151
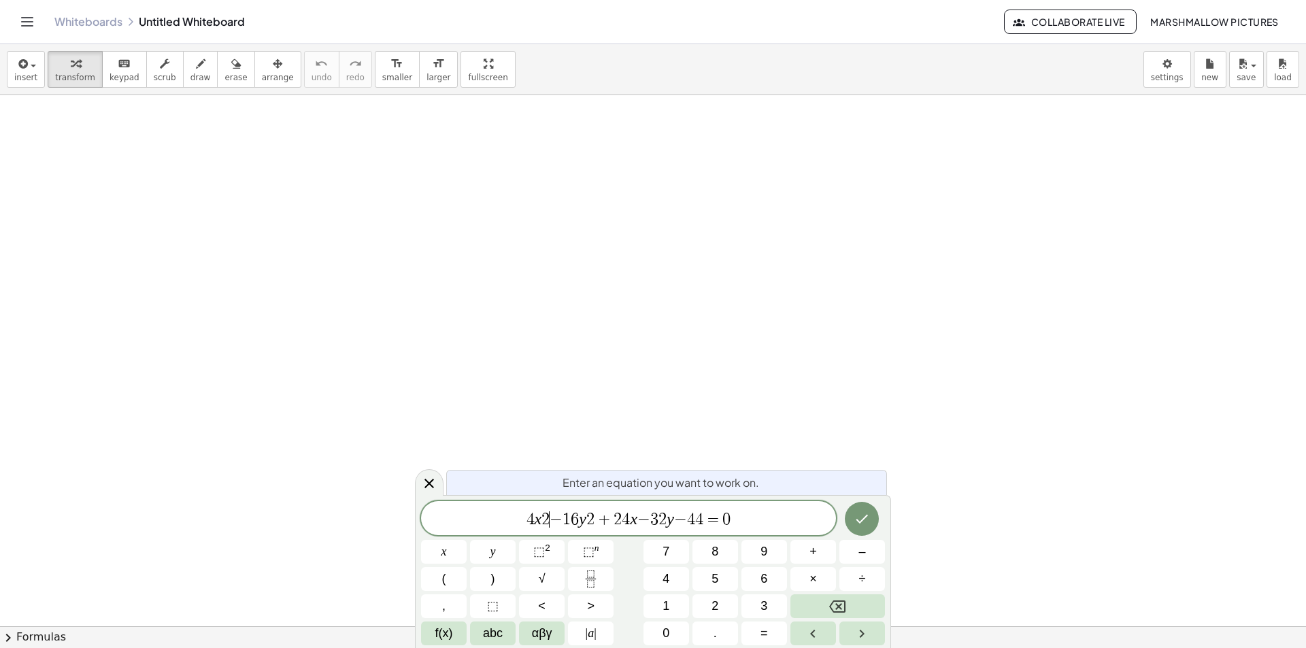
click at [556, 518] on span "−" at bounding box center [556, 519] width 13 height 16
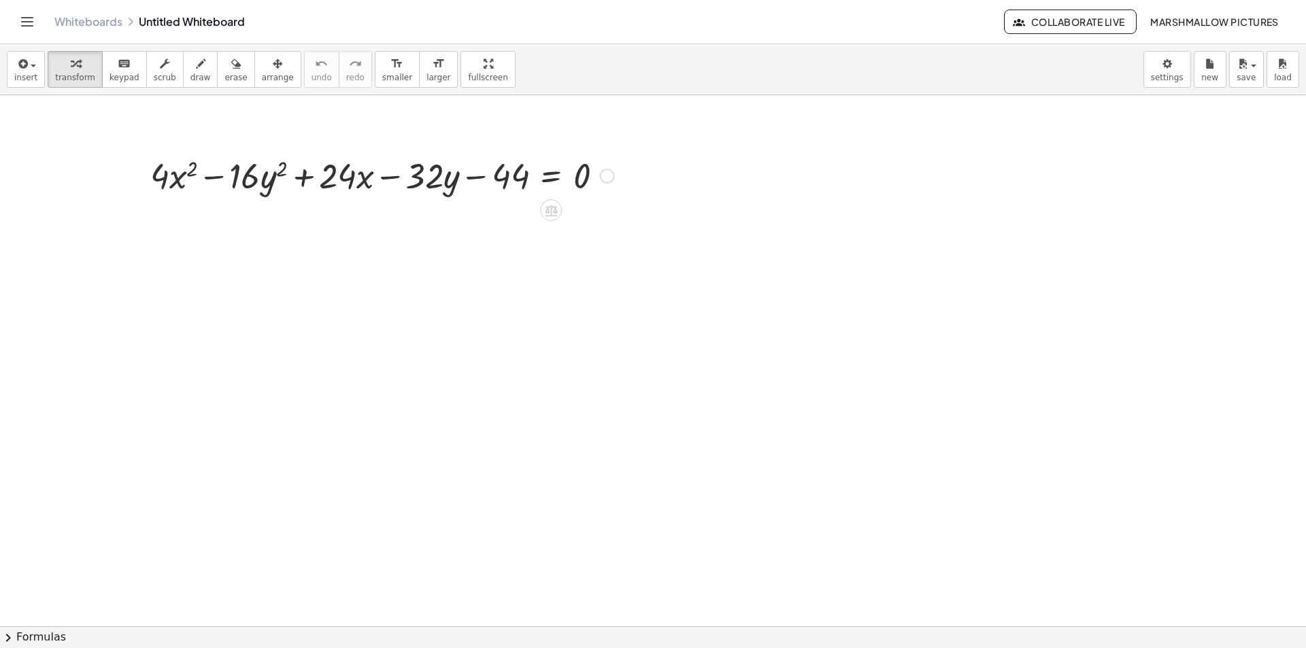
click at [602, 178] on div at bounding box center [607, 176] width 15 height 15
click at [706, 184] on li "Copy line as LaTeX" at bounding box center [691, 176] width 116 height 20
drag, startPoint x: 518, startPoint y: 177, endPoint x: 617, endPoint y: 177, distance: 99.3
click at [617, 177] on div at bounding box center [382, 175] width 477 height 46
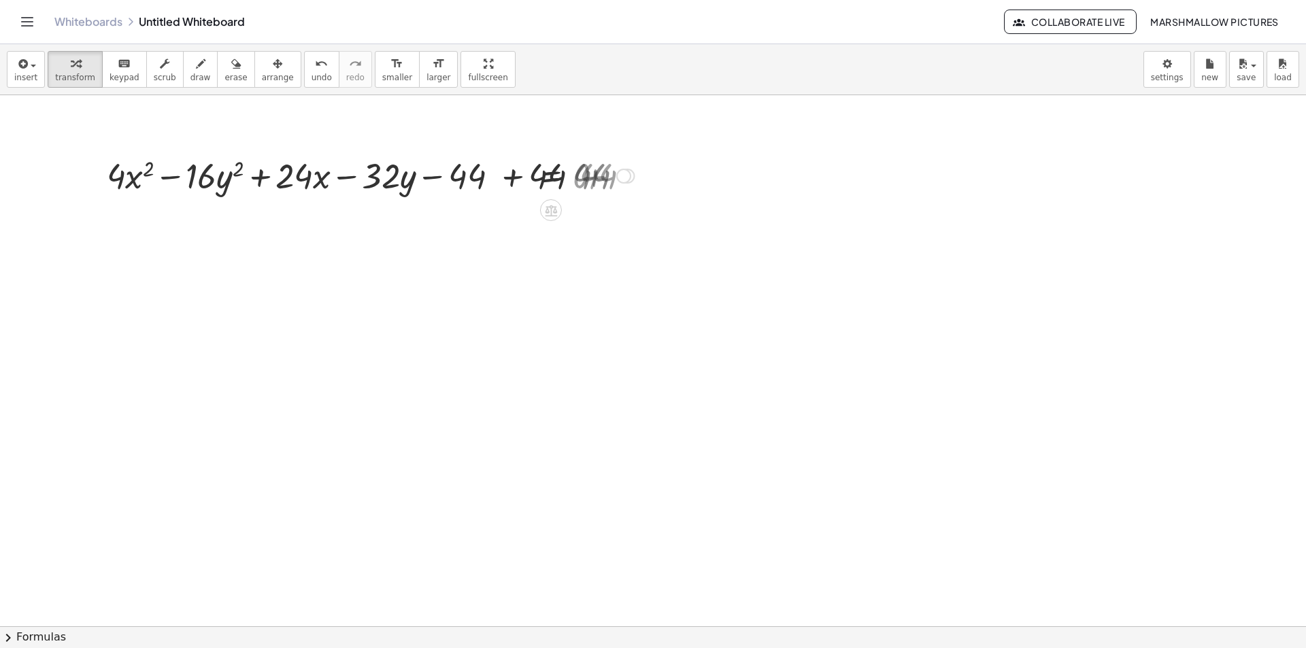
click at [433, 165] on div at bounding box center [357, 175] width 567 height 46
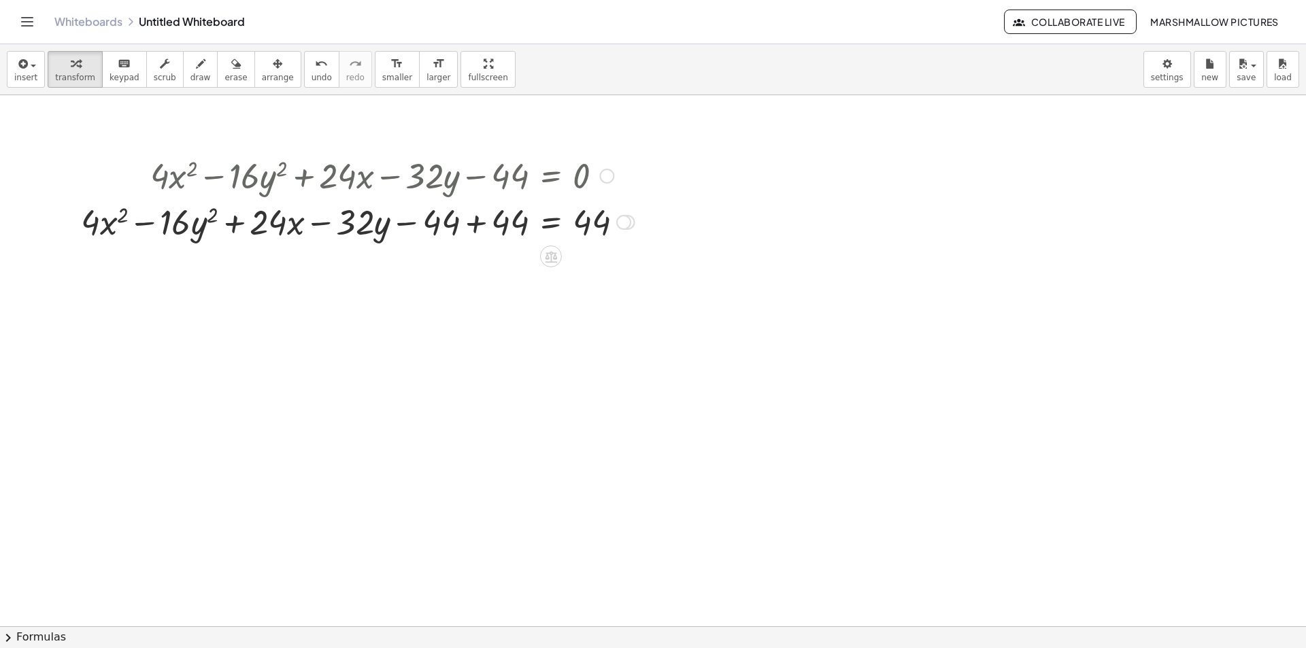
click at [466, 220] on div at bounding box center [357, 221] width 567 height 46
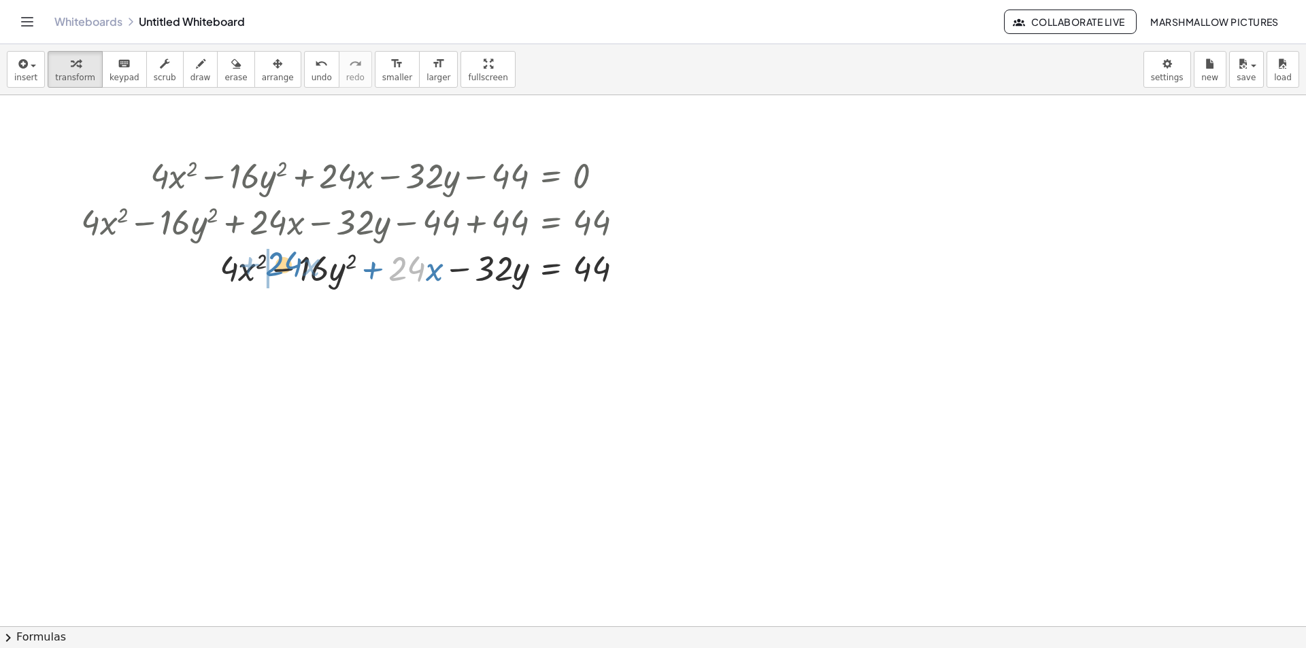
drag, startPoint x: 399, startPoint y: 267, endPoint x: 275, endPoint y: 262, distance: 123.2
click at [275, 262] on div at bounding box center [357, 267] width 567 height 46
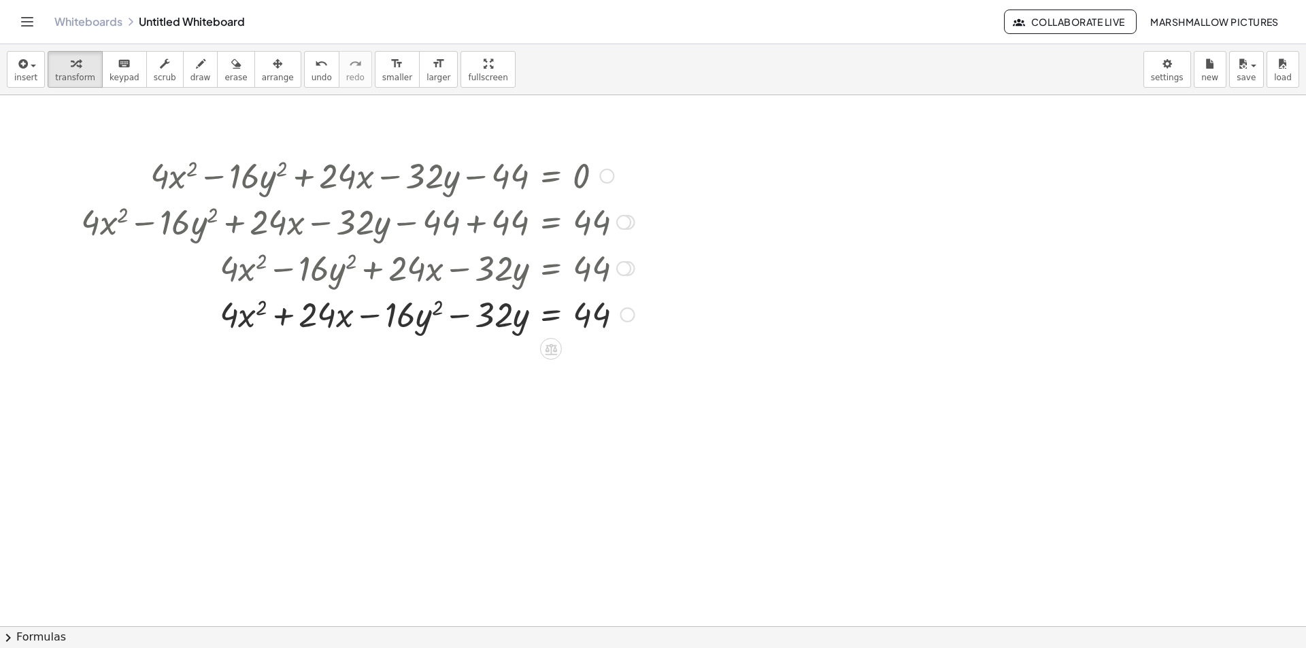
click at [631, 316] on div "Copied done" at bounding box center [627, 314] width 15 height 15
click at [682, 282] on span "Transform line" at bounding box center [686, 283] width 61 height 11
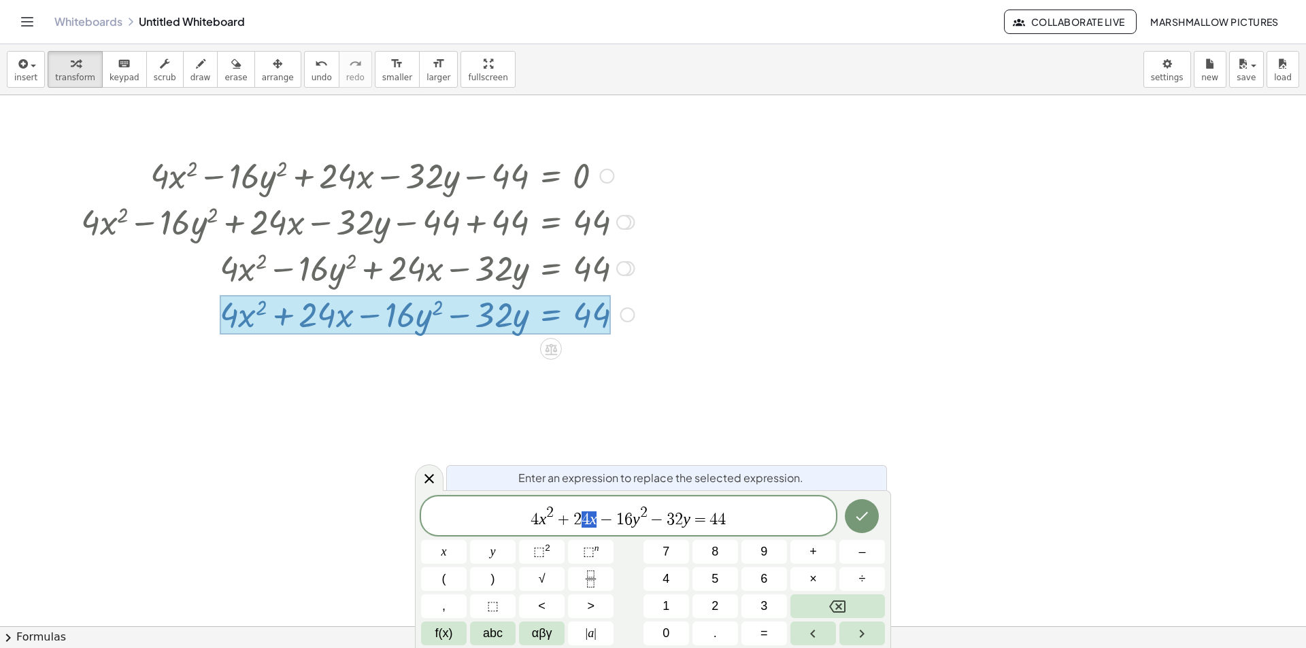
drag, startPoint x: 594, startPoint y: 516, endPoint x: 584, endPoint y: 516, distance: 9.5
click at [679, 508] on span "y 2 − 3 2" at bounding box center [662, 515] width 50 height 22
click at [695, 516] on var "y" at bounding box center [695, 518] width 7 height 18
click at [701, 516] on span "=" at bounding box center [709, 518] width 20 height 16
click at [690, 516] on span ")" at bounding box center [692, 515] width 10 height 26
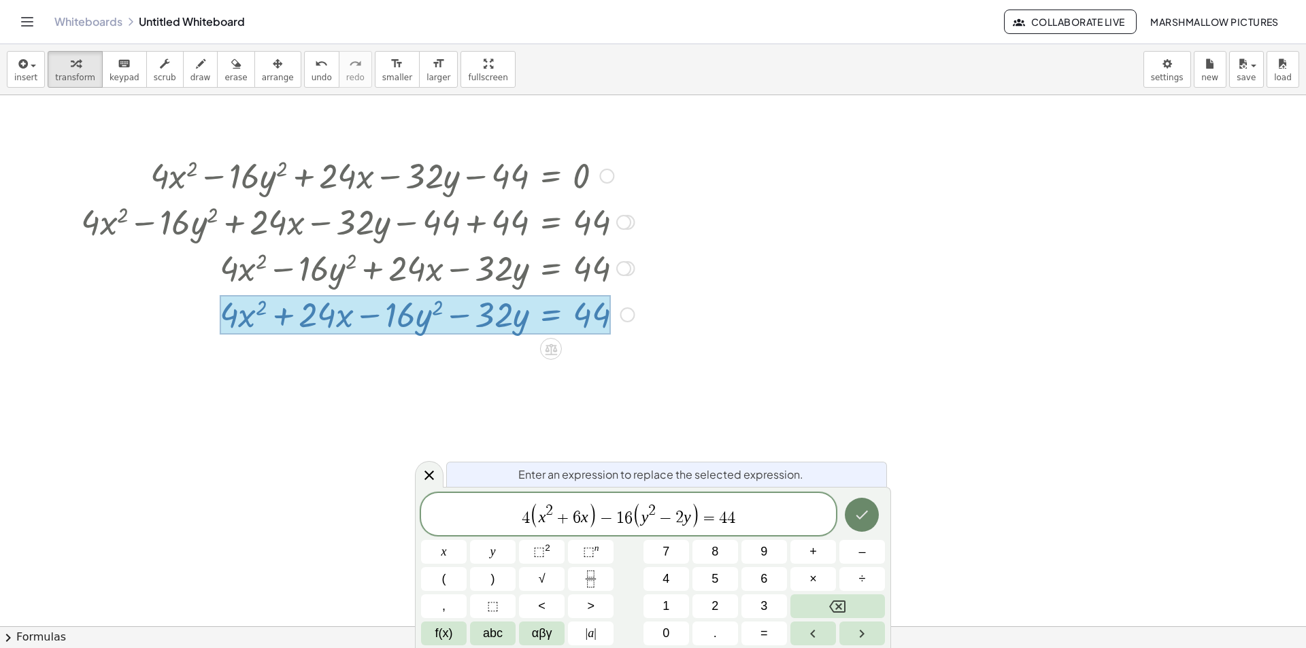
click at [862, 513] on icon "Done" at bounding box center [862, 515] width 16 height 16
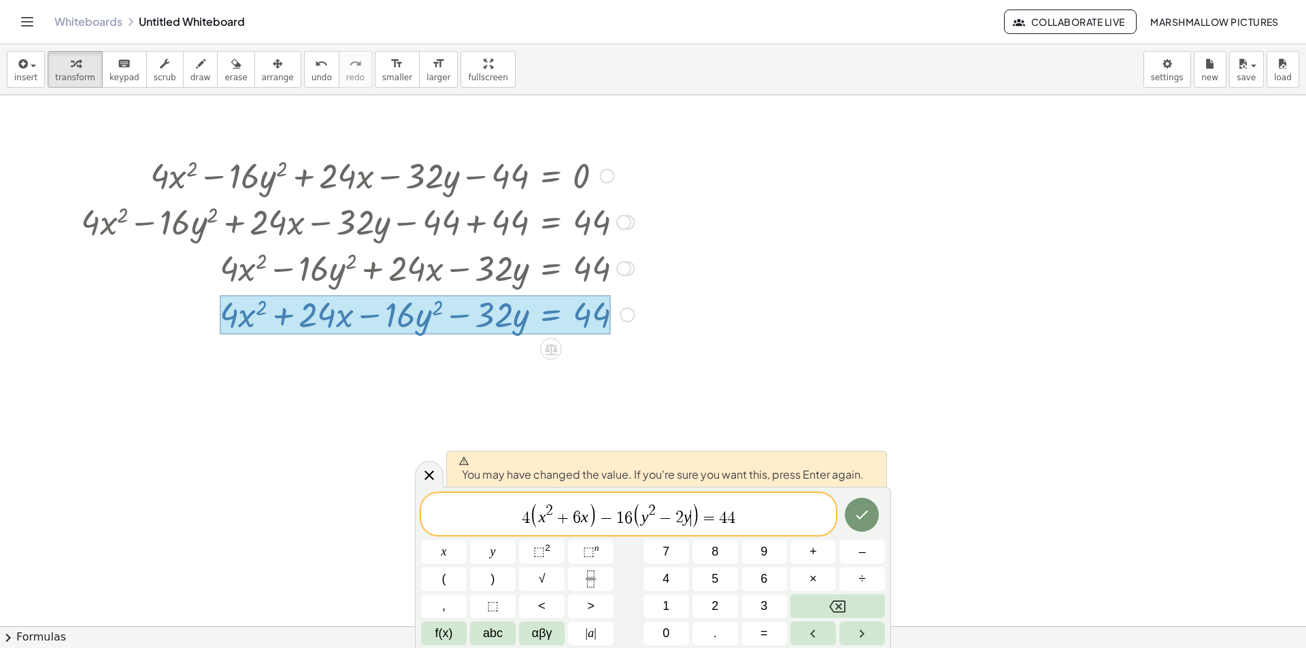
click at [728, 514] on span "4" at bounding box center [731, 518] width 8 height 16
click at [560, 519] on span "+" at bounding box center [563, 518] width 20 height 16
drag, startPoint x: 671, startPoint y: 517, endPoint x: 672, endPoint y: 506, distance: 11.0
click at [671, 516] on span "−" at bounding box center [666, 518] width 20 height 16
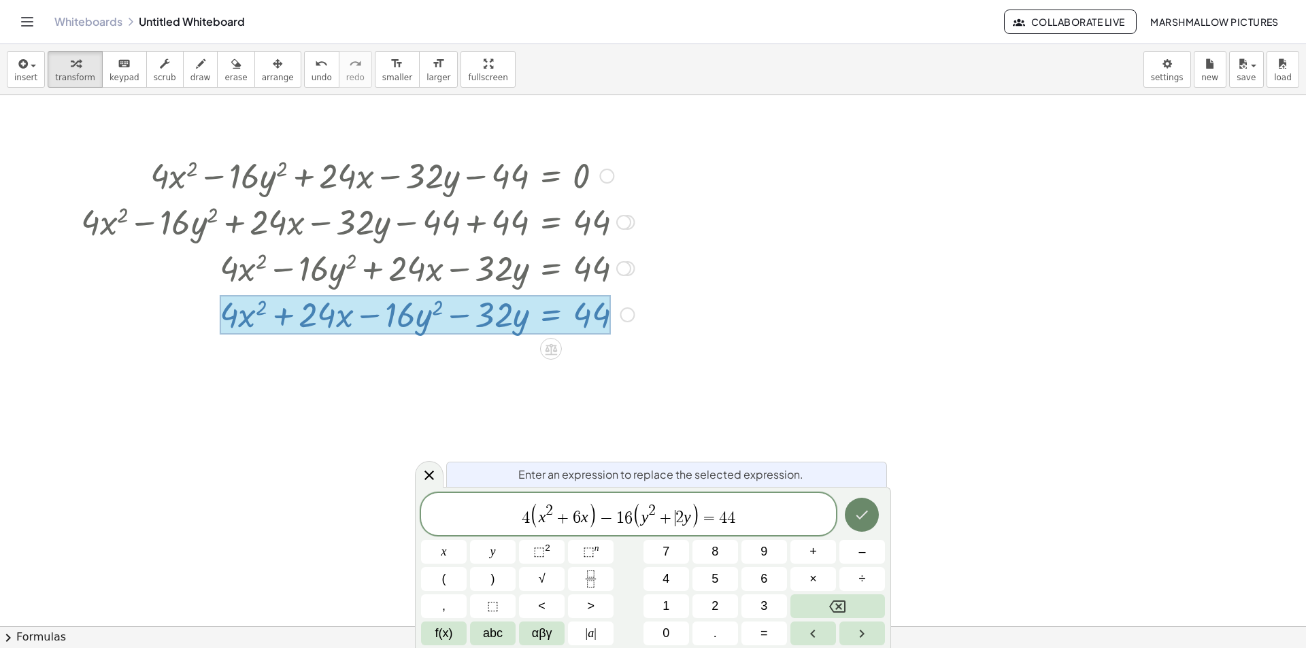
click at [848, 506] on button "Done" at bounding box center [862, 515] width 34 height 34
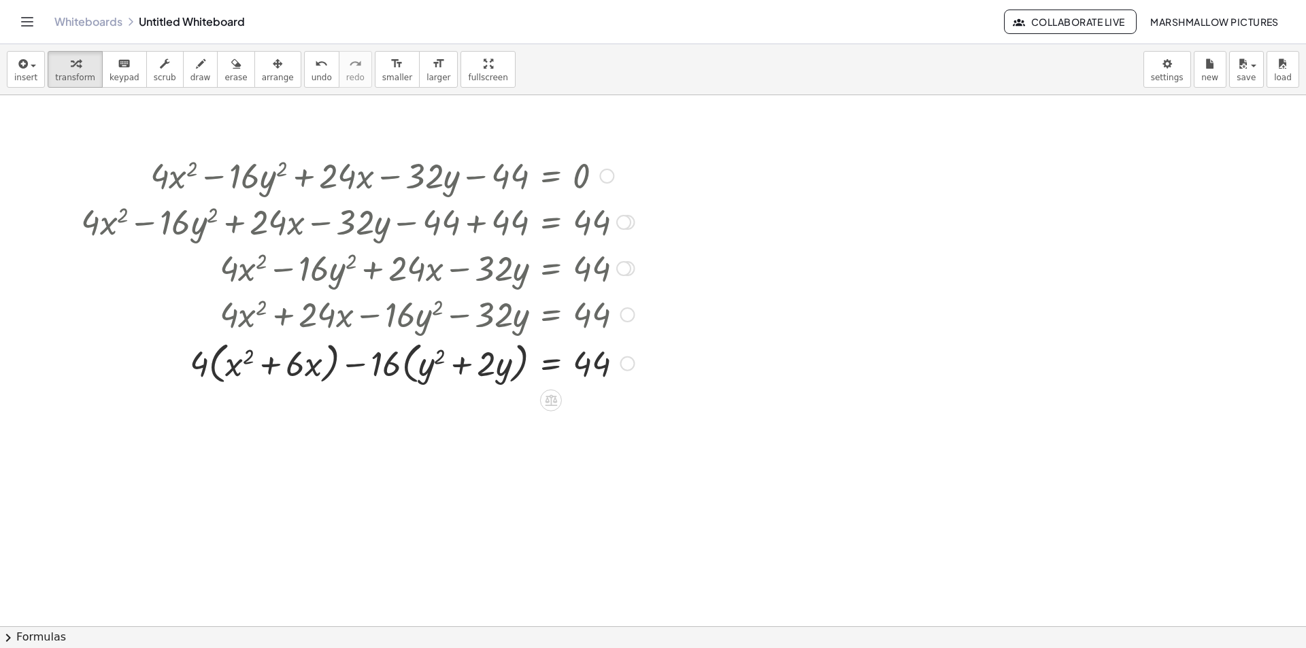
click at [624, 359] on div "Transform line Copy line as LaTeX Copy derivation as LaTeX Expand new lines: On" at bounding box center [627, 363] width 15 height 15
click at [659, 333] on span "Transform line" at bounding box center [686, 332] width 61 height 11
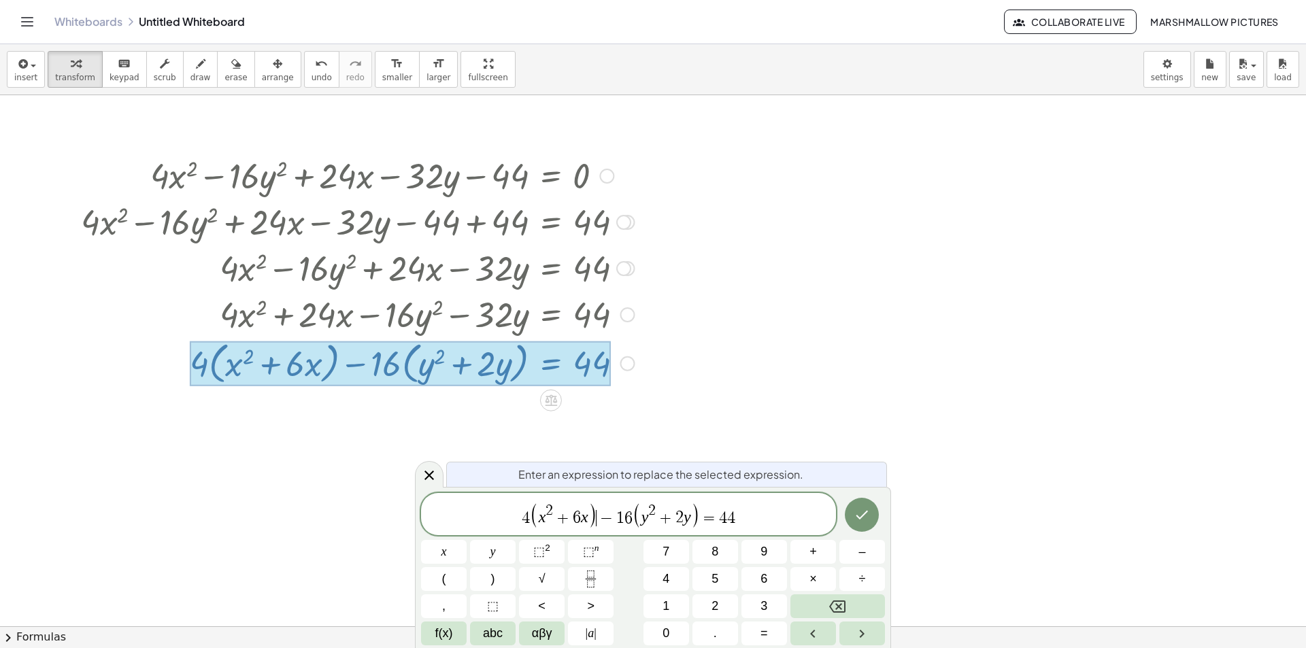
drag, startPoint x: 587, startPoint y: 514, endPoint x: 565, endPoint y: 549, distance: 41.0
click at [586, 514] on var "x" at bounding box center [584, 518] width 7 height 18
click at [705, 510] on span ")" at bounding box center [710, 515] width 10 height 26
click at [786, 506] on span "4 ( x 2 + 6 x + 4 ) − 1 6 ( y 2 + 2 y + 1 ) = 4 4 ​" at bounding box center [628, 515] width 415 height 28
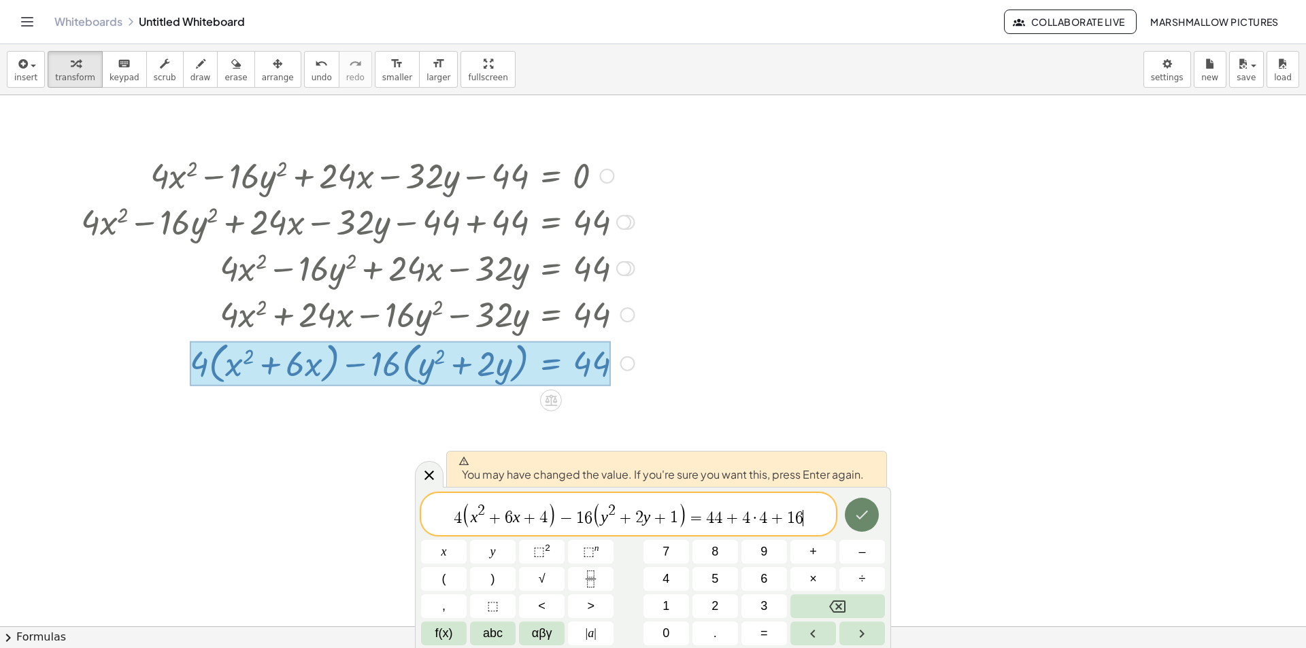
click at [865, 507] on icon "Done" at bounding box center [862, 515] width 16 height 16
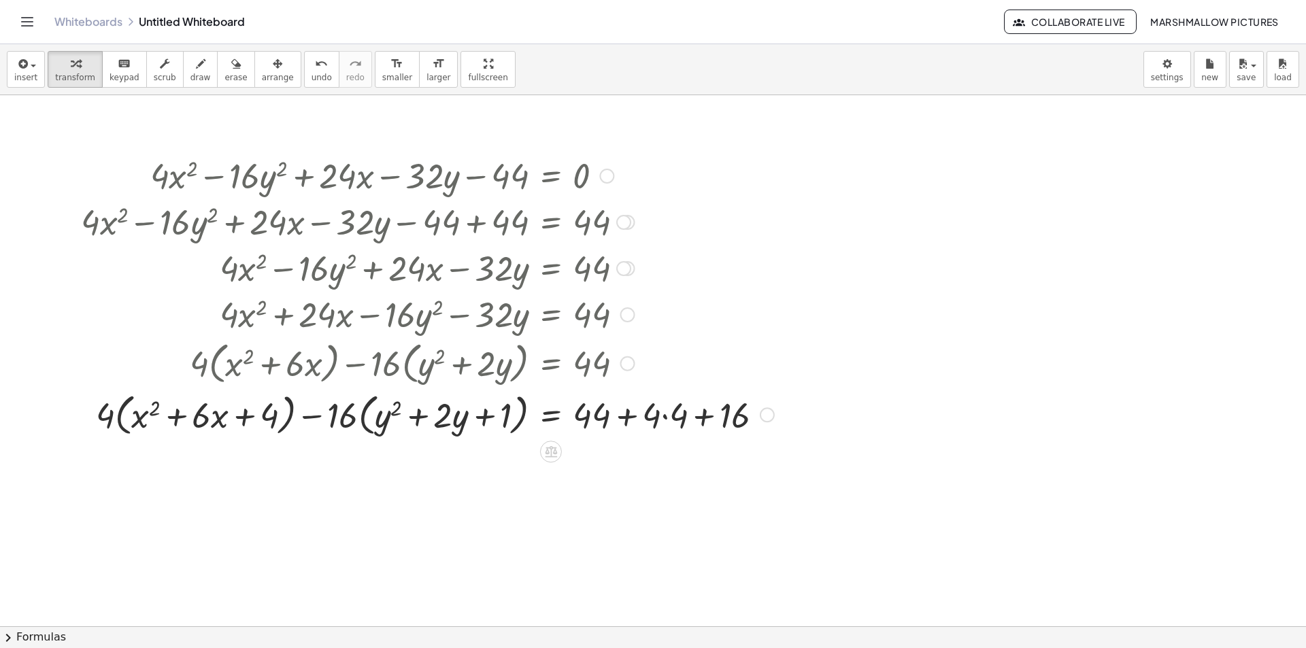
click at [654, 412] on div at bounding box center [427, 414] width 707 height 52
click at [727, 420] on div at bounding box center [427, 414] width 707 height 52
click at [679, 413] on div at bounding box center [427, 414] width 707 height 52
click at [667, 417] on div at bounding box center [420, 414] width 692 height 52
click at [659, 424] on div at bounding box center [427, 414] width 707 height 52
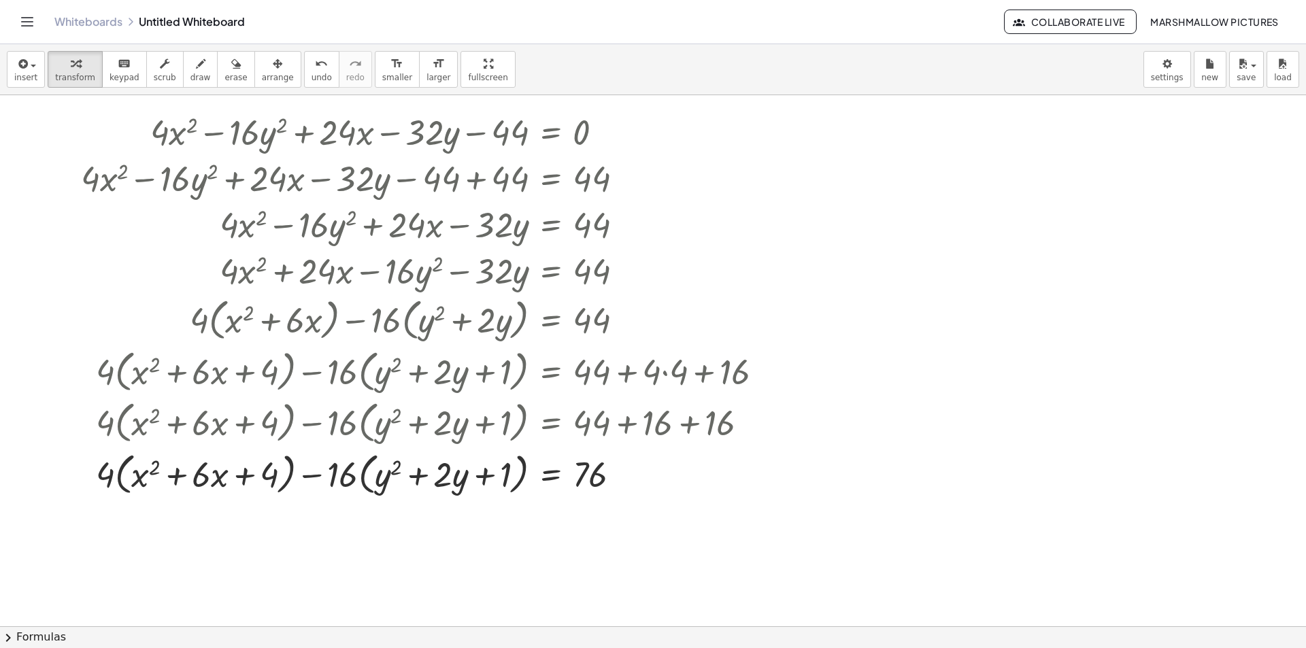
scroll to position [68, 0]
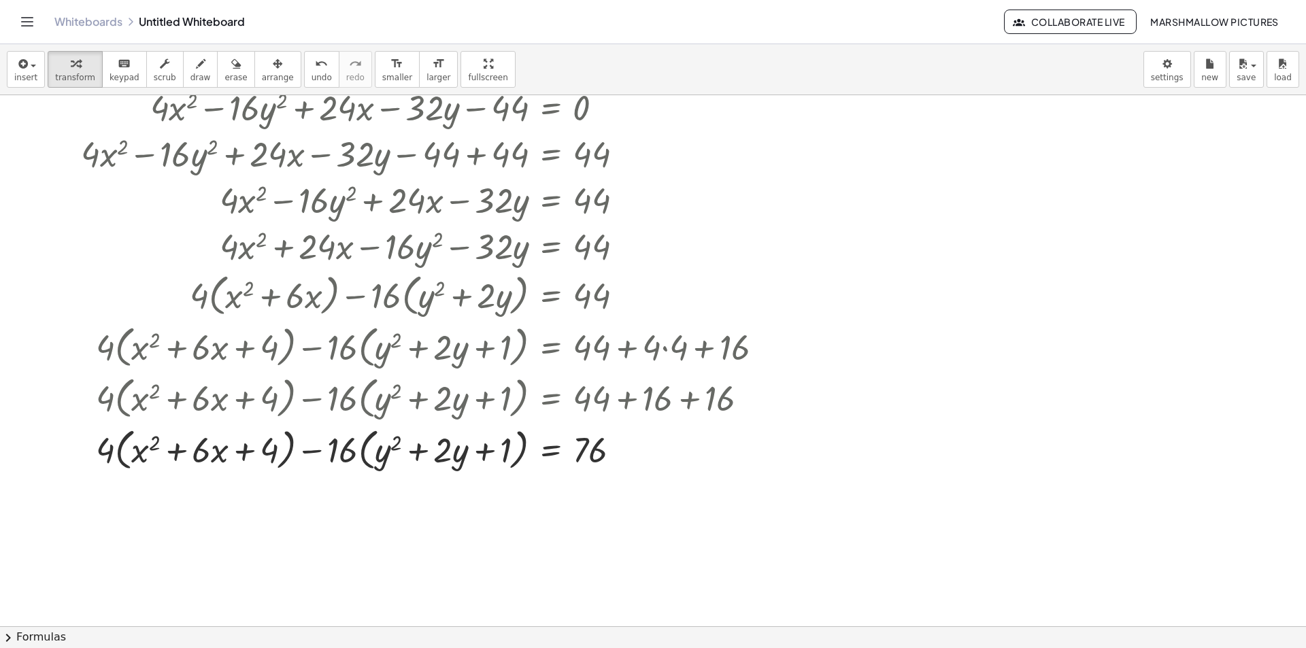
click at [221, 524] on div at bounding box center [653, 602] width 1306 height 1151
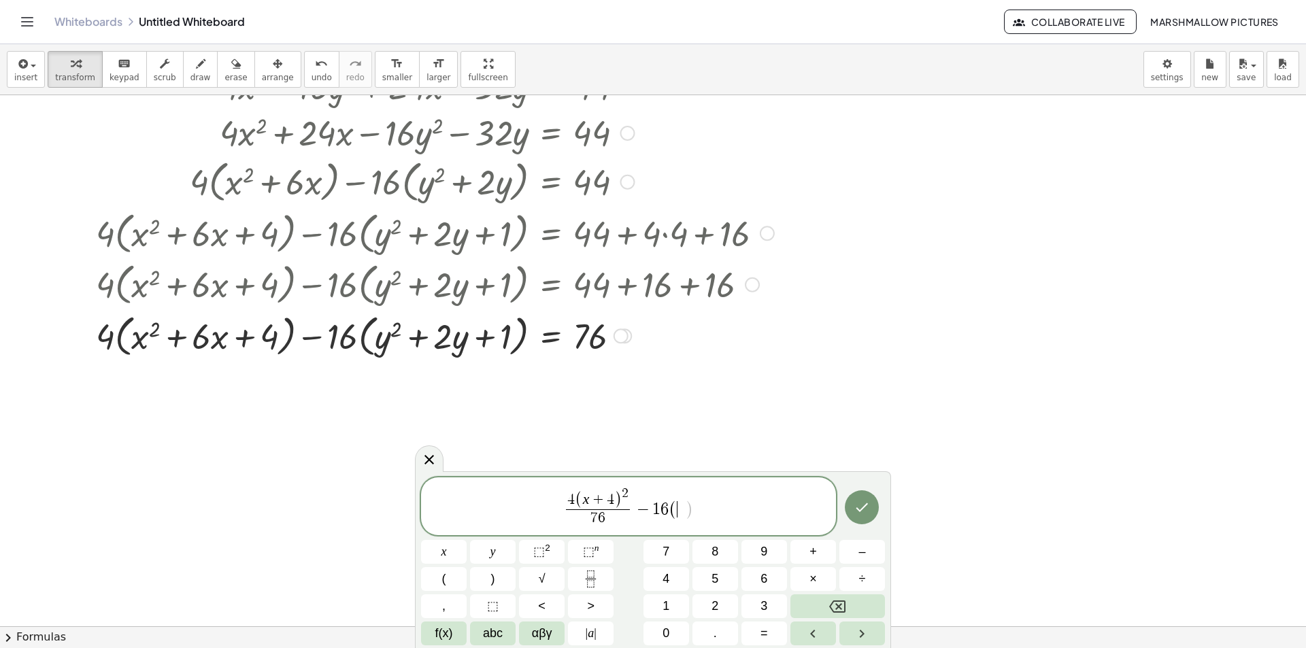
scroll to position [204, 0]
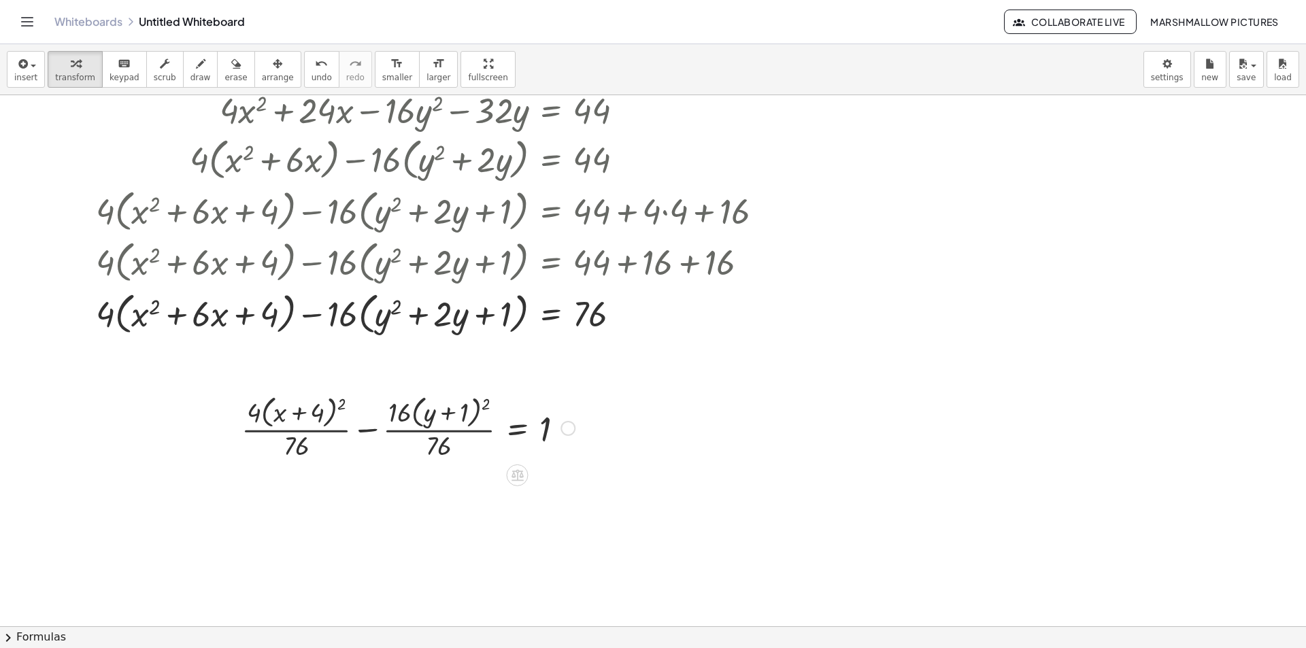
click at [565, 432] on div at bounding box center [567, 428] width 15 height 15
click at [606, 389] on span "Fix a mistake" at bounding box center [625, 387] width 56 height 11
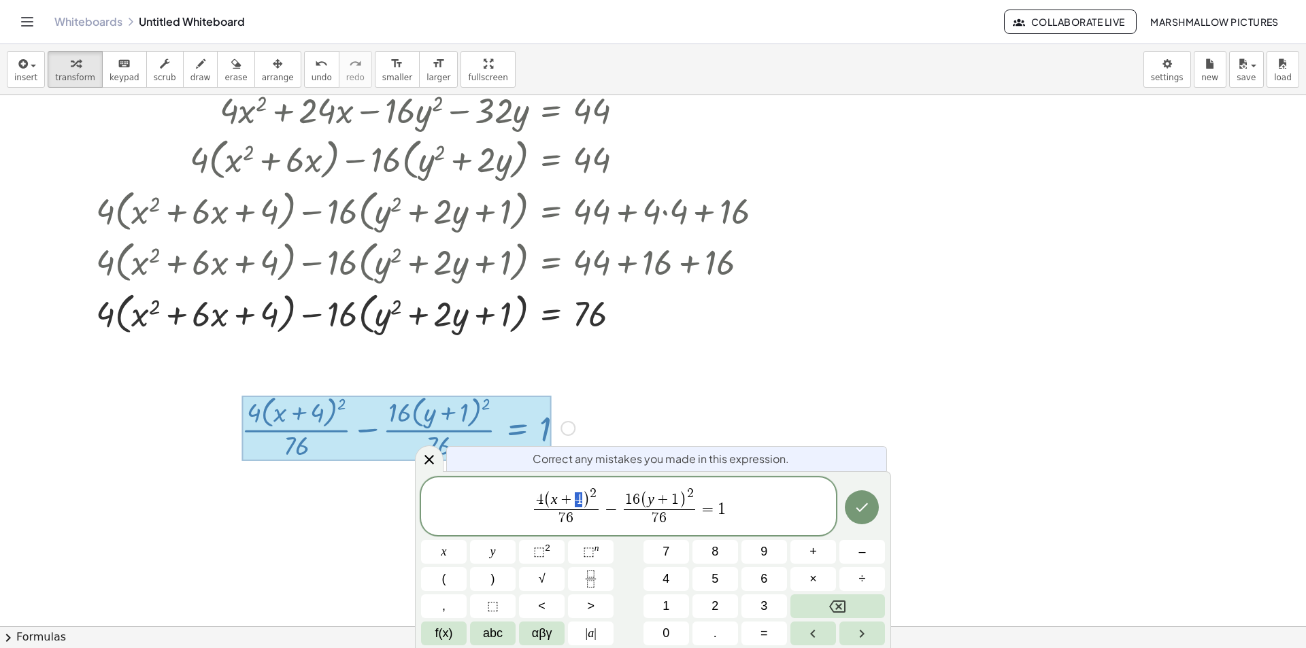
click at [577, 494] on span "( x + 4 )" at bounding box center [566, 501] width 47 height 18
click at [874, 505] on button "Done" at bounding box center [862, 507] width 34 height 34
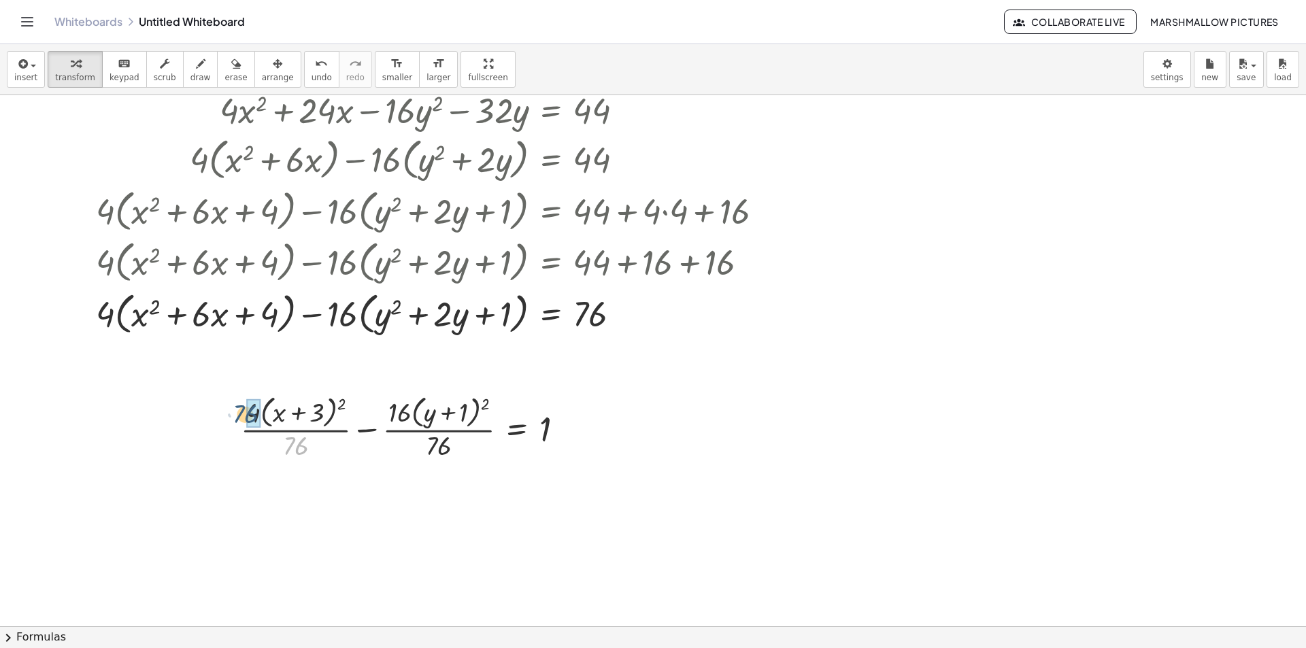
drag, startPoint x: 297, startPoint y: 446, endPoint x: 251, endPoint y: 415, distance: 55.5
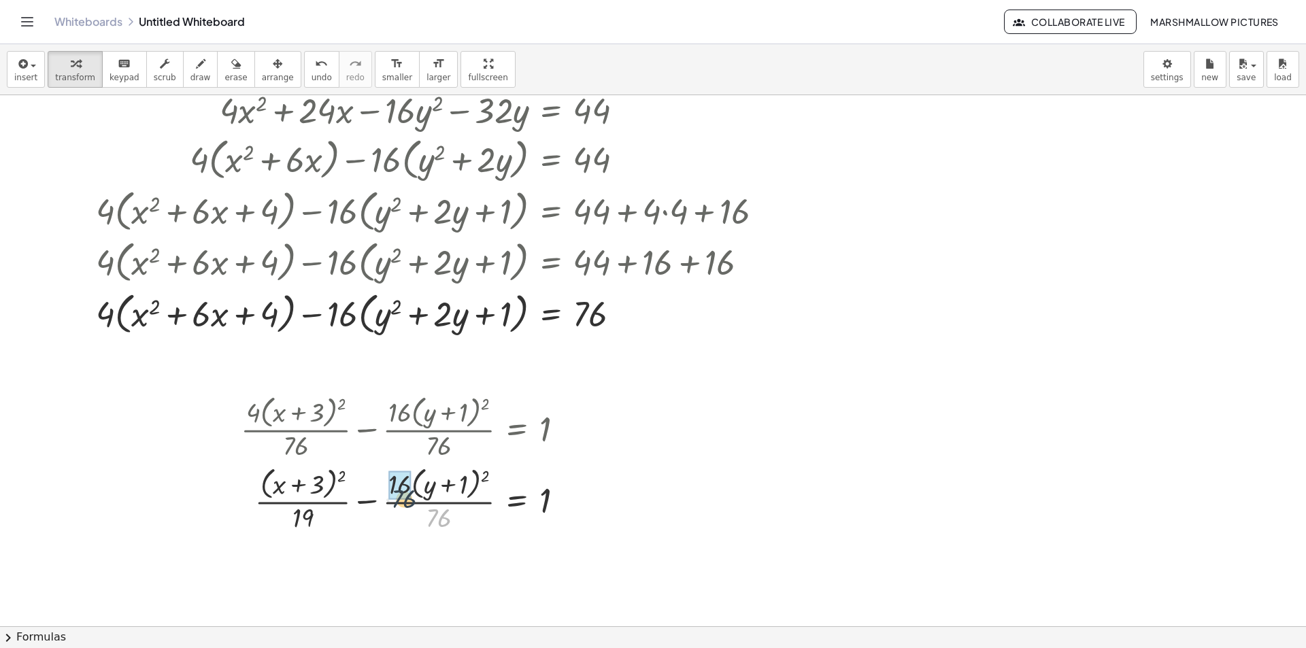
drag, startPoint x: 437, startPoint y: 516, endPoint x: 409, endPoint y: 500, distance: 32.6
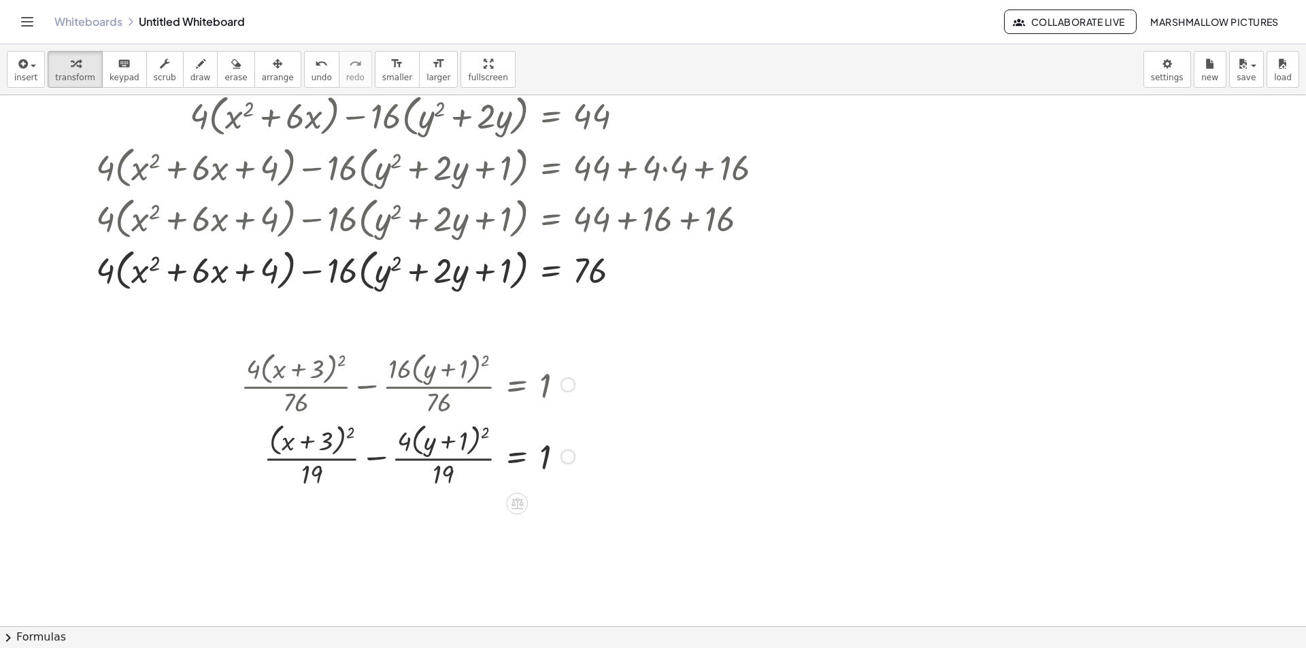
scroll to position [272, 0]
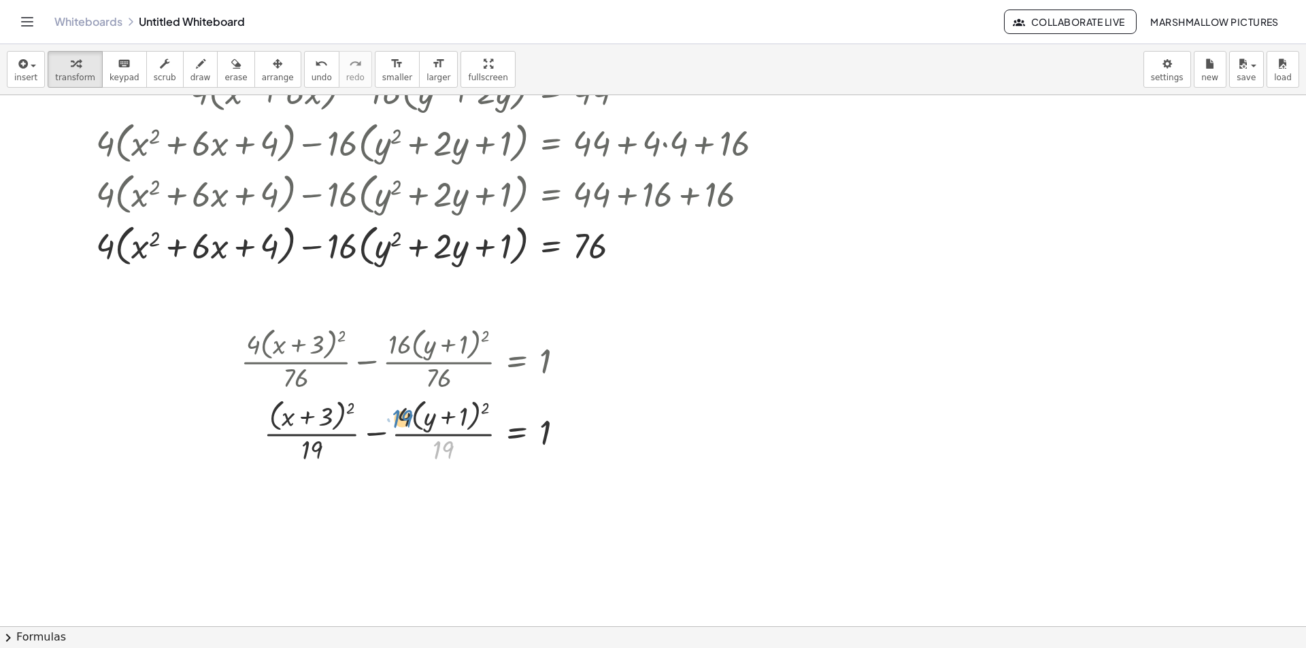
drag, startPoint x: 446, startPoint y: 452, endPoint x: 405, endPoint y: 420, distance: 51.4
click at [405, 420] on div at bounding box center [408, 431] width 348 height 72
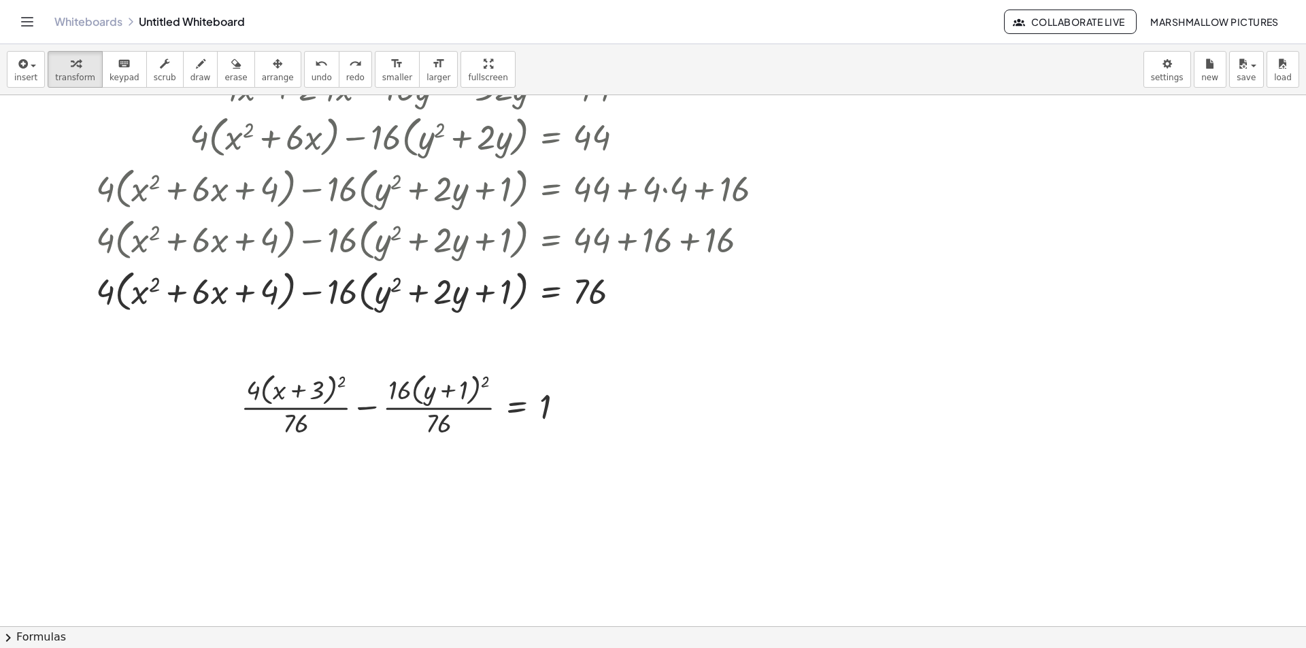
scroll to position [204, 0]
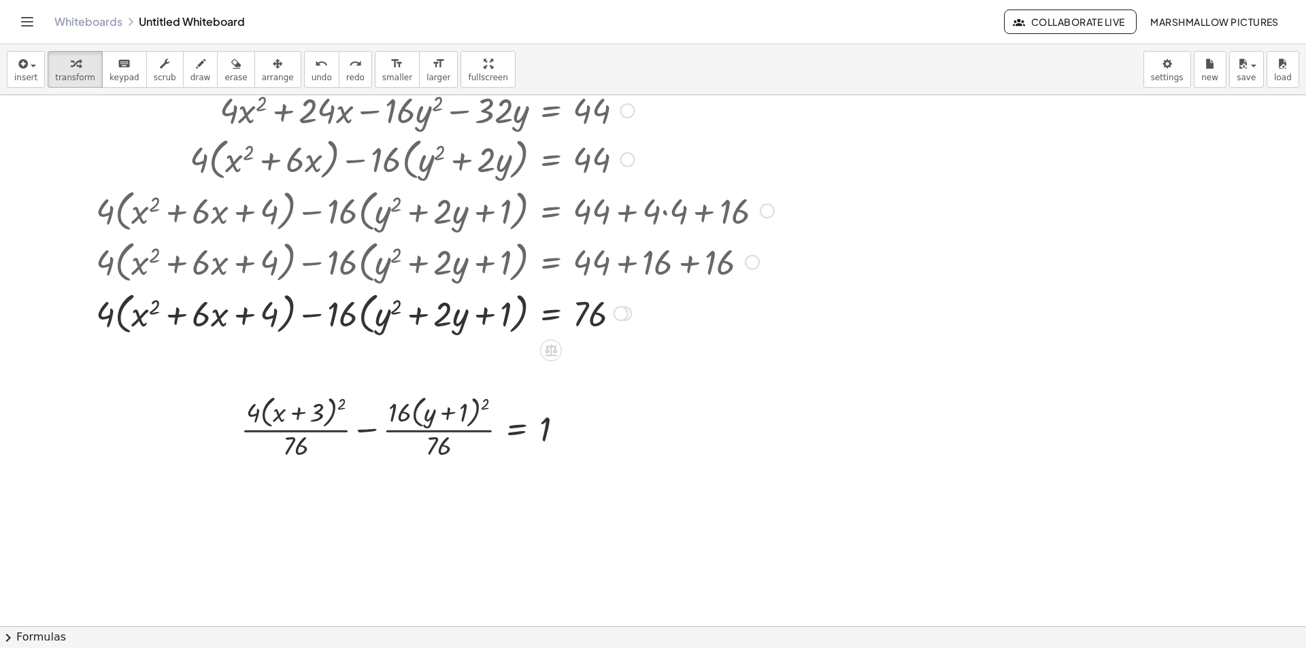
click at [771, 212] on div at bounding box center [767, 210] width 15 height 15
click at [814, 188] on span "Go back to this line" at bounding box center [836, 189] width 81 height 11
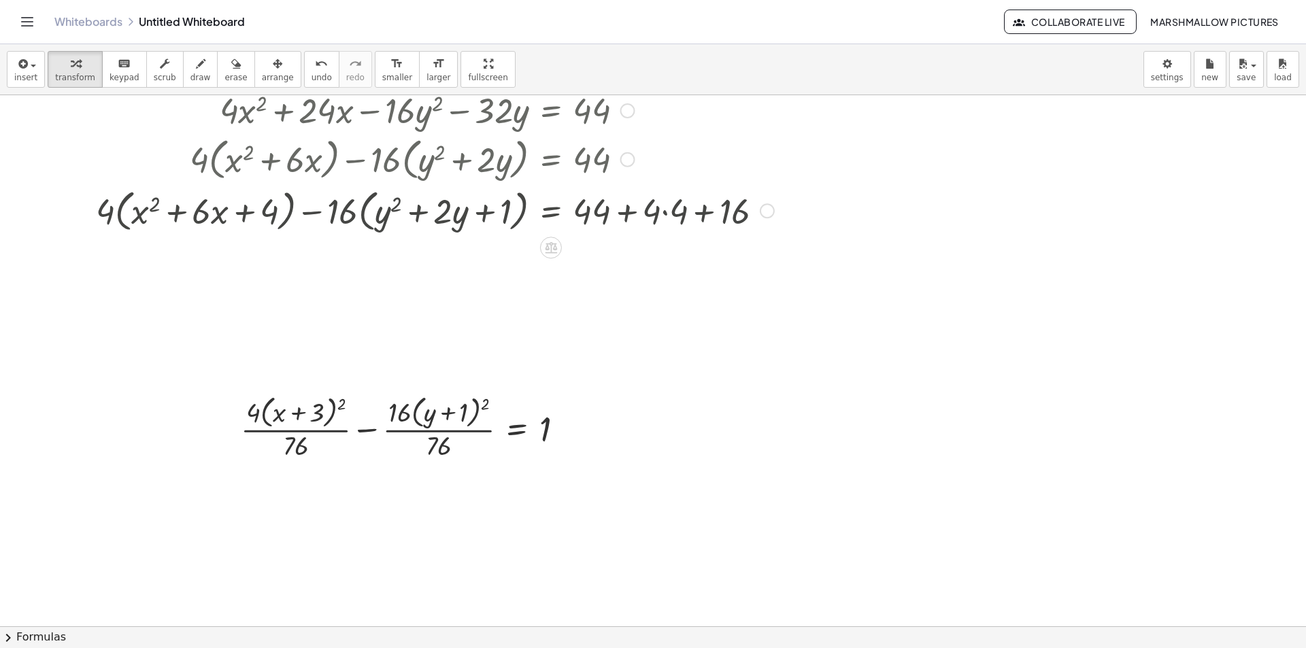
click at [769, 208] on div "Go back to this line Copy line as LaTeX Copy derivation as LaTeX" at bounding box center [767, 210] width 15 height 15
click at [842, 182] on span "Transform line" at bounding box center [826, 179] width 61 height 11
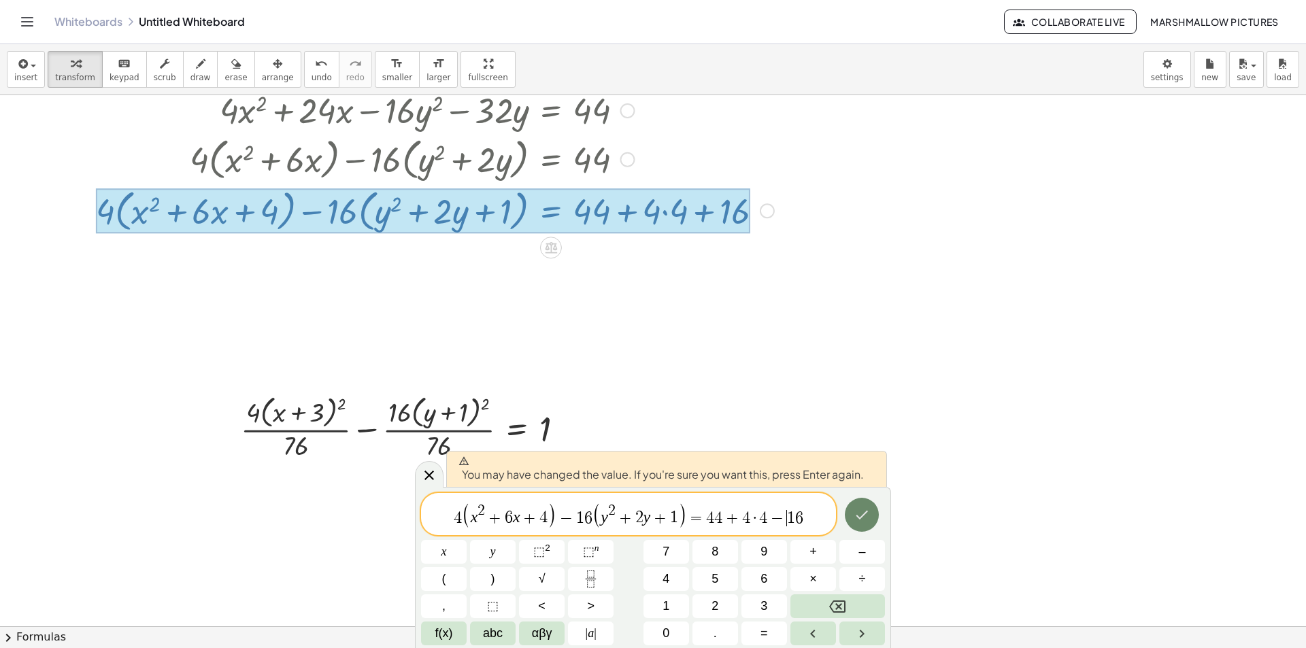
click at [863, 510] on icon "Done" at bounding box center [862, 515] width 16 height 16
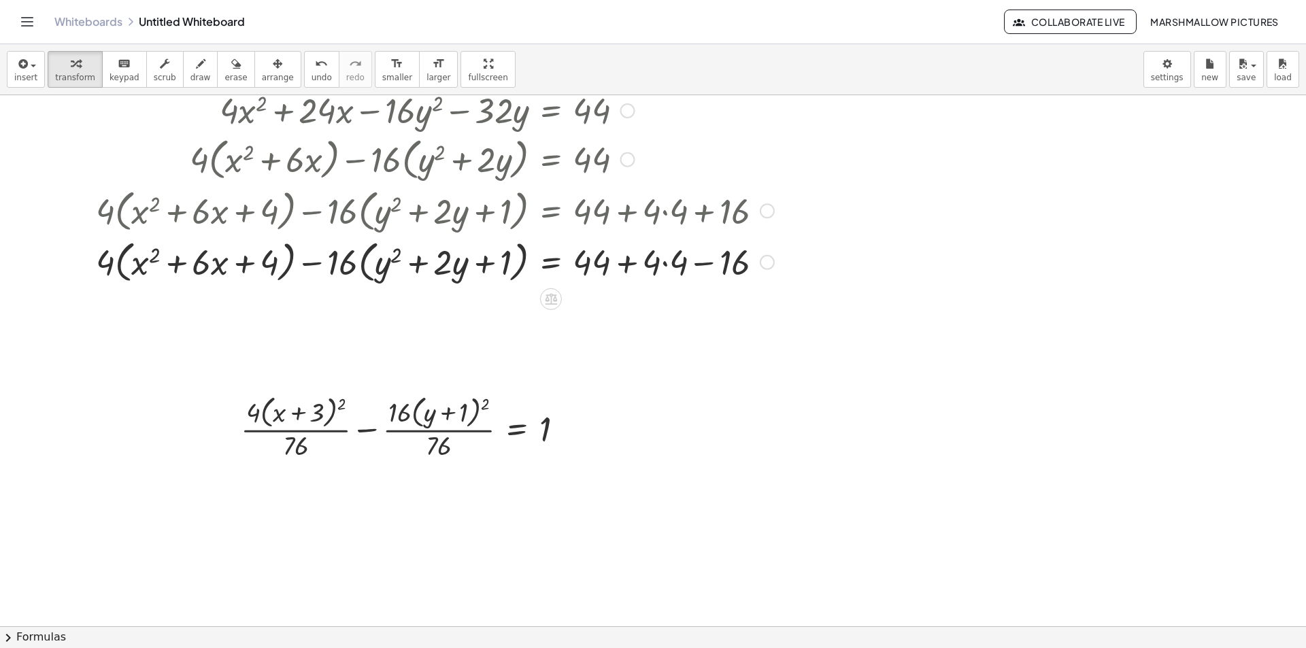
click at [671, 259] on div at bounding box center [427, 261] width 707 height 52
click at [679, 262] on div at bounding box center [427, 261] width 707 height 52
click at [551, 265] on div "+ · 4 · ( + x 2 + · 6 · x + 4 ) − · 16 · ( + y 2 + · 2 · y + 1 ) = 44 Transform…" at bounding box center [551, 265] width 0 height 0
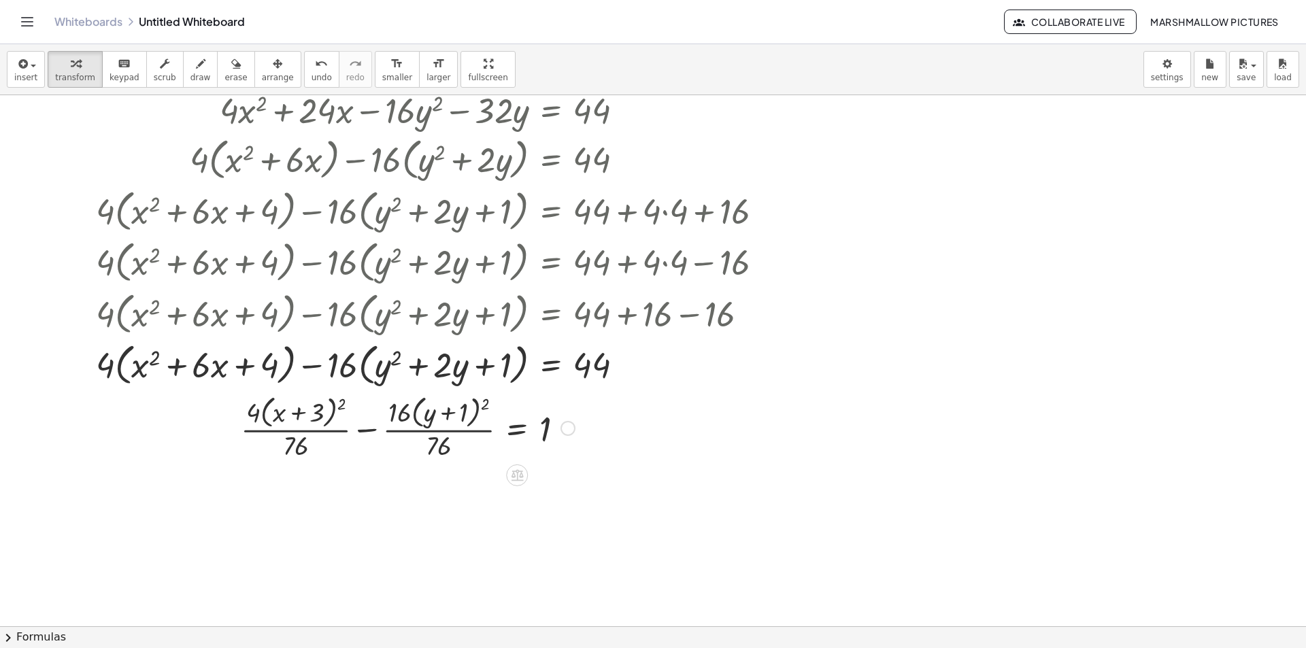
click at [566, 429] on div at bounding box center [567, 428] width 15 height 15
click at [630, 391] on li "Fix a mistake" at bounding box center [651, 387] width 116 height 20
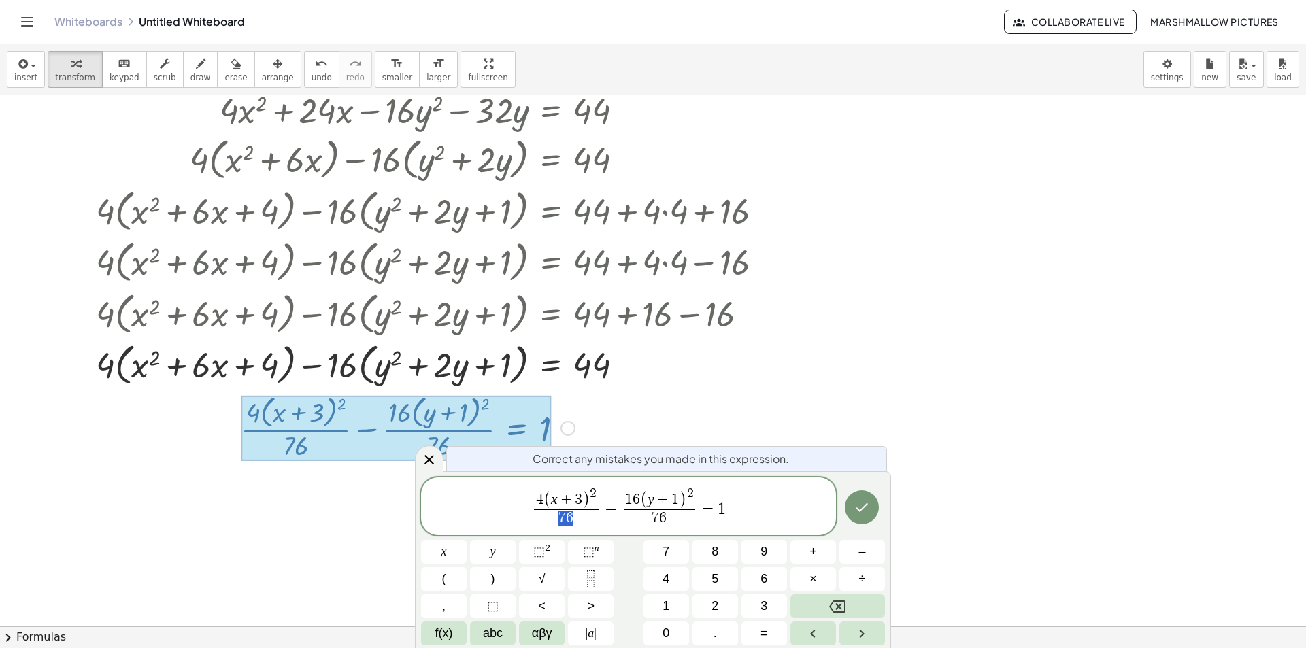
drag, startPoint x: 558, startPoint y: 518, endPoint x: 577, endPoint y: 524, distance: 19.4
click at [558, 520] on span "7 6" at bounding box center [566, 518] width 64 height 18
drag, startPoint x: 673, startPoint y: 518, endPoint x: 655, endPoint y: 516, distance: 18.4
click at [655, 516] on span "7 6" at bounding box center [659, 518] width 71 height 18
click at [869, 510] on icon "Done" at bounding box center [862, 507] width 16 height 16
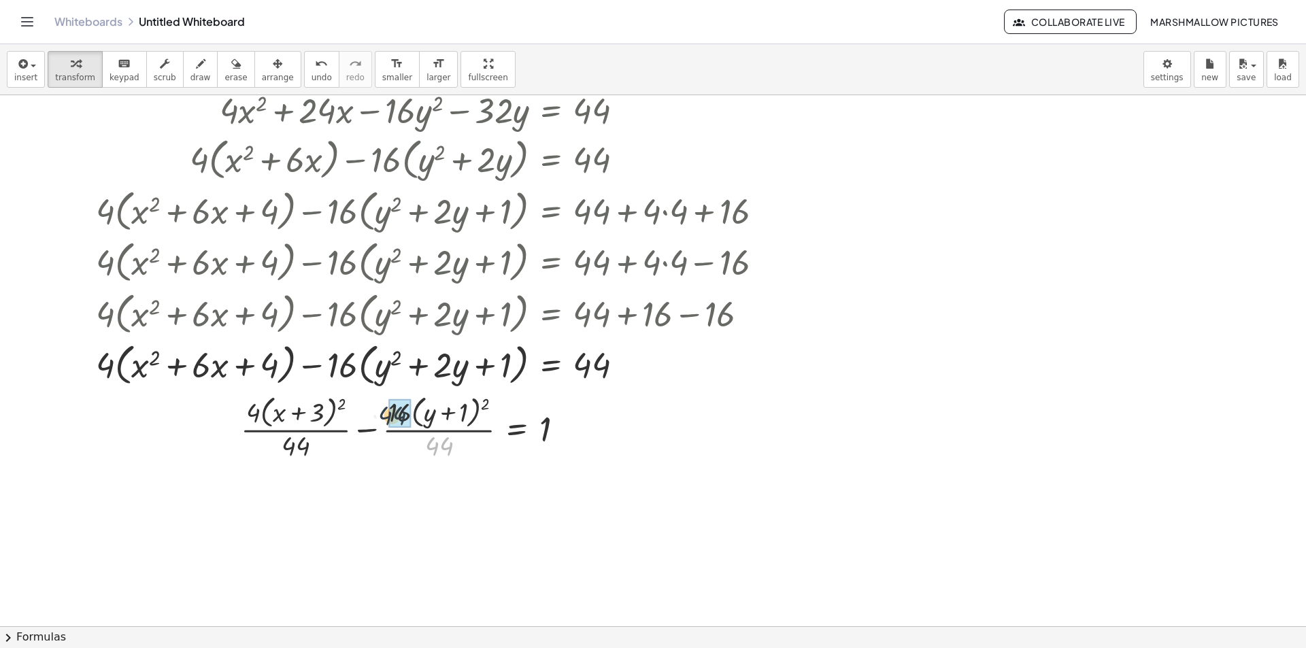
drag, startPoint x: 430, startPoint y: 439, endPoint x: 412, endPoint y: 429, distance: 21.3
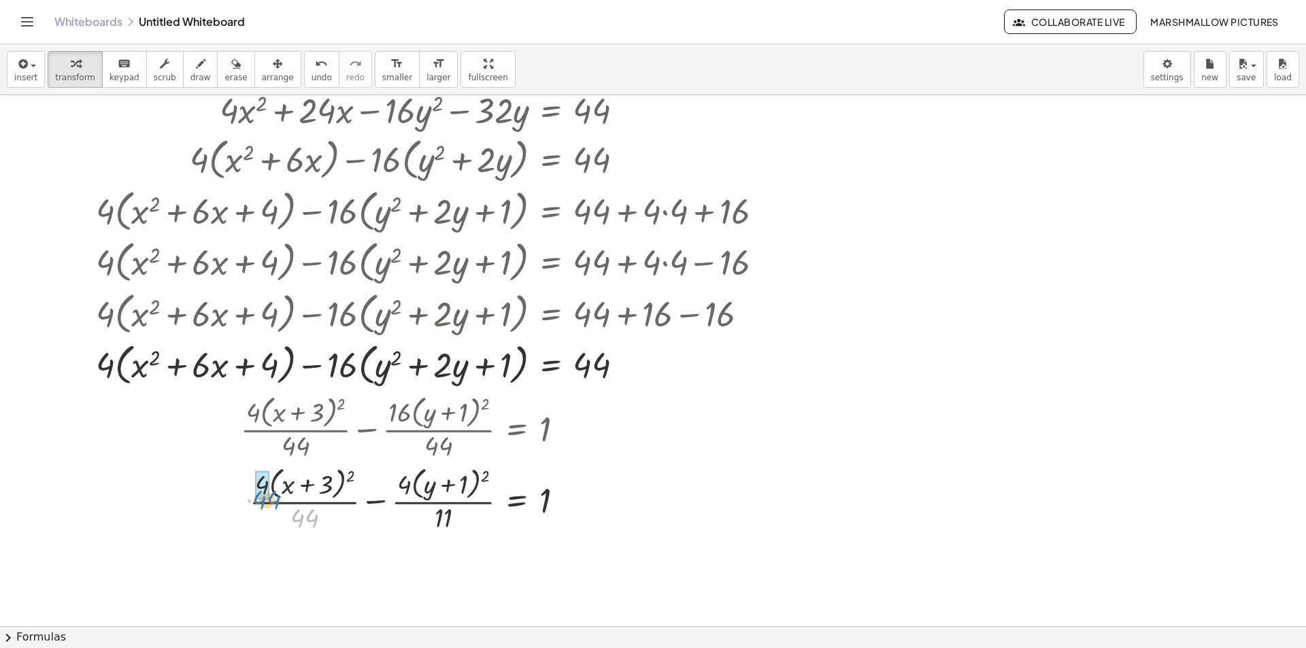
drag, startPoint x: 304, startPoint y: 446, endPoint x: 286, endPoint y: 430, distance: 23.6
click at [517, 429] on div "+ · 4 · ( + x + 3 ) 2 · 44 − · 16 · ( + y + 1 ) 2 · 44 = 1 + · 4 · ( + x + 3 ) …" at bounding box center [517, 429] width 0 height 0
drag, startPoint x: 439, startPoint y: 514, endPoint x: 431, endPoint y: 490, distance: 25.2
click at [402, 482] on div at bounding box center [408, 499] width 348 height 72
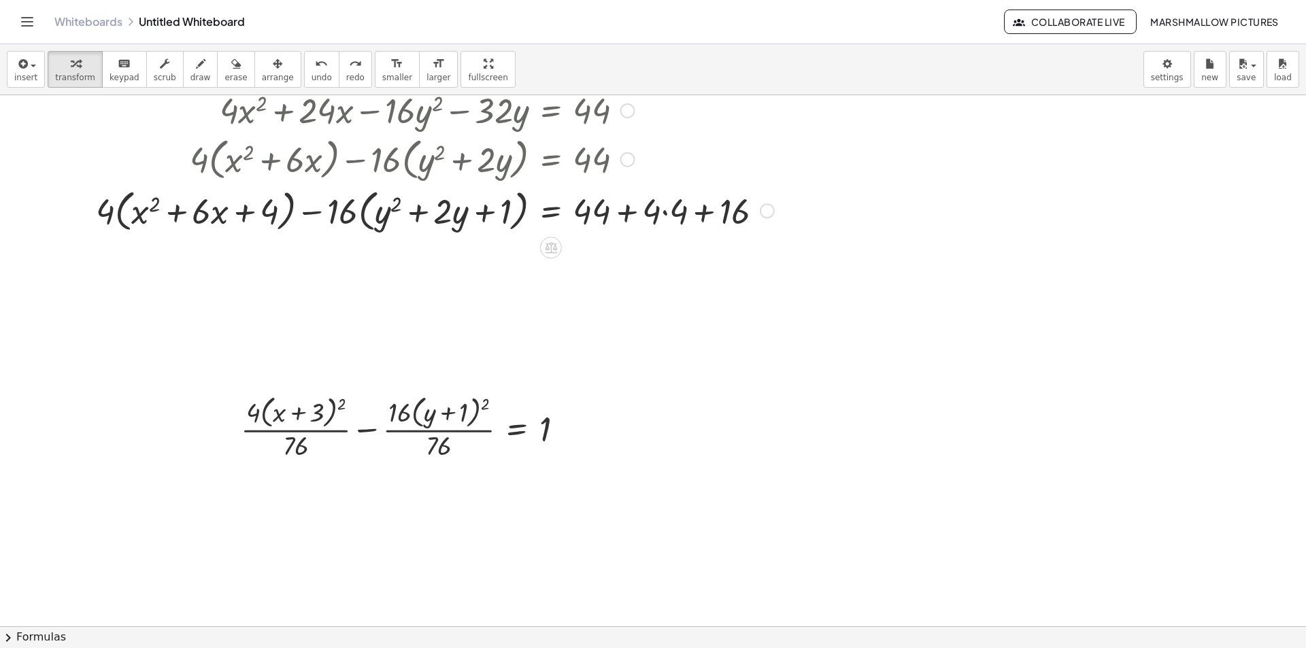
drag, startPoint x: 762, startPoint y: 210, endPoint x: 773, endPoint y: 205, distance: 12.2
click at [763, 210] on div at bounding box center [767, 210] width 15 height 15
click at [826, 177] on span "Transform line" at bounding box center [826, 179] width 61 height 11
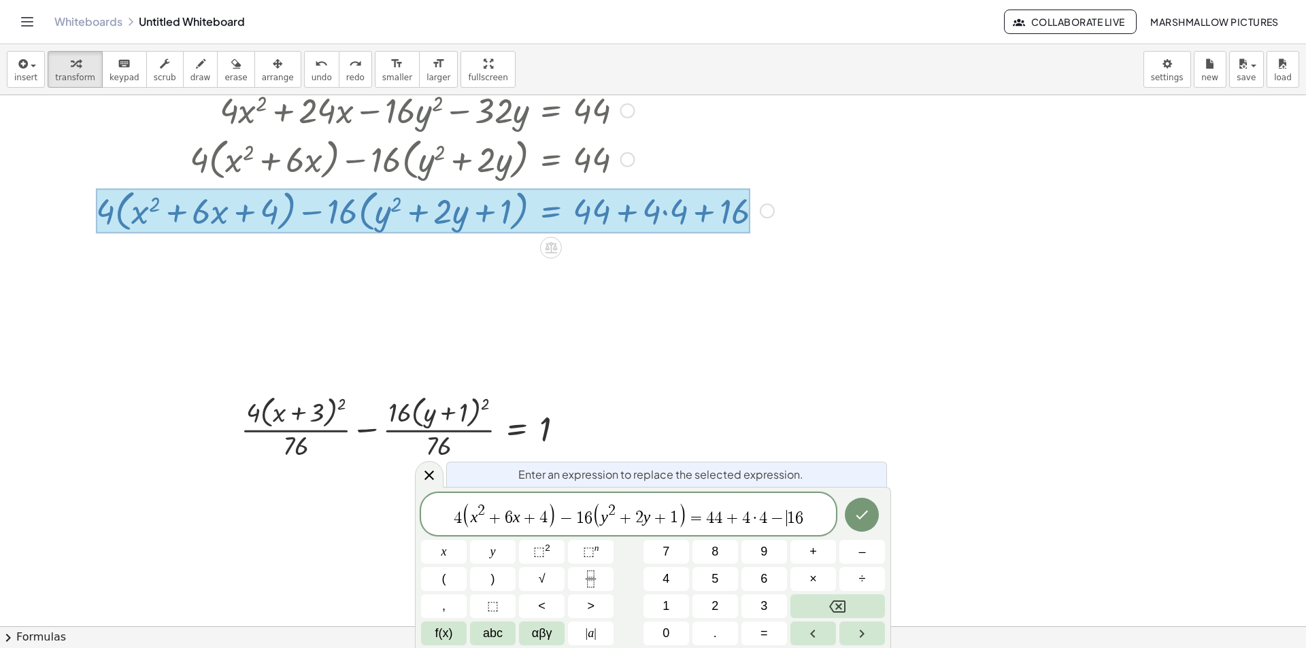
click at [764, 523] on span "4" at bounding box center [763, 518] width 8 height 16
click at [856, 529] on button "Done" at bounding box center [862, 515] width 34 height 34
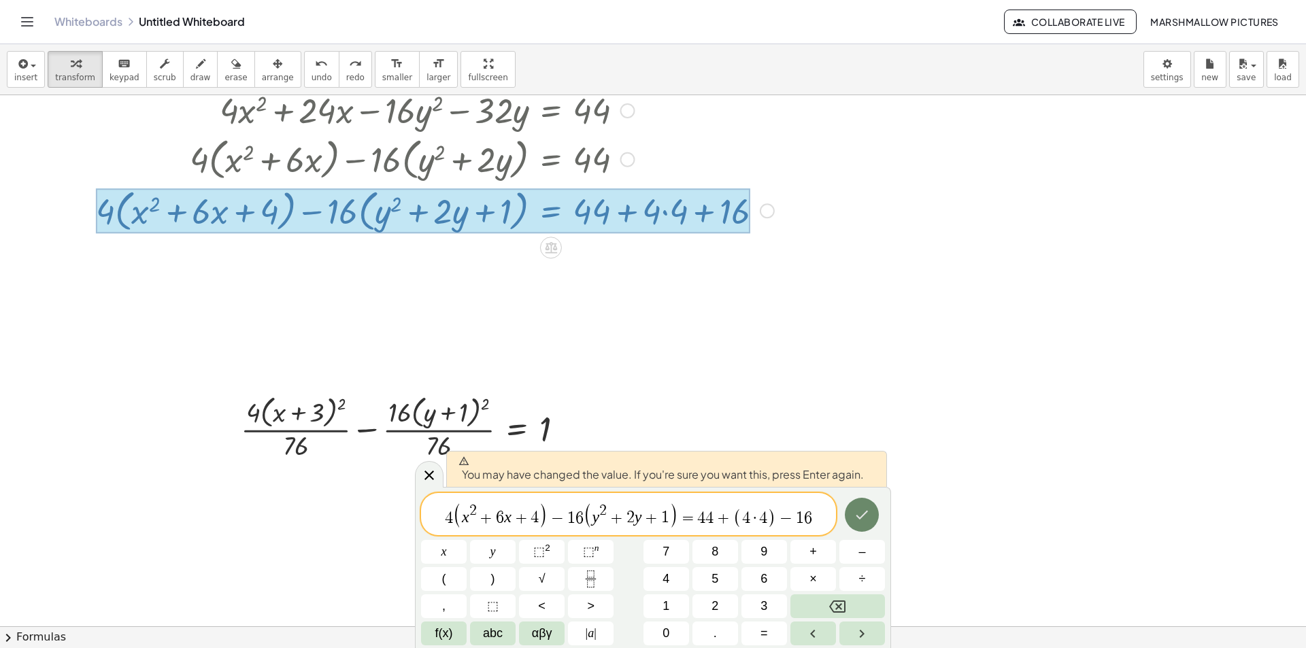
click at [854, 524] on button "Done" at bounding box center [862, 515] width 34 height 34
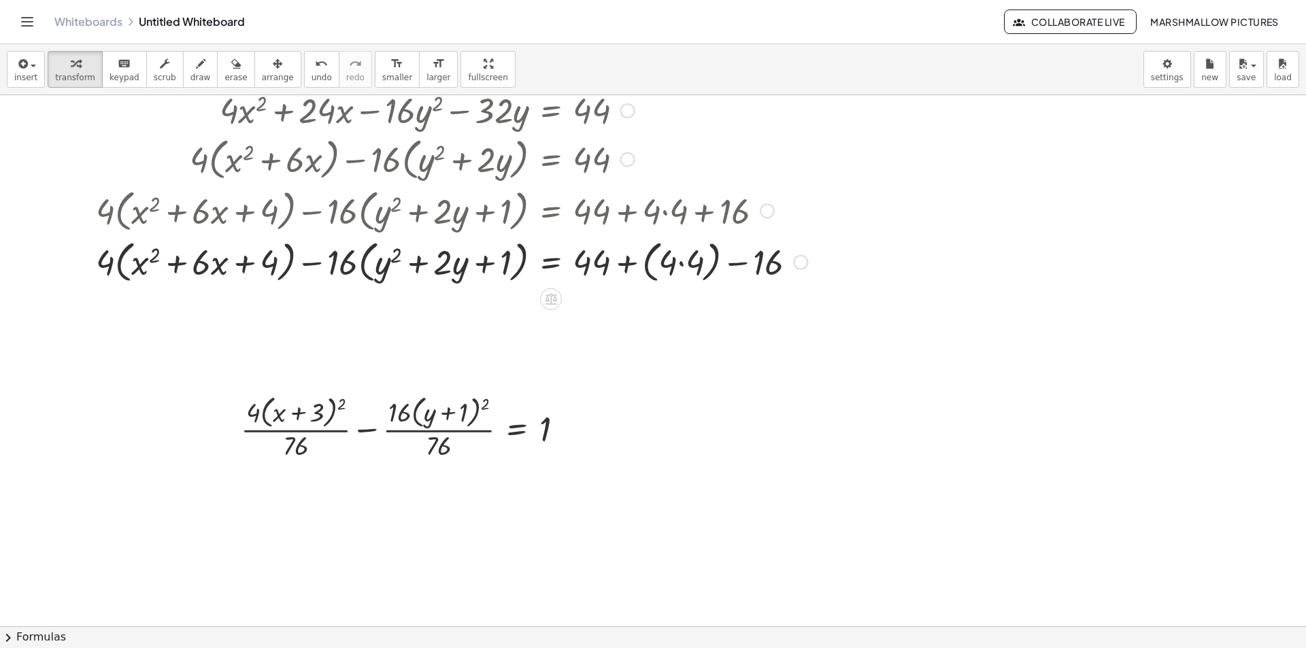
click at [668, 265] on div at bounding box center [444, 261] width 740 height 52
click at [677, 268] on div at bounding box center [444, 261] width 740 height 52
click at [684, 267] on div at bounding box center [444, 261] width 740 height 52
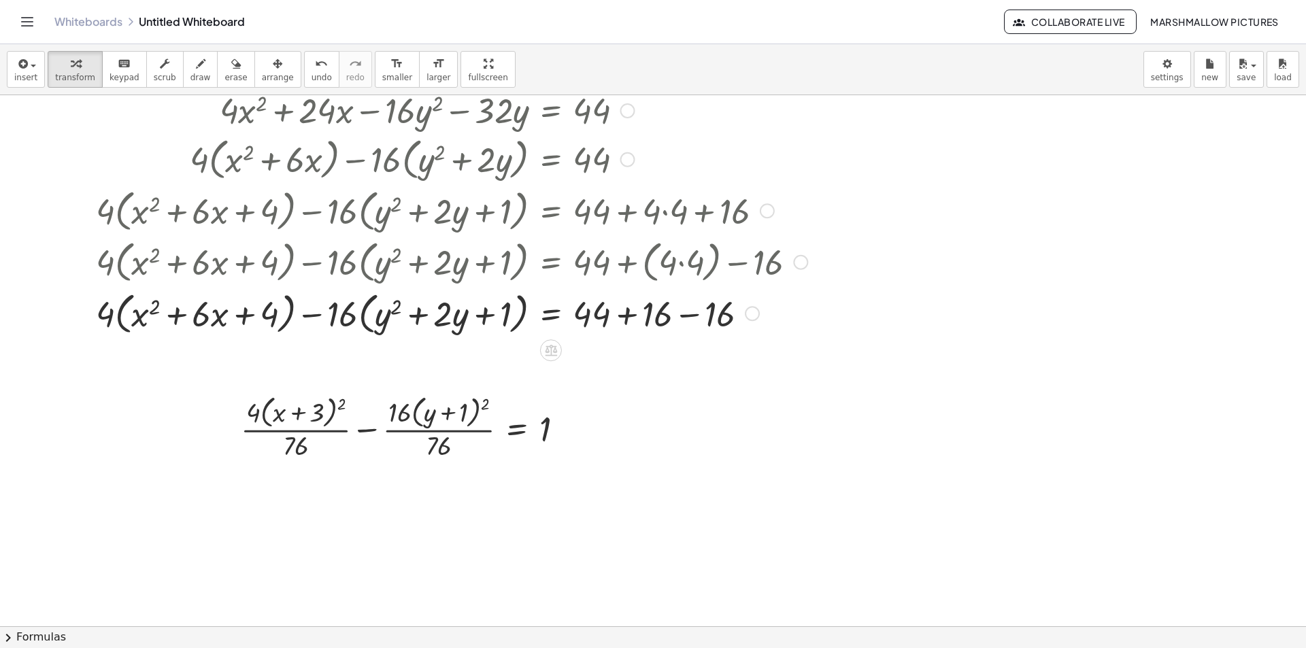
click at [625, 310] on div at bounding box center [444, 313] width 740 height 52
click at [631, 315] on div at bounding box center [444, 313] width 740 height 52
click at [566, 423] on div at bounding box center [567, 428] width 15 height 15
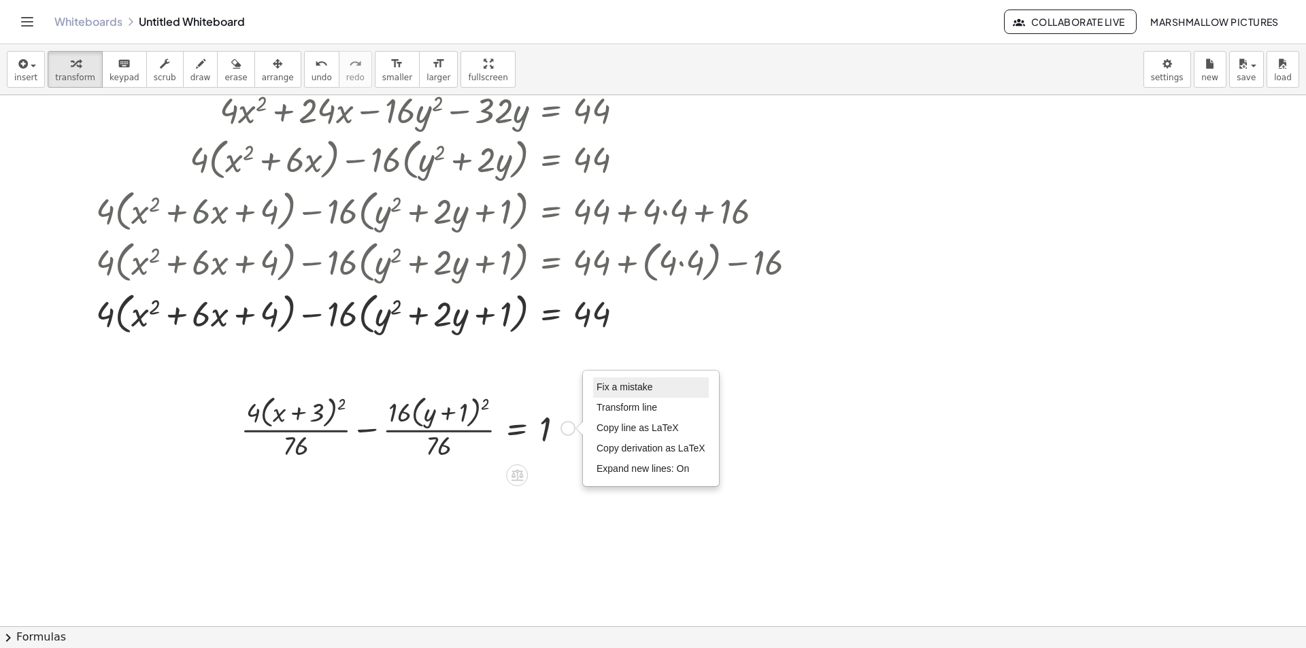
click at [619, 378] on li "Fix a mistake" at bounding box center [651, 387] width 116 height 20
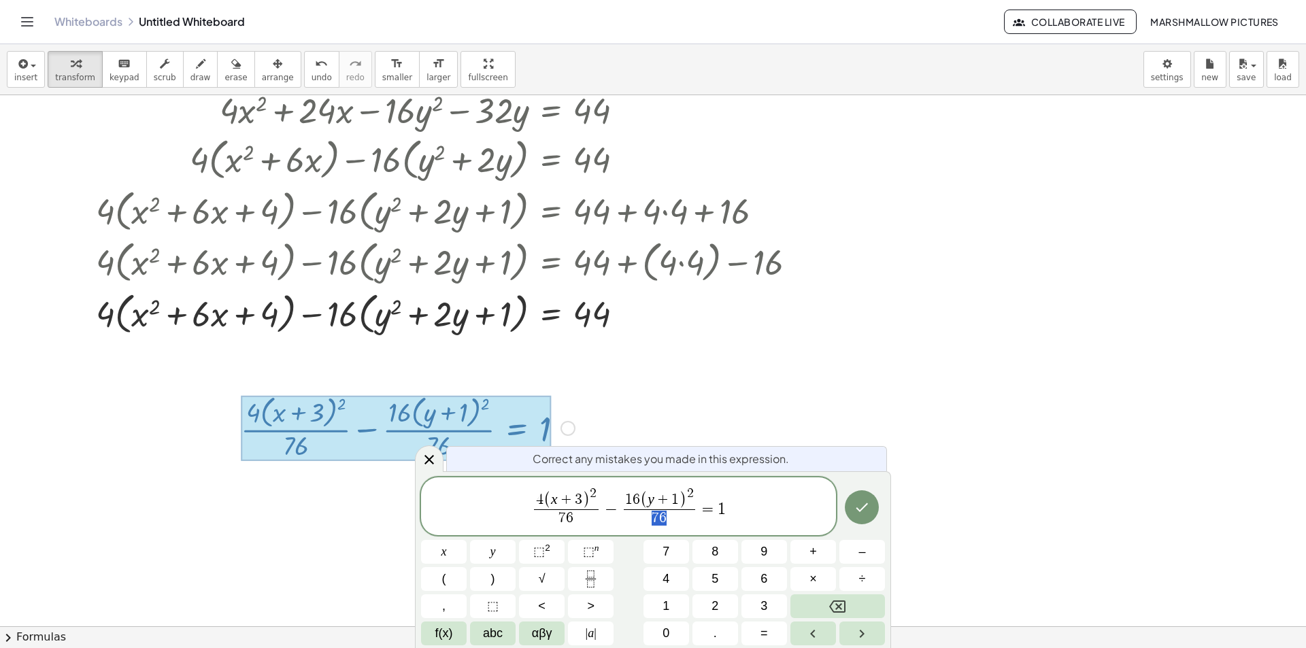
drag, startPoint x: 667, startPoint y: 514, endPoint x: 643, endPoint y: 515, distance: 23.8
click at [643, 515] on span "7 6" at bounding box center [659, 518] width 71 height 18
drag, startPoint x: 568, startPoint y: 516, endPoint x: 552, endPoint y: 516, distance: 16.3
click at [552, 516] on span "7 6" at bounding box center [566, 518] width 64 height 18
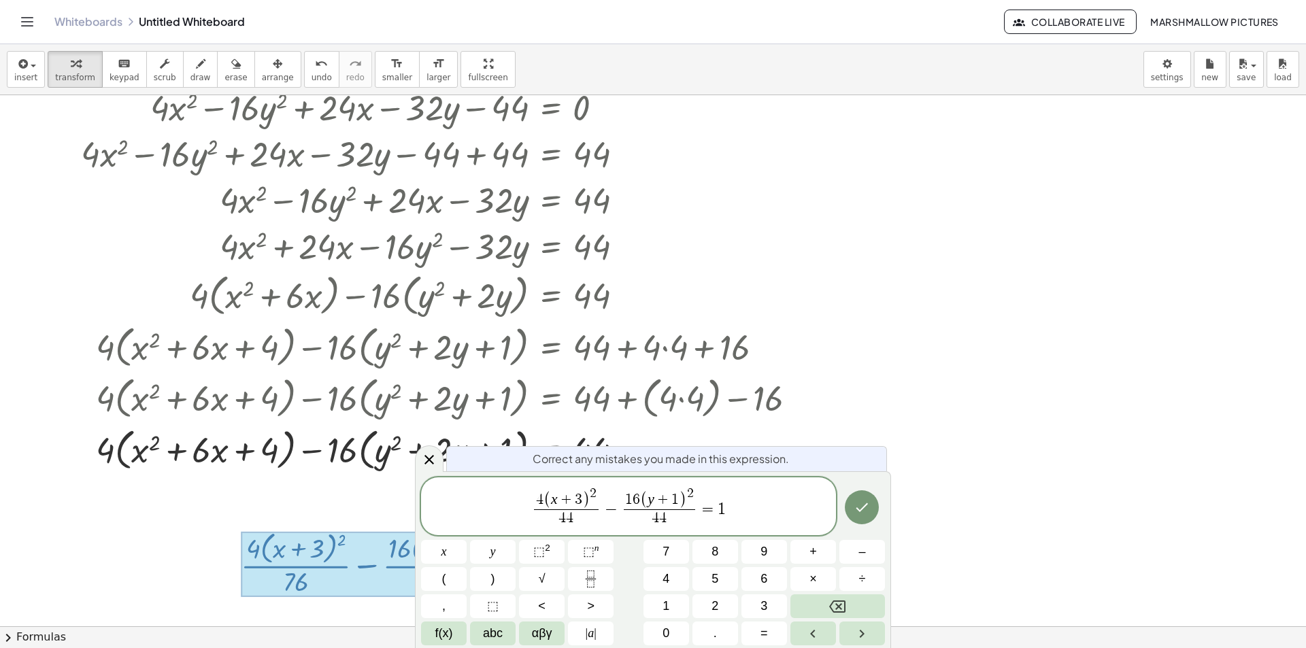
scroll to position [136, 0]
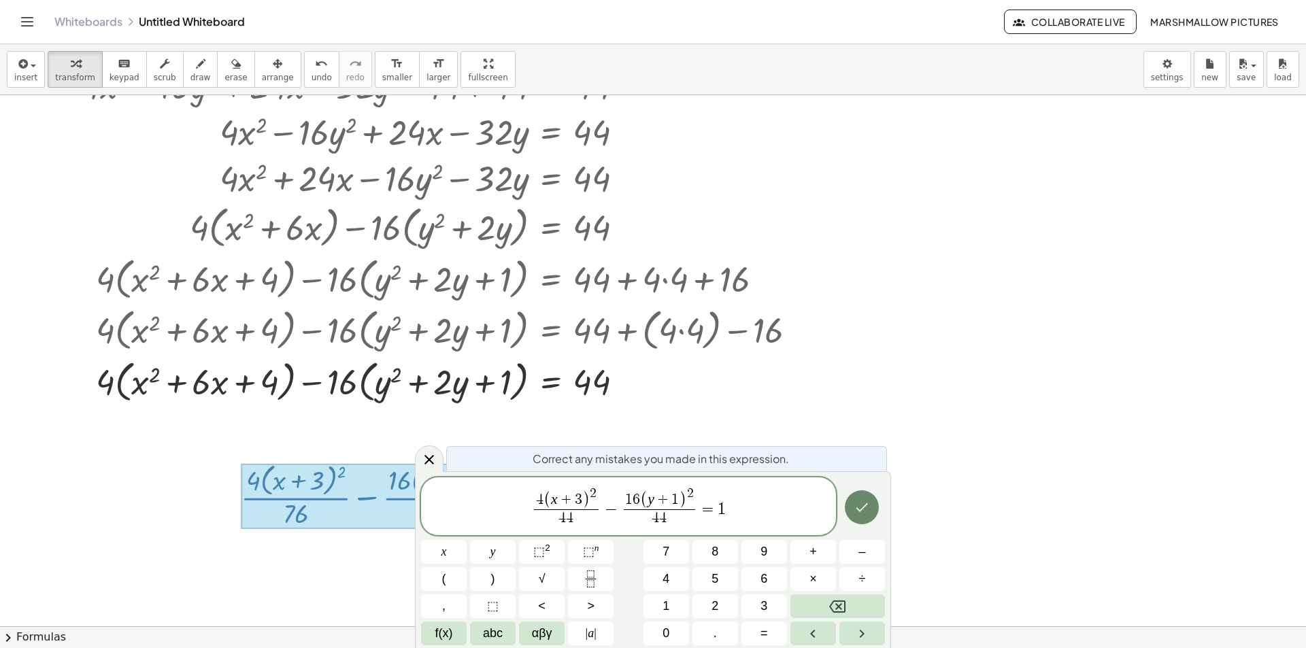
click at [846, 503] on button "Done" at bounding box center [862, 507] width 34 height 34
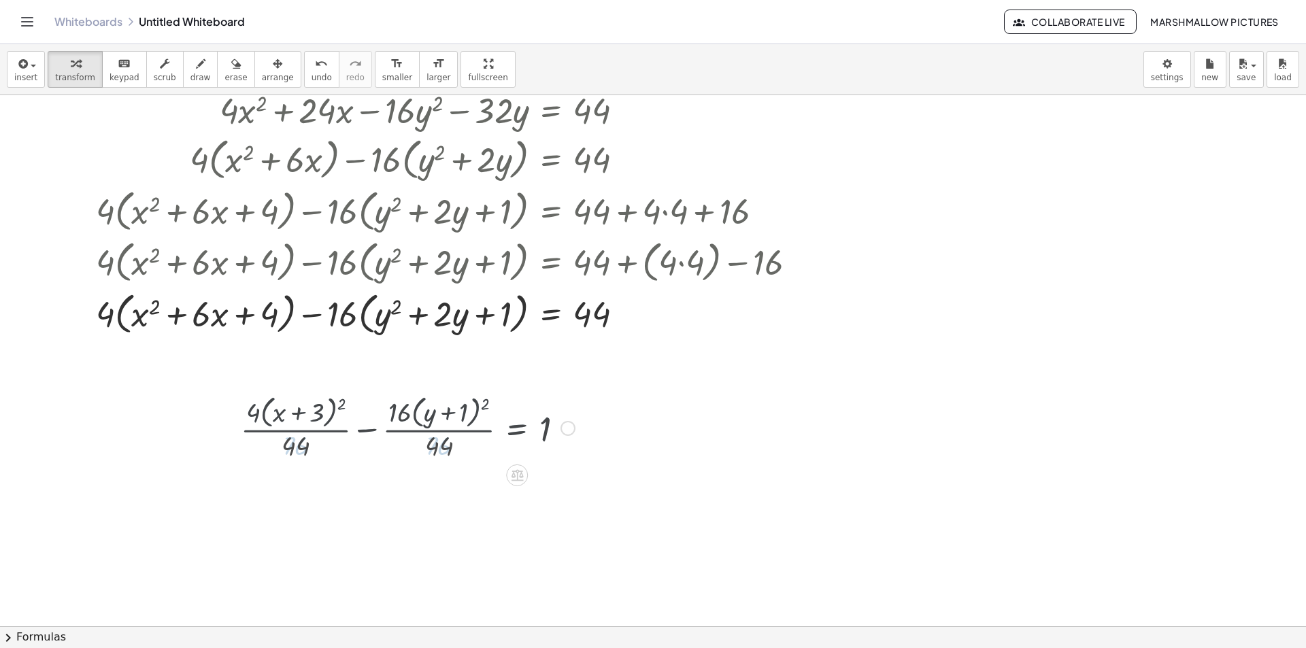
scroll to position [204, 0]
drag, startPoint x: 452, startPoint y: 446, endPoint x: 411, endPoint y: 418, distance: 49.8
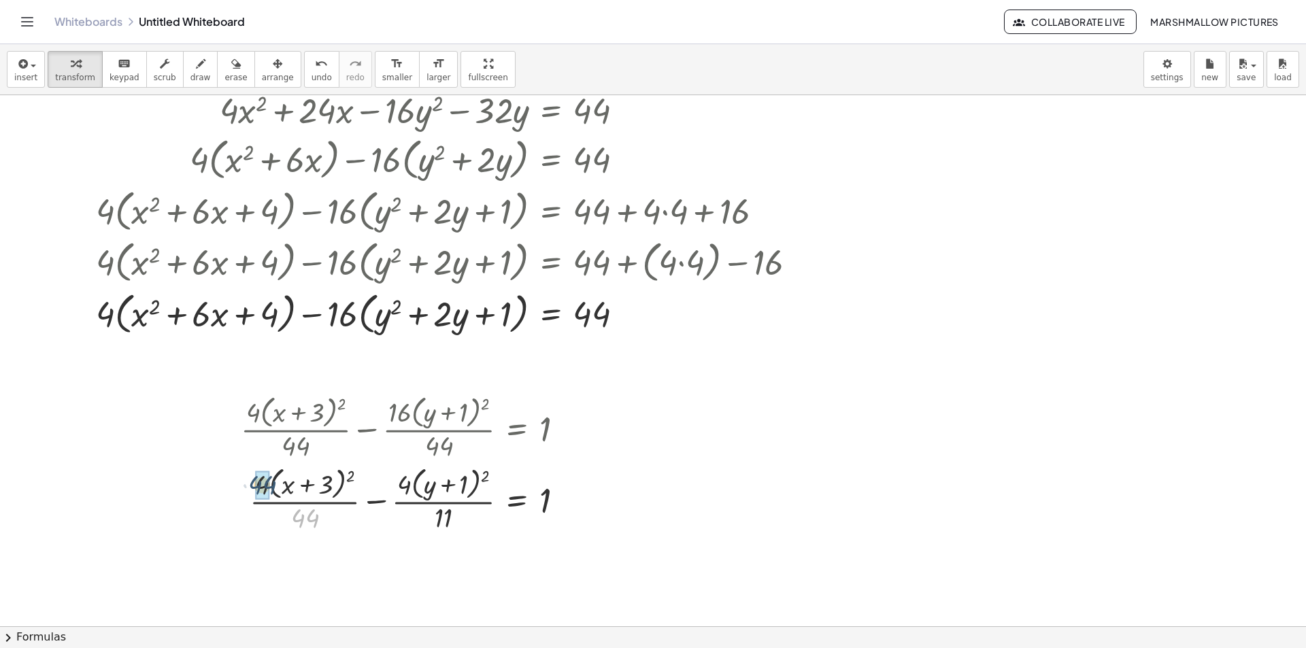
drag, startPoint x: 312, startPoint y: 522, endPoint x: 269, endPoint y: 488, distance: 54.7
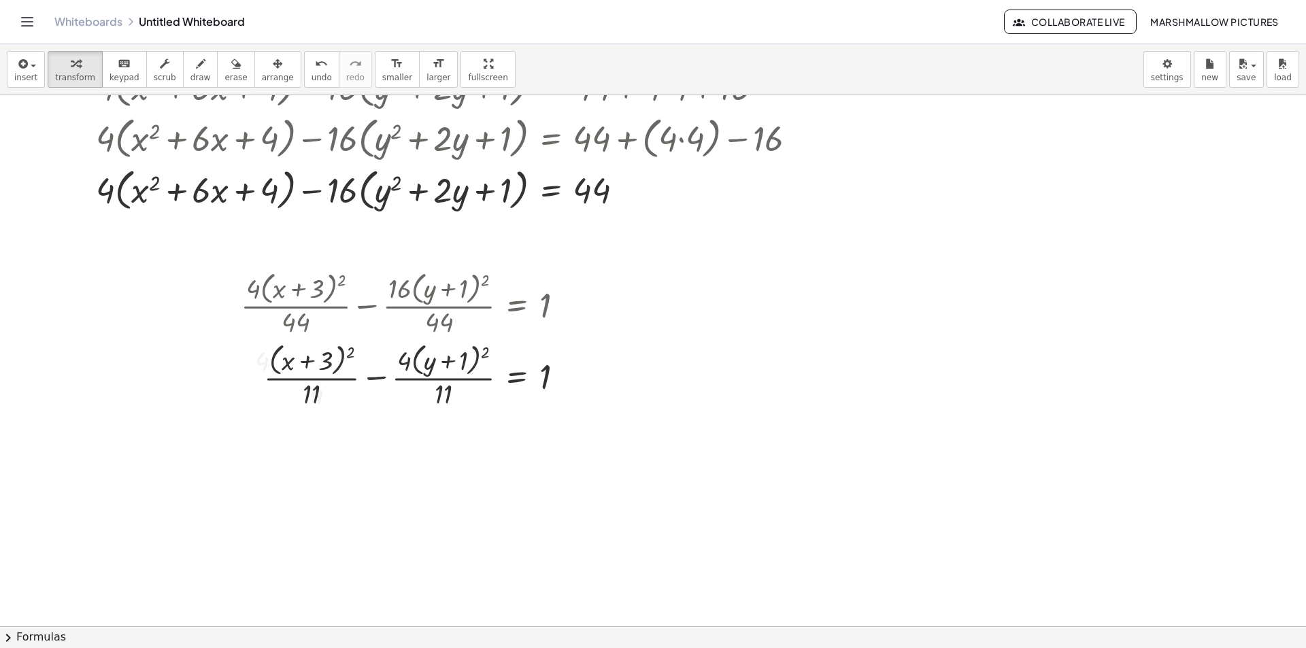
scroll to position [340, 0]
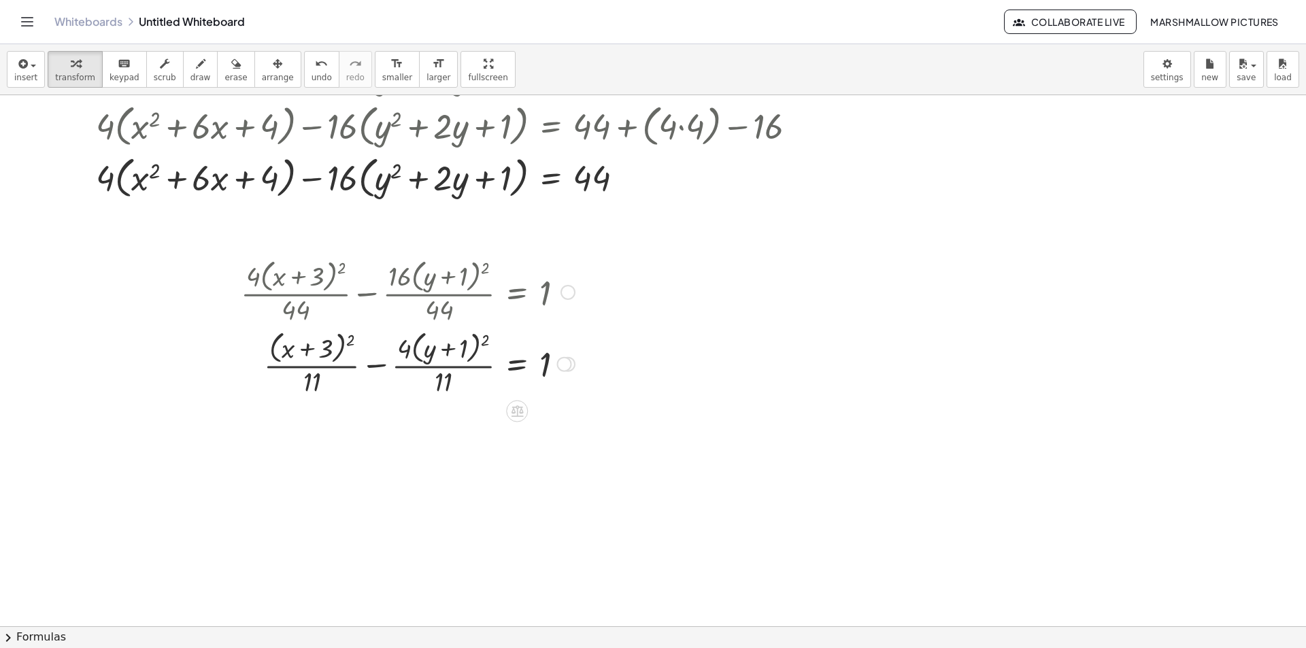
click at [561, 363] on div at bounding box center [564, 364] width 15 height 15
click at [627, 356] on span "Copy line as LaTeX" at bounding box center [634, 353] width 82 height 11
